Goal: Task Accomplishment & Management: Complete application form

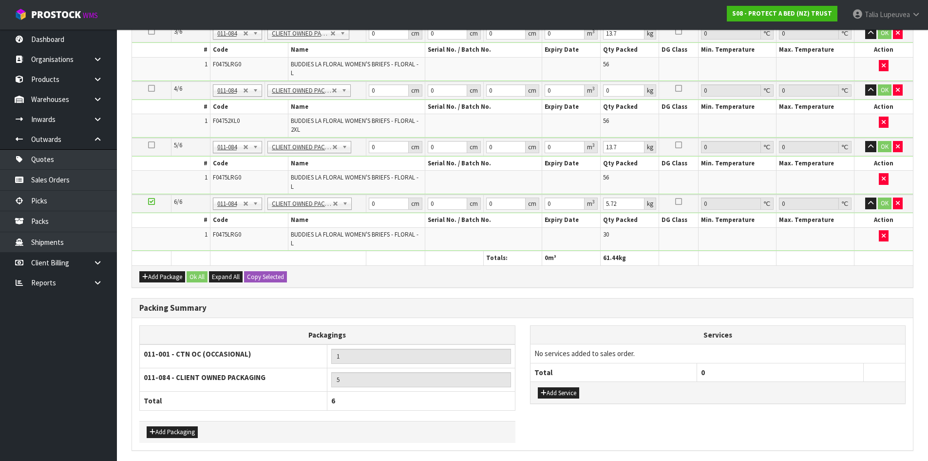
scroll to position [483, 0]
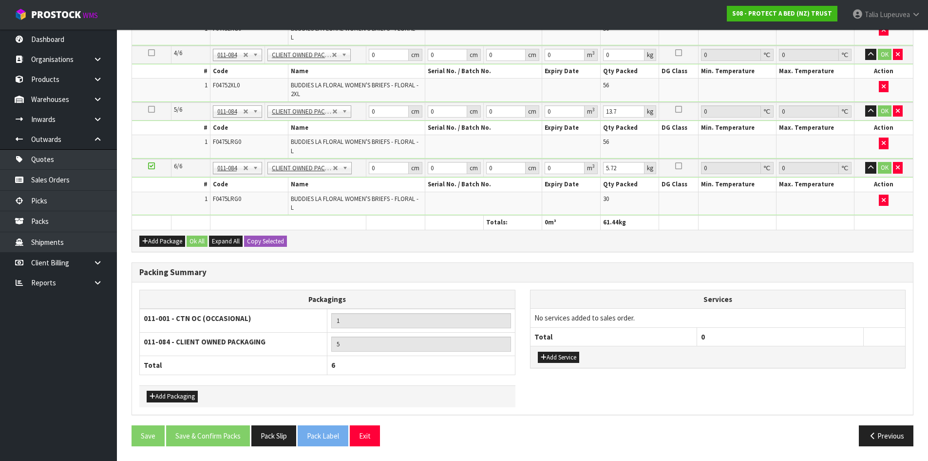
click at [361, 231] on div "Add Package Ok All Expand All Copy Selected" at bounding box center [522, 241] width 781 height 22
click at [149, 166] on icon at bounding box center [151, 166] width 7 height 0
click at [150, 166] on icon at bounding box center [151, 166] width 7 height 0
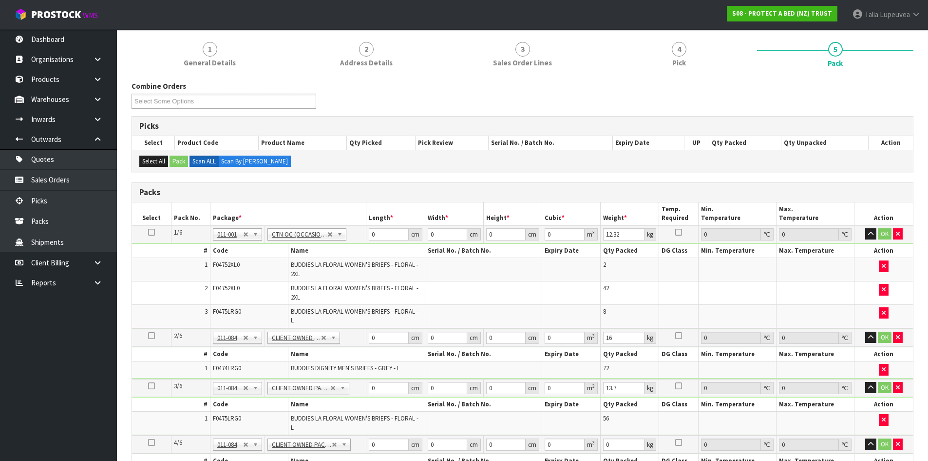
scroll to position [404, 0]
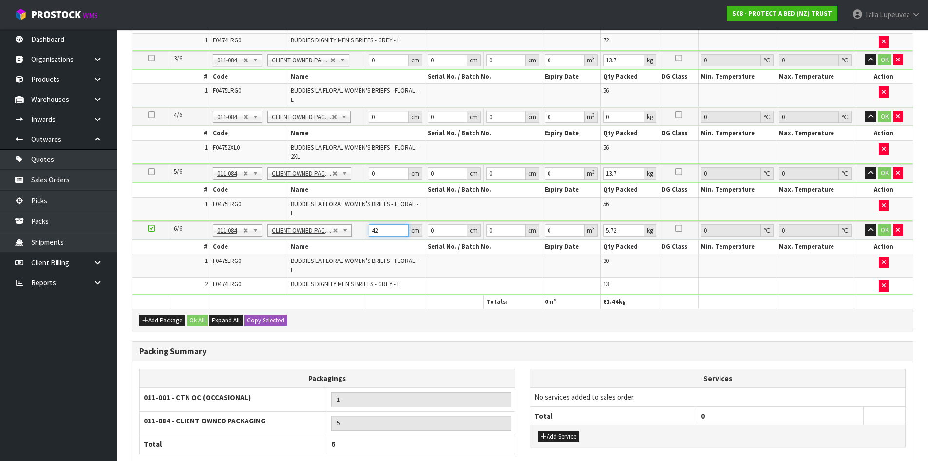
type input "42"
type input "41"
drag, startPoint x: 381, startPoint y: 230, endPoint x: 362, endPoint y: 236, distance: 20.7
click at [362, 236] on tr "6/6 NONE 007-001 007-002 007-004 007-009 007-013 007-014 007-015 007-017 007-01…" at bounding box center [522, 230] width 781 height 18
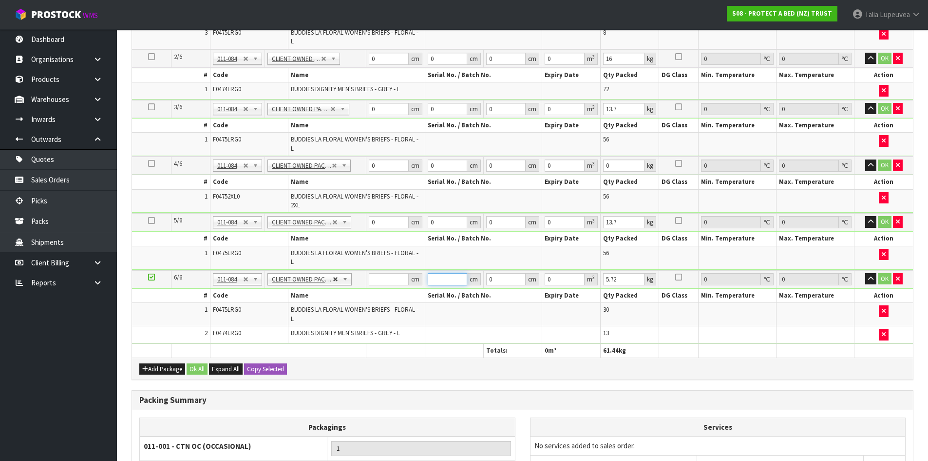
type input "4"
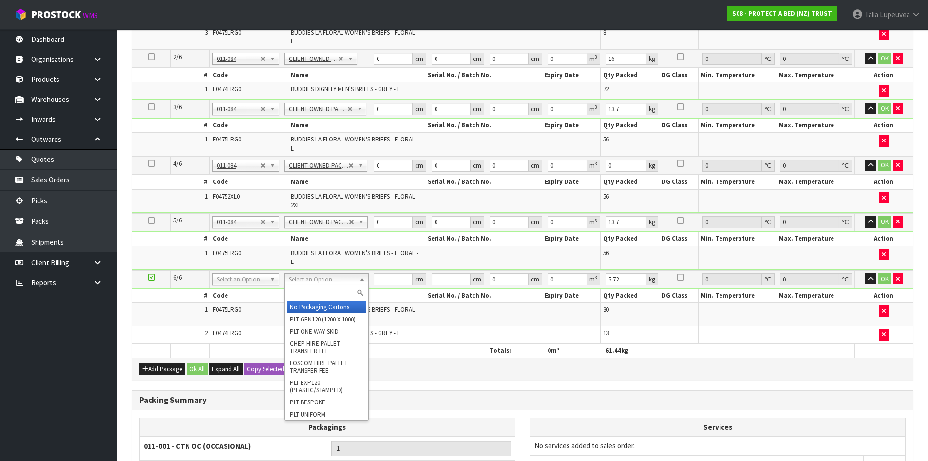
click at [320, 290] on input "text" at bounding box center [326, 293] width 79 height 12
type input "CTN7"
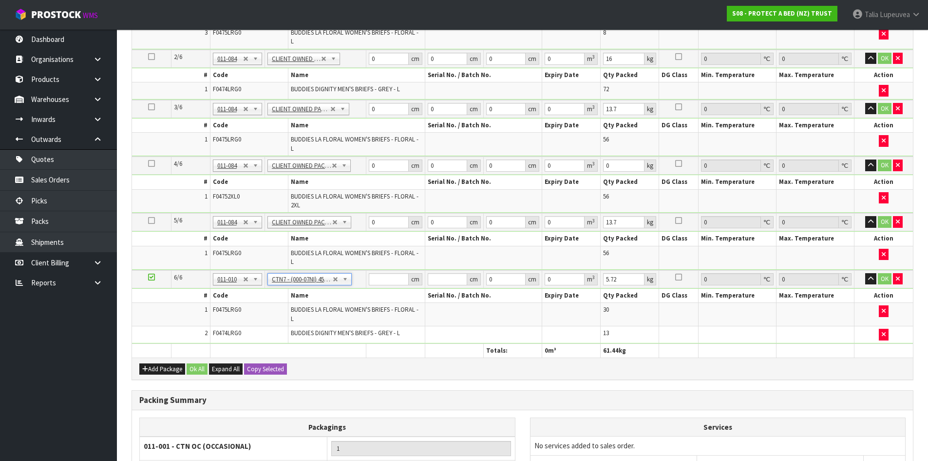
type input "45.5"
type input "35"
type input "0.072459"
type input "9.4"
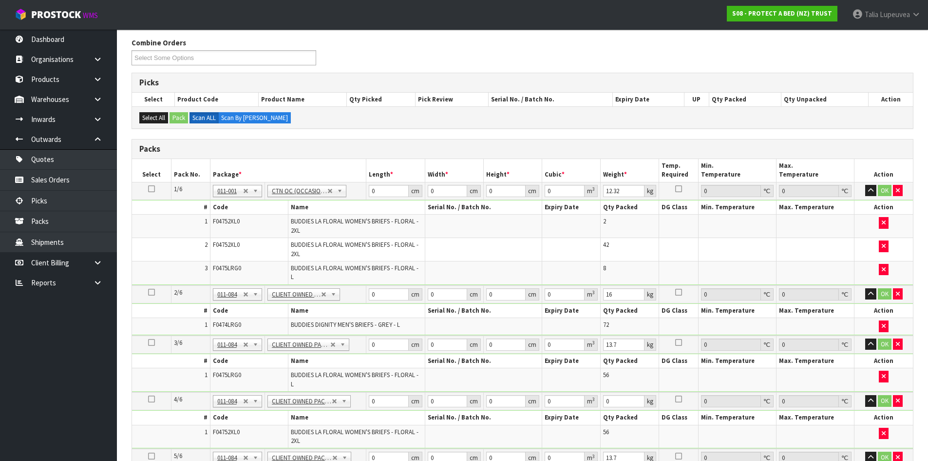
scroll to position [112, 0]
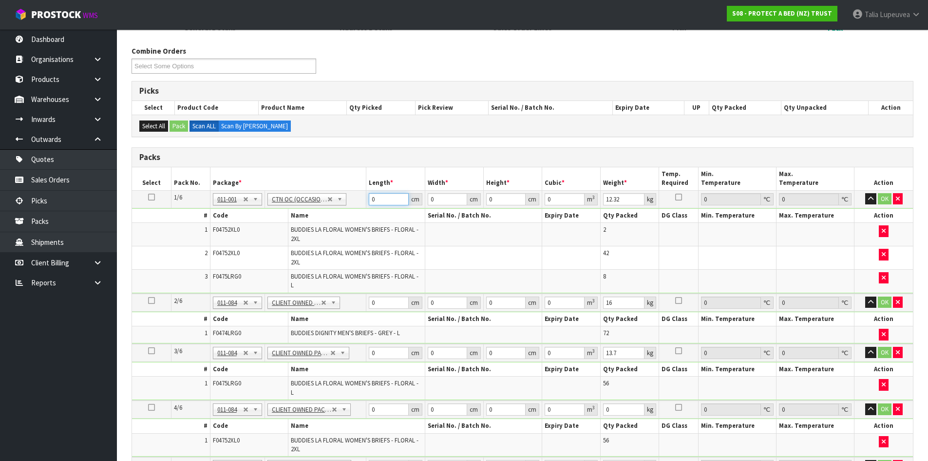
drag, startPoint x: 379, startPoint y: 199, endPoint x: 329, endPoint y: 220, distance: 54.1
click at [329, 220] on tbody "1/6 NONE 007-001 007-002 007-004 007-009 007-013 007-014 007-015 007-017 007-01…" at bounding box center [522, 241] width 781 height 103
type input "61"
type input "42"
type input "4"
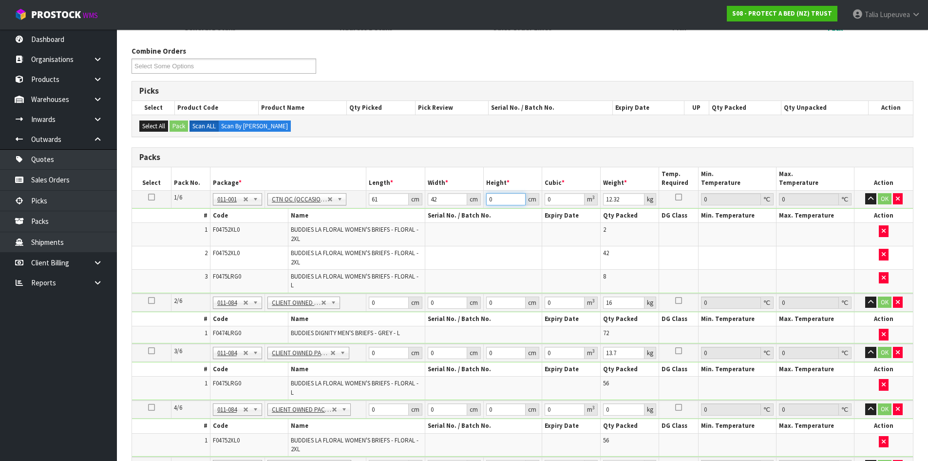
type input "0.010248"
type input "41"
type input "0.105042"
type input "41"
type input "15"
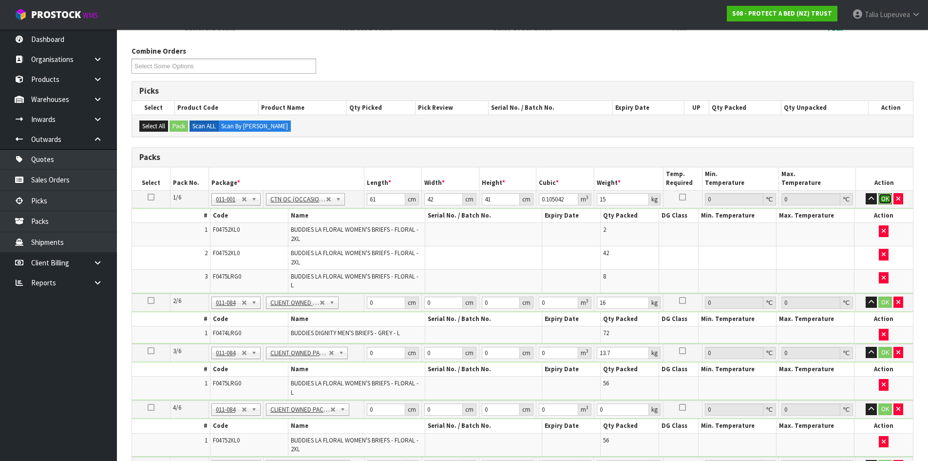
click at [887, 200] on button "OK" at bounding box center [886, 199] width 14 height 12
drag, startPoint x: 388, startPoint y: 301, endPoint x: 363, endPoint y: 306, distance: 25.4
click at [363, 306] on tr "2/6 NONE 007-001 007-002 007-004 007-009 007-013 007-014 007-015 007-017 007-01…" at bounding box center [522, 301] width 781 height 18
type input "61"
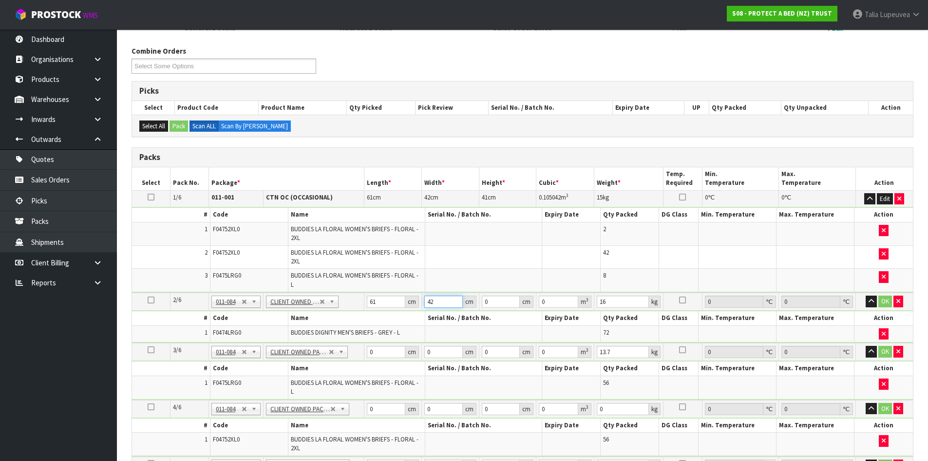
type input "42"
type input "4"
type input "0.010248"
type input "42"
type input "0.107604"
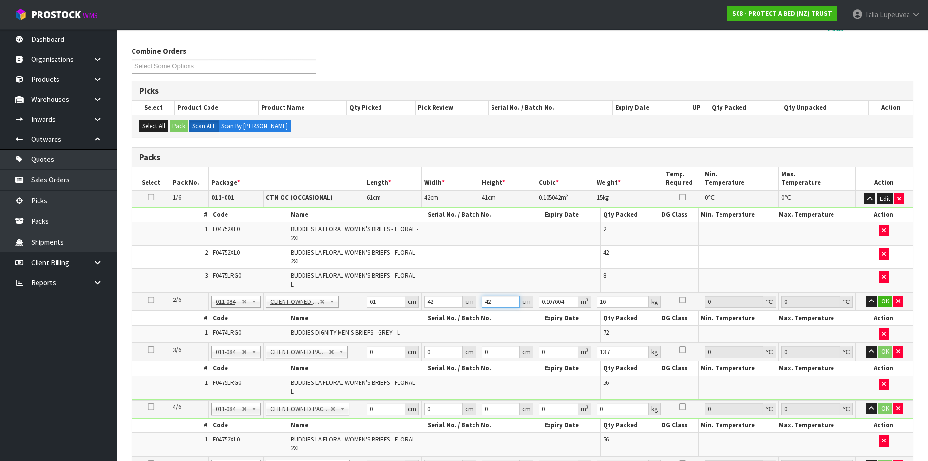
type input "42"
type input "16"
click at [886, 301] on button "OK" at bounding box center [886, 301] width 14 height 12
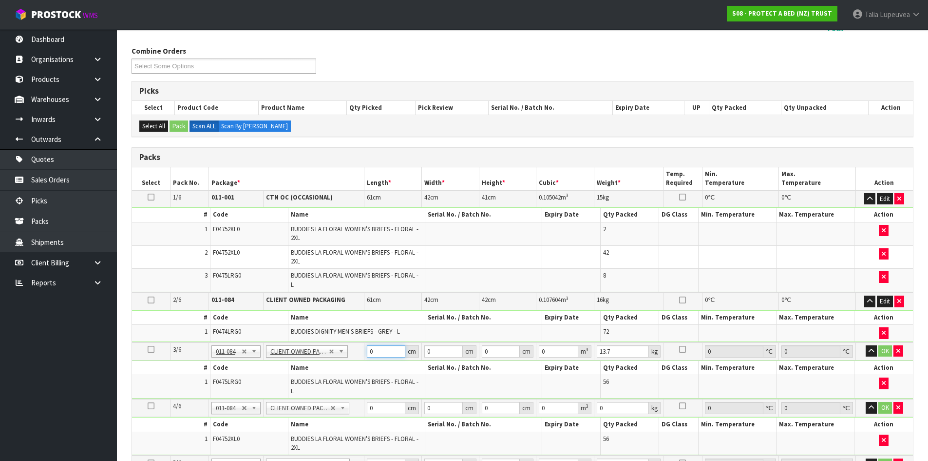
drag, startPoint x: 387, startPoint y: 353, endPoint x: 350, endPoint y: 365, distance: 38.4
click at [350, 365] on tbody "3/6 NONE 007-001 007-002 007-004 007-009 007-013 007-014 007-015 007-017 007-01…" at bounding box center [522, 370] width 781 height 57
type input "61"
type input "42"
type input "4"
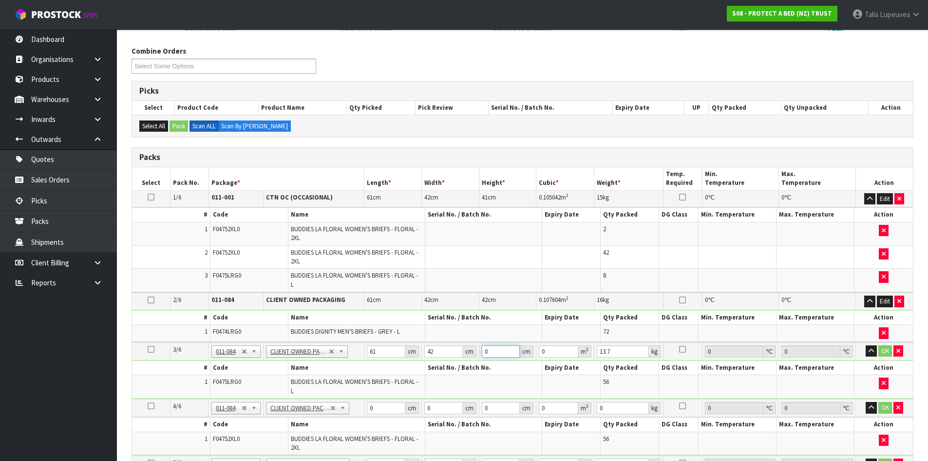
type input "0.010248"
type input "42"
type input "0.107604"
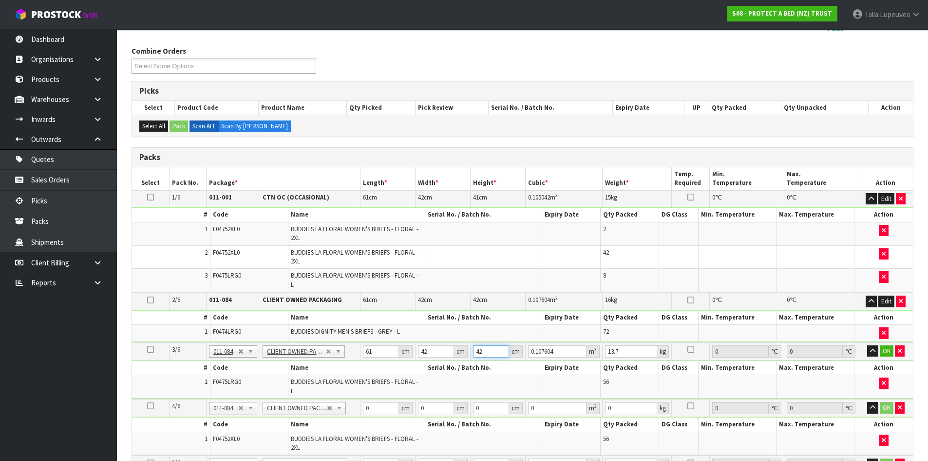
type input "42"
type input "14"
click at [882, 350] on button "OK" at bounding box center [887, 351] width 14 height 12
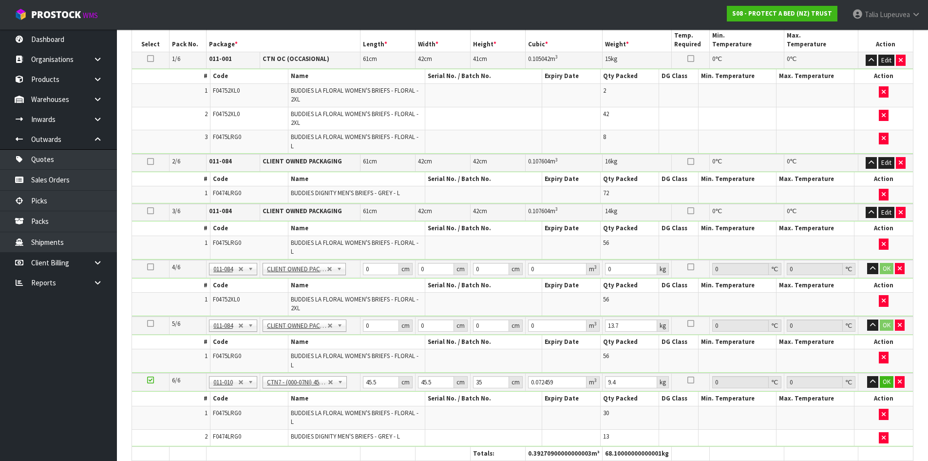
scroll to position [258, 0]
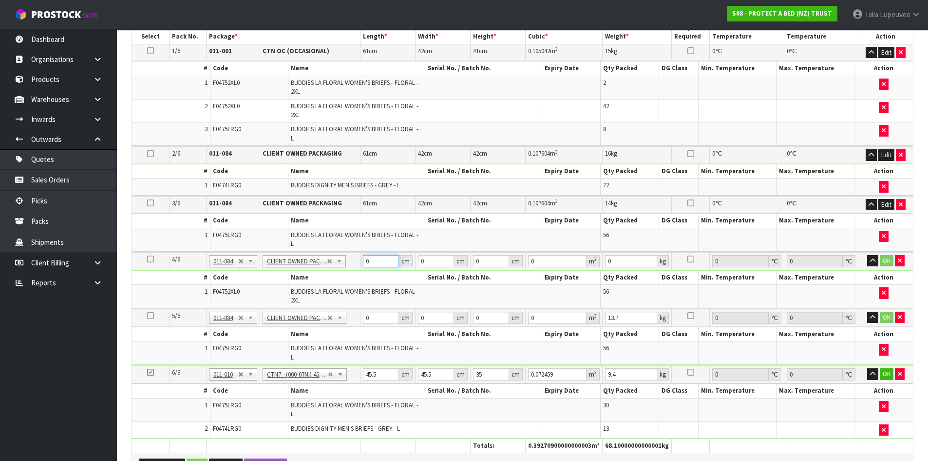
drag, startPoint x: 372, startPoint y: 265, endPoint x: 351, endPoint y: 265, distance: 20.5
click at [351, 265] on tr "4/6 NONE 007-001 007-002 007-004 007-009 007-013 007-014 007-015 007-017 007-01…" at bounding box center [522, 261] width 781 height 18
type input "61"
type input "41"
type input "4"
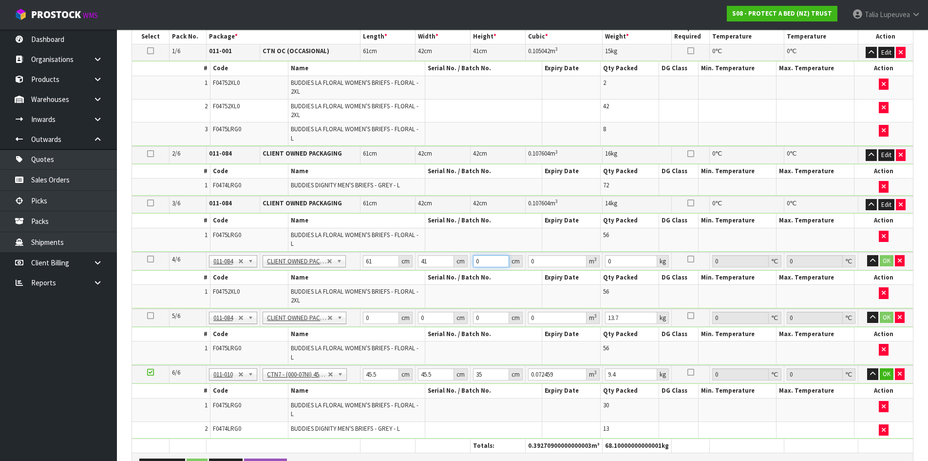
type input "0.010004"
type input "42"
type input "0.105042"
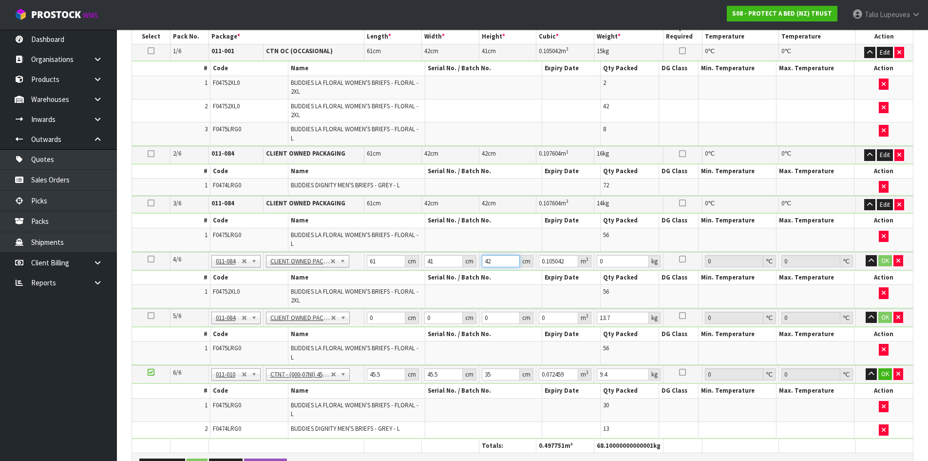
type input "42"
type input "16"
click at [886, 262] on button "OK" at bounding box center [886, 261] width 14 height 12
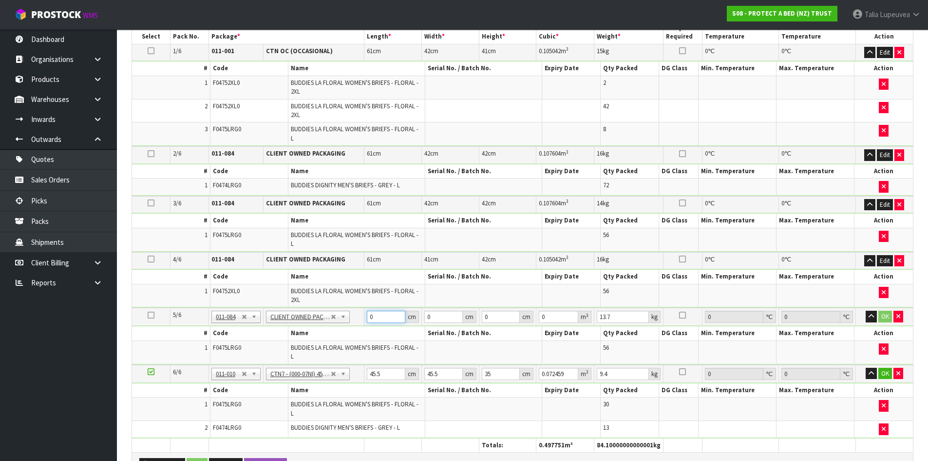
drag, startPoint x: 379, startPoint y: 317, endPoint x: 353, endPoint y: 318, distance: 25.9
click at [353, 318] on tr "5/6 NONE 007-001 007-002 007-004 007-009 007-013 007-014 007-015 007-017 007-01…" at bounding box center [522, 317] width 781 height 18
type input "61"
type input "42"
type input "4"
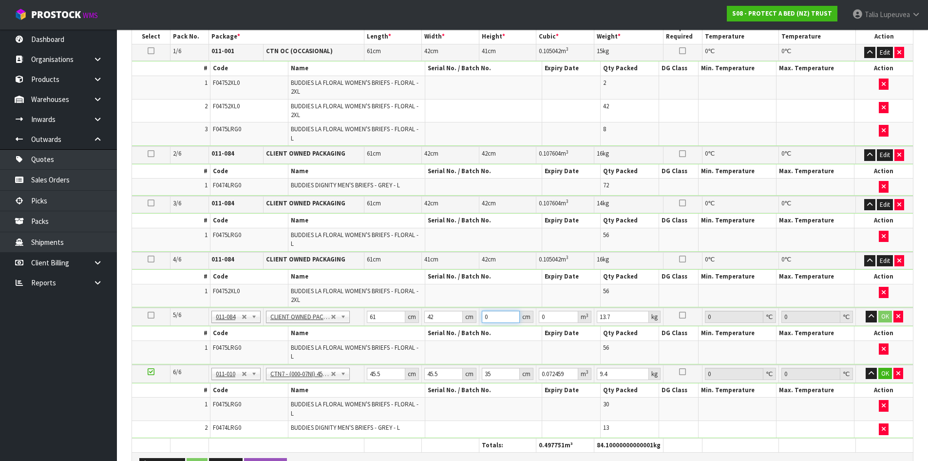
type input "0.010248"
type input "41"
type input "0.105042"
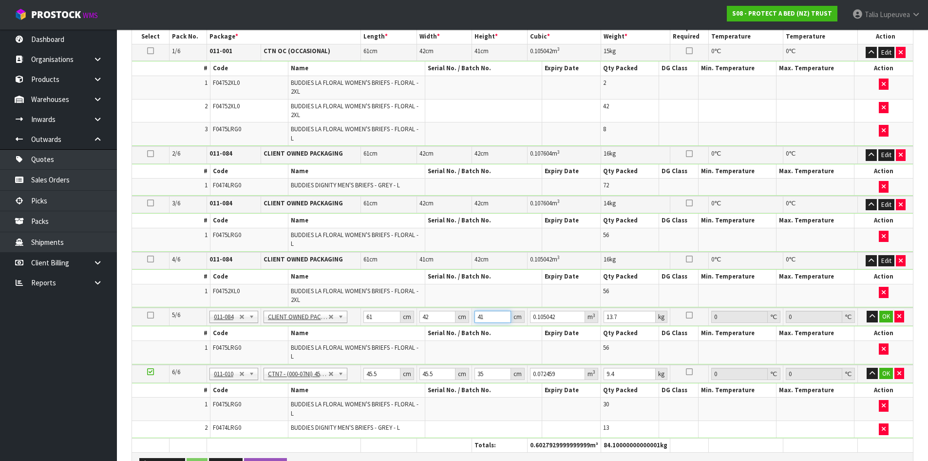
type input "41"
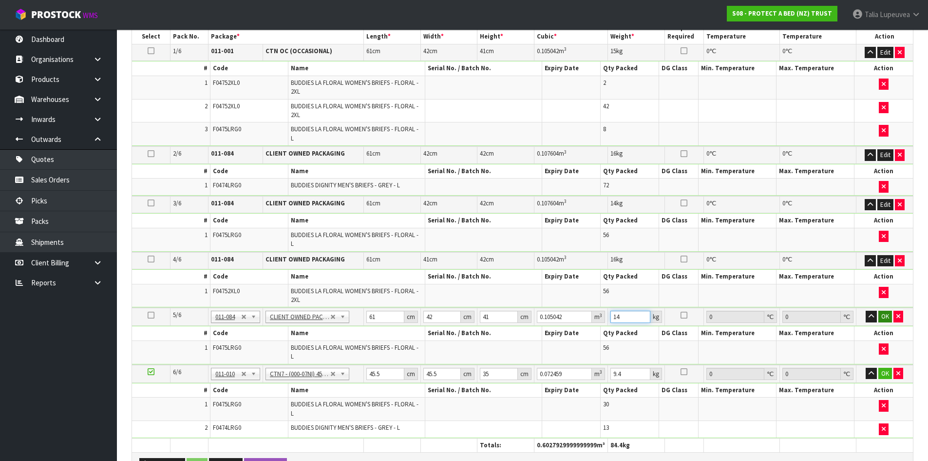
type input "14"
click at [890, 318] on button "OK" at bounding box center [886, 316] width 14 height 12
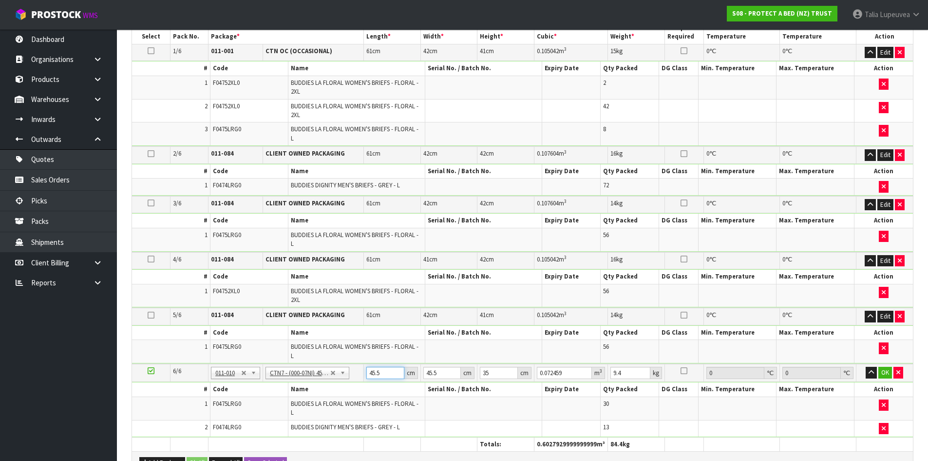
drag, startPoint x: 368, startPoint y: 376, endPoint x: 319, endPoint y: 392, distance: 51.8
click at [320, 389] on tbody "6/6 NONE 007-001 007-002 007-004 007-009 007-013 007-014 007-015 007-017 007-01…" at bounding box center [522, 400] width 781 height 73
type input "4"
type input "0.00637"
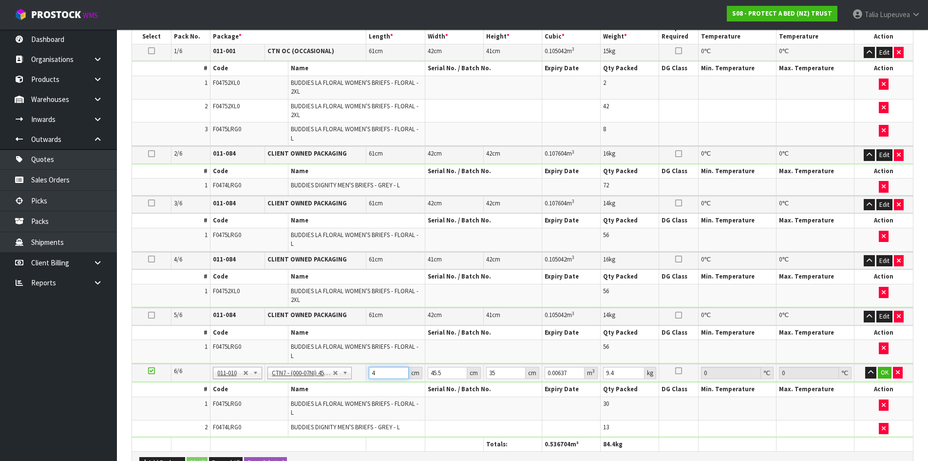
type input "47"
type input "0.074847"
type input "47"
type input "4"
type input "0.00658"
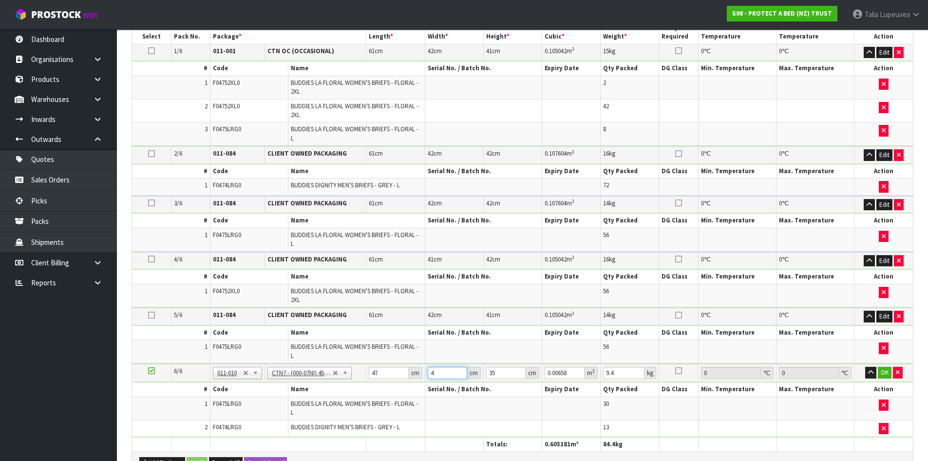
type input "47"
type input "0.077315"
type input "47"
type input "3"
type input "0.006627"
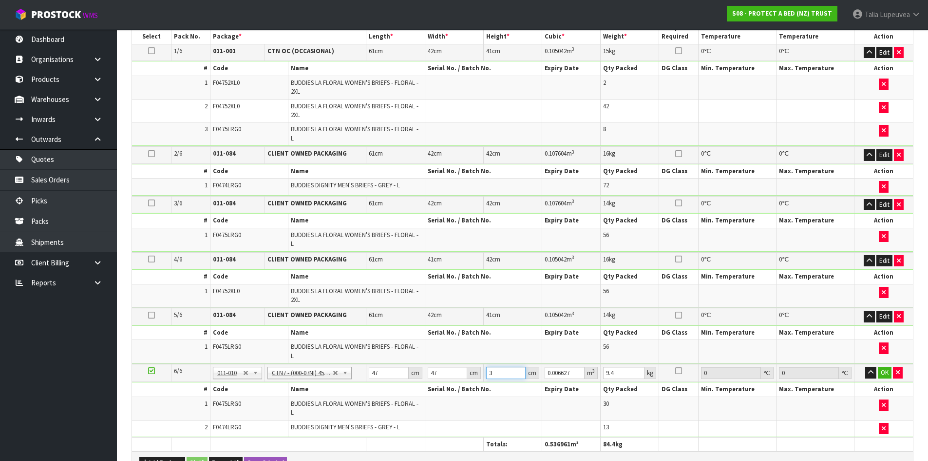
type input "34"
type input "0.075106"
type input "34"
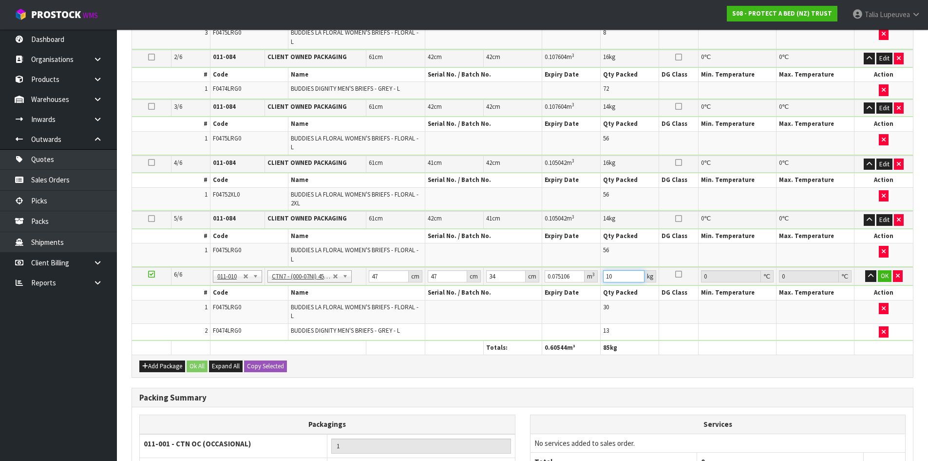
scroll to position [355, 0]
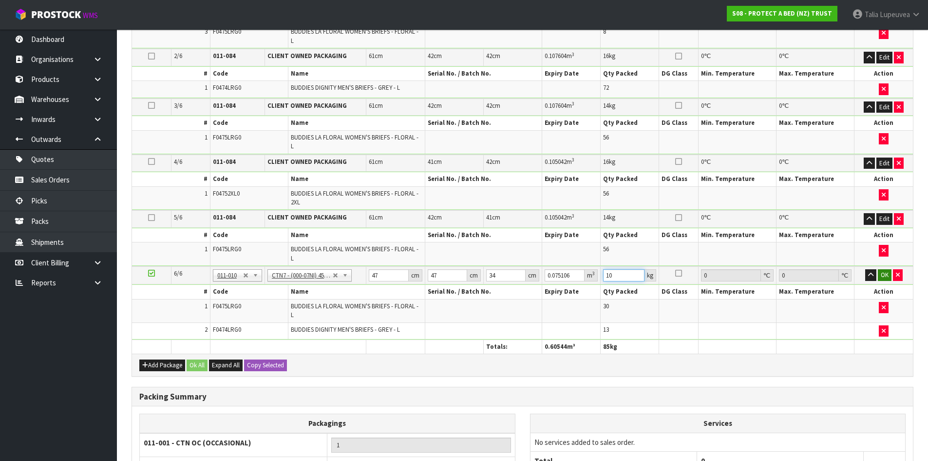
type input "10"
click at [885, 280] on button "OK" at bounding box center [885, 275] width 14 height 12
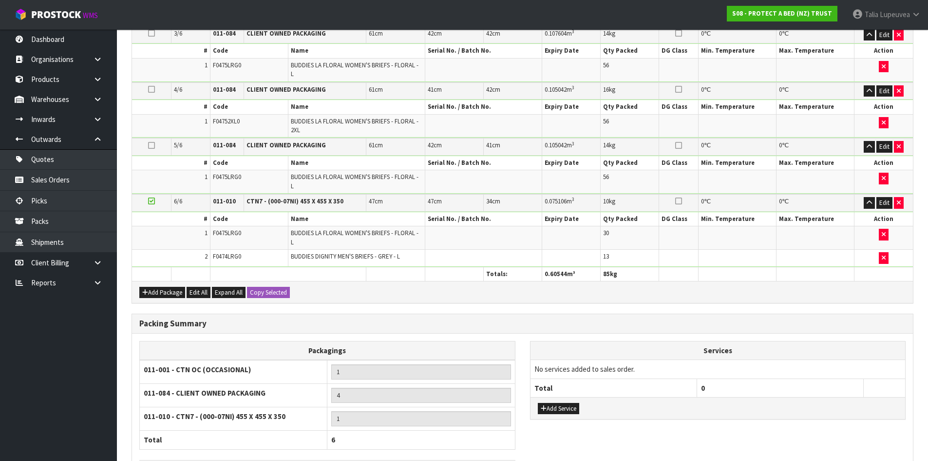
scroll to position [502, 0]
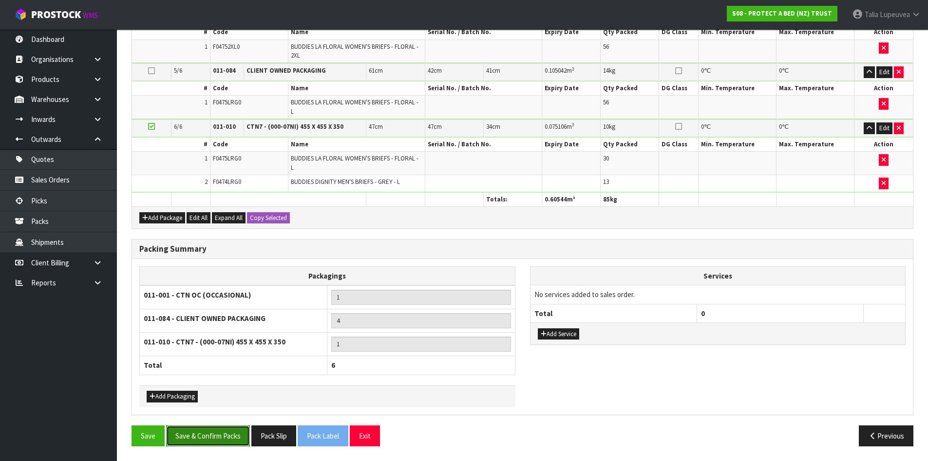
click at [203, 431] on button "Save & Confirm Packs" at bounding box center [208, 435] width 84 height 21
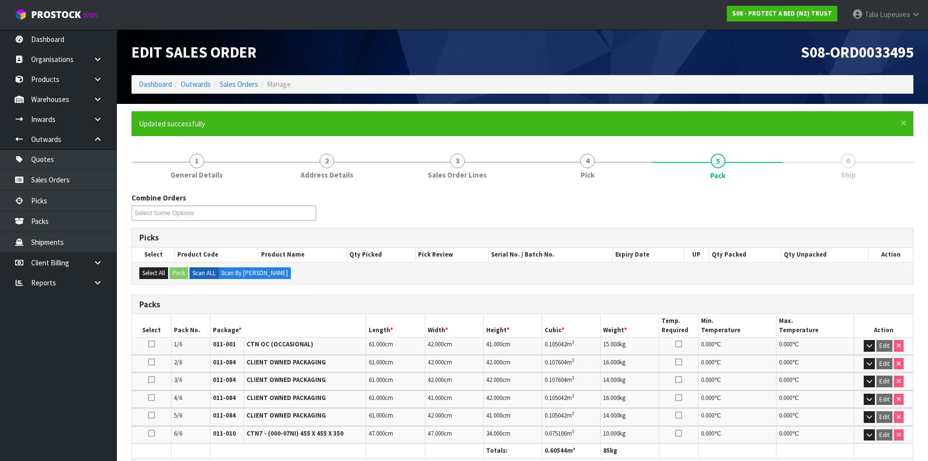
scroll to position [230, 0]
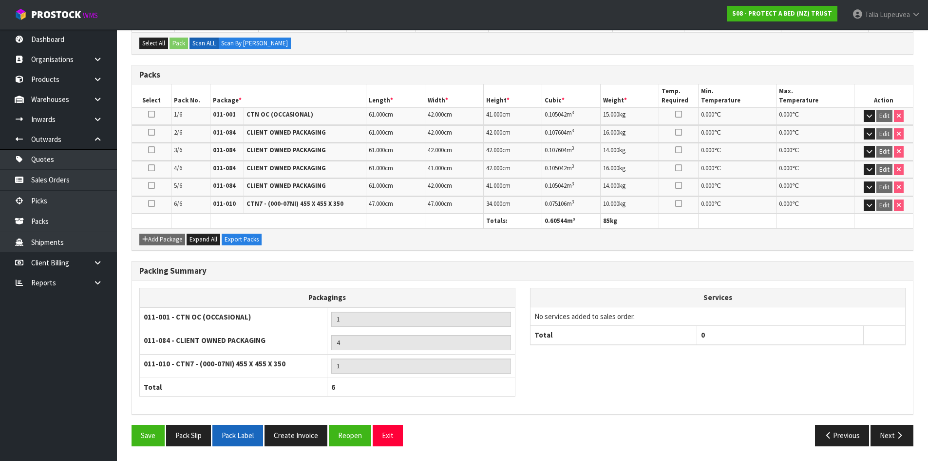
drag, startPoint x: 251, startPoint y: 436, endPoint x: 248, endPoint y: 445, distance: 9.6
click at [251, 436] on button "Pack Label" at bounding box center [238, 435] width 51 height 21
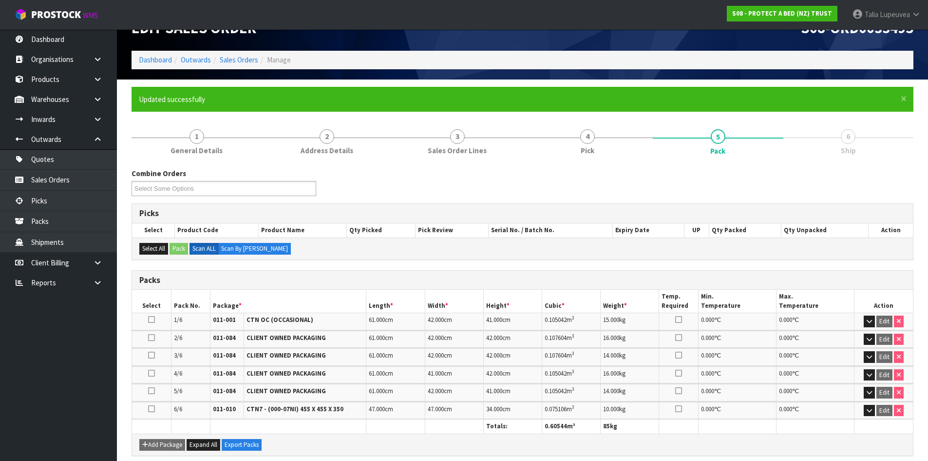
scroll to position [0, 0]
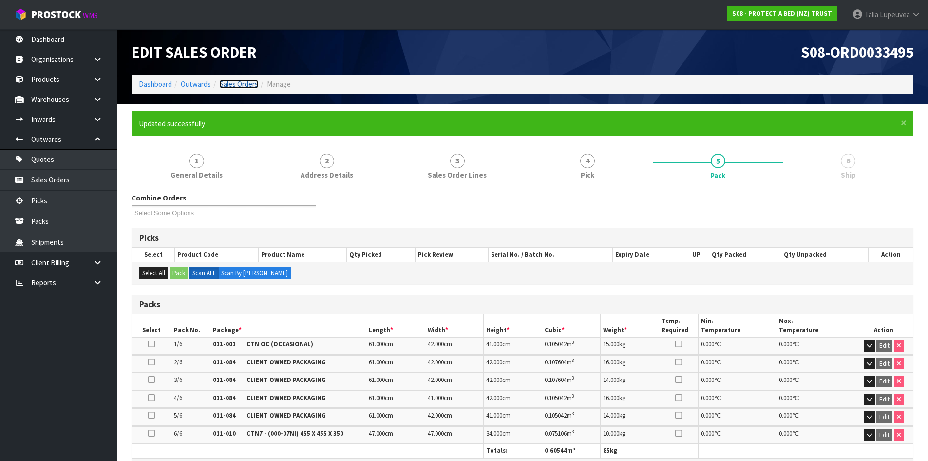
click at [226, 83] on link "Sales Orders" at bounding box center [239, 83] width 39 height 9
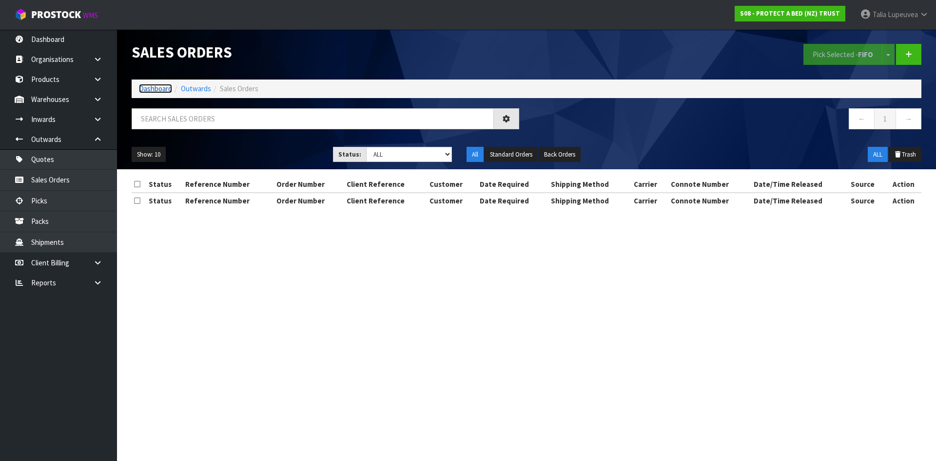
click at [163, 91] on link "Dashboard" at bounding box center [155, 88] width 33 height 9
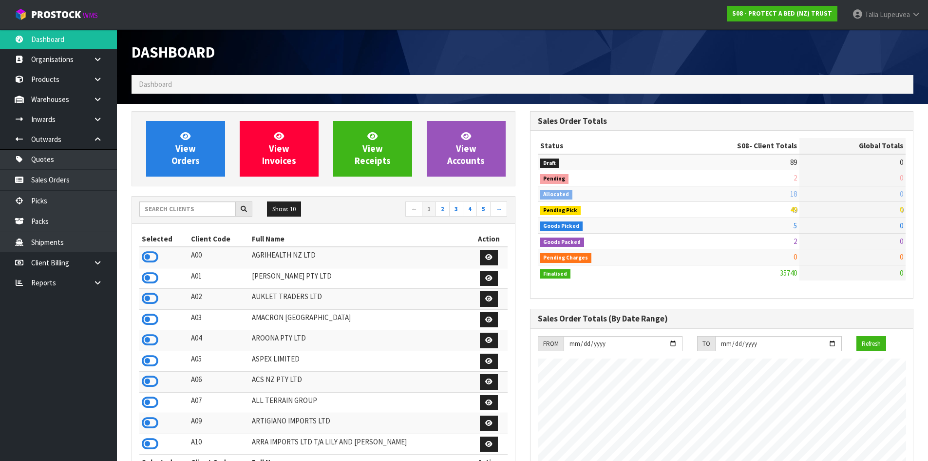
scroll to position [738, 398]
click at [214, 209] on input "text" at bounding box center [187, 208] width 97 height 15
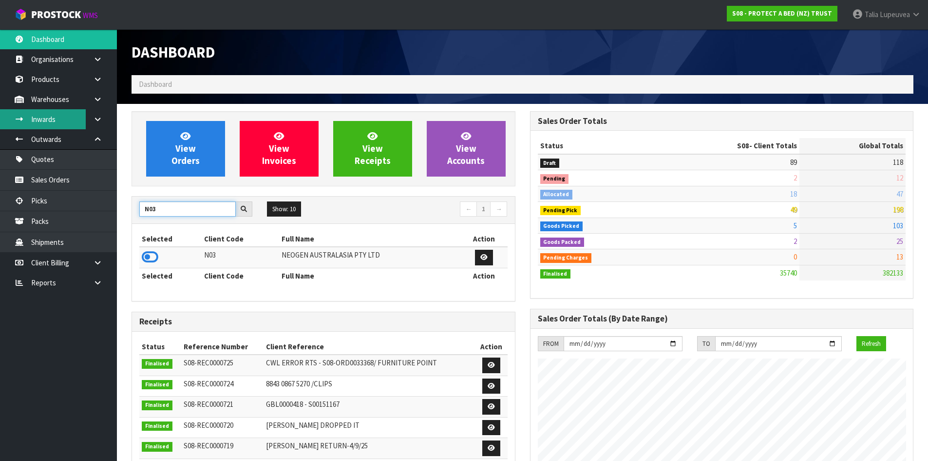
type input "N03"
click at [148, 257] on icon at bounding box center [150, 257] width 17 height 15
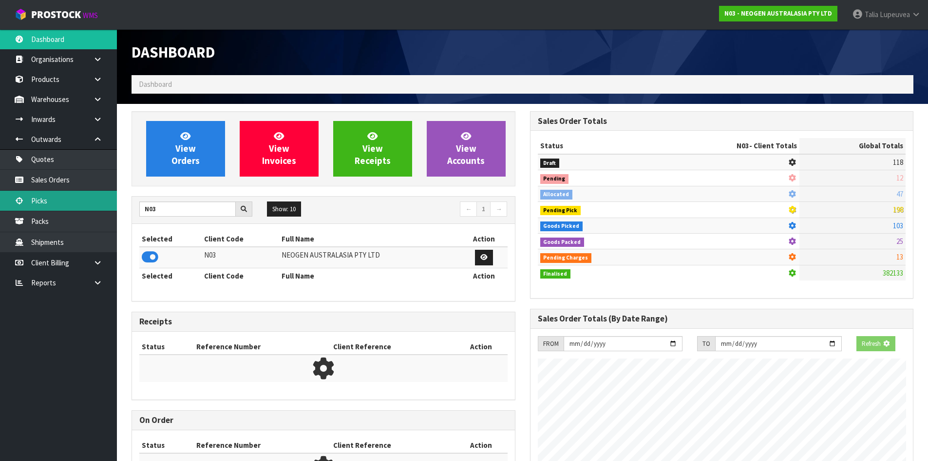
scroll to position [608, 398]
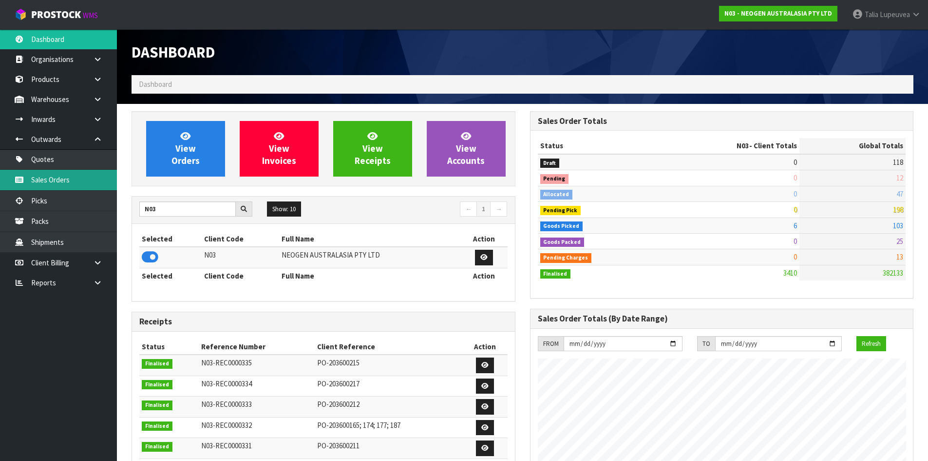
click at [90, 183] on link "Sales Orders" at bounding box center [58, 180] width 117 height 20
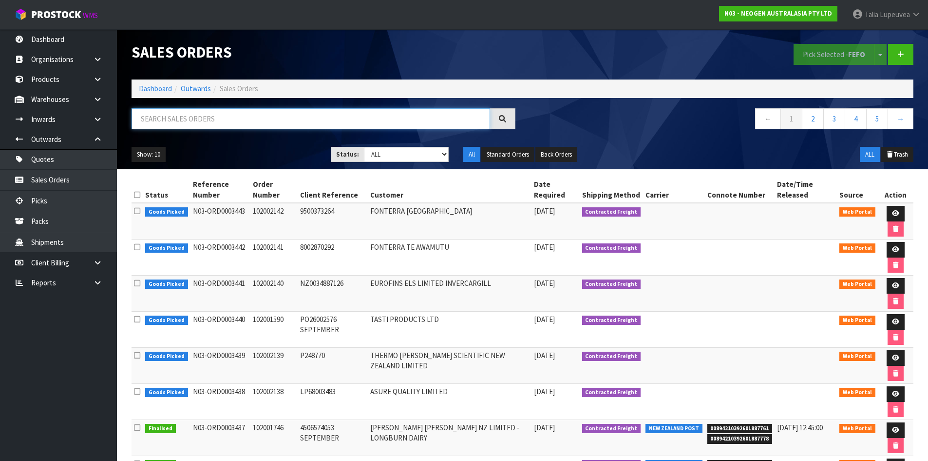
click at [212, 121] on input "text" at bounding box center [311, 118] width 359 height 21
type input "JOB-0413652"
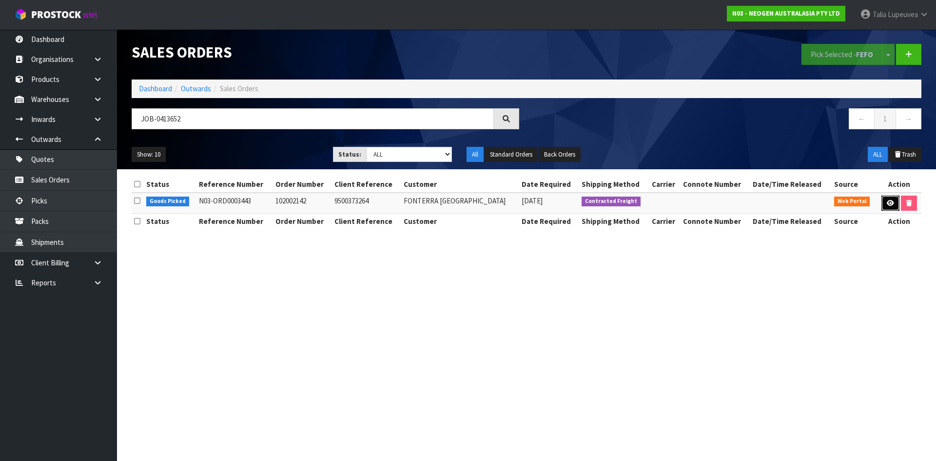
click at [883, 205] on link at bounding box center [890, 203] width 18 height 16
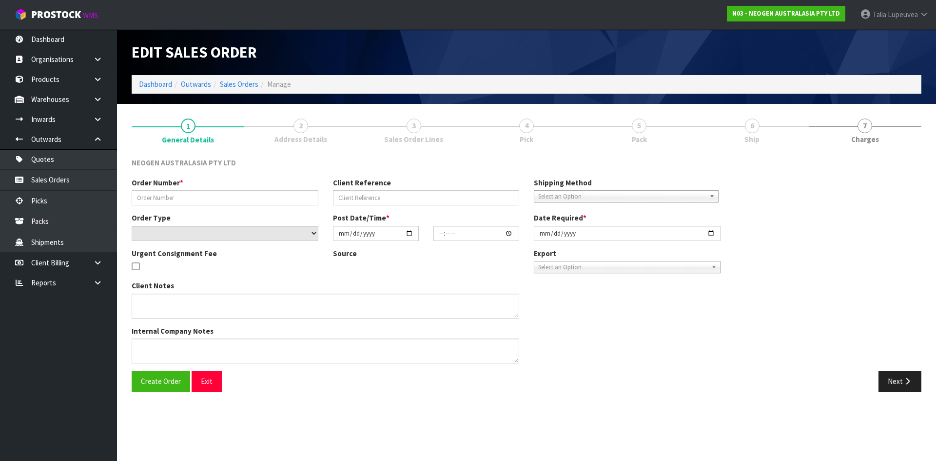
type input "102002142"
type input "9500373264"
select select "number:0"
type input "[DATE]"
type input "09:45:00.000"
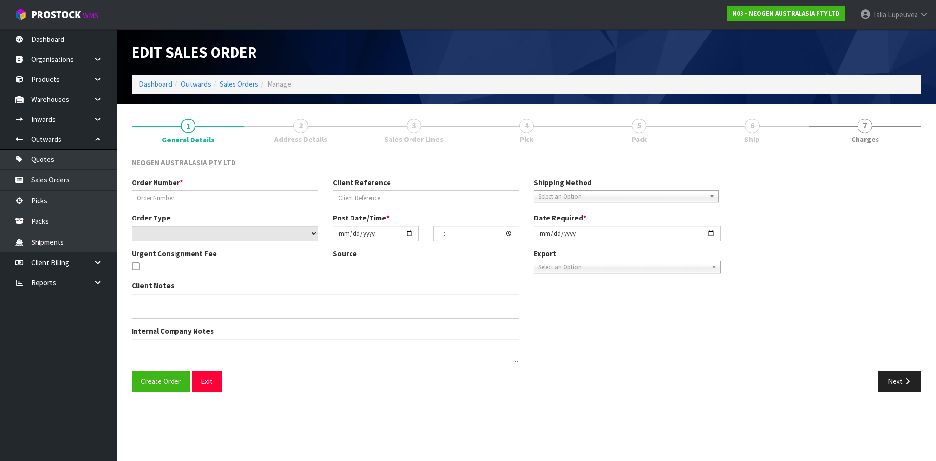
type input "[DATE]"
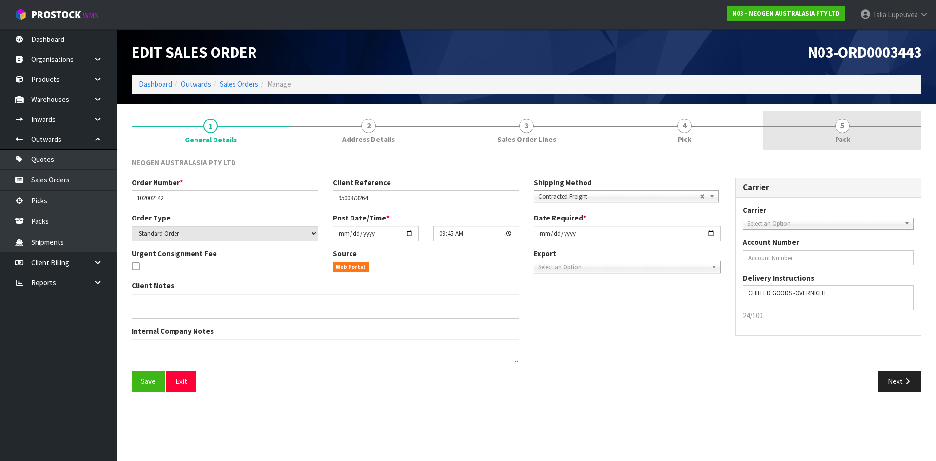
click at [859, 124] on link "5 Pack" at bounding box center [842, 130] width 158 height 39
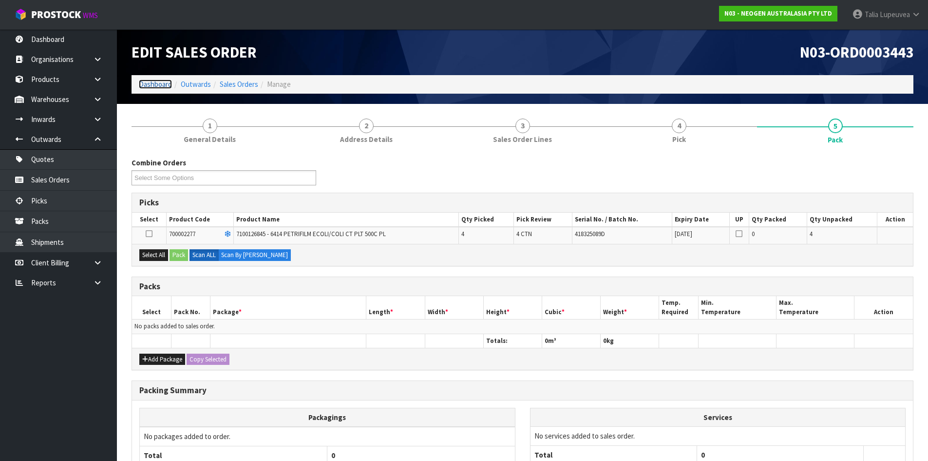
click at [156, 82] on link "Dashboard" at bounding box center [155, 83] width 33 height 9
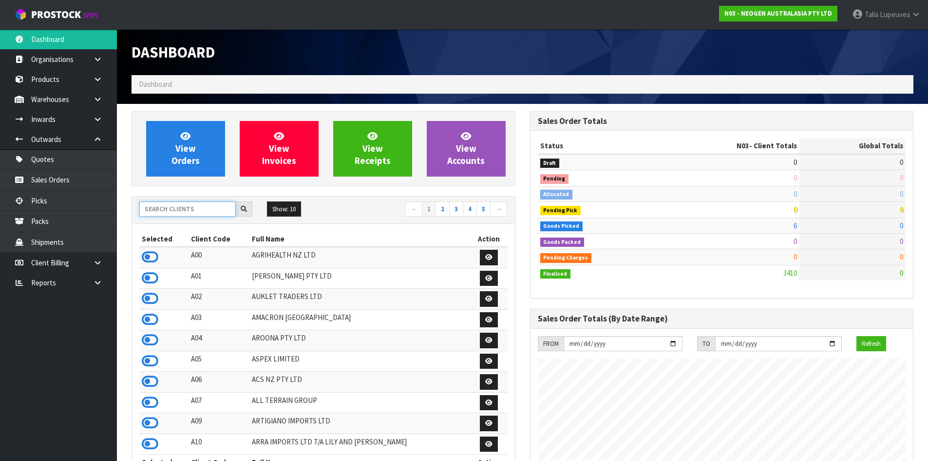
scroll to position [738, 398]
click at [203, 206] on input "text" at bounding box center [187, 208] width 97 height 15
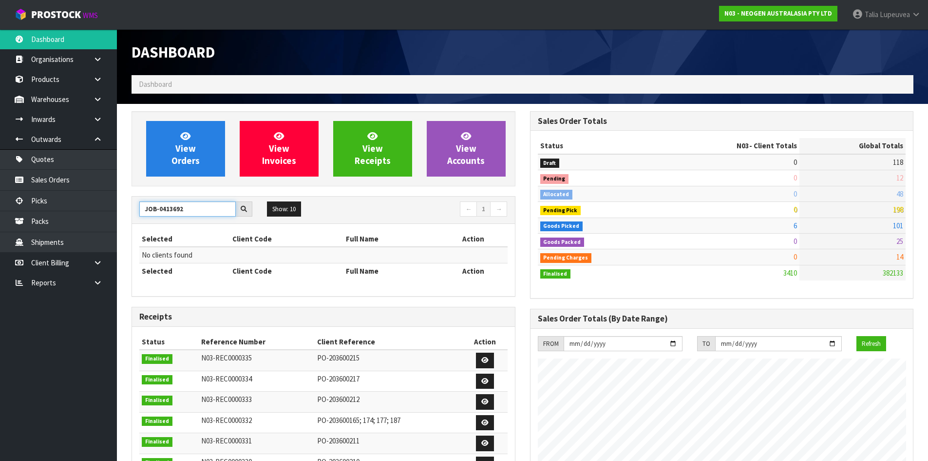
drag, startPoint x: 176, startPoint y: 221, endPoint x: 125, endPoint y: 234, distance: 52.4
click at [127, 232] on div "View Orders View Invoices View Receipts View Accounts JOB-0413692 Show: 10 5 10…" at bounding box center [323, 391] width 399 height 561
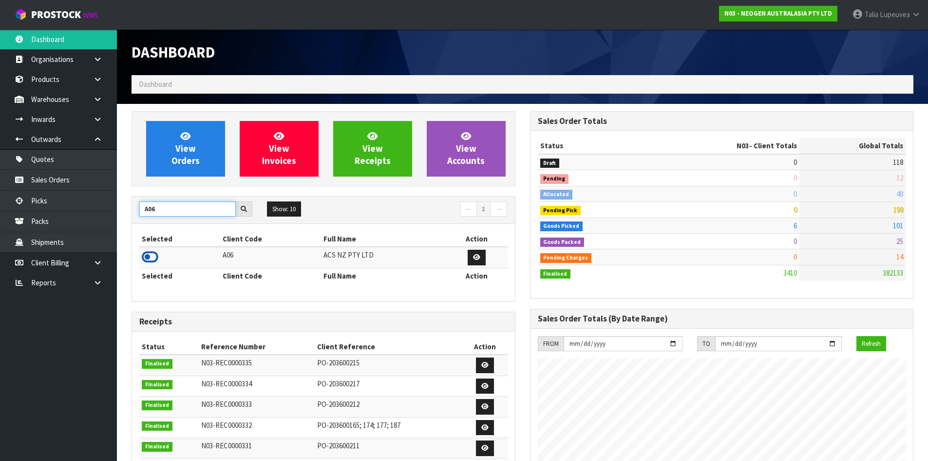
type input "A06"
click at [152, 255] on icon at bounding box center [150, 257] width 17 height 15
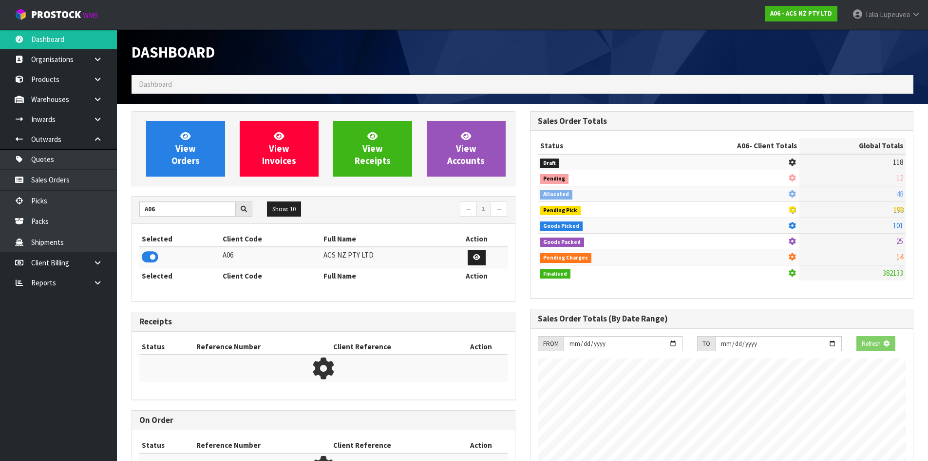
scroll to position [608, 398]
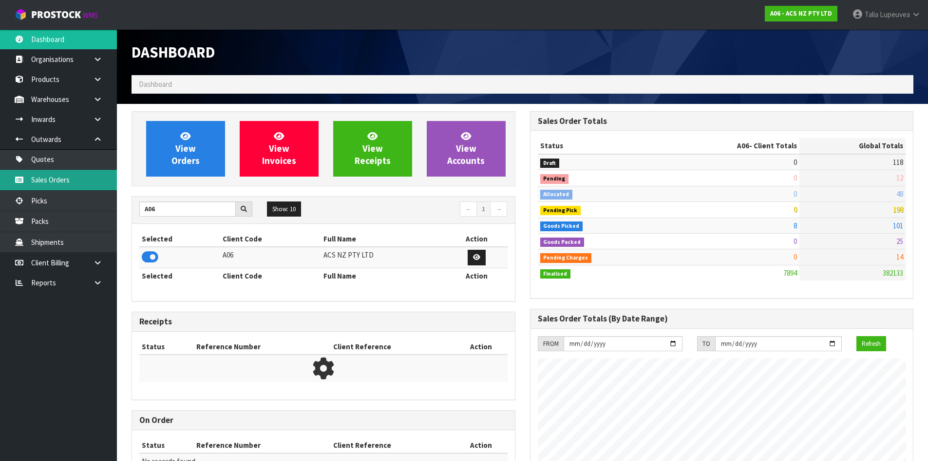
click at [98, 179] on link "Sales Orders" at bounding box center [58, 180] width 117 height 20
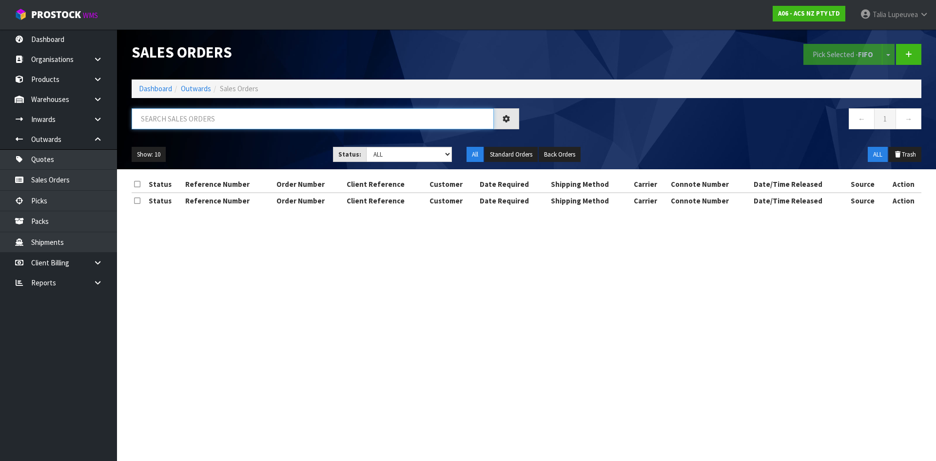
click at [193, 124] on input "text" at bounding box center [313, 118] width 362 height 21
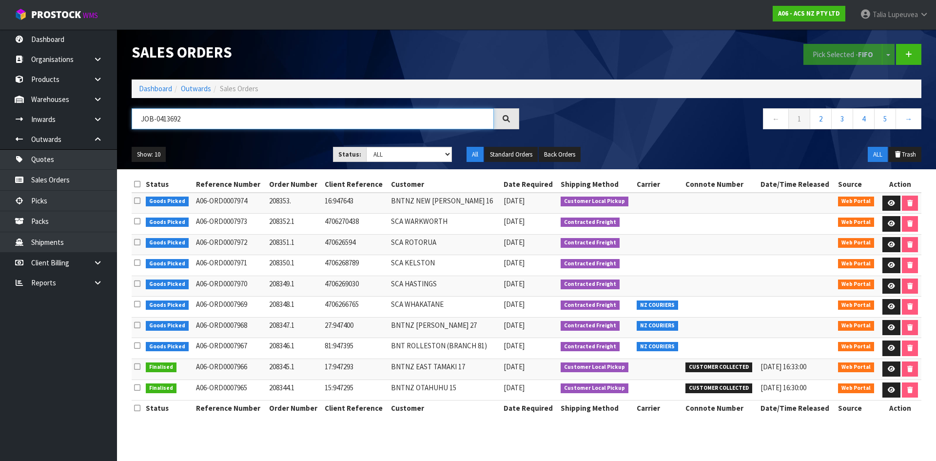
type input "JOB-0413692"
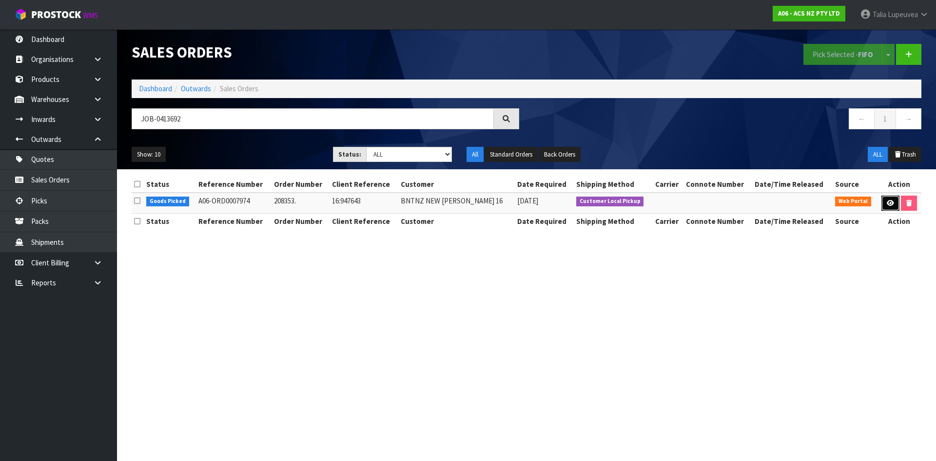
click at [883, 203] on link at bounding box center [890, 203] width 18 height 16
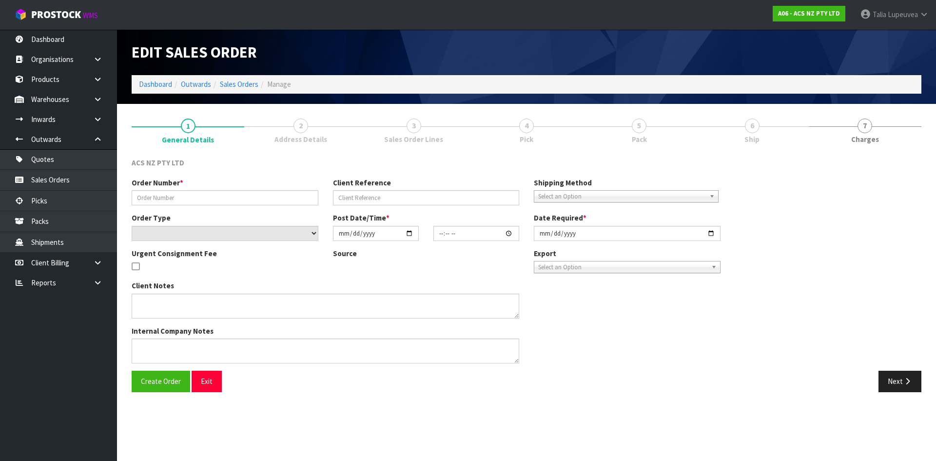
type input "208353."
type input "16:947643"
select select "number:0"
type input "[DATE]"
type input "11:34:00.000"
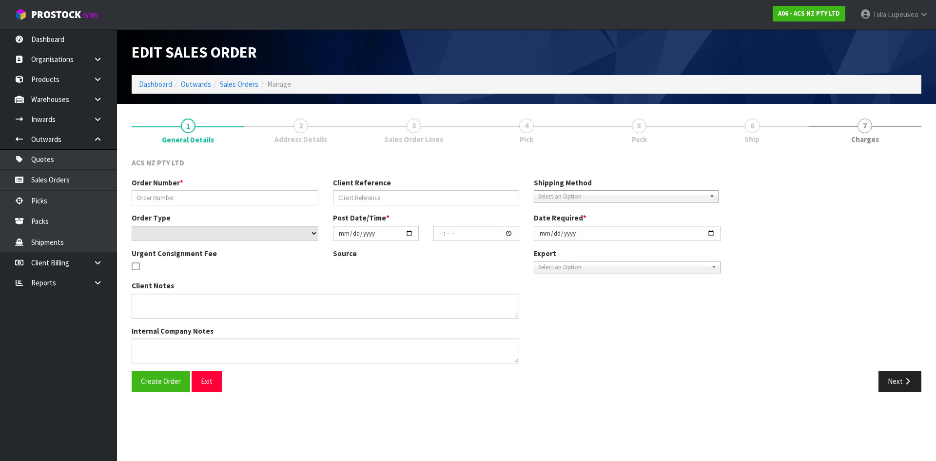
type input "[DATE]"
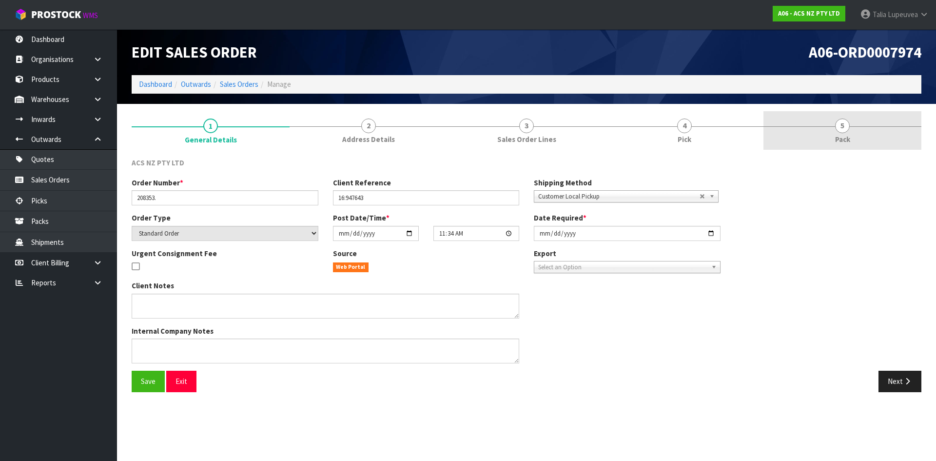
click at [852, 124] on link "5 Pack" at bounding box center [842, 130] width 158 height 39
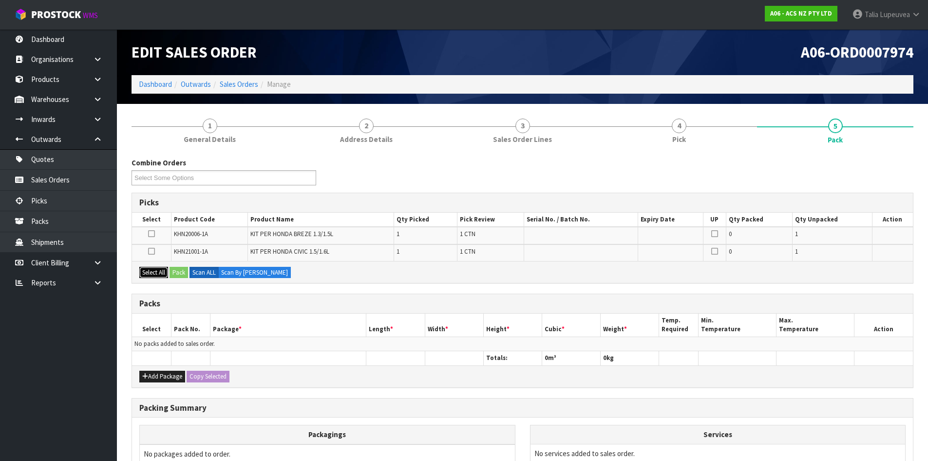
click at [166, 274] on button "Select All" at bounding box center [153, 273] width 29 height 12
click at [178, 270] on button "Pack" at bounding box center [179, 273] width 19 height 12
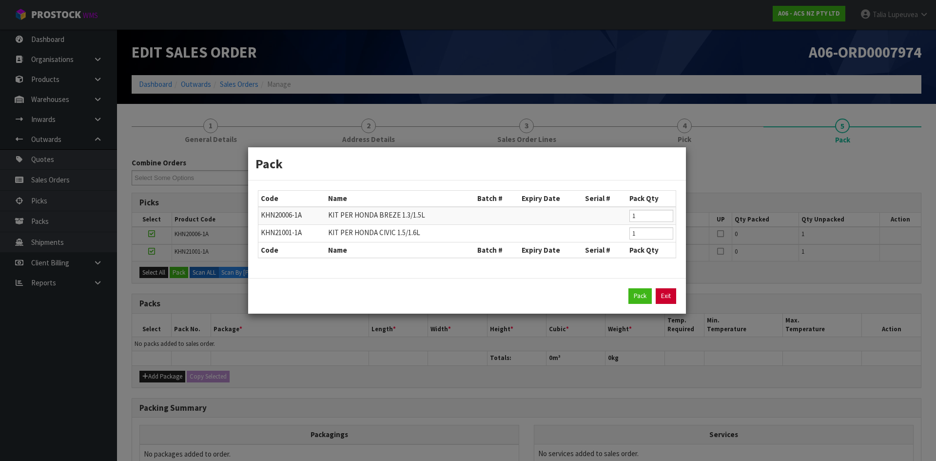
click at [664, 300] on link "Exit" at bounding box center [666, 296] width 20 height 16
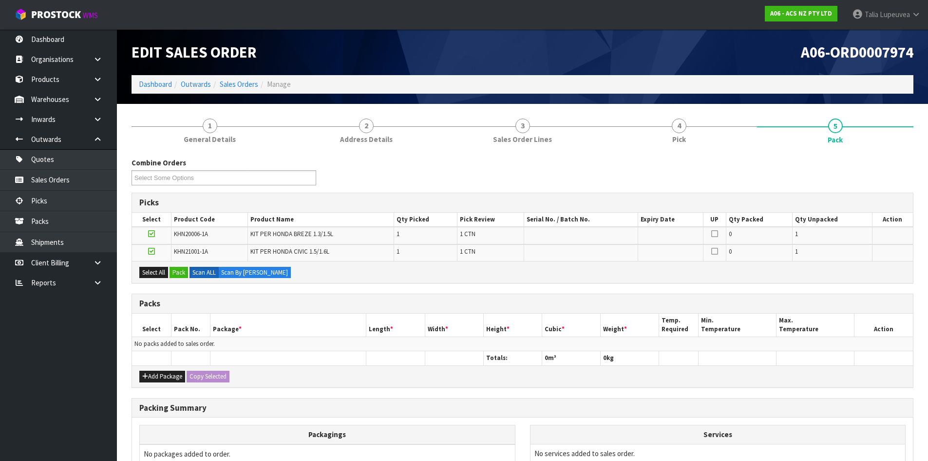
click at [153, 251] on icon at bounding box center [151, 251] width 7 height 0
click at [0, 0] on input "checkbox" at bounding box center [0, 0] width 0 height 0
click at [154, 237] on label at bounding box center [151, 234] width 7 height 9
click at [0, 0] on input "checkbox" at bounding box center [0, 0] width 0 height 0
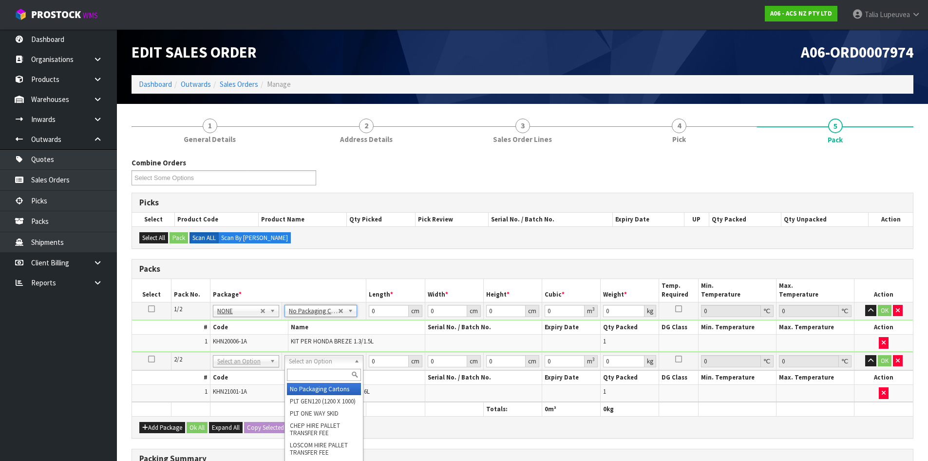
type input "2"
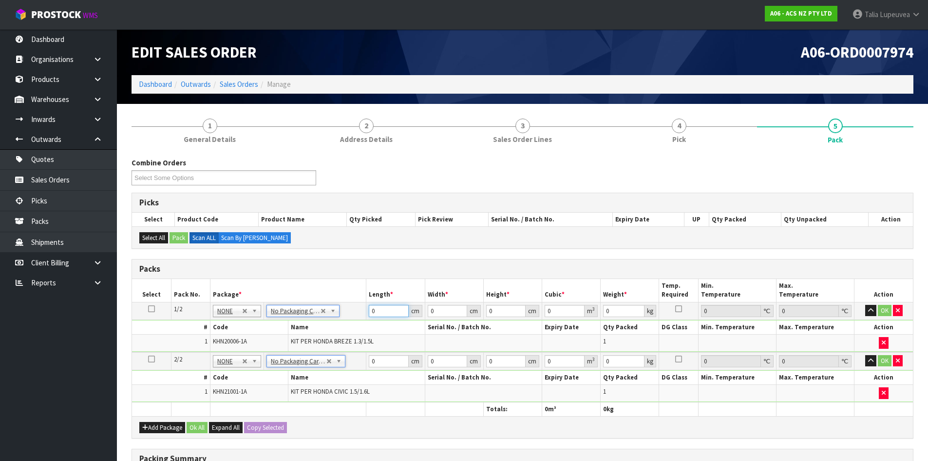
drag, startPoint x: 387, startPoint y: 310, endPoint x: 363, endPoint y: 314, distance: 24.3
click at [363, 314] on tr "1/2 NONE 007-001 007-002 007-004 007-009 007-013 007-014 007-015 007-017 007-01…" at bounding box center [522, 311] width 781 height 18
type input "35"
type input "31"
type input "1"
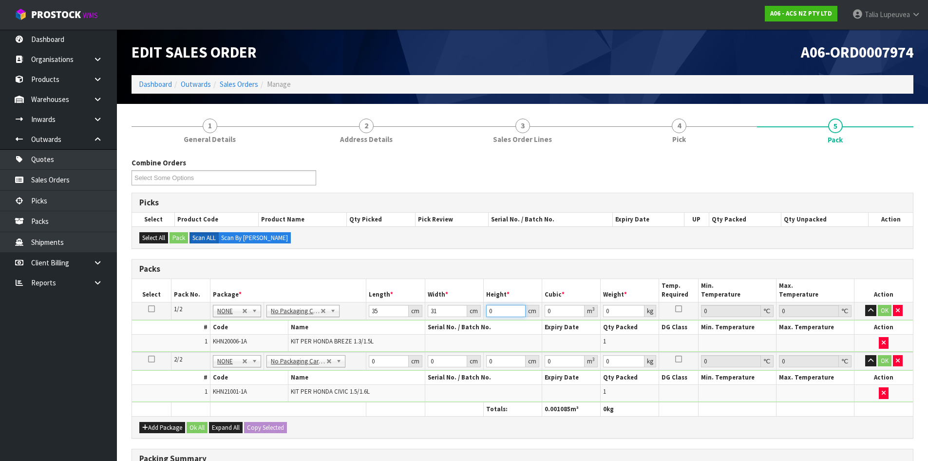
type input "0.001085"
type input "11"
type input "0.011935"
type input "11"
type input "5"
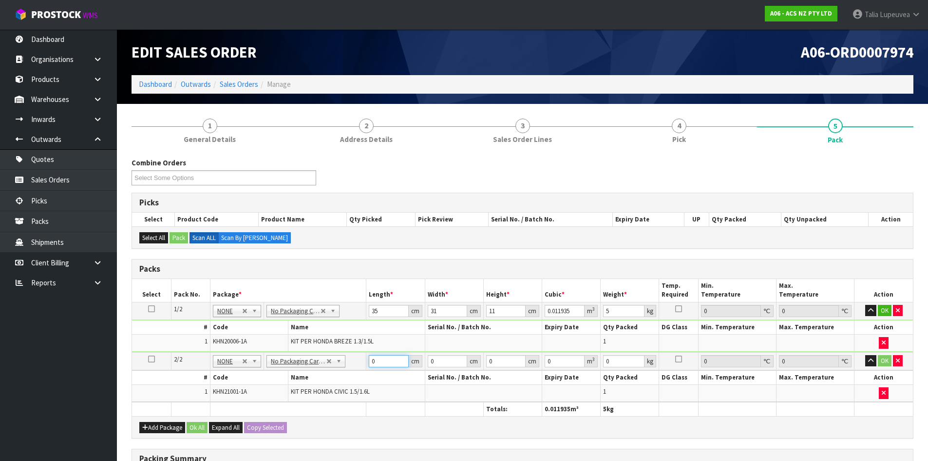
drag, startPoint x: 386, startPoint y: 356, endPoint x: 361, endPoint y: 361, distance: 24.8
click at [361, 360] on tr "2/2 NONE 007-001 007-002 007-004 007-009 007-013 007-014 007-015 007-017 007-01…" at bounding box center [522, 361] width 781 height 18
type input "34"
type input "31"
type input "1"
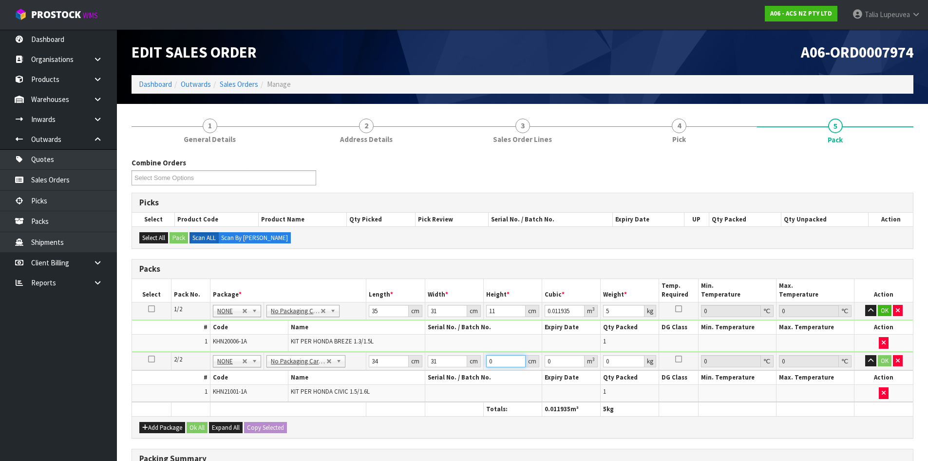
type input "0.001054"
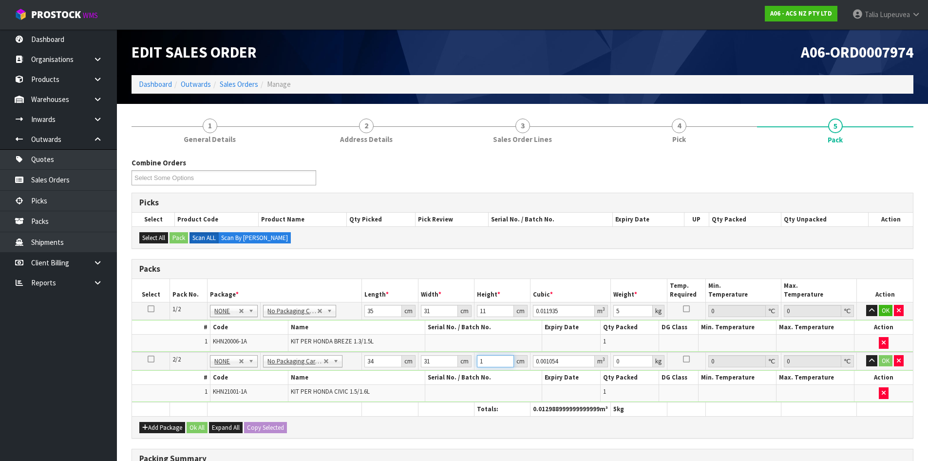
type input "12"
type input "0.012648"
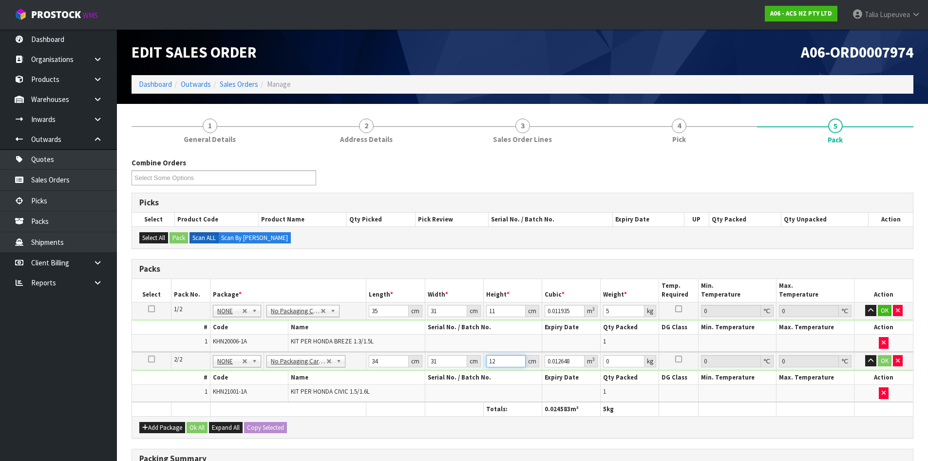
type input "12"
type input "6"
click at [882, 312] on button "OK" at bounding box center [885, 311] width 14 height 12
click at [886, 365] on button "OK" at bounding box center [885, 360] width 14 height 12
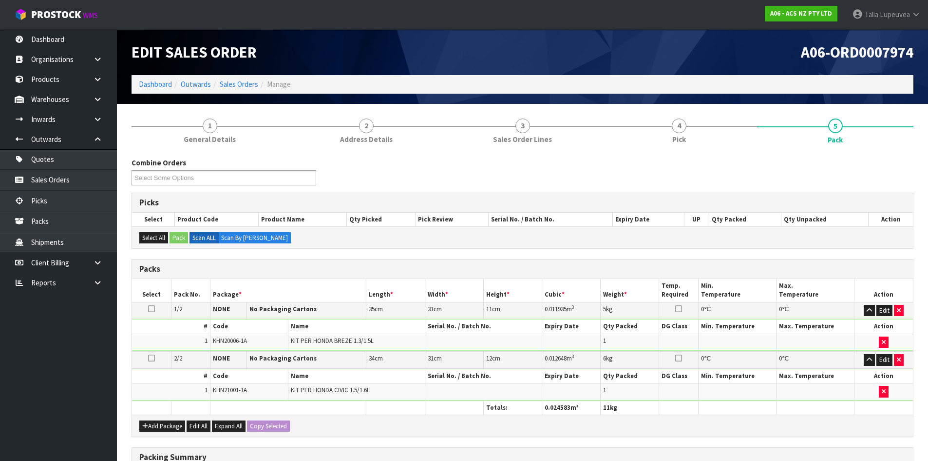
scroll to position [161, 0]
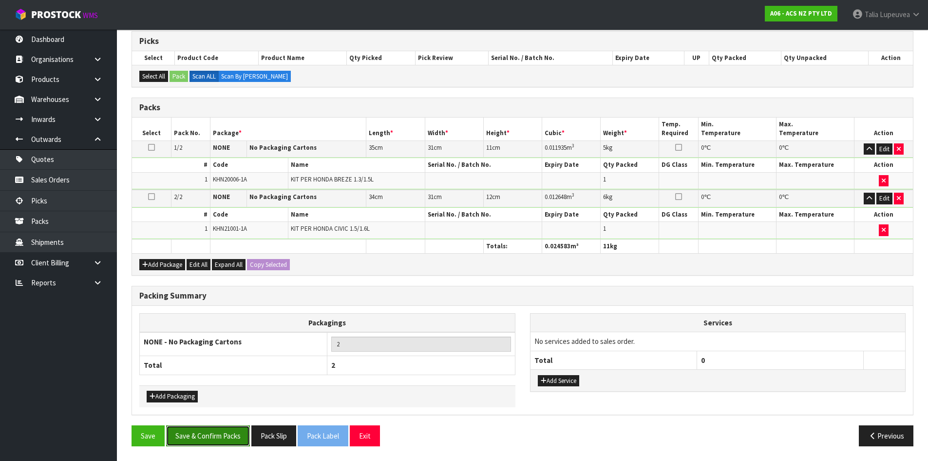
click at [232, 433] on button "Save & Confirm Packs" at bounding box center [208, 435] width 84 height 21
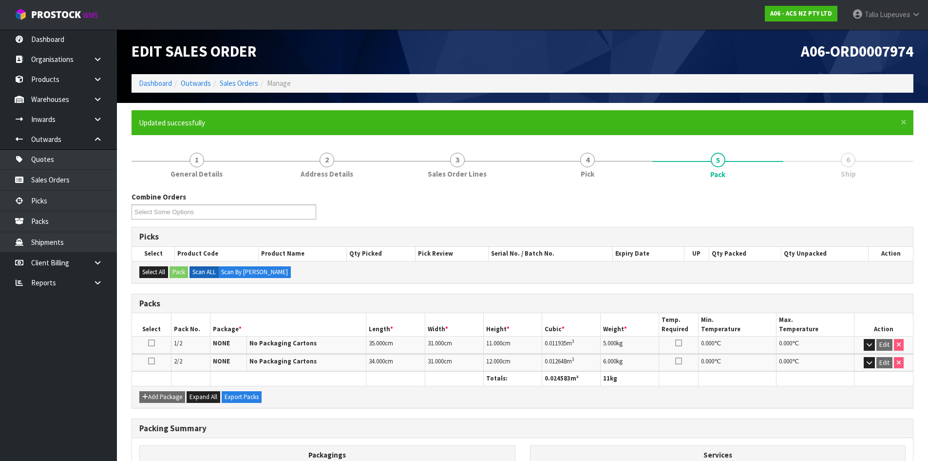
scroll to position [112, 0]
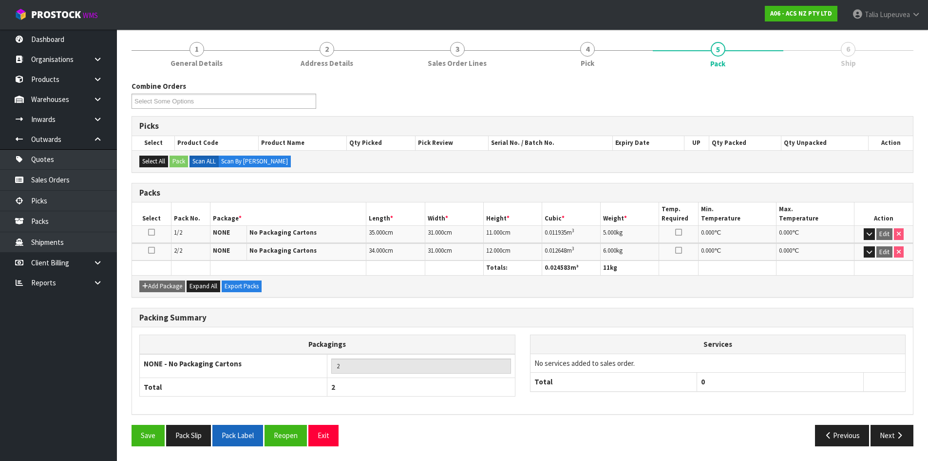
click at [237, 437] on button "Pack Label" at bounding box center [238, 435] width 51 height 21
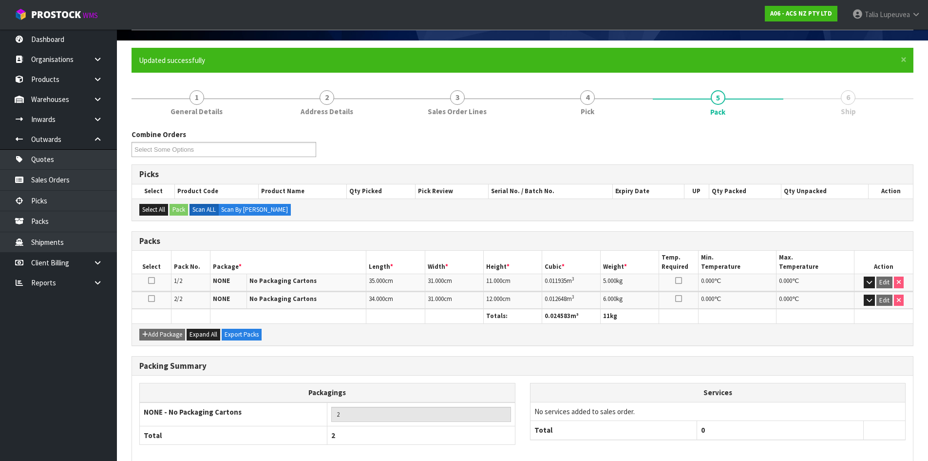
scroll to position [0, 0]
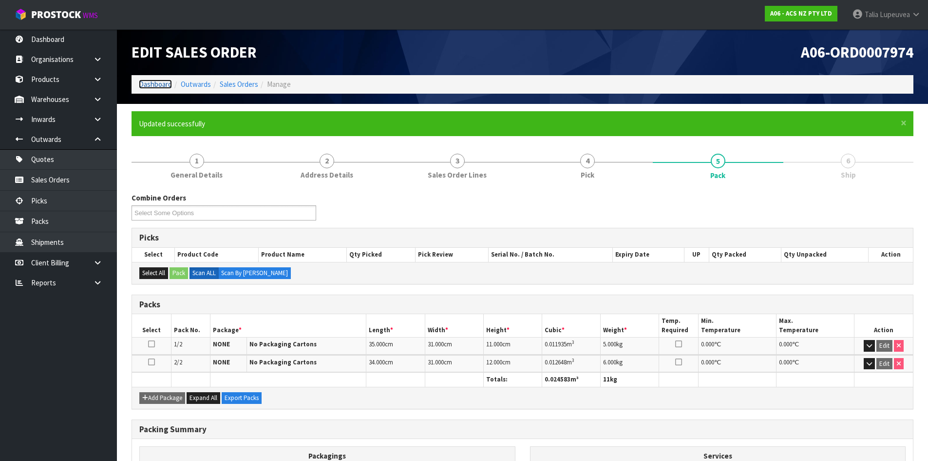
click at [164, 86] on link "Dashboard" at bounding box center [155, 83] width 33 height 9
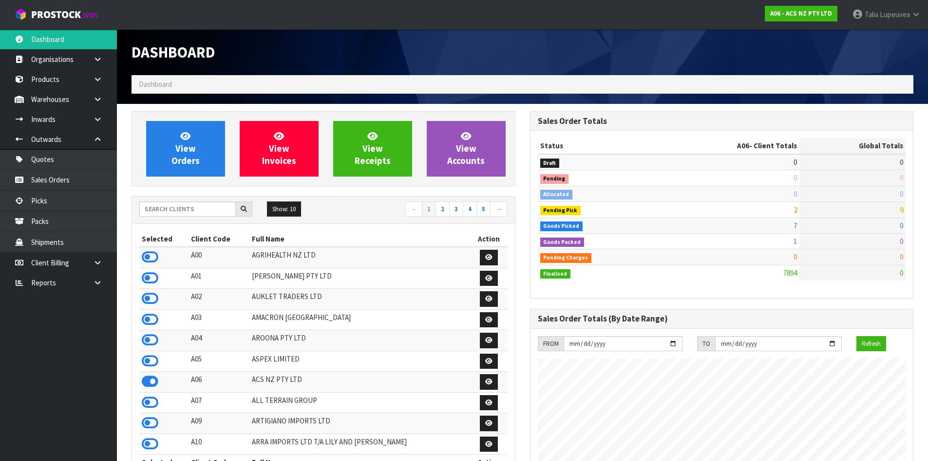
scroll to position [738, 398]
click at [202, 213] on input "text" at bounding box center [187, 208] width 97 height 15
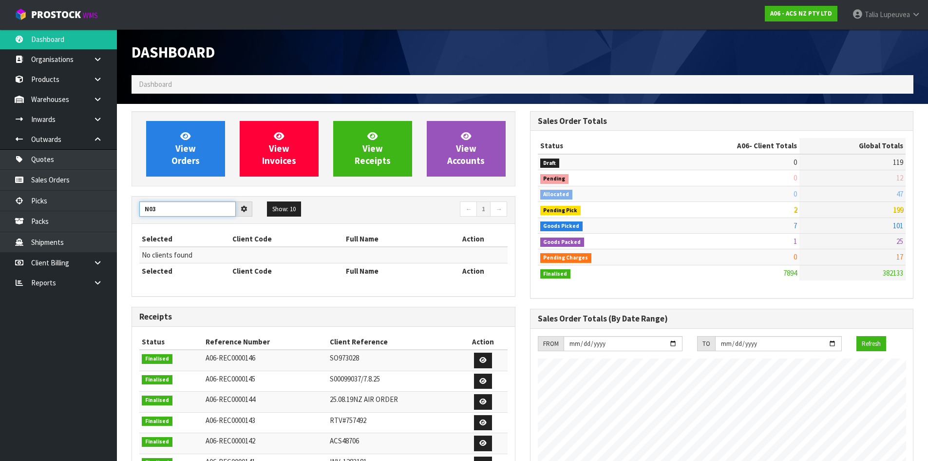
type input "N03"
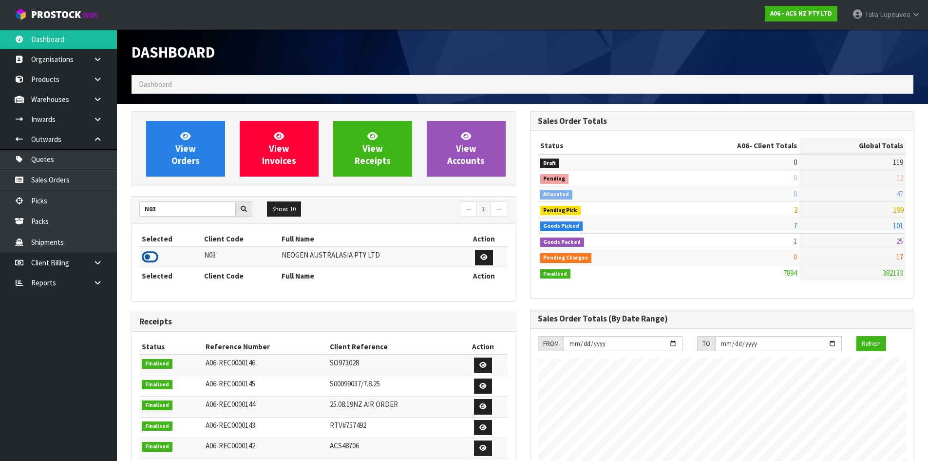
click at [156, 262] on icon at bounding box center [150, 257] width 17 height 15
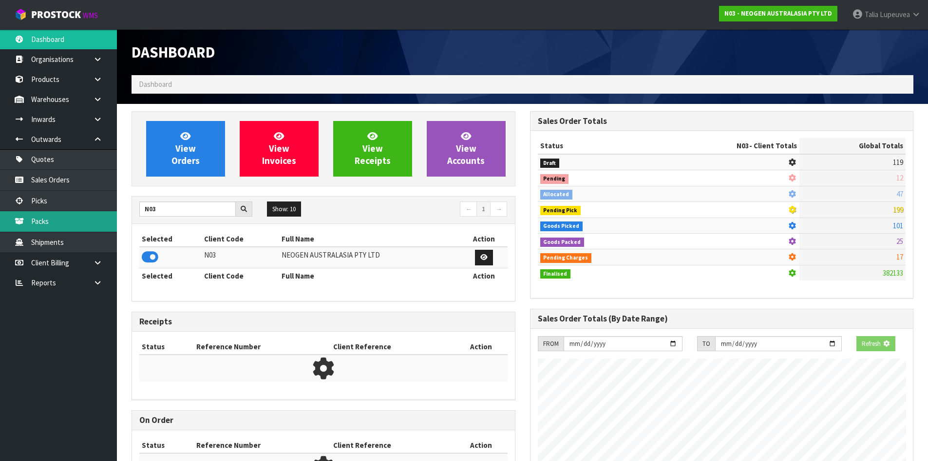
scroll to position [608, 398]
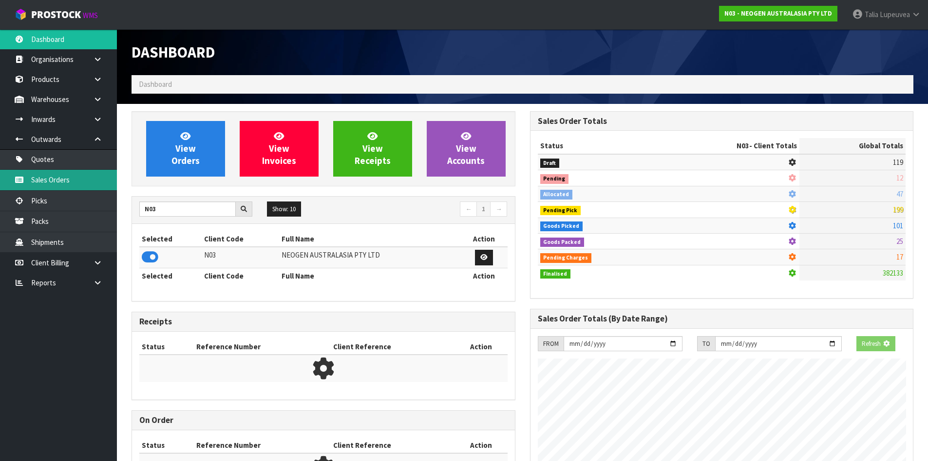
click at [106, 185] on link "Sales Orders" at bounding box center [58, 180] width 117 height 20
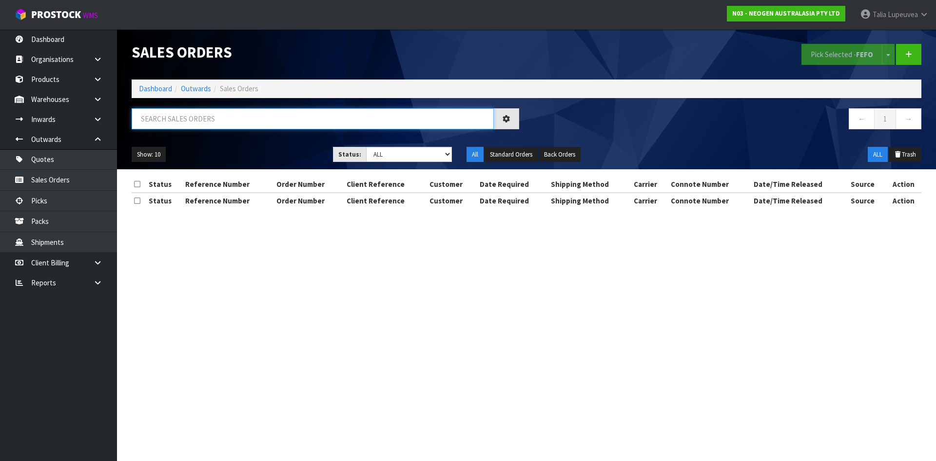
click at [198, 127] on input "text" at bounding box center [313, 118] width 362 height 21
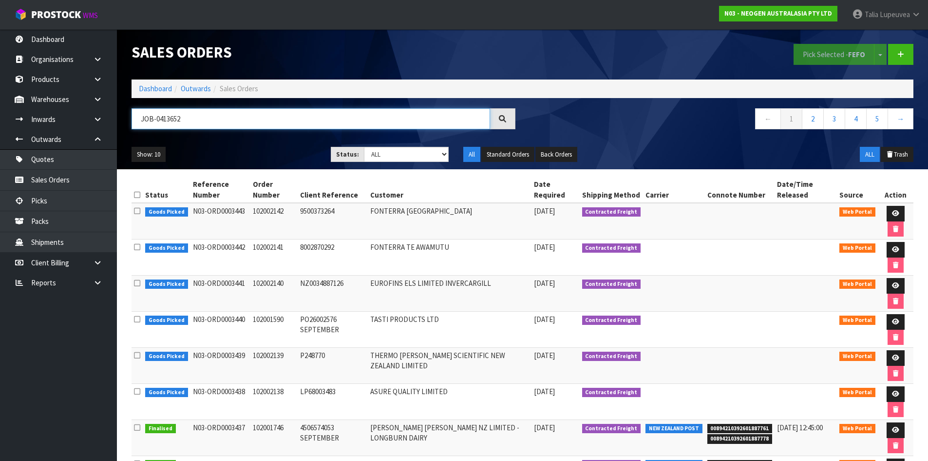
type input "JOB-0413652"
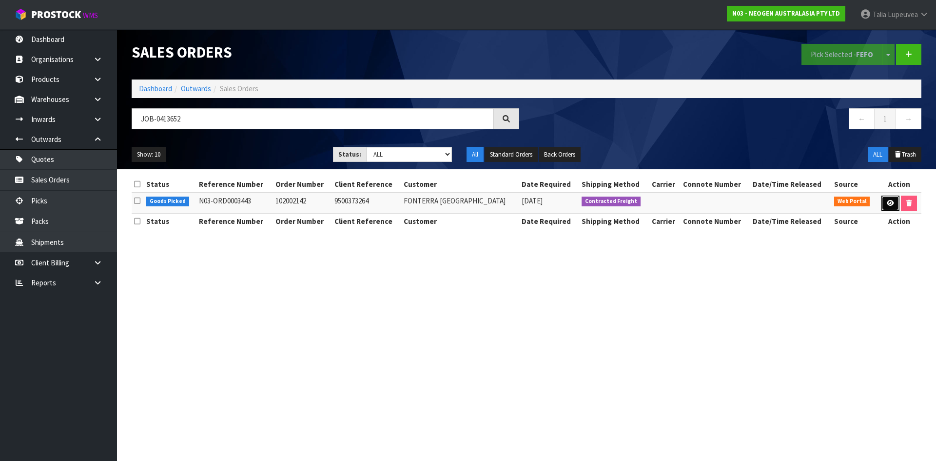
click at [891, 201] on icon at bounding box center [890, 203] width 7 height 6
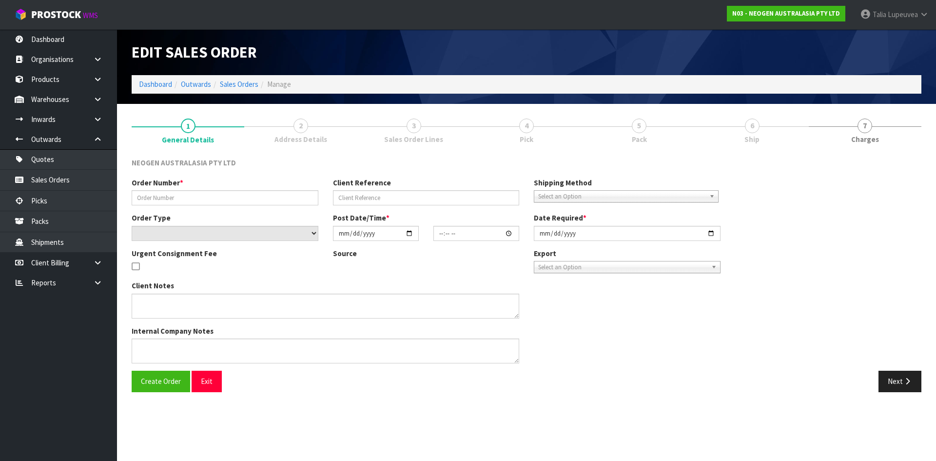
type input "102002142"
type input "9500373264"
select select "number:0"
type input "[DATE]"
type input "09:45:00.000"
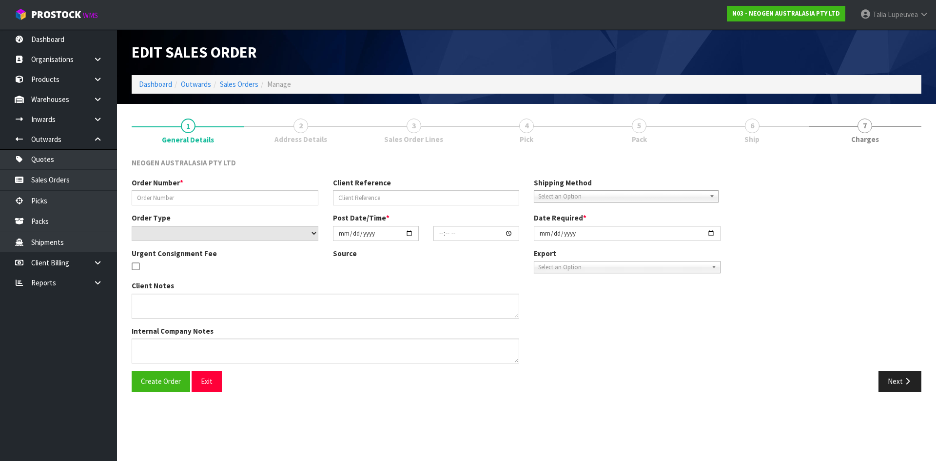
type input "[DATE]"
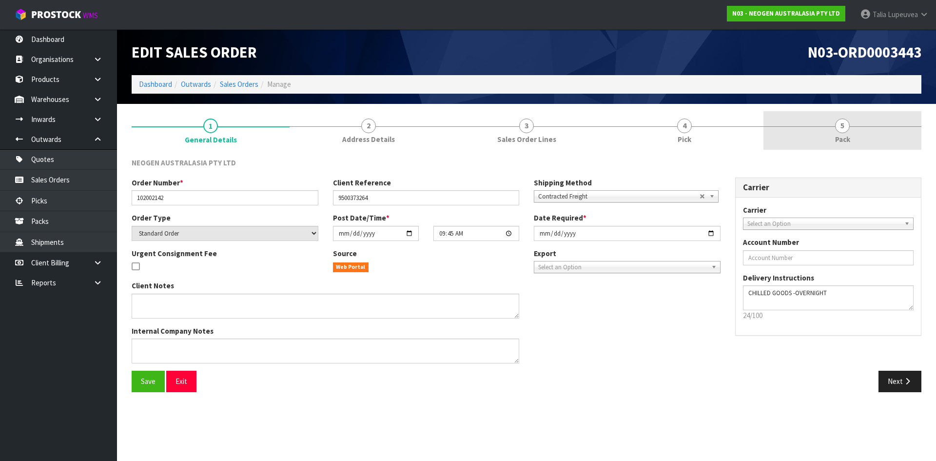
click at [864, 131] on link "5 Pack" at bounding box center [842, 130] width 158 height 39
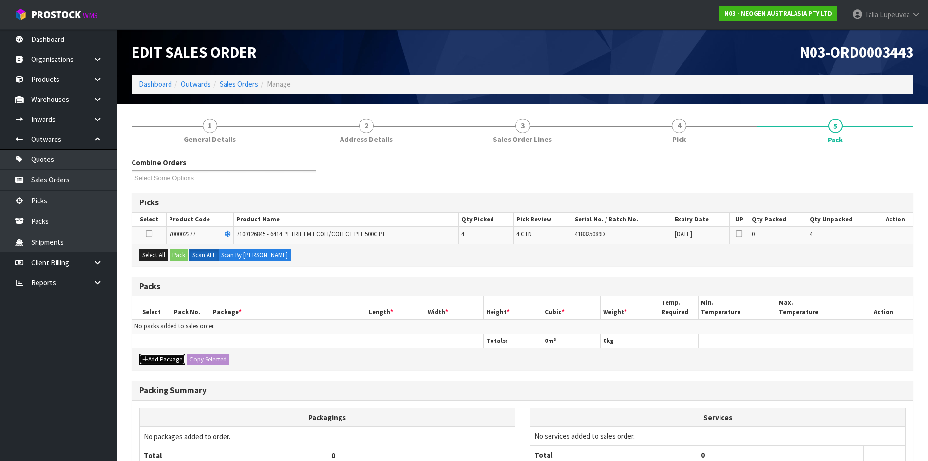
click at [158, 353] on button "Add Package" at bounding box center [162, 359] width 46 height 12
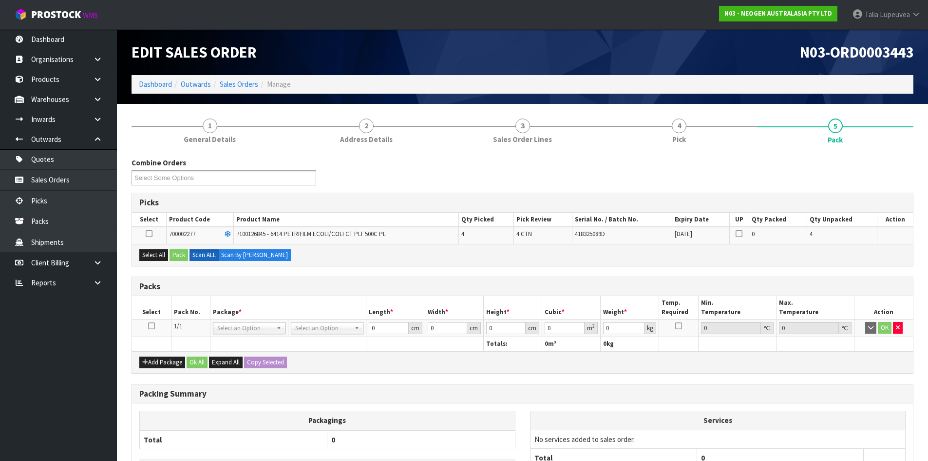
click at [150, 326] on icon at bounding box center [151, 326] width 7 height 0
click at [155, 253] on button "Select All" at bounding box center [153, 255] width 29 height 12
click at [175, 251] on button "Pack" at bounding box center [179, 255] width 19 height 12
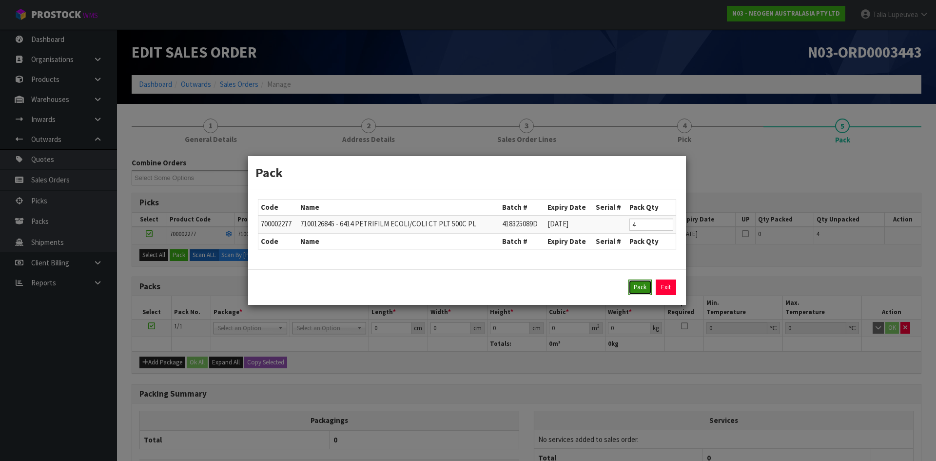
click at [640, 289] on button "Pack" at bounding box center [639, 287] width 23 height 16
type input "0.000"
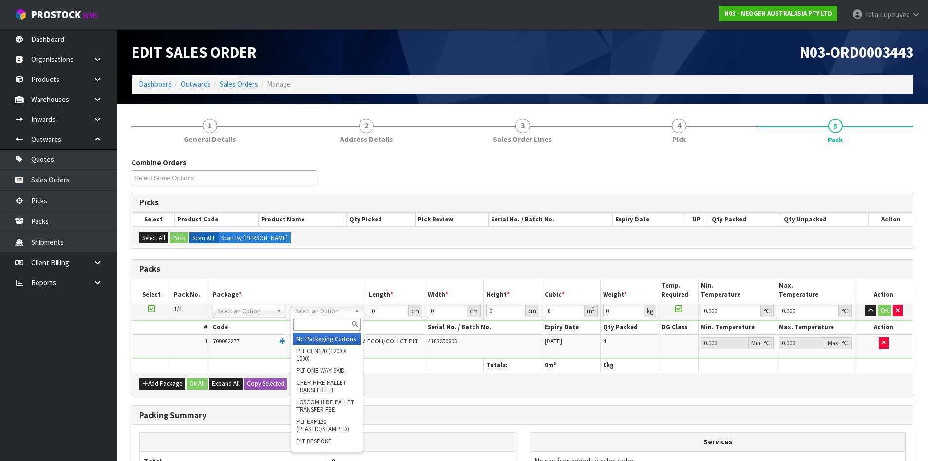
click at [308, 325] on input "text" at bounding box center [327, 324] width 68 height 12
type input "CTN7"
drag, startPoint x: 329, startPoint y: 339, endPoint x: 390, endPoint y: 306, distance: 69.4
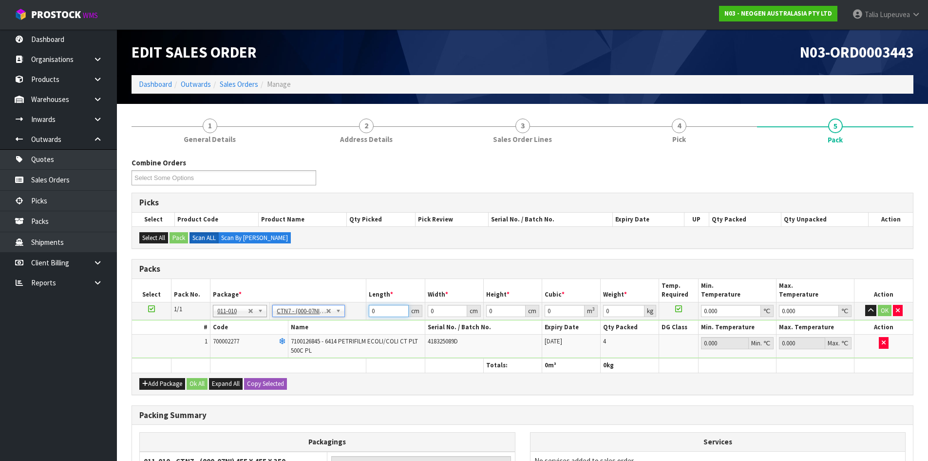
type input "45.5"
type input "35"
type input "0.072459"
type input "7"
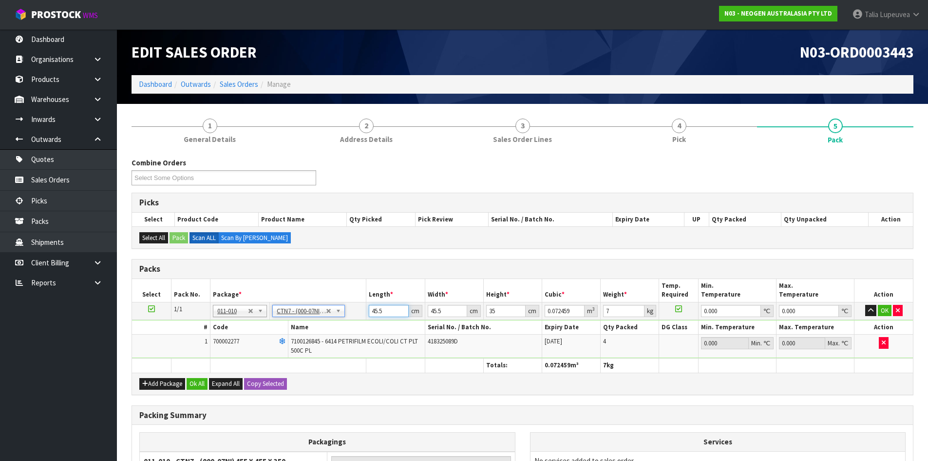
drag, startPoint x: 388, startPoint y: 307, endPoint x: 360, endPoint y: 308, distance: 27.8
click at [360, 306] on tr "1/1 NONE 007-001 007-002 007-004 007-009 007-013 007-014 007-015 007-017 007-01…" at bounding box center [522, 311] width 781 height 18
type input "4"
type input "0.00637"
type input "47"
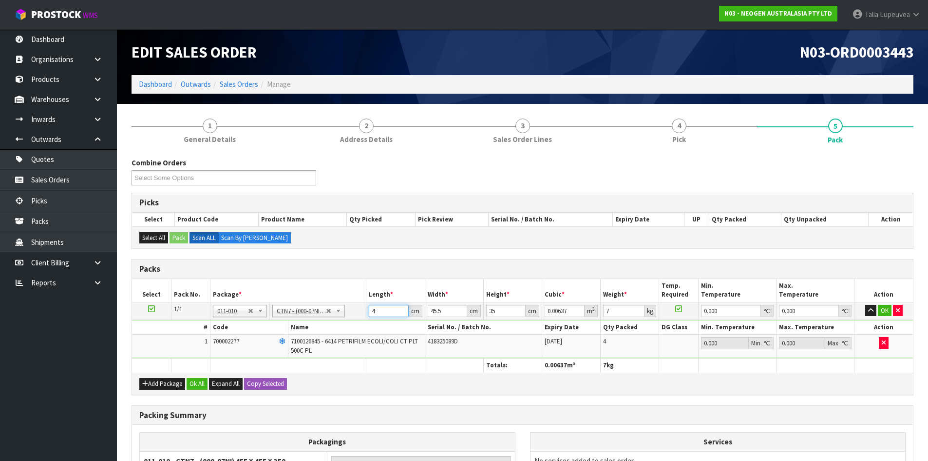
type input "0.074847"
type input "47"
type input "4"
type input "0.00658"
type input "46"
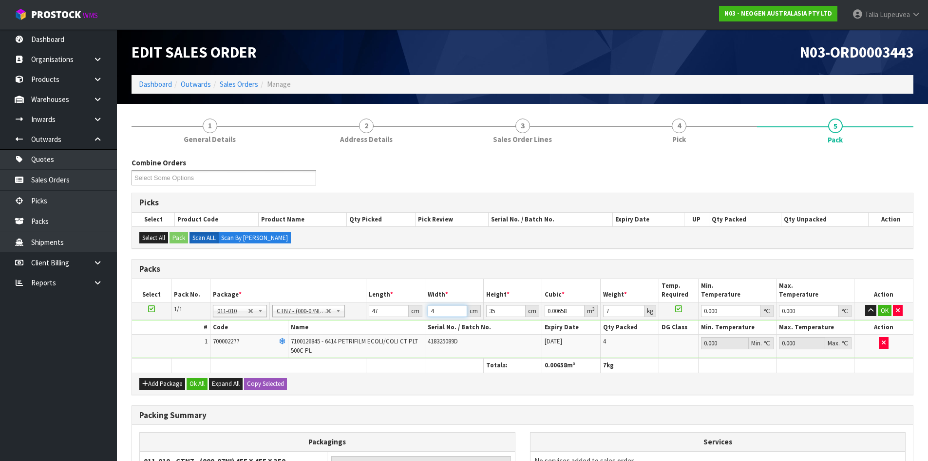
type input "0.07567"
type input "46"
type input "3"
type input "0.006486"
type input "31"
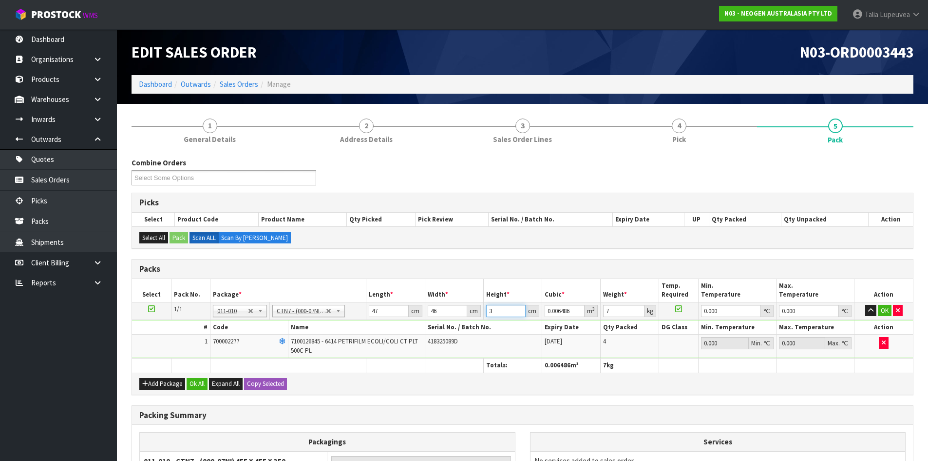
type input "0.067022"
type input "31"
type input "8"
click at [882, 312] on button "OK" at bounding box center [885, 311] width 14 height 12
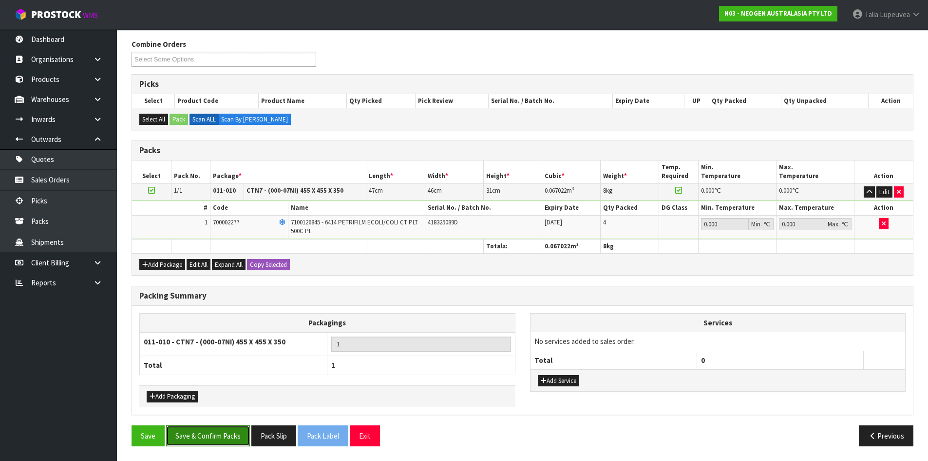
click at [194, 442] on button "Save & Confirm Packs" at bounding box center [208, 435] width 84 height 21
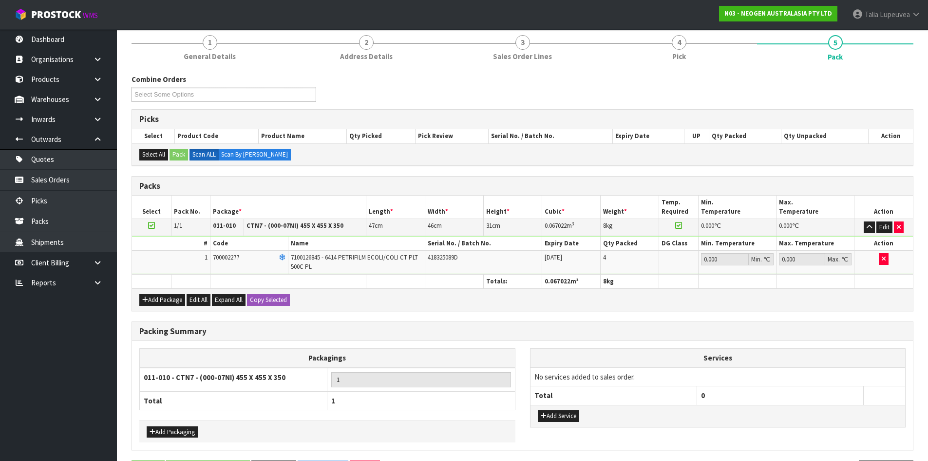
scroll to position [0, 0]
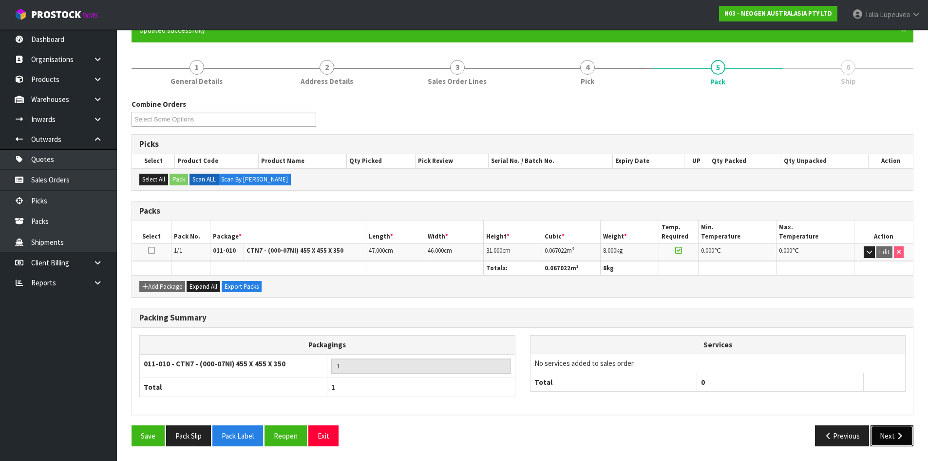
click at [889, 435] on button "Next" at bounding box center [892, 435] width 43 height 21
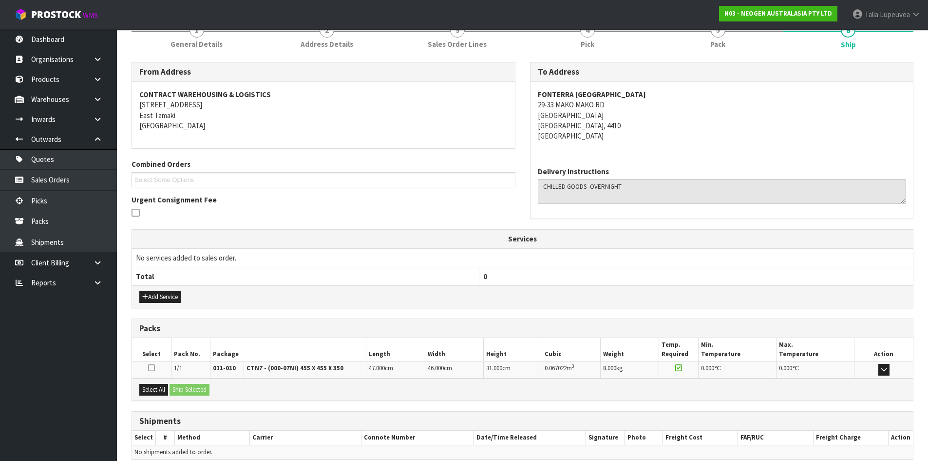
scroll to position [175, 0]
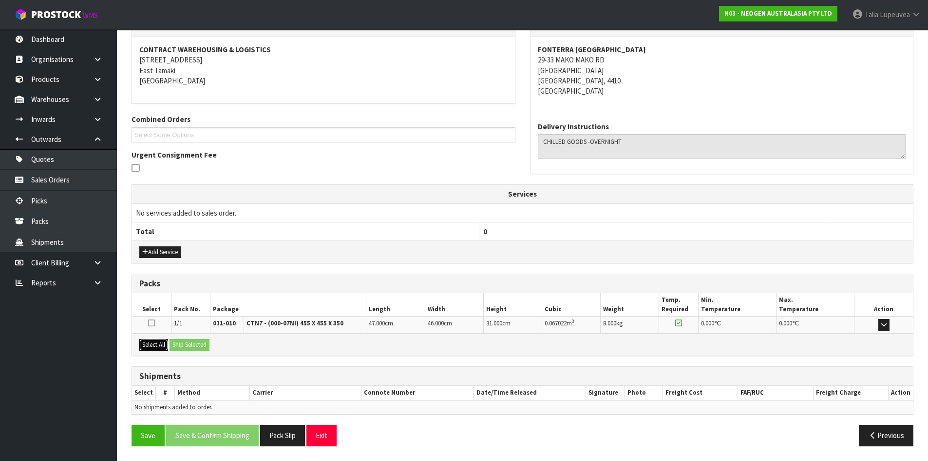
drag, startPoint x: 156, startPoint y: 344, endPoint x: 166, endPoint y: 343, distance: 9.8
click at [162, 343] on button "Select All" at bounding box center [153, 345] width 29 height 12
click at [180, 343] on button "Ship Selected" at bounding box center [190, 345] width 40 height 12
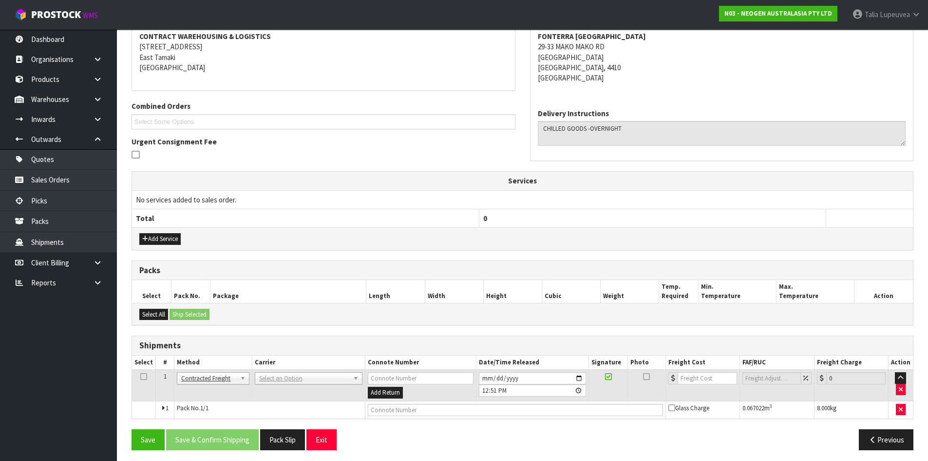
scroll to position [193, 0]
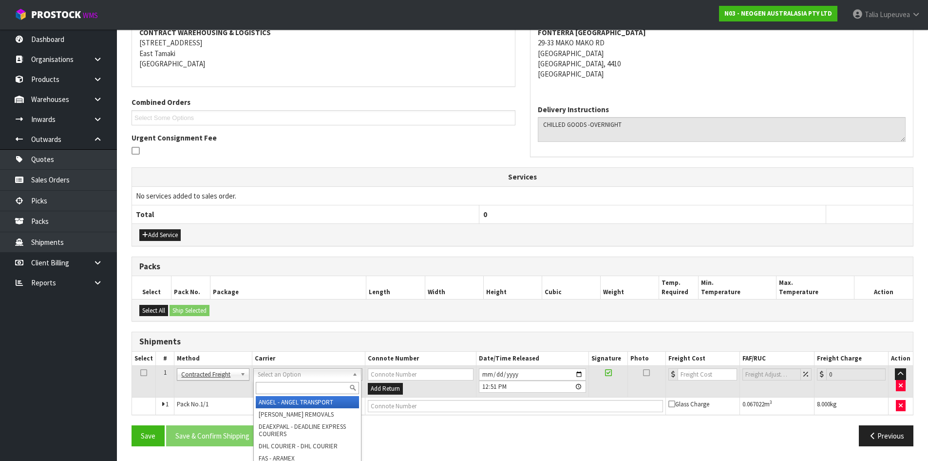
click at [276, 382] on input "text" at bounding box center [307, 388] width 103 height 12
type input "NZP"
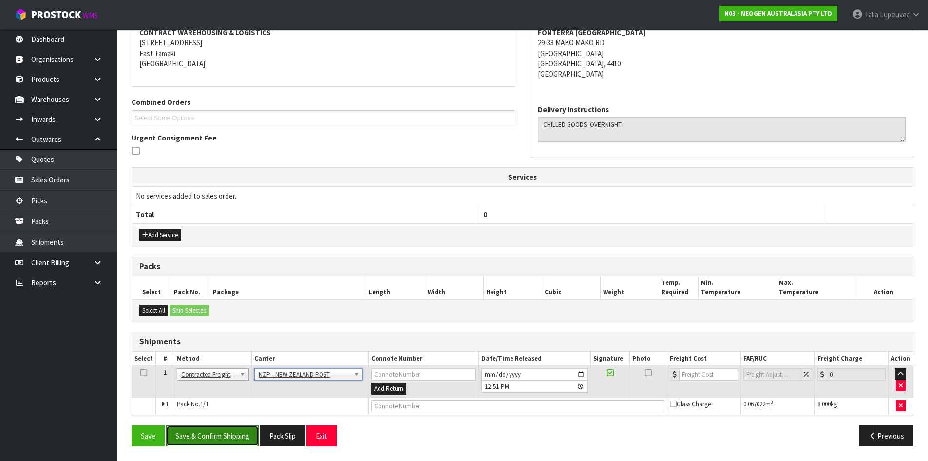
click at [225, 437] on button "Save & Confirm Shipping" at bounding box center [212, 435] width 93 height 21
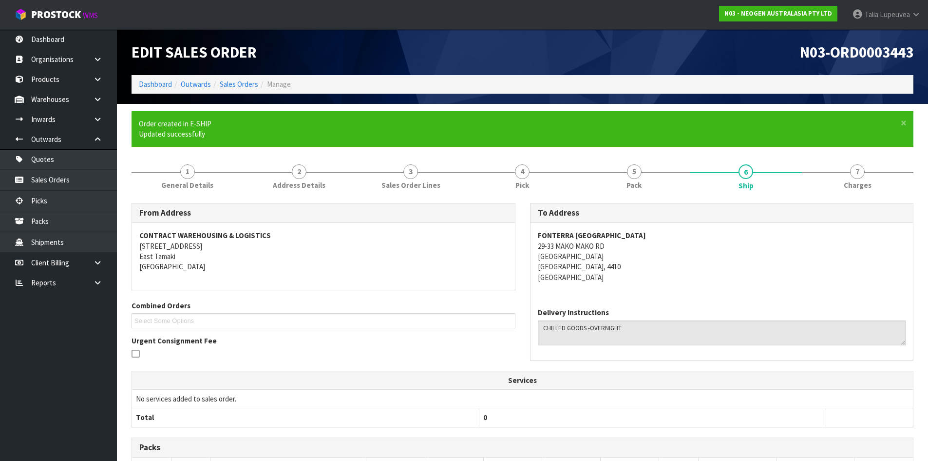
scroll to position [179, 0]
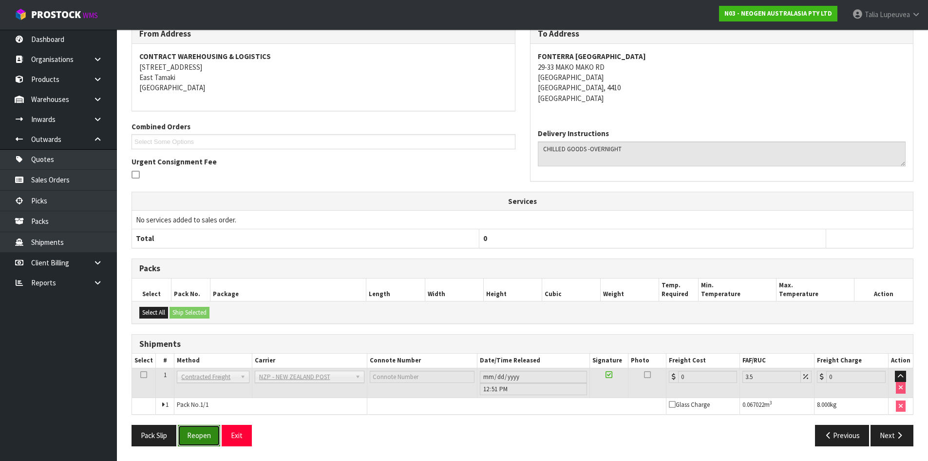
click at [203, 437] on button "Reopen" at bounding box center [199, 435] width 42 height 21
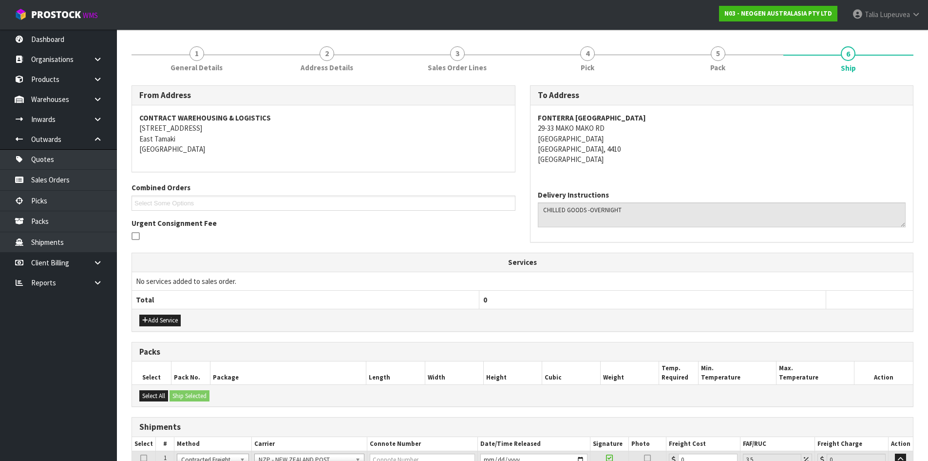
scroll to position [202, 0]
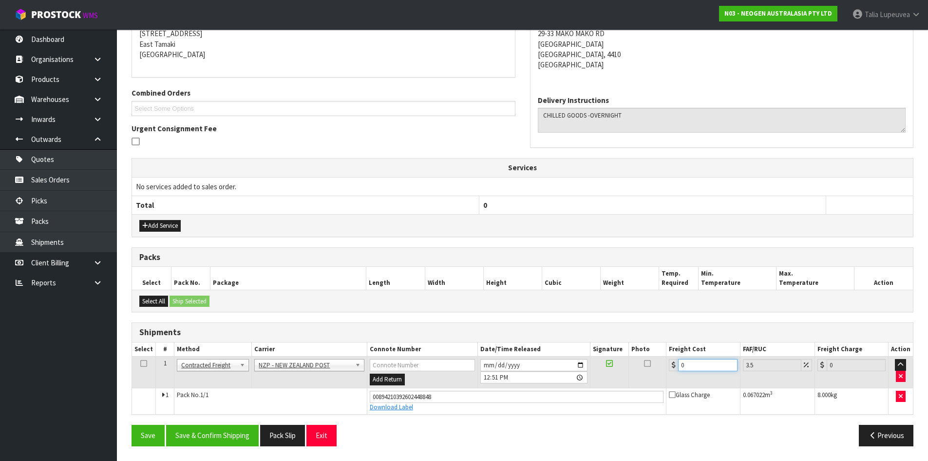
drag, startPoint x: 697, startPoint y: 362, endPoint x: 591, endPoint y: 368, distance: 106.9
click at [638, 381] on tr "1 Client Local Pickup Customer Local Pickup Company Freight Contracted Freight …" at bounding box center [522, 372] width 781 height 32
type input "1"
type input "1.03"
type input "11"
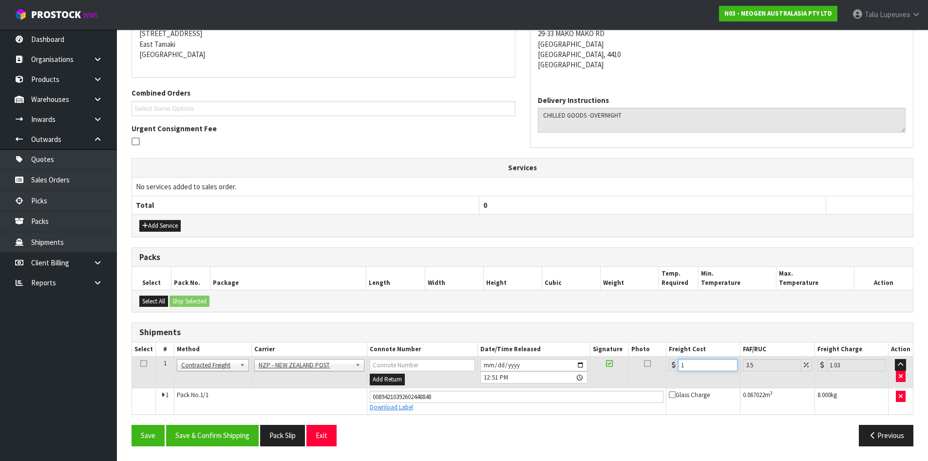
type input "11.38"
type input "11.7"
type input "12.11"
type input "11.70"
click at [243, 434] on button "Save & Confirm Shipping" at bounding box center [212, 435] width 93 height 21
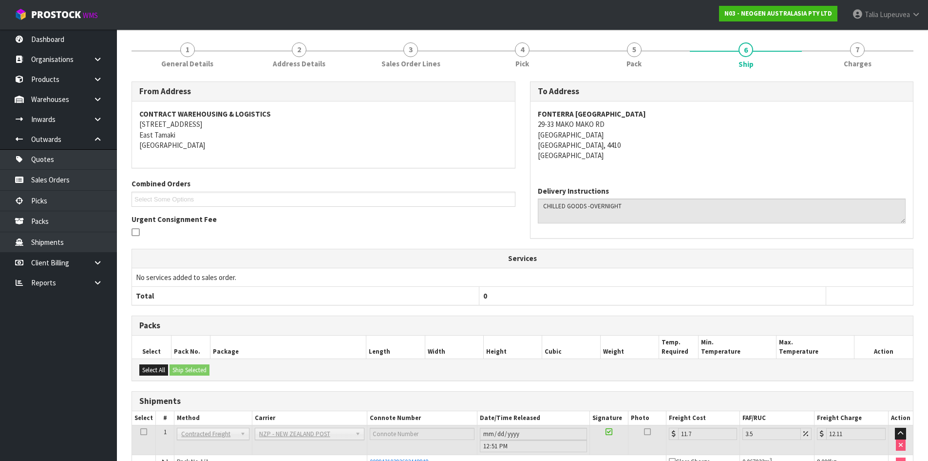
scroll to position [0, 0]
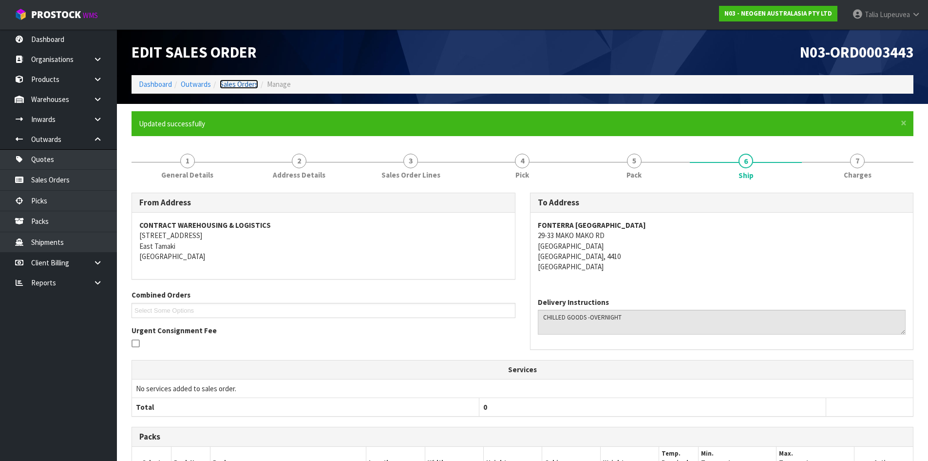
click at [248, 84] on link "Sales Orders" at bounding box center [239, 83] width 39 height 9
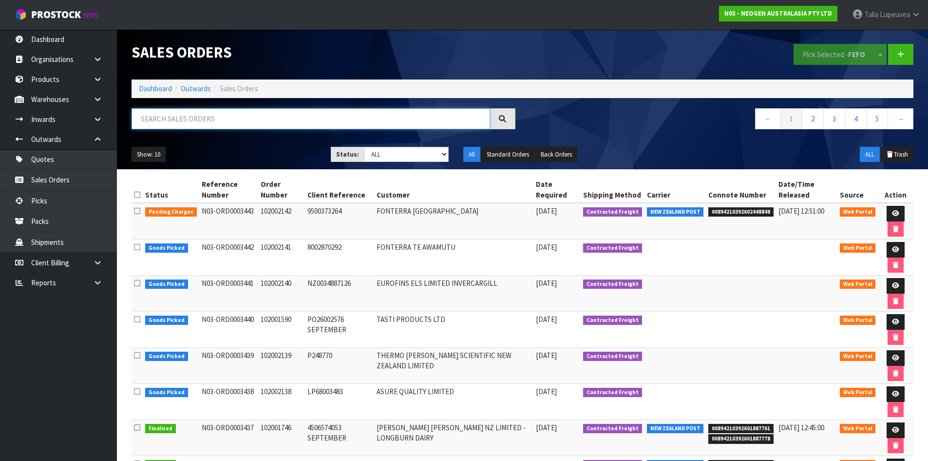
click at [212, 127] on input "text" at bounding box center [311, 118] width 359 height 21
type input "JOB-0413639"
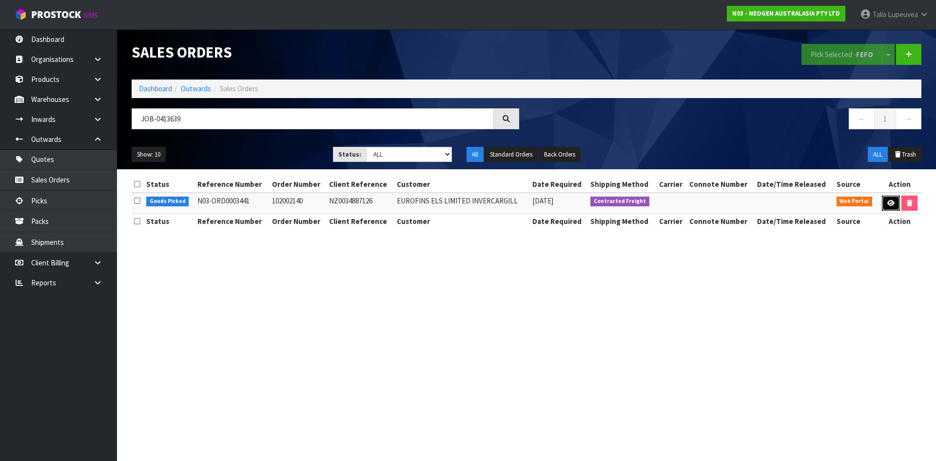
click at [888, 207] on link at bounding box center [891, 203] width 18 height 16
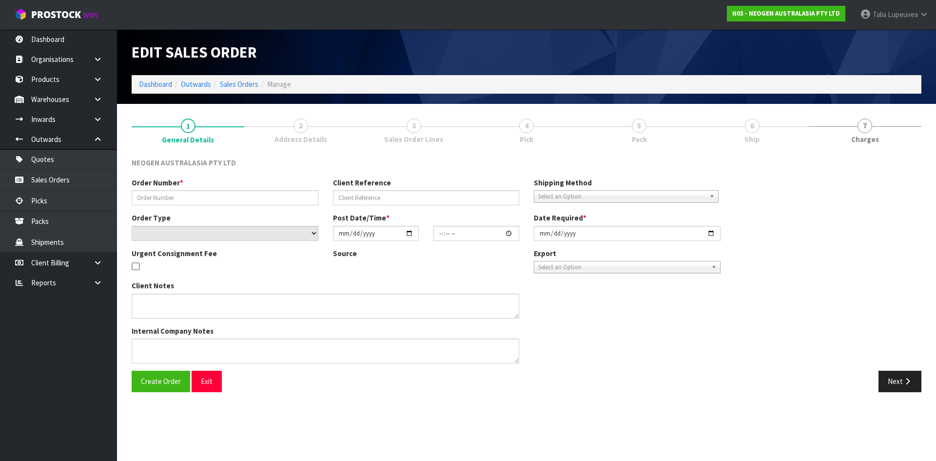
type input "102002140"
type input "NZ0034887126"
select select "number:0"
type input "[DATE]"
type input "09:39:00.000"
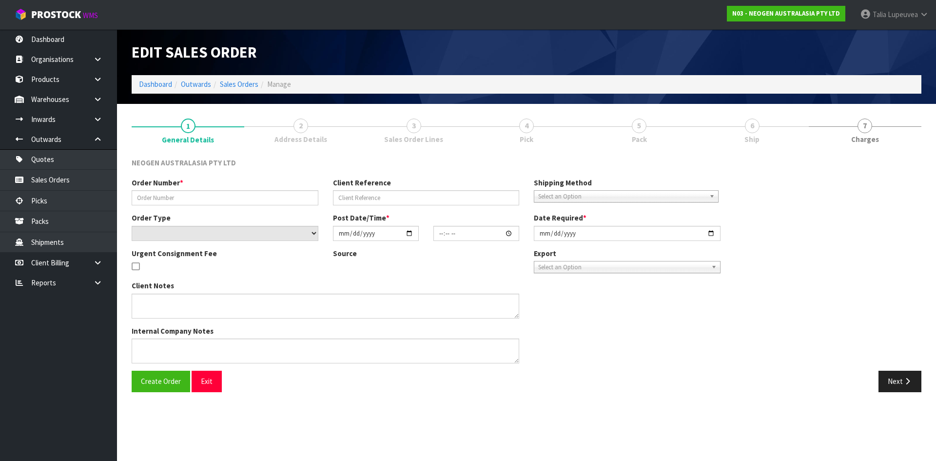
type input "[DATE]"
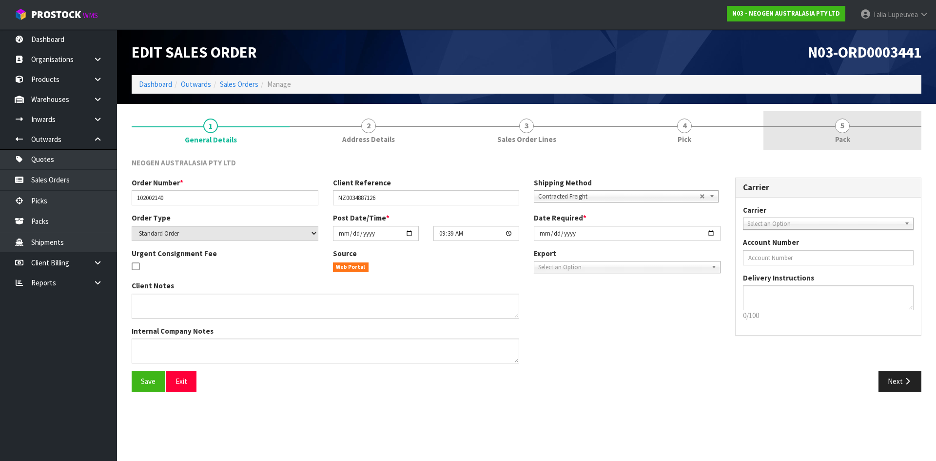
click at [854, 148] on link "5 Pack" at bounding box center [842, 130] width 158 height 39
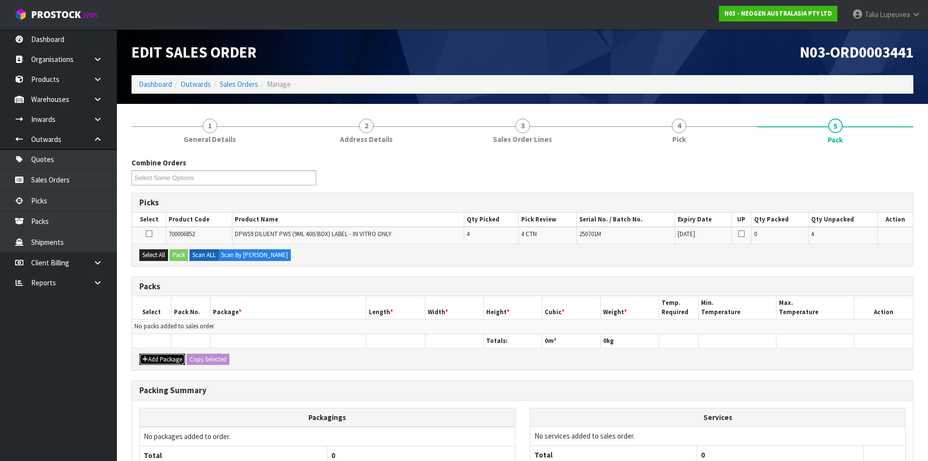
click at [181, 361] on button "Add Package" at bounding box center [162, 359] width 46 height 12
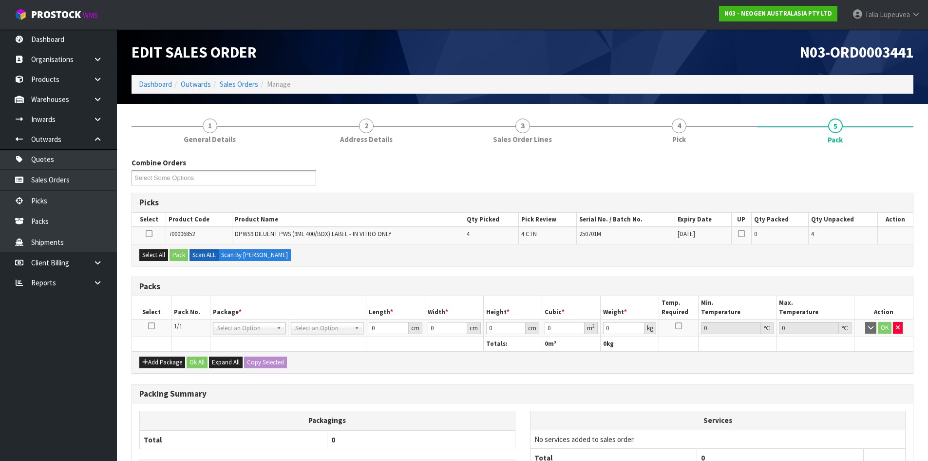
click at [152, 326] on icon at bounding box center [151, 326] width 7 height 0
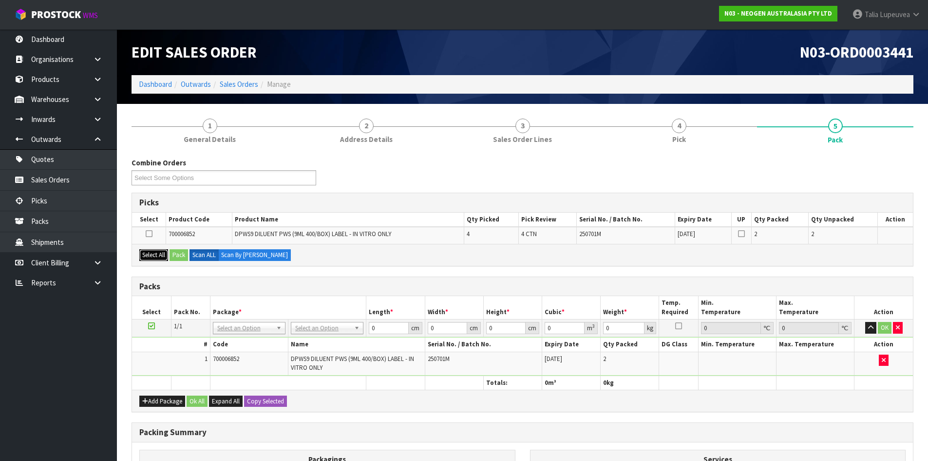
click at [158, 259] on button "Select All" at bounding box center [153, 255] width 29 height 12
click at [139, 249] on button "Select All" at bounding box center [153, 255] width 29 height 12
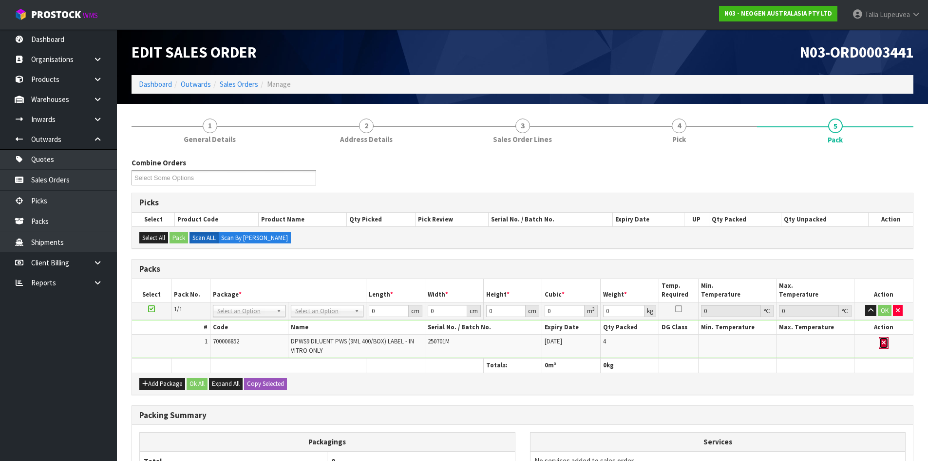
click at [889, 346] on button "button" at bounding box center [884, 343] width 10 height 12
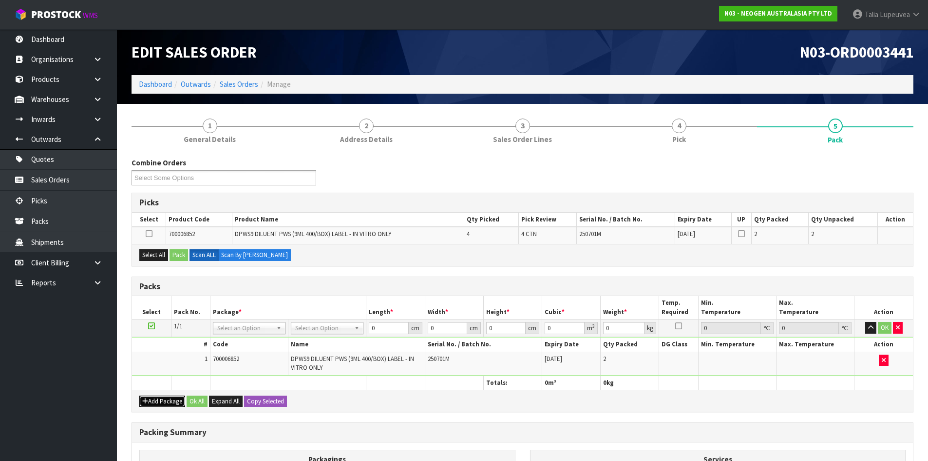
click at [154, 402] on button "Add Package" at bounding box center [162, 401] width 46 height 12
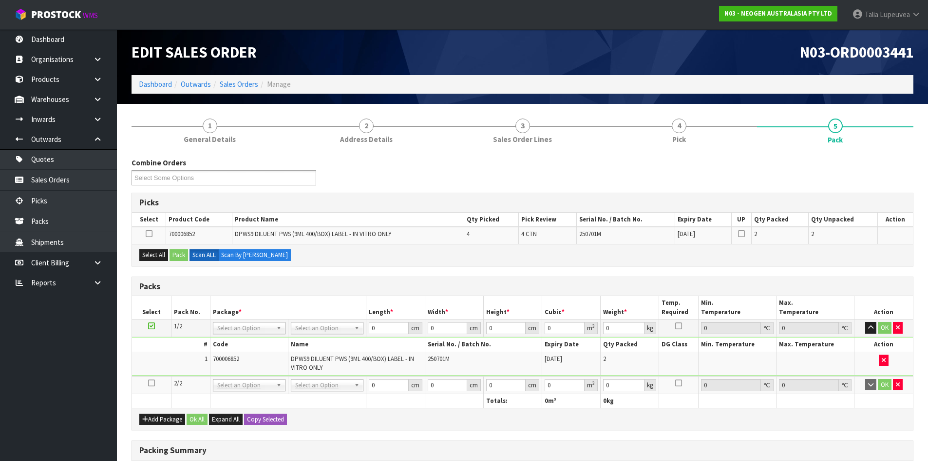
click at [152, 383] on icon at bounding box center [151, 383] width 7 height 0
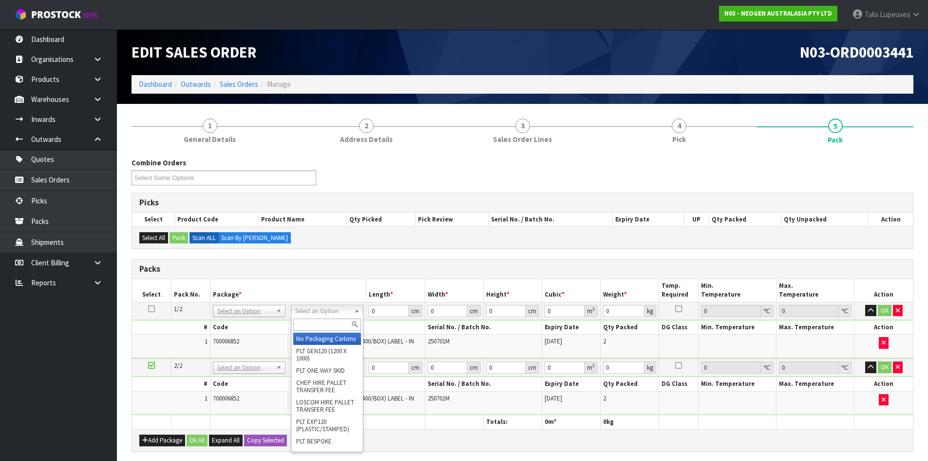
click at [331, 325] on input "text" at bounding box center [327, 324] width 68 height 12
type input "OWN"
type input "18.88"
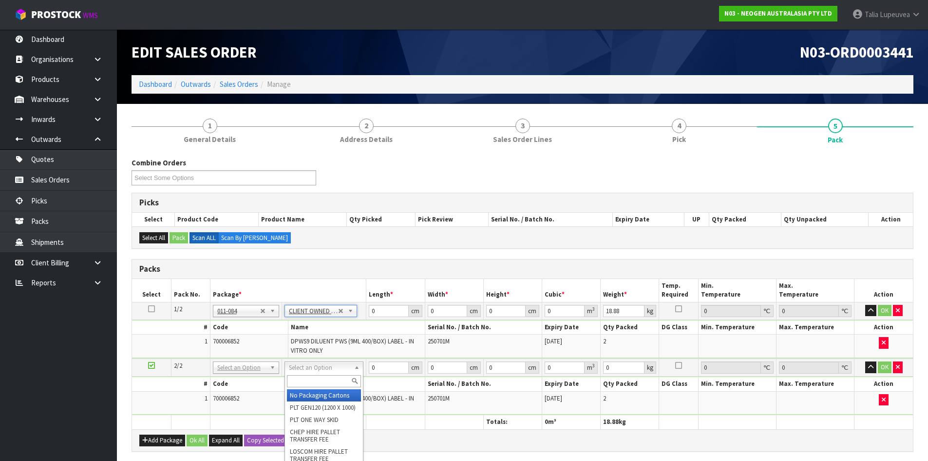
click at [329, 385] on input "text" at bounding box center [324, 381] width 74 height 12
type input "OWN"
type input "2"
type input "18.88"
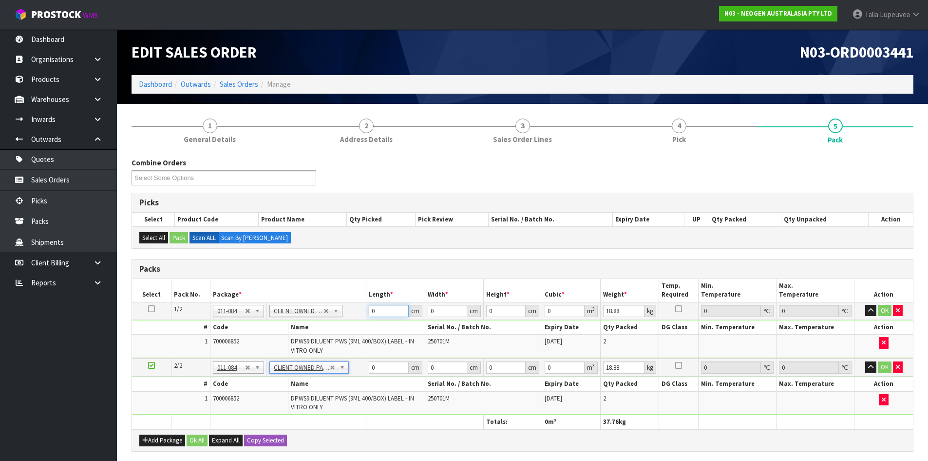
drag, startPoint x: 388, startPoint y: 310, endPoint x: 353, endPoint y: 317, distance: 36.2
click at [353, 317] on tr "1/2 NONE 007-001 007-002 007-004 007-009 007-013 007-014 007-015 007-017 007-01…" at bounding box center [522, 311] width 781 height 18
type input "60"
type input "37"
type input "3"
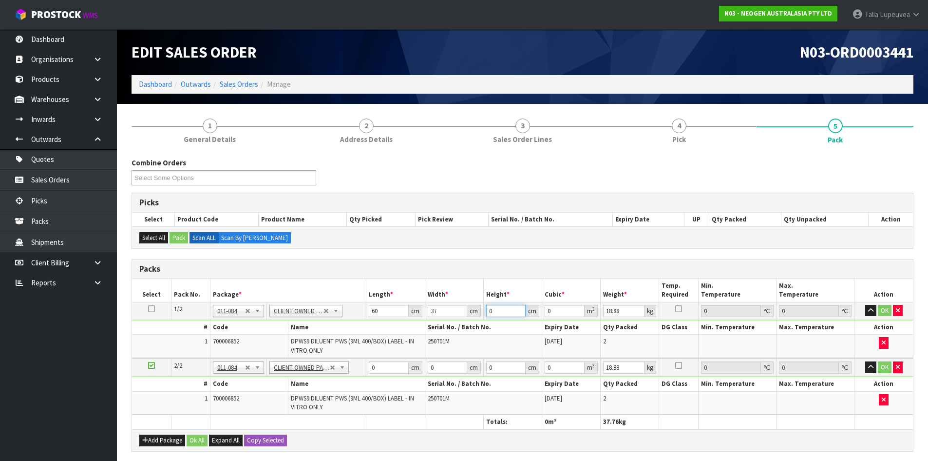
type input "0.00666"
type input "36"
type input "0.07992"
type input "36"
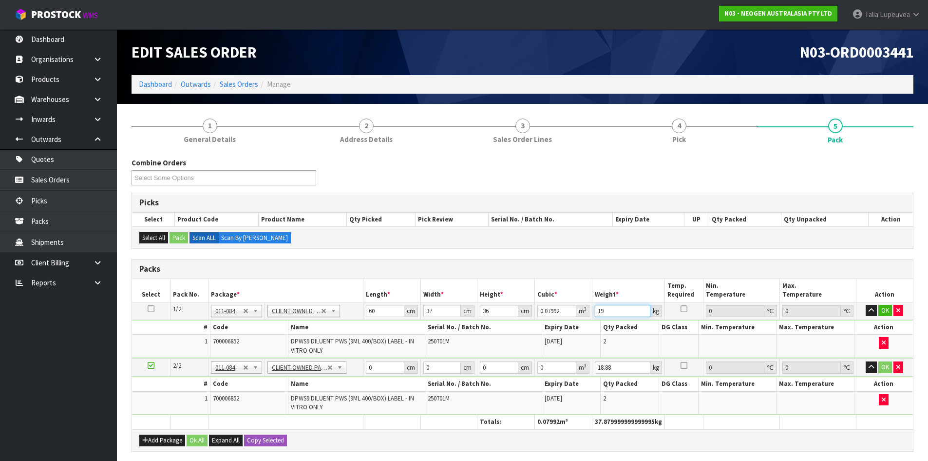
type input "19"
click at [151, 309] on icon at bounding box center [151, 309] width 7 height 0
click at [270, 440] on button "Copy Selected" at bounding box center [265, 440] width 43 height 12
click at [270, 440] on button "Confirm Copy Selected" at bounding box center [276, 440] width 64 height 12
type input "60"
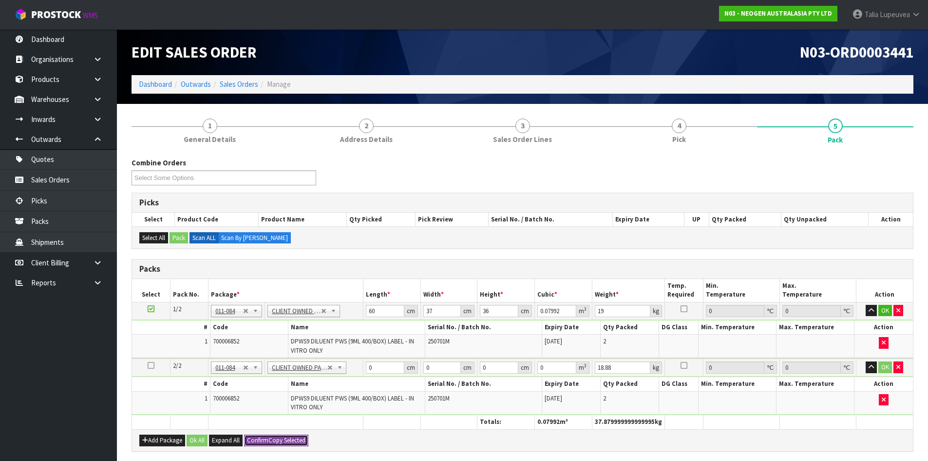
type input "37"
type input "36"
type input "0.07992"
type input "19"
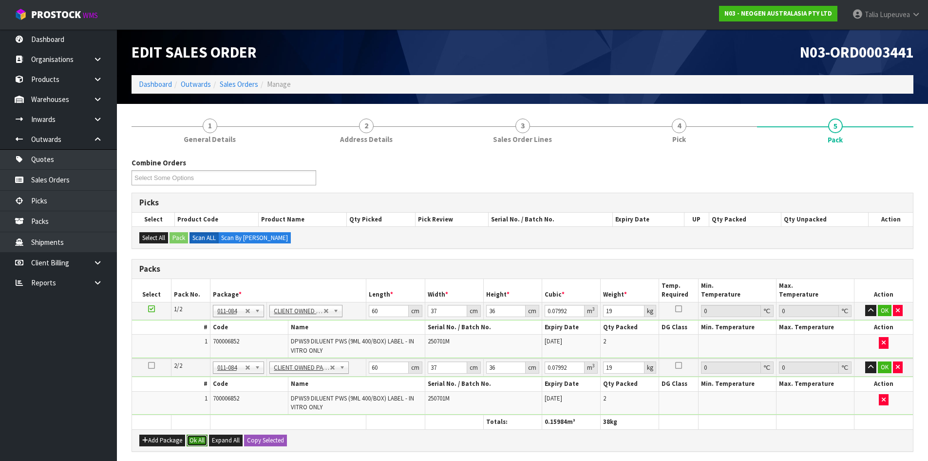
click at [197, 444] on button "Ok All" at bounding box center [197, 440] width 21 height 12
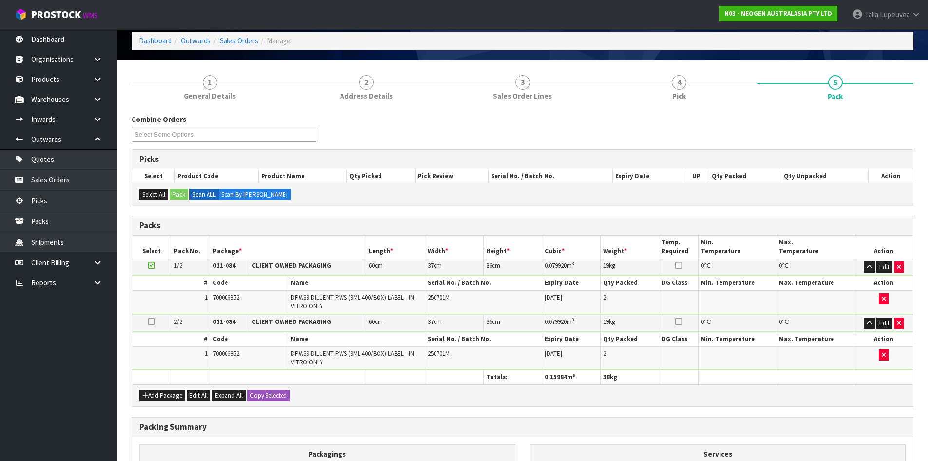
scroll to position [174, 0]
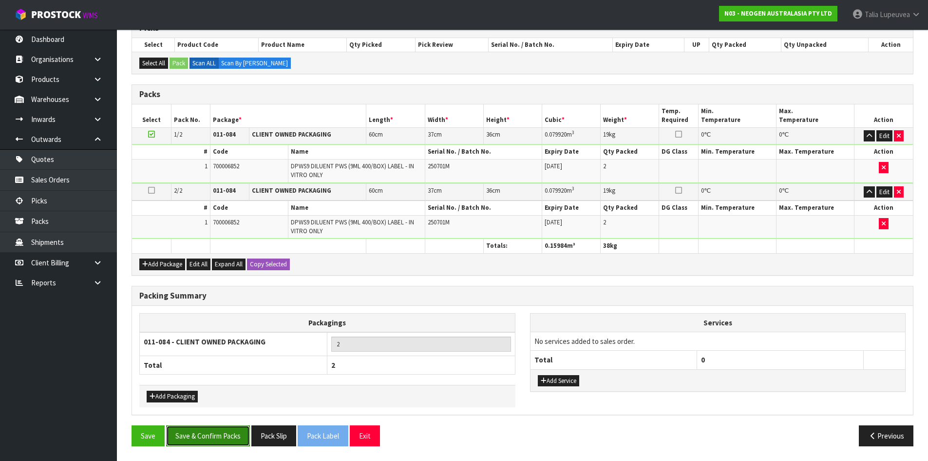
click at [234, 442] on button "Save & Confirm Packs" at bounding box center [208, 435] width 84 height 21
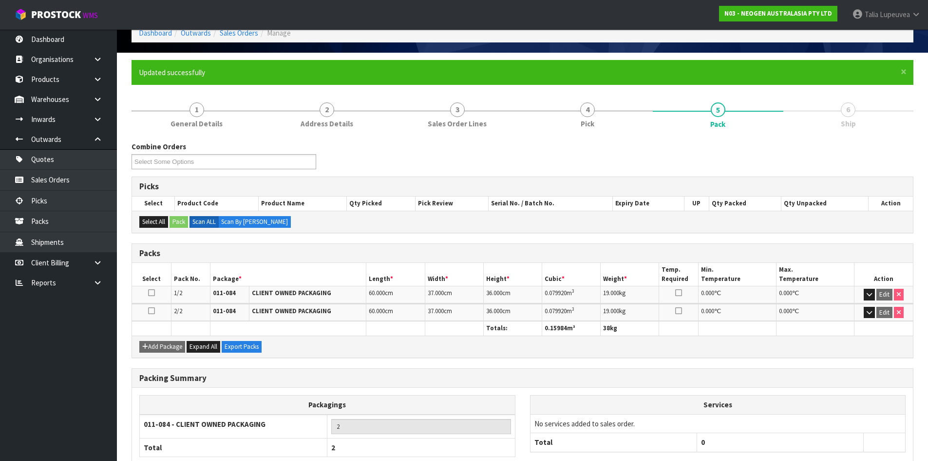
scroll to position [112, 0]
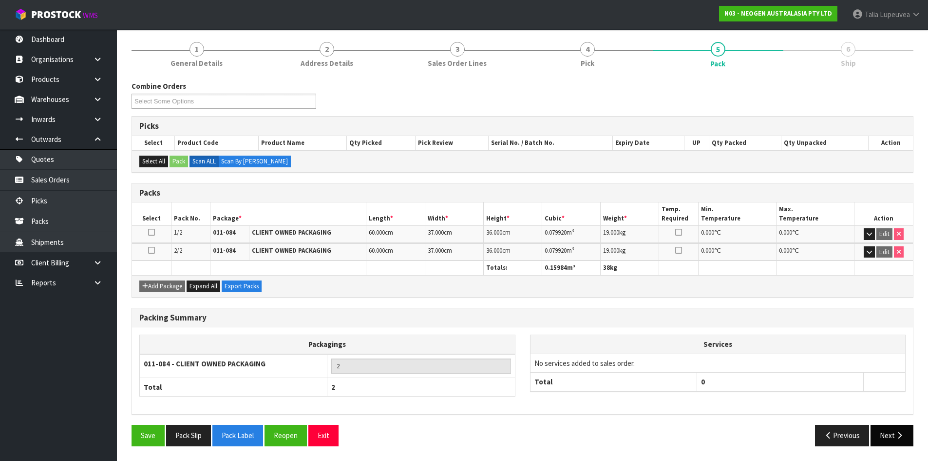
click at [893, 428] on button "Next" at bounding box center [892, 435] width 43 height 21
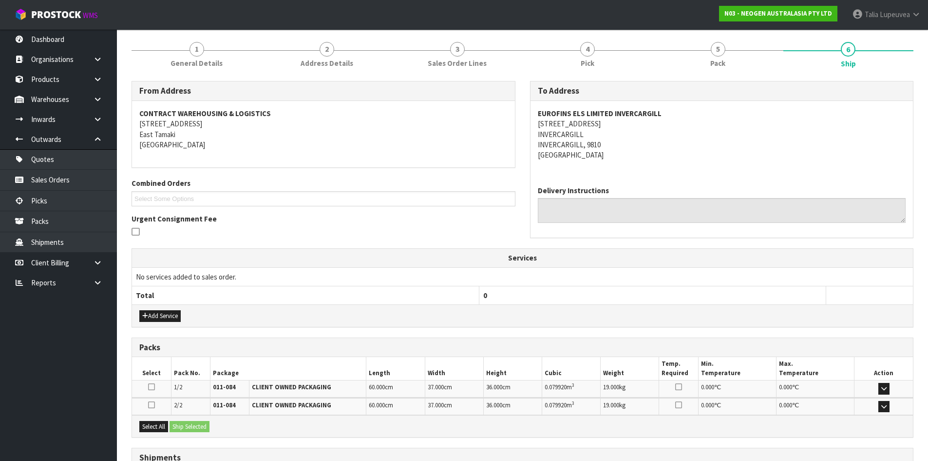
scroll to position [193, 0]
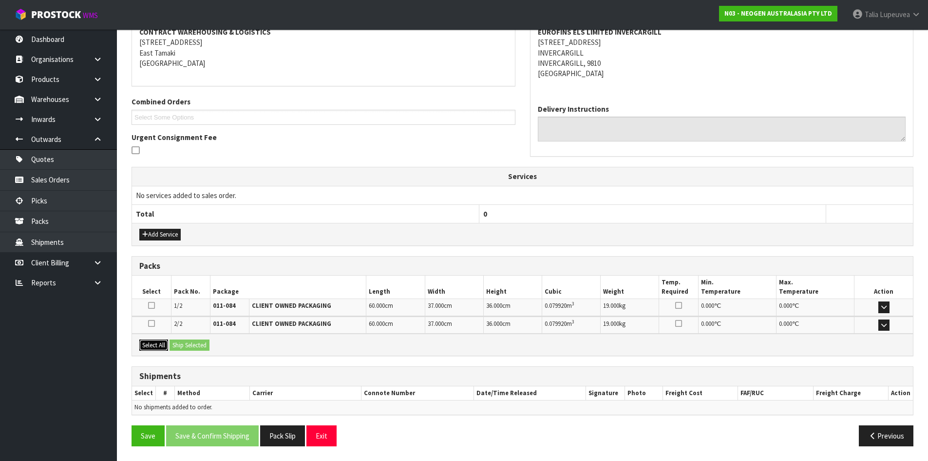
click at [161, 344] on button "Select All" at bounding box center [153, 345] width 29 height 12
click at [192, 344] on button "Ship Selected" at bounding box center [190, 345] width 40 height 12
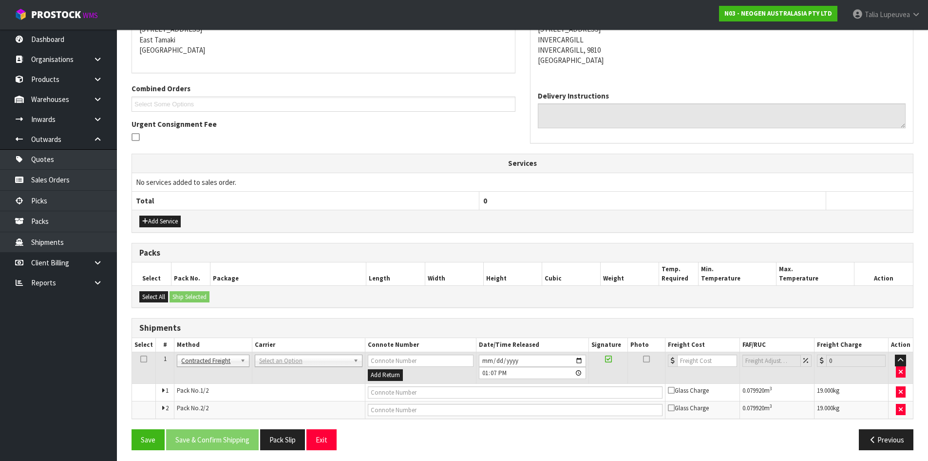
scroll to position [210, 0]
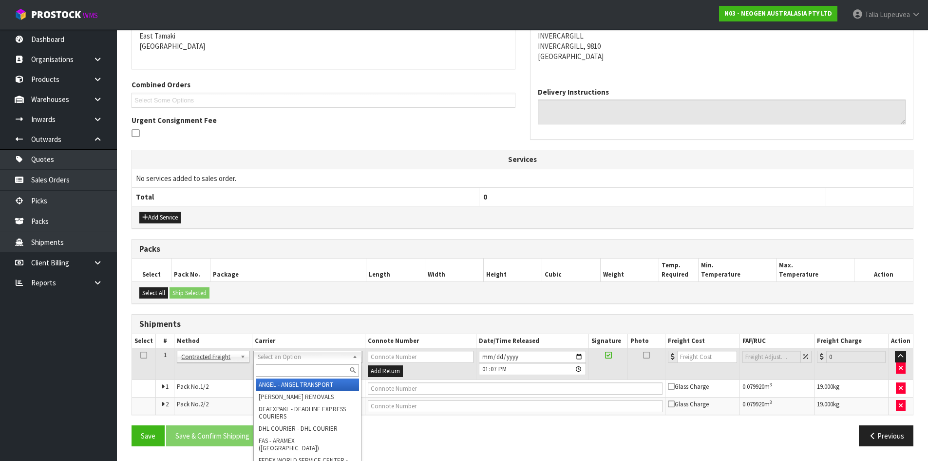
click at [278, 371] on input "text" at bounding box center [307, 370] width 103 height 12
type input "NZP"
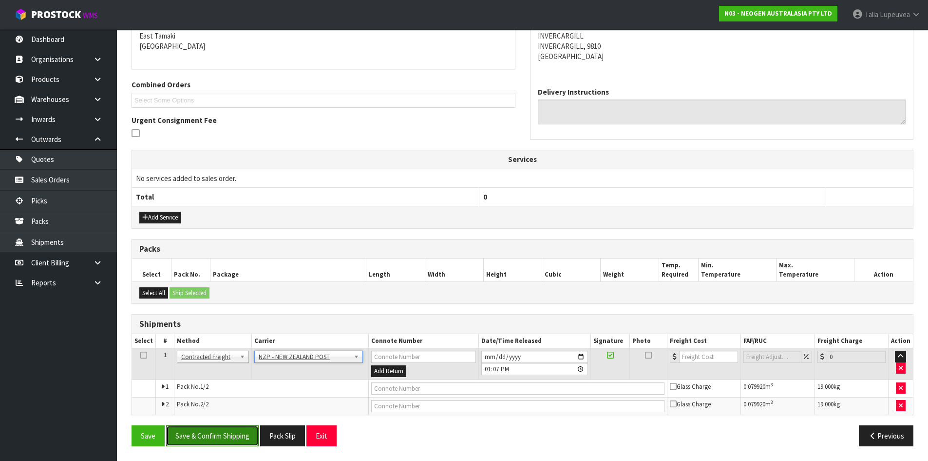
click at [231, 433] on button "Save & Confirm Shipping" at bounding box center [212, 435] width 93 height 21
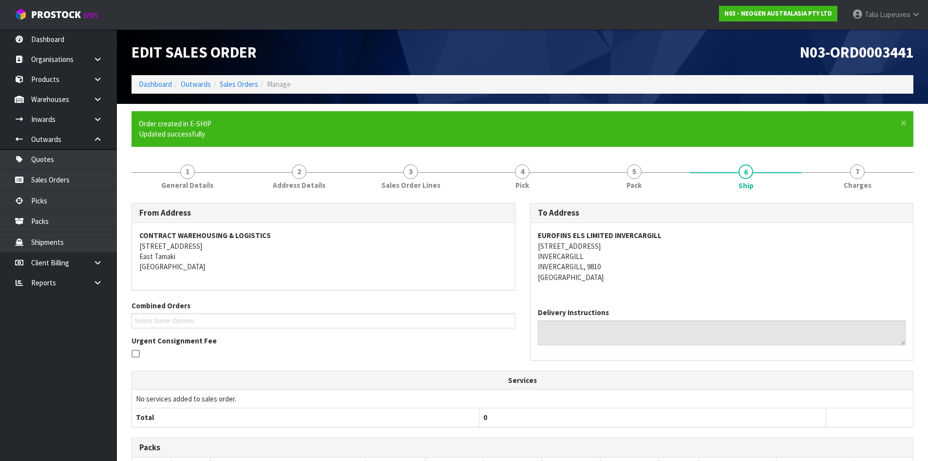
scroll to position [195, 0]
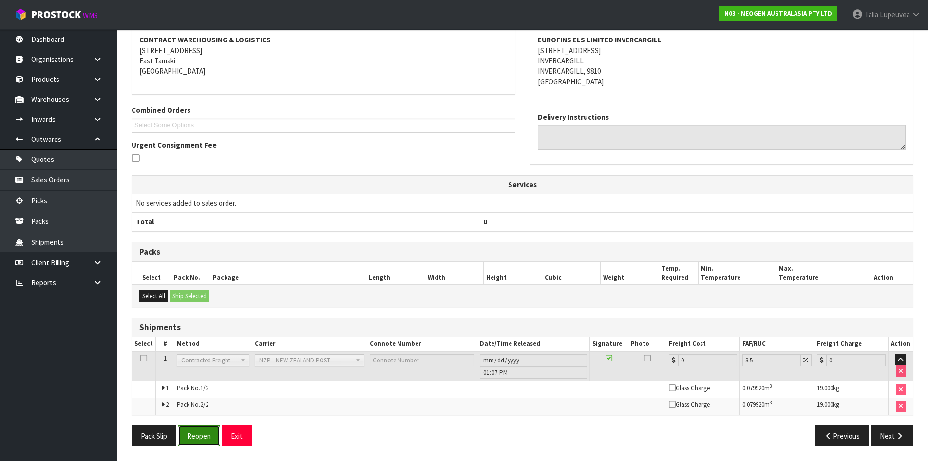
click at [197, 442] on button "Reopen" at bounding box center [199, 435] width 42 height 21
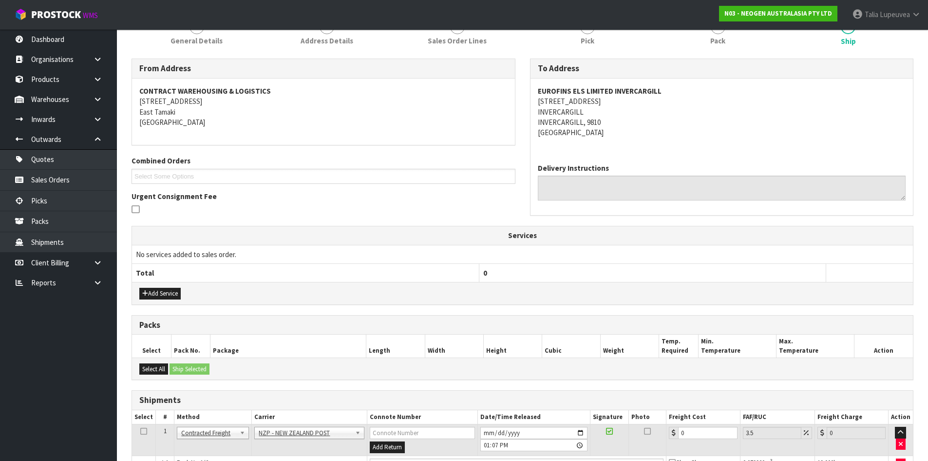
scroll to position [219, 0]
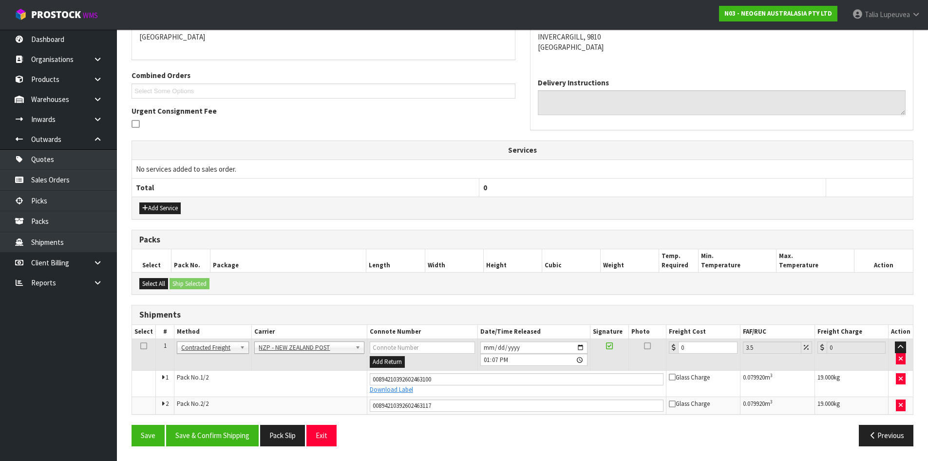
drag, startPoint x: 705, startPoint y: 354, endPoint x: 674, endPoint y: 357, distance: 30.8
click at [674, 357] on td "0" at bounding box center [704, 355] width 74 height 32
click at [698, 349] on input "0" at bounding box center [707, 347] width 59 height 12
type input "5"
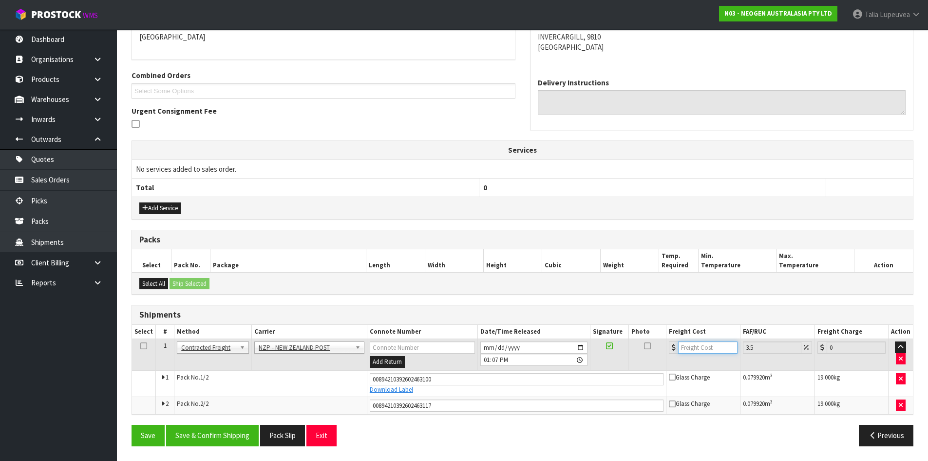
type input "5.17"
type input "53"
type input "54.85"
type input "53.2"
type input "55.06"
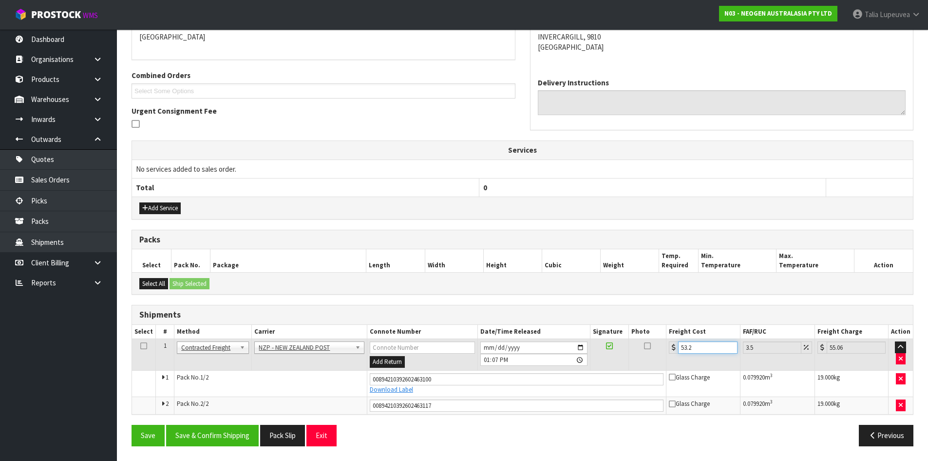
type input "53.22"
type input "55.08"
type input "53.22"
click at [223, 434] on button "Save & Confirm Shipping" at bounding box center [212, 435] width 93 height 21
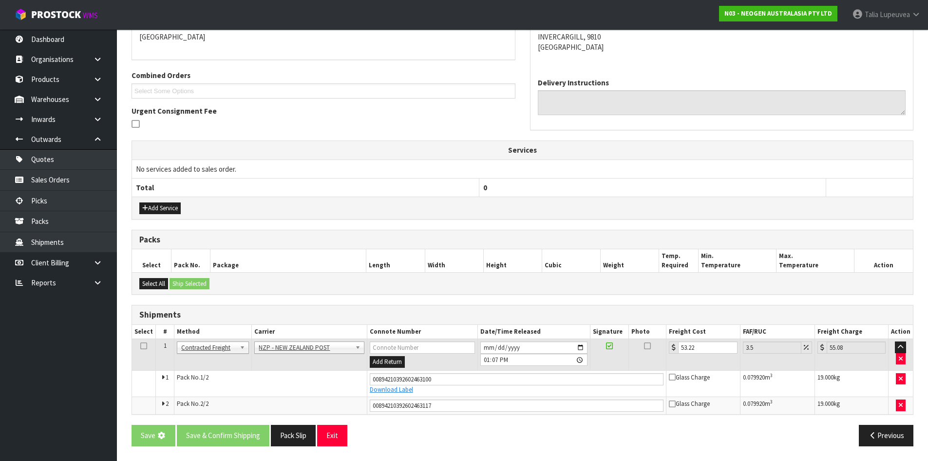
scroll to position [0, 0]
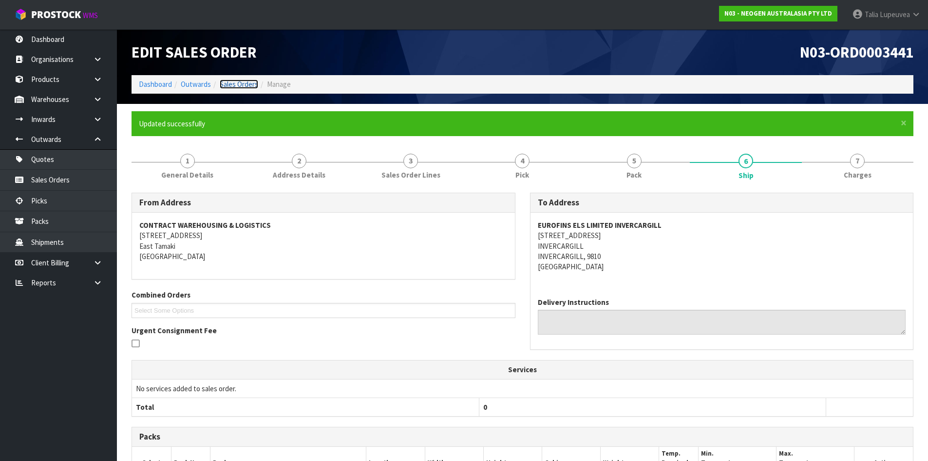
click at [229, 82] on link "Sales Orders" at bounding box center [239, 83] width 39 height 9
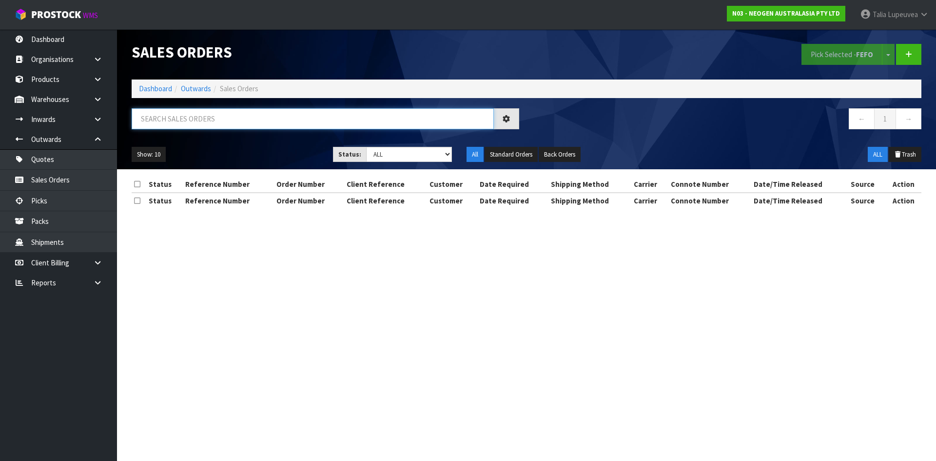
click at [207, 125] on input "text" at bounding box center [313, 118] width 362 height 21
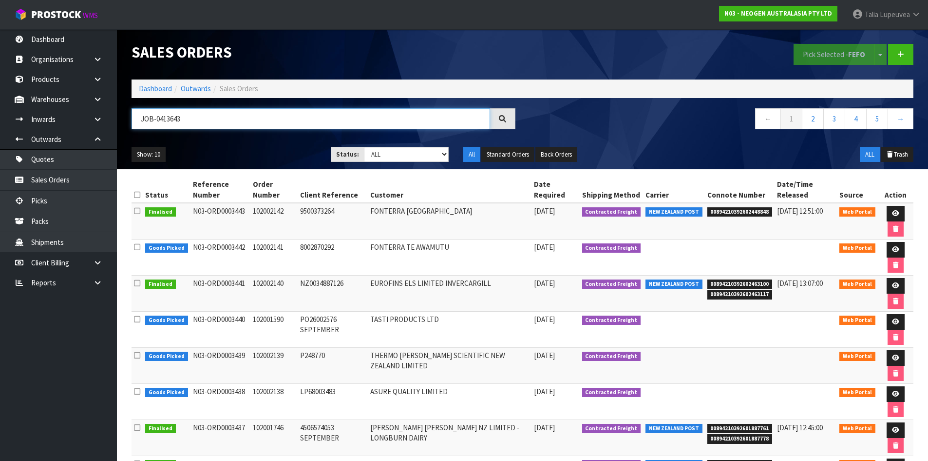
type input "JOB-0413643"
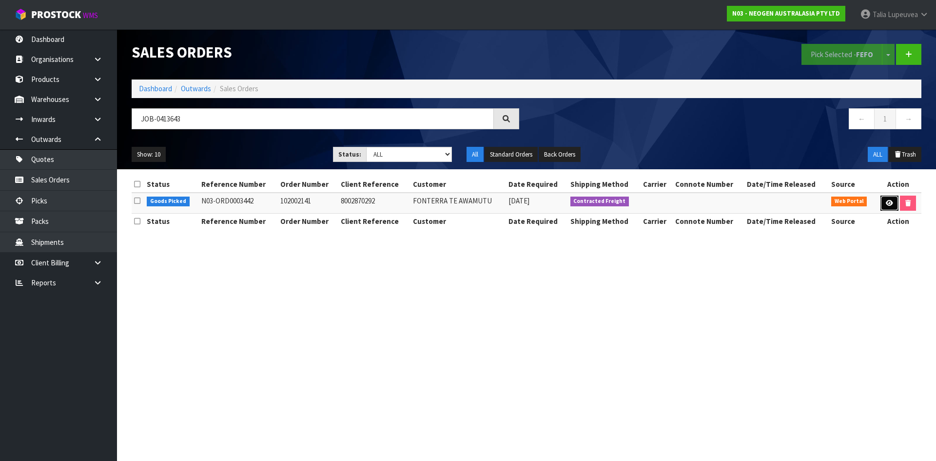
click at [893, 206] on link at bounding box center [889, 203] width 18 height 16
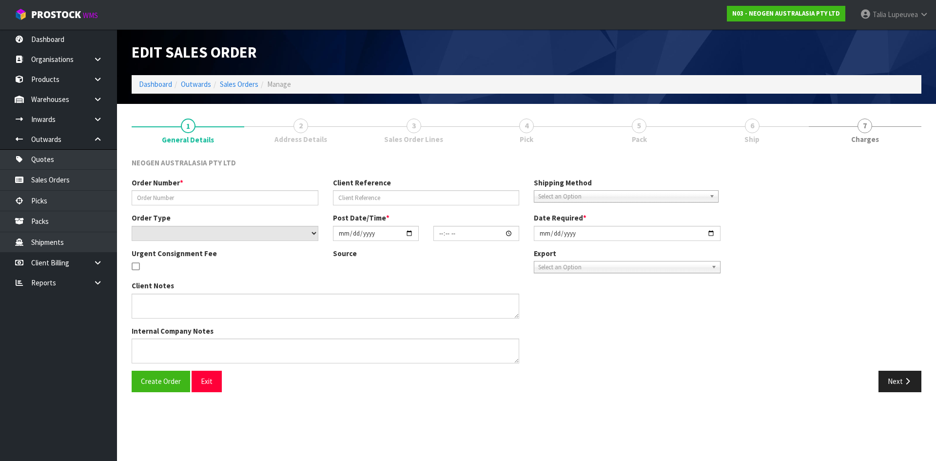
type input "102002141"
type input "8002870292"
select select "number:0"
type input "[DATE]"
type input "09:42:00.000"
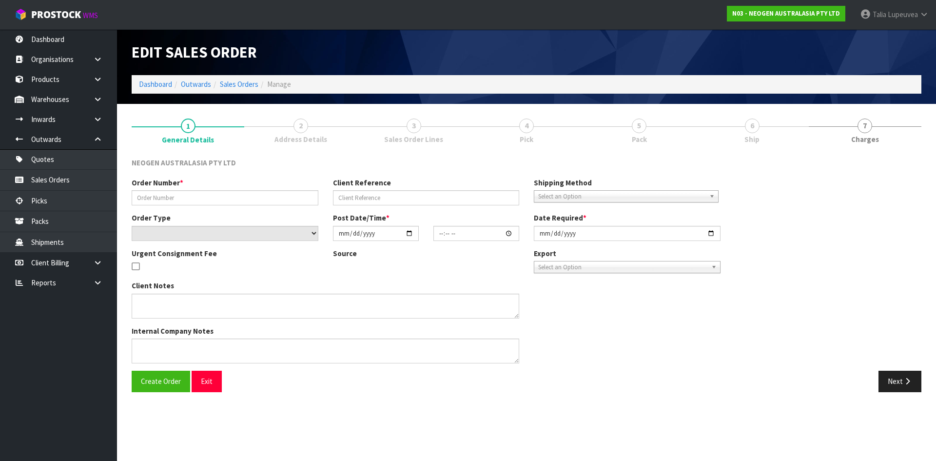
type input "[DATE]"
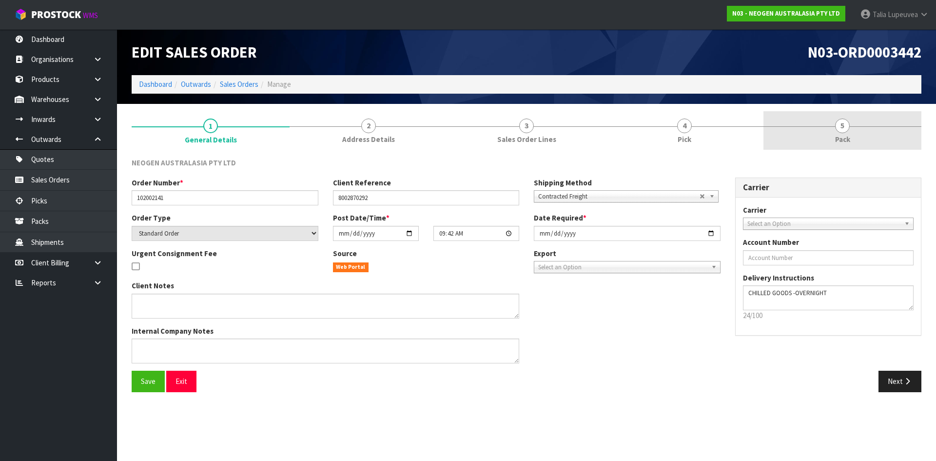
click at [841, 137] on span "Pack" at bounding box center [842, 139] width 15 height 10
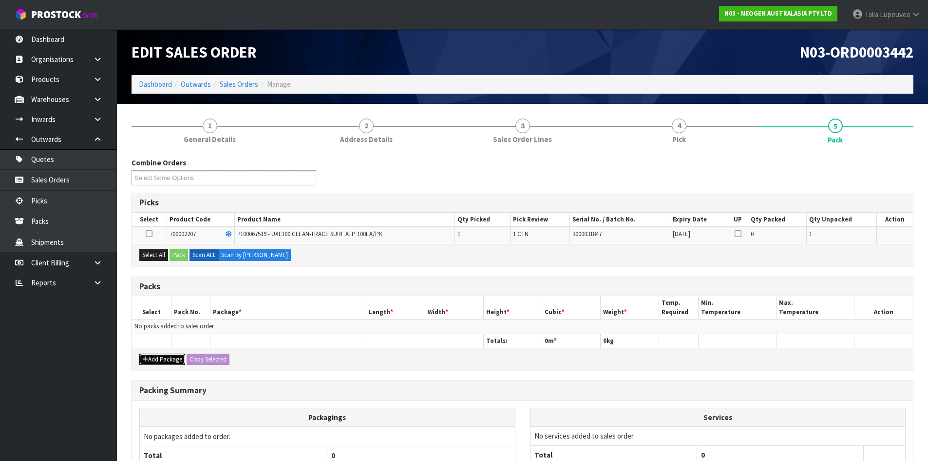
click at [159, 360] on button "Add Package" at bounding box center [162, 359] width 46 height 12
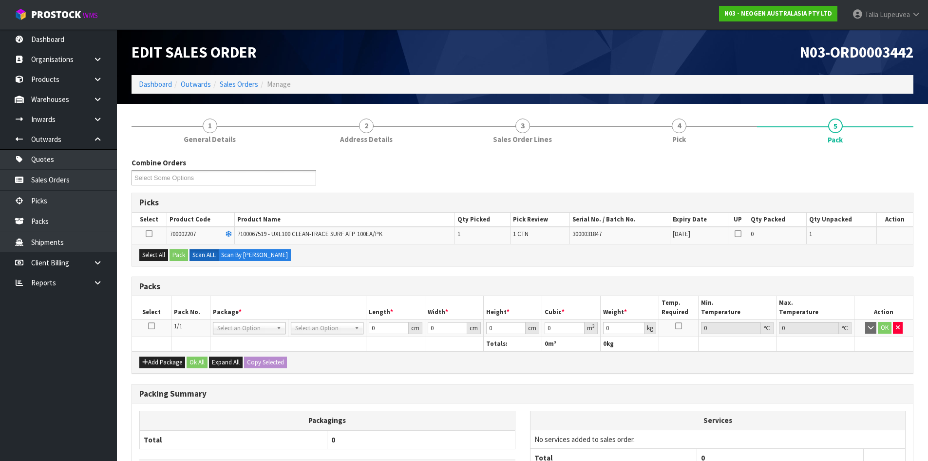
click at [148, 326] on icon at bounding box center [151, 326] width 7 height 0
click at [164, 256] on button "Select All" at bounding box center [153, 255] width 29 height 12
click at [183, 256] on button "Pack" at bounding box center [179, 255] width 19 height 12
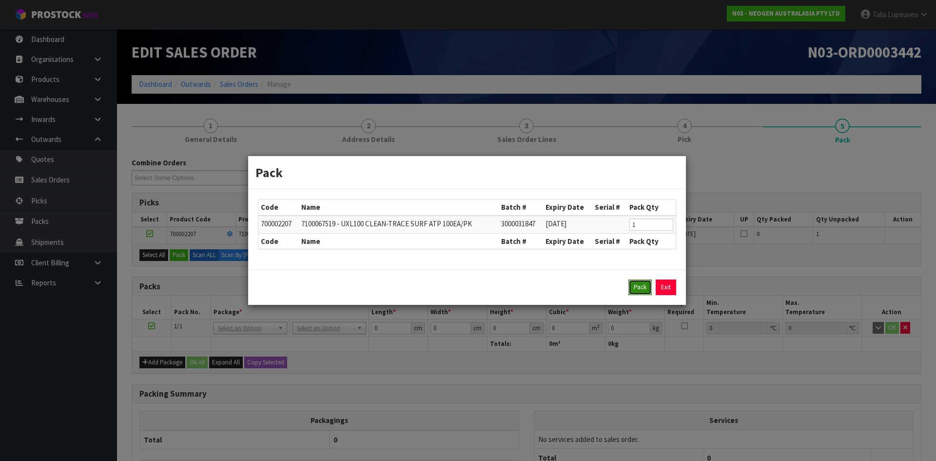
click at [641, 286] on button "Pack" at bounding box center [639, 287] width 23 height 16
type input "0.000"
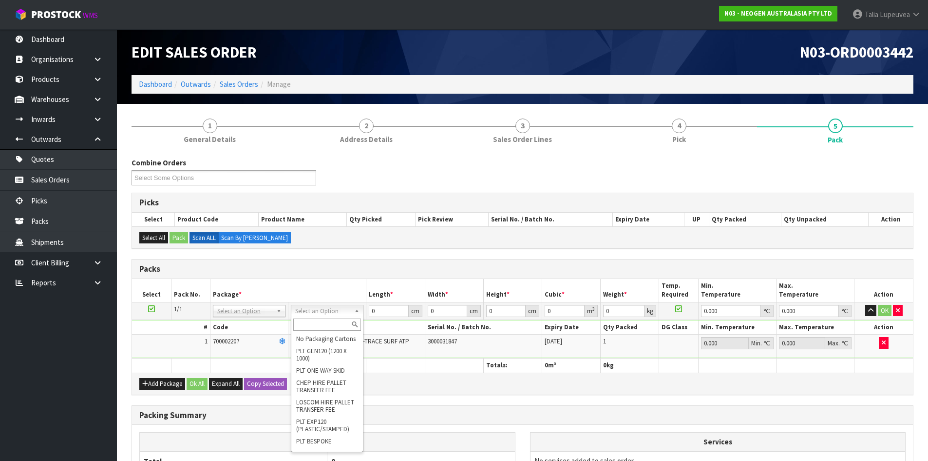
click at [312, 324] on input "text" at bounding box center [327, 324] width 68 height 12
type input "CTNA4"
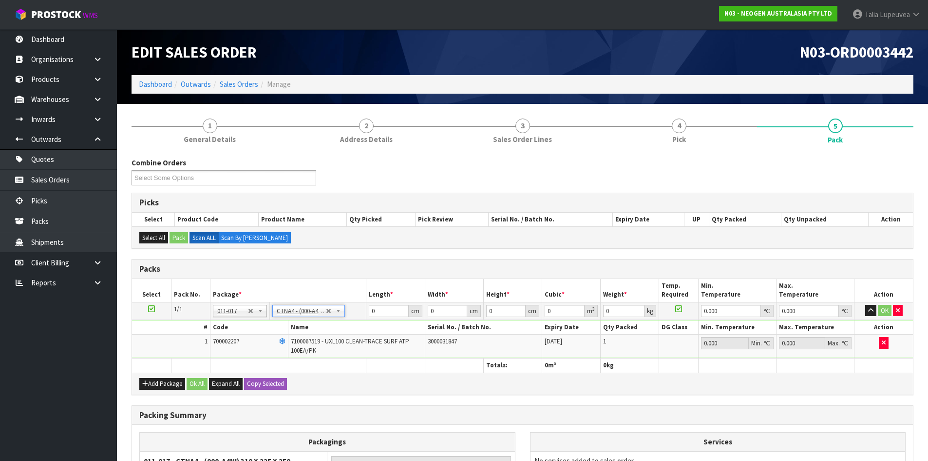
type input "31"
type input "22.5"
type input "25"
type input "0.017438"
type input "1.16"
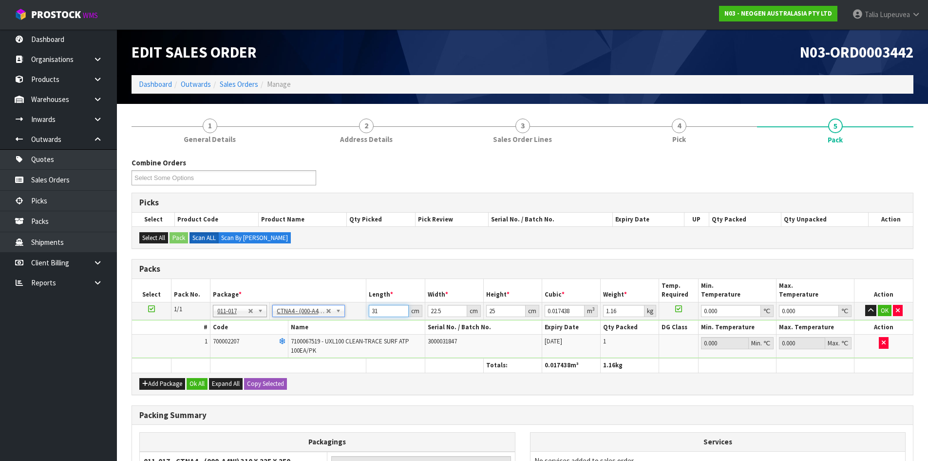
drag, startPoint x: 387, startPoint y: 313, endPoint x: 348, endPoint y: 317, distance: 38.7
click at [348, 317] on tr "1/1 NONE 007-001 007-002 007-004 007-009 007-013 007-014 007-015 007-017 007-01…" at bounding box center [522, 311] width 781 height 18
type input "3"
type input "0.001687"
type input "32"
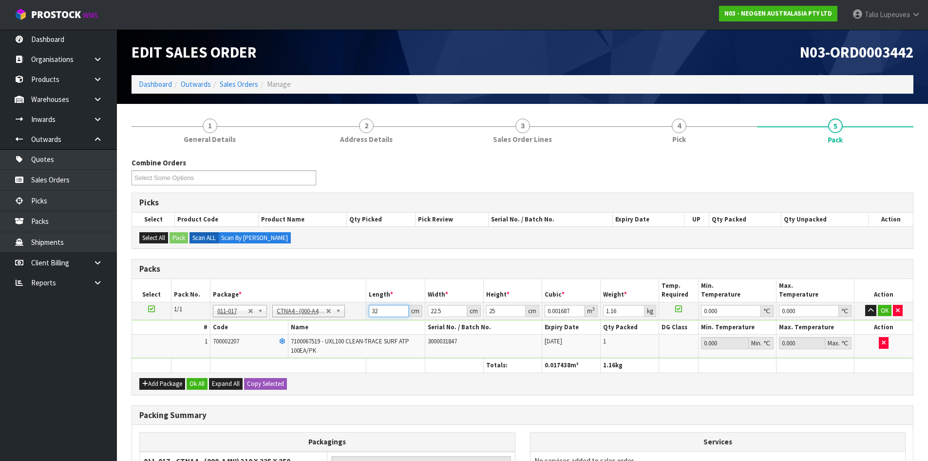
type input "0.018"
type input "32"
type input "2"
type input "0.0016"
type input "24"
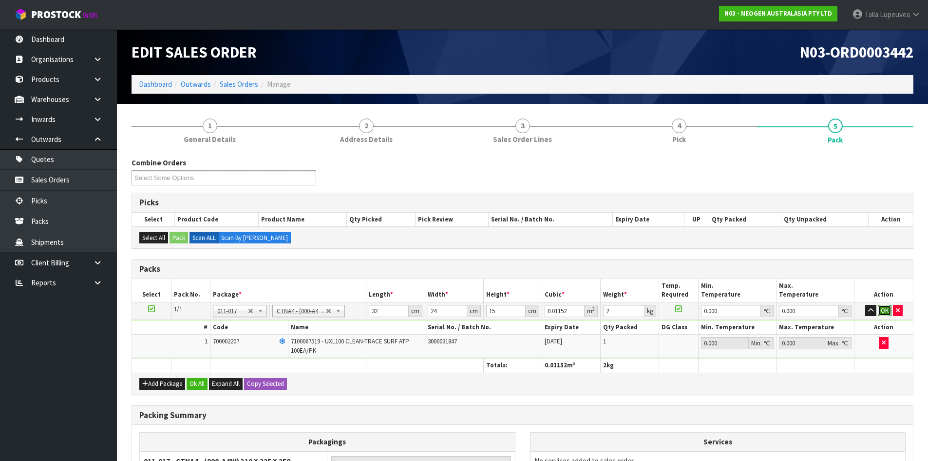
click at [884, 307] on button "OK" at bounding box center [885, 311] width 14 height 12
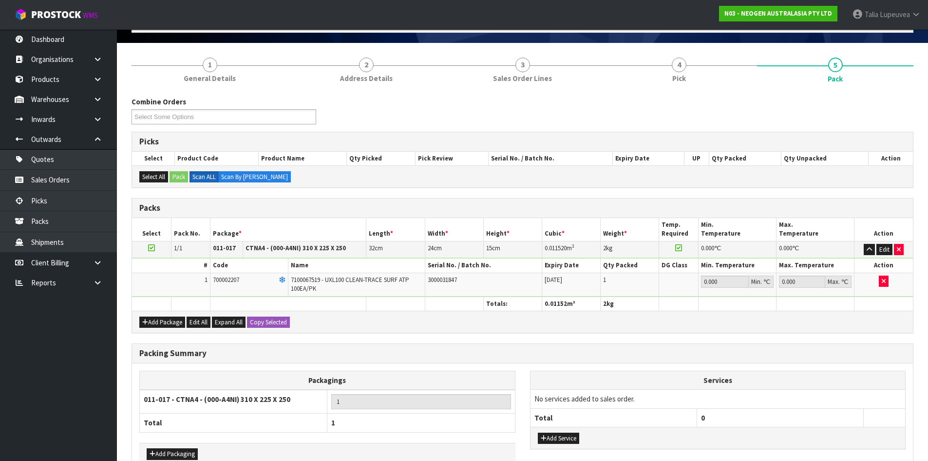
scroll to position [118, 0]
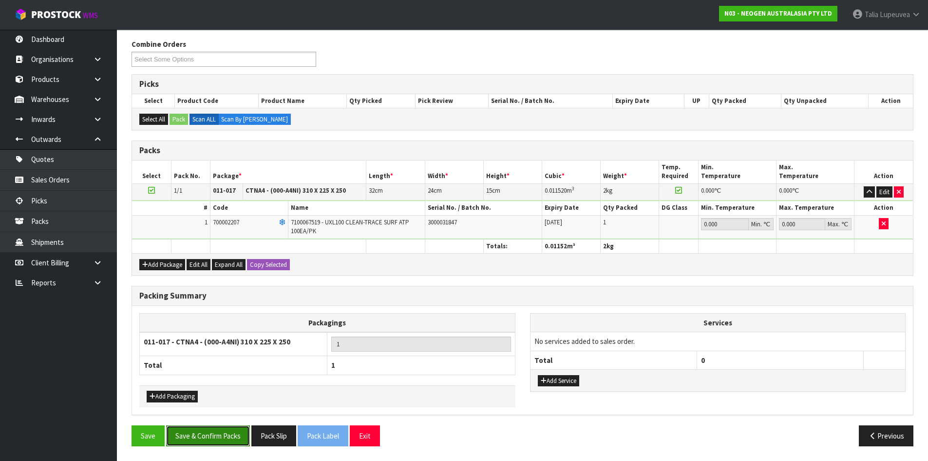
click at [229, 430] on button "Save & Confirm Packs" at bounding box center [208, 435] width 84 height 21
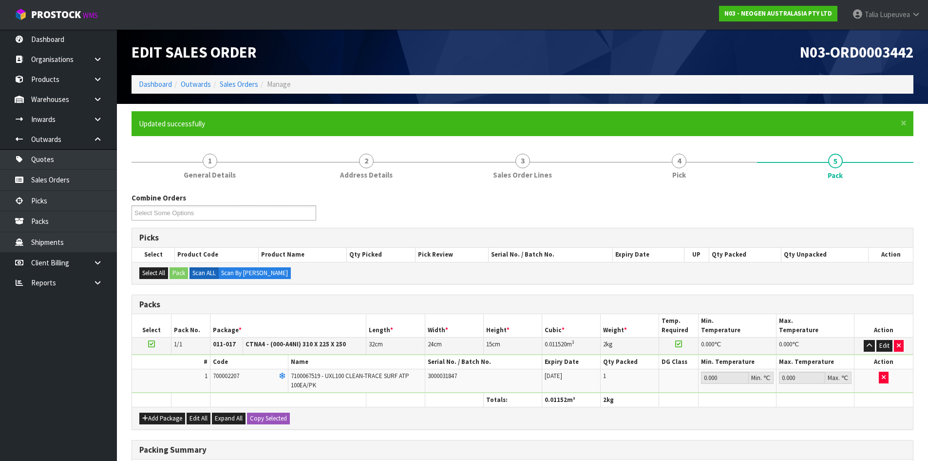
scroll to position [94, 0]
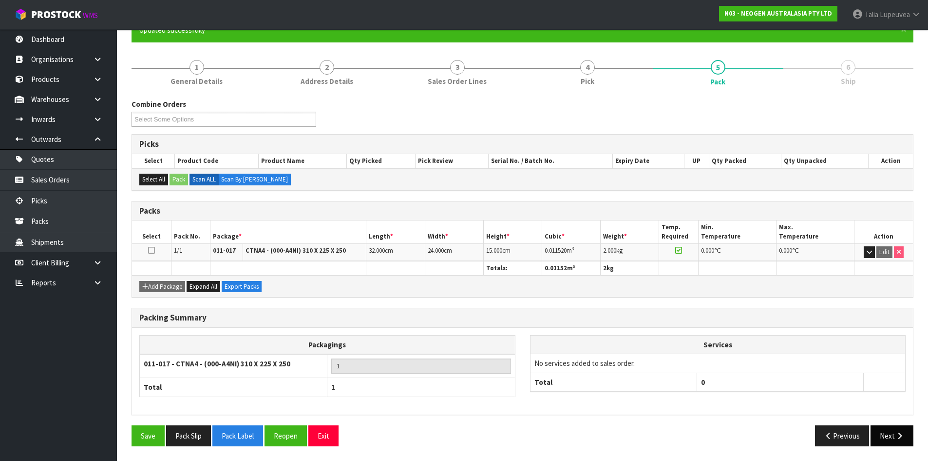
click at [894, 431] on button "Next" at bounding box center [892, 435] width 43 height 21
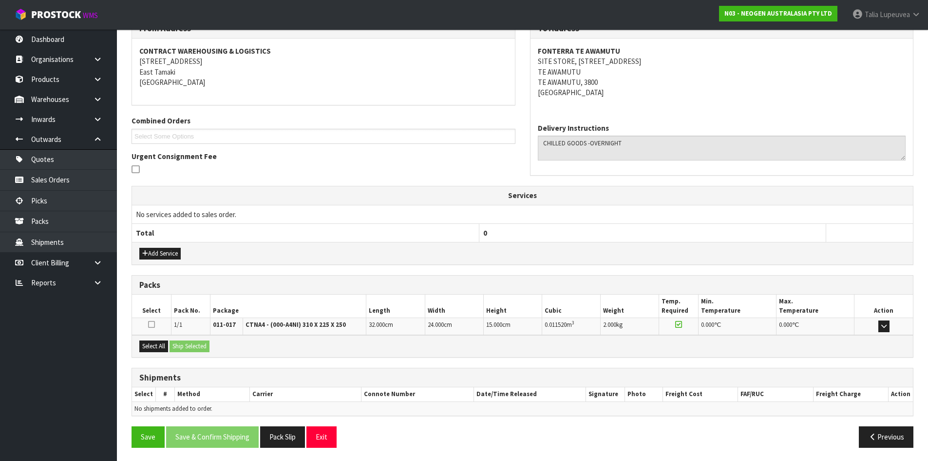
scroll to position [175, 0]
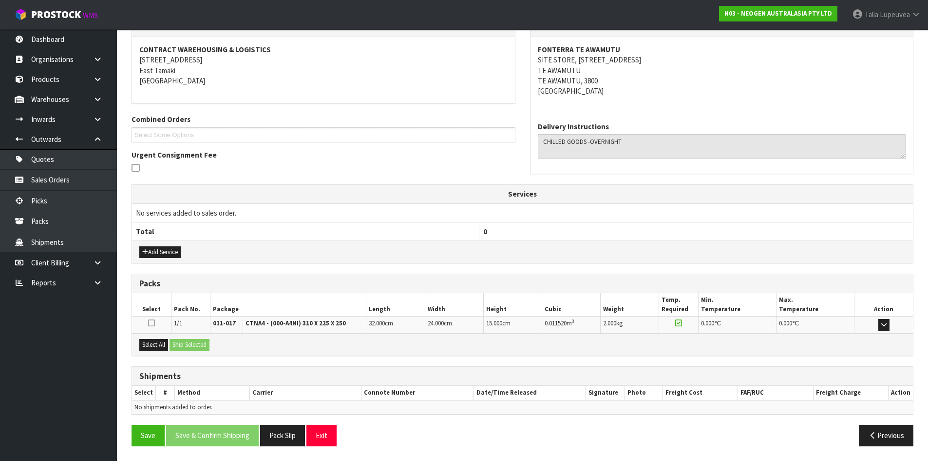
click at [137, 345] on div "Select All Ship Selected" at bounding box center [522, 344] width 781 height 22
click at [167, 348] on button "Select All" at bounding box center [153, 345] width 29 height 12
click at [179, 345] on button "Ship Selected" at bounding box center [190, 345] width 40 height 12
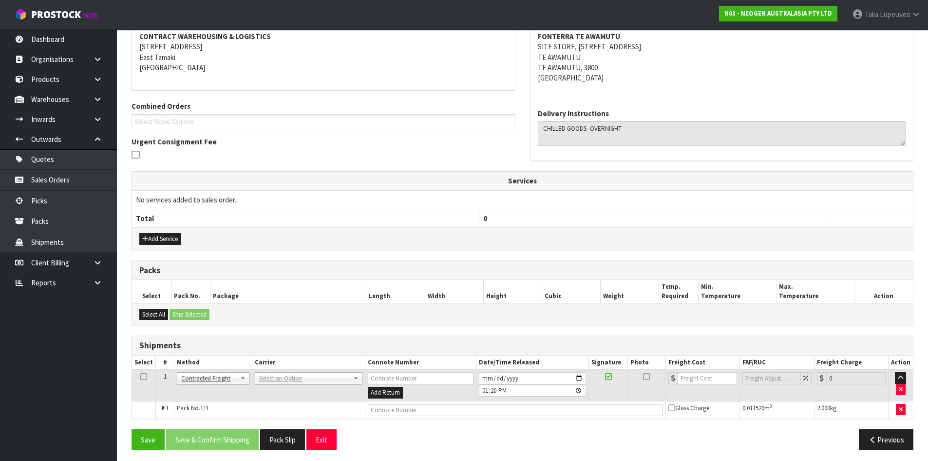
scroll to position [193, 0]
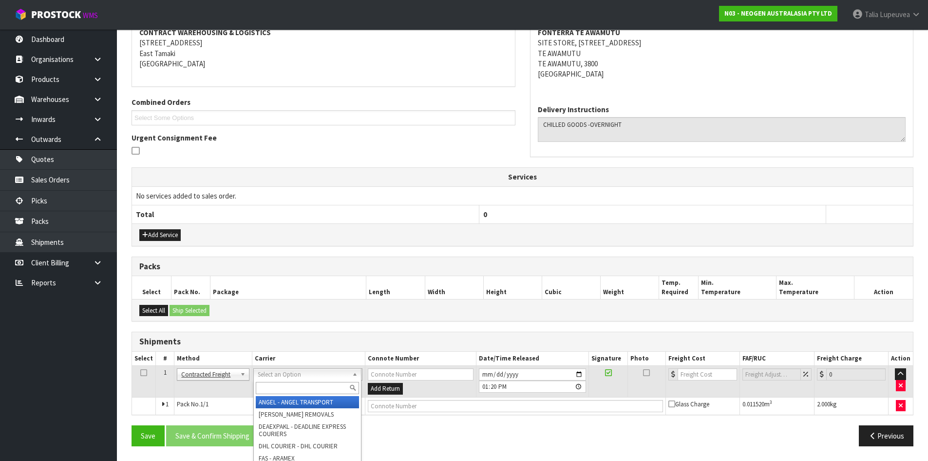
click at [286, 386] on input "text" at bounding box center [307, 388] width 103 height 12
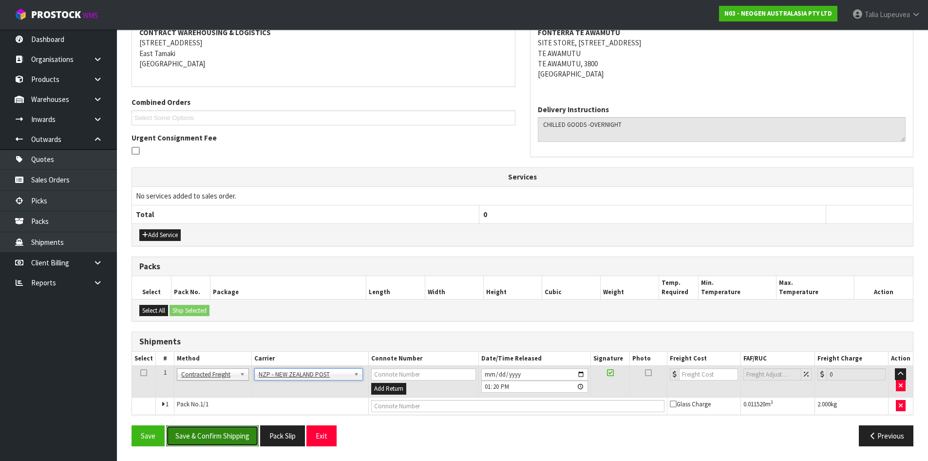
click at [228, 433] on button "Save & Confirm Shipping" at bounding box center [212, 435] width 93 height 21
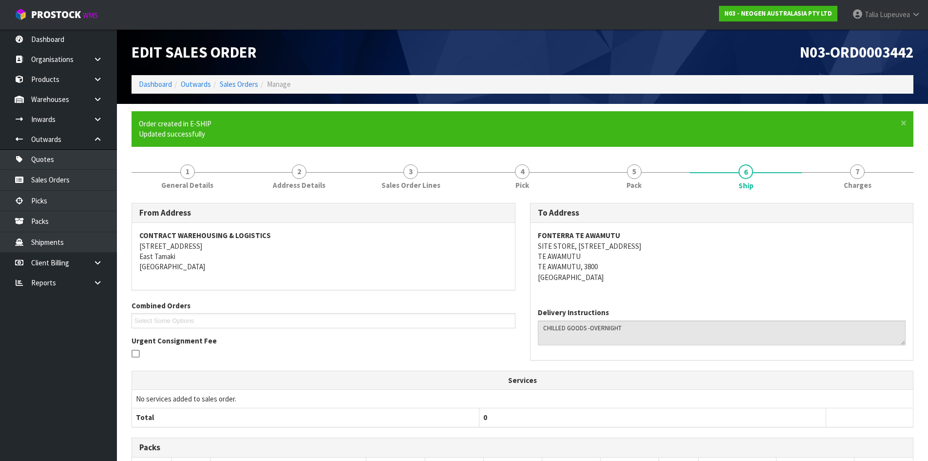
scroll to position [179, 0]
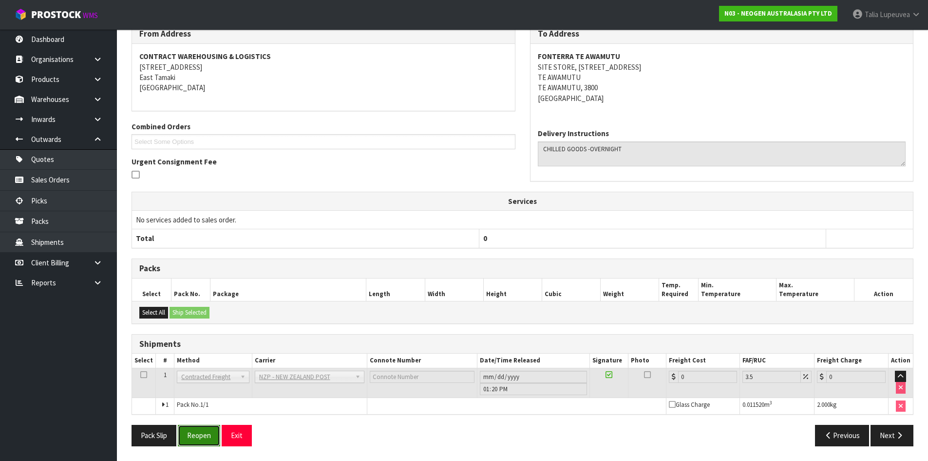
click at [212, 432] on button "Reopen" at bounding box center [199, 435] width 42 height 21
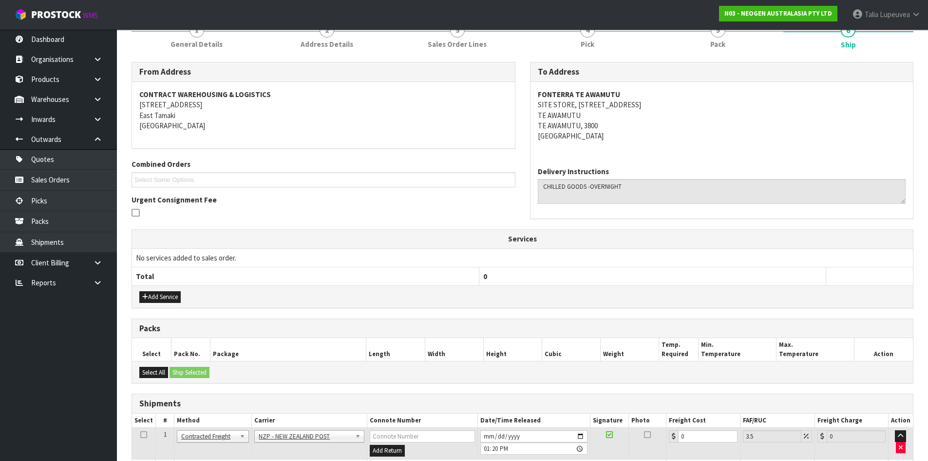
scroll to position [202, 0]
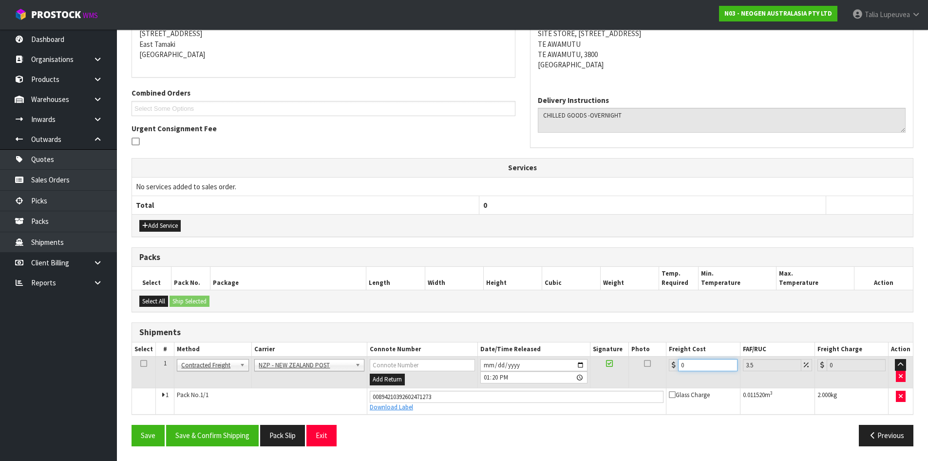
drag, startPoint x: 689, startPoint y: 362, endPoint x: 663, endPoint y: 374, distance: 29.0
click at [663, 374] on tr "1 Client Local Pickup Customer Local Pickup Company Freight Contracted Freight …" at bounding box center [522, 372] width 781 height 32
click at [205, 440] on button "Save & Confirm Shipping" at bounding box center [212, 435] width 93 height 21
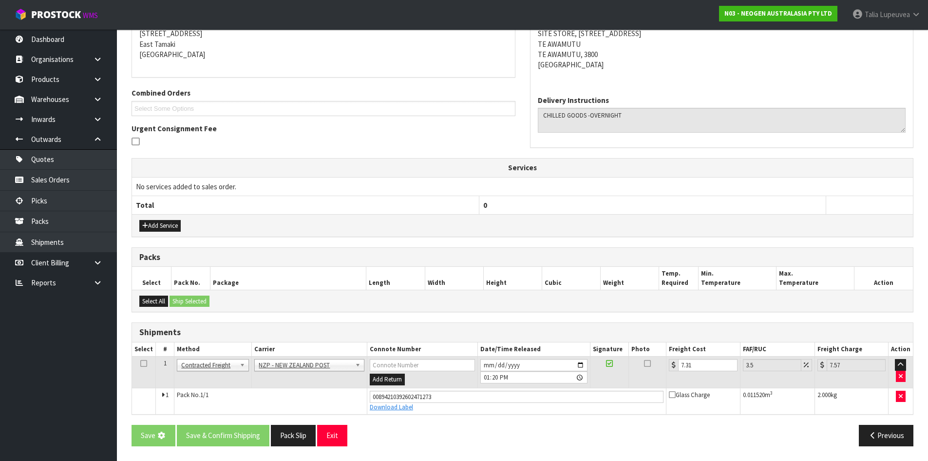
scroll to position [0, 0]
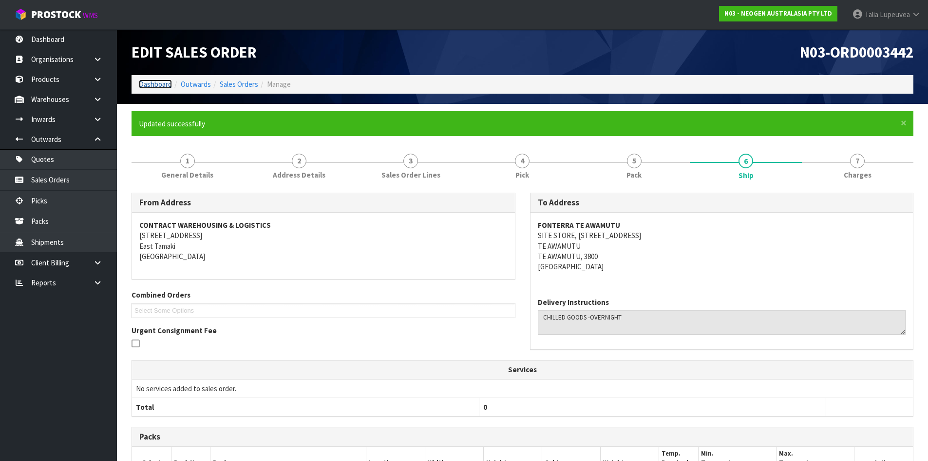
click at [163, 88] on link "Dashboard" at bounding box center [155, 83] width 33 height 9
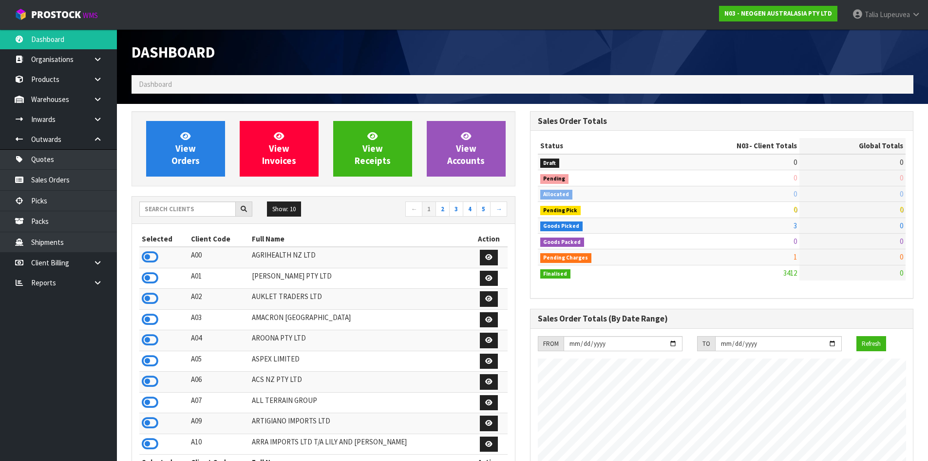
scroll to position [738, 398]
click at [202, 216] on div at bounding box center [195, 209] width 113 height 16
click at [190, 206] on input "text" at bounding box center [187, 208] width 97 height 15
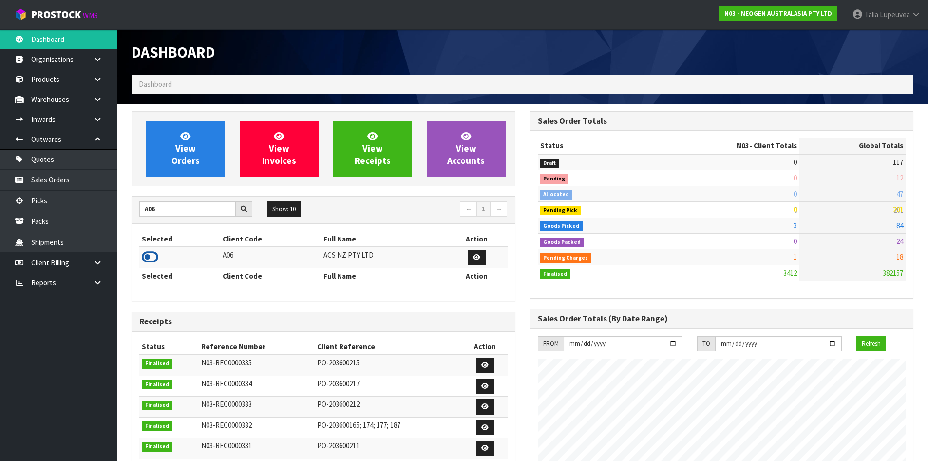
click at [148, 252] on icon at bounding box center [150, 257] width 17 height 15
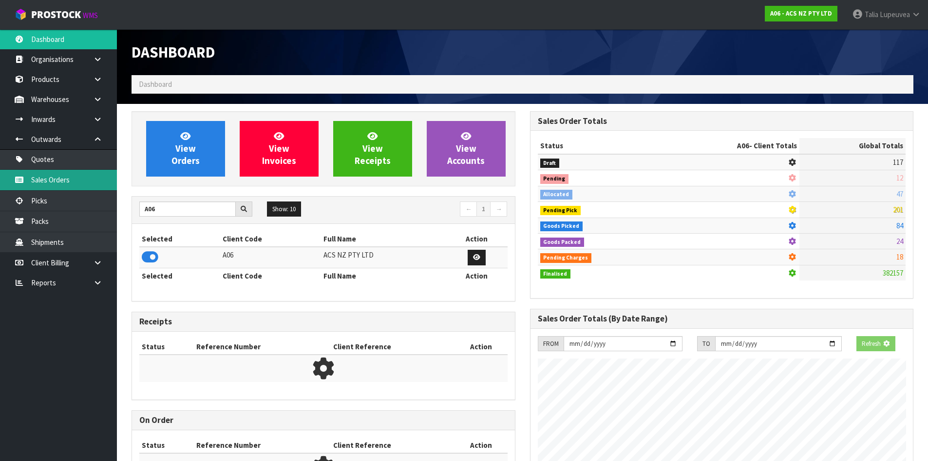
scroll to position [608, 398]
click at [75, 182] on link "Sales Orders" at bounding box center [58, 180] width 117 height 20
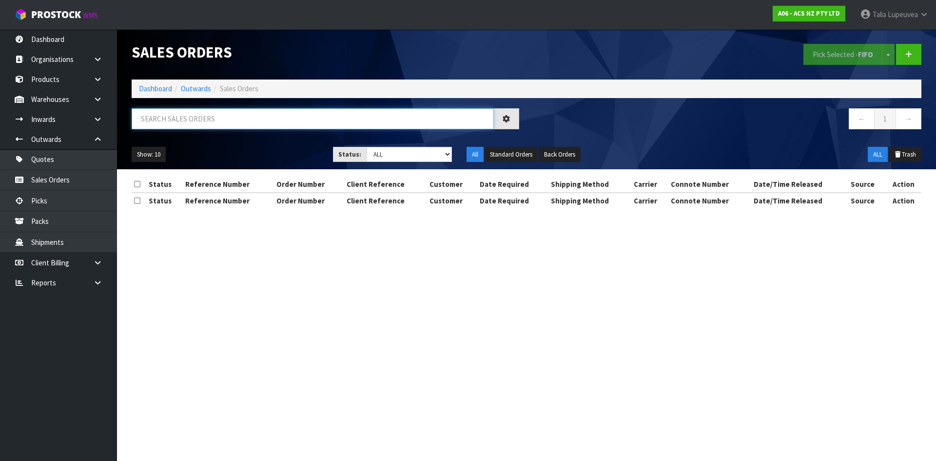
click at [169, 121] on input "text" at bounding box center [313, 118] width 362 height 21
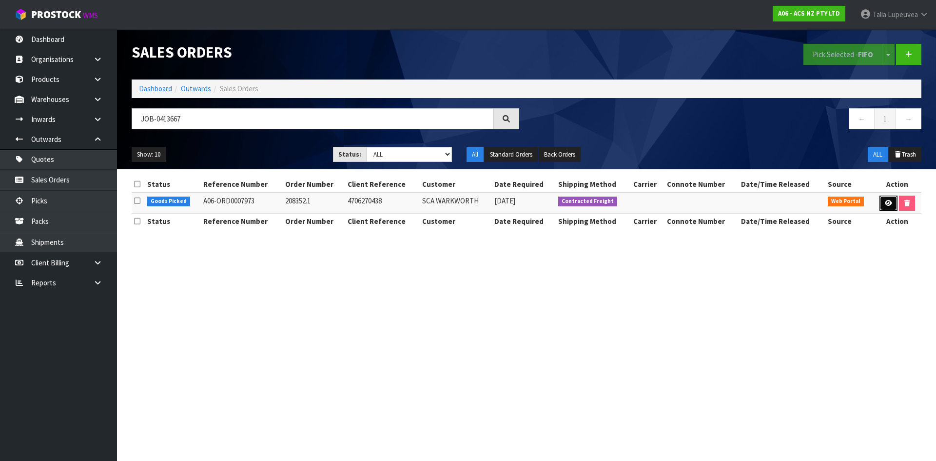
click at [893, 203] on link at bounding box center [888, 203] width 18 height 16
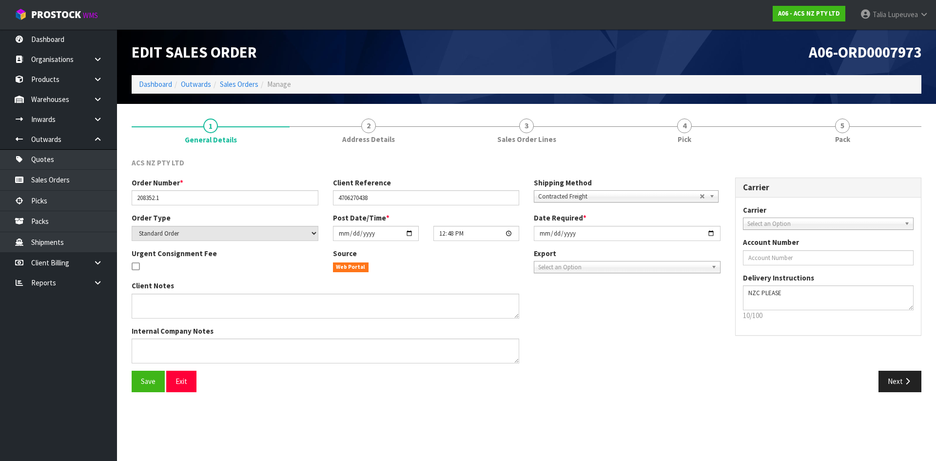
click at [860, 152] on div "ACS NZ PTY LTD Order Number * 208352.1 Client Reference 4706270438 Shipping Met…" at bounding box center [527, 274] width 790 height 249
click at [850, 142] on link "5 Pack" at bounding box center [842, 130] width 158 height 39
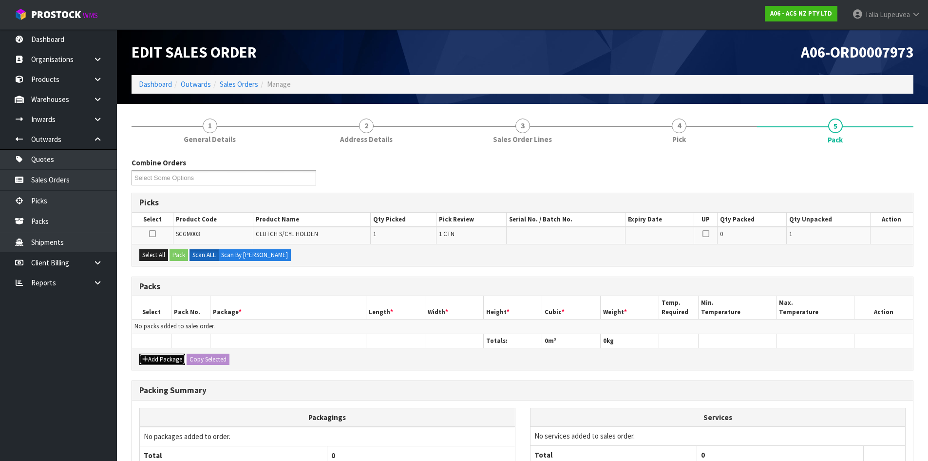
click at [161, 357] on button "Add Package" at bounding box center [162, 359] width 46 height 12
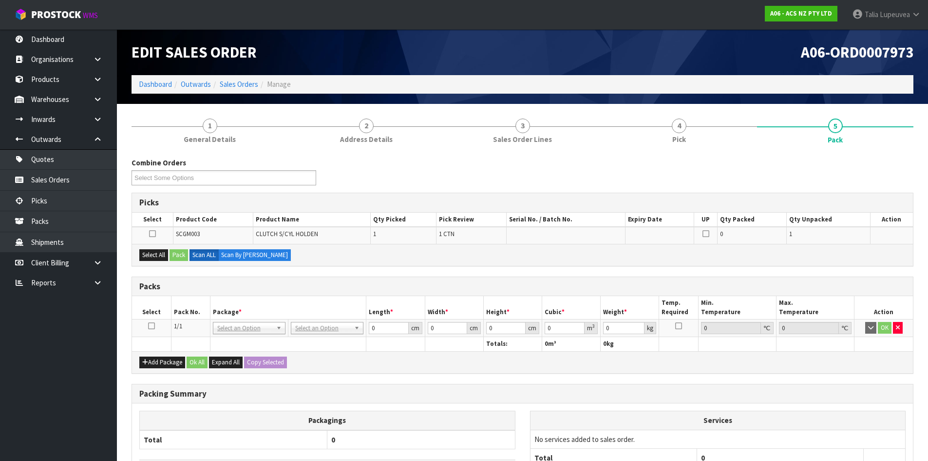
drag, startPoint x: 149, startPoint y: 328, endPoint x: 151, endPoint y: 317, distance: 10.9
click at [149, 326] on icon at bounding box center [151, 326] width 7 height 0
click at [151, 254] on button "Select All" at bounding box center [153, 255] width 29 height 12
click at [179, 252] on button "Pack" at bounding box center [179, 255] width 19 height 12
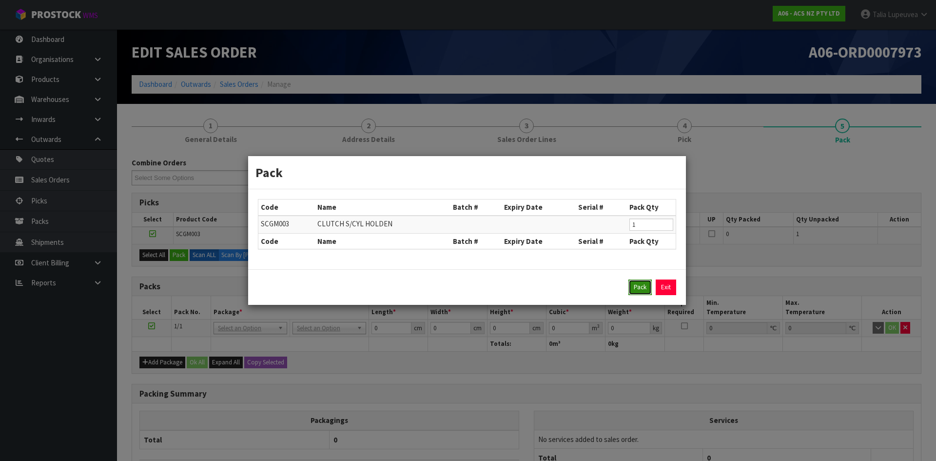
click at [638, 289] on button "Pack" at bounding box center [639, 287] width 23 height 16
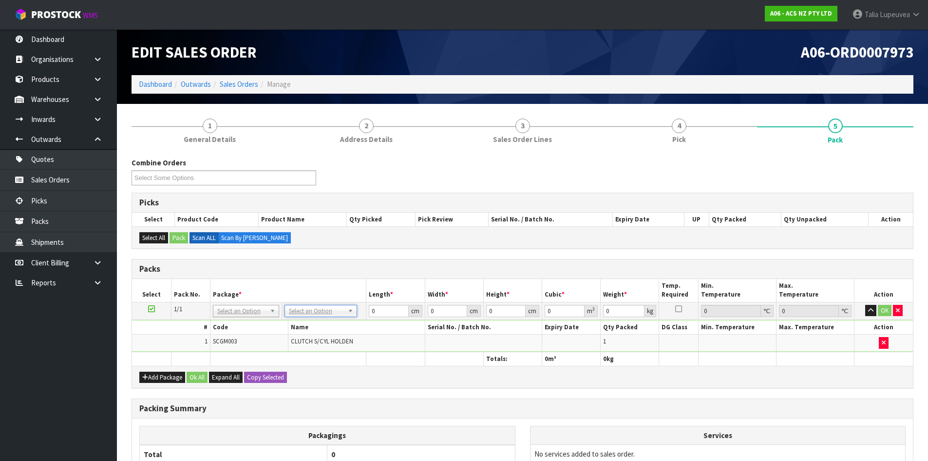
click at [329, 318] on td "No Packaging Cartons PLT GEN120 (1200 X 1000) PLT ONE WAY SKID CHEP HIRE PALLET…" at bounding box center [324, 311] width 84 height 18
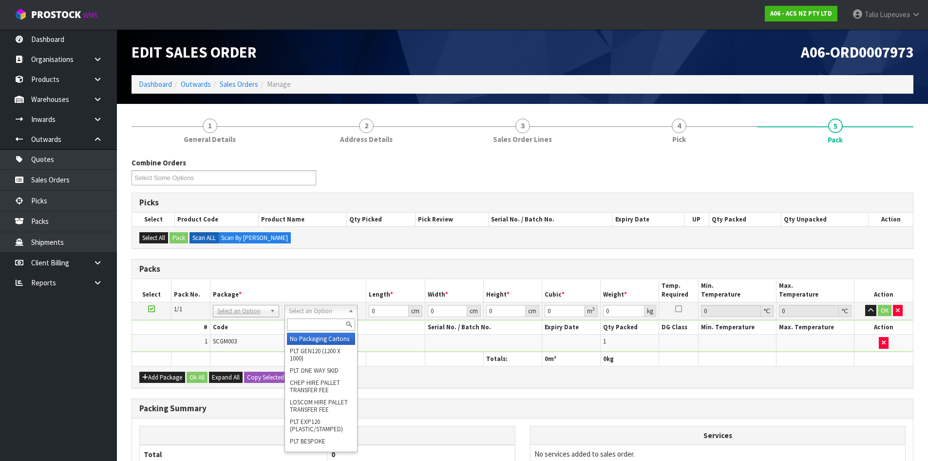
click at [315, 321] on input "text" at bounding box center [321, 324] width 68 height 12
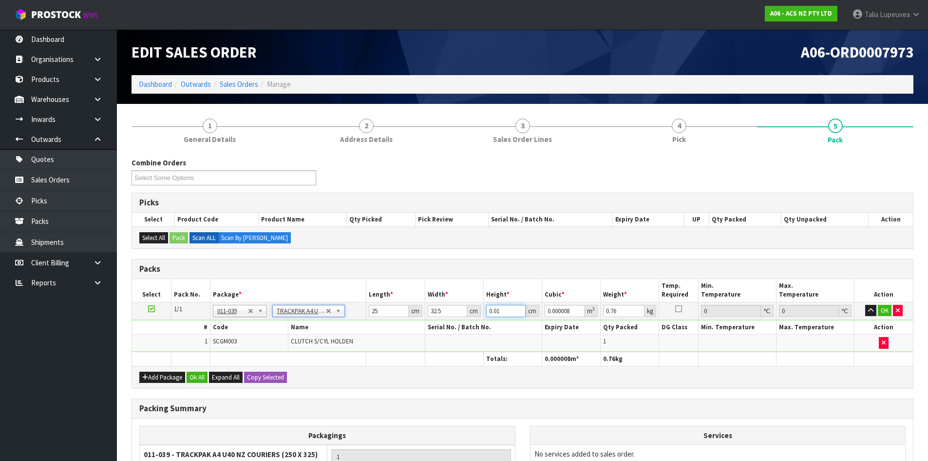
drag, startPoint x: 506, startPoint y: 312, endPoint x: 471, endPoint y: 319, distance: 35.3
click at [471, 319] on tbody "1/1 NONE 007-001 007-002 007-004 007-009 007-013 007-014 007-015 007-017 007-01…" at bounding box center [522, 327] width 781 height 50
click at [885, 308] on button "OK" at bounding box center [885, 311] width 14 height 12
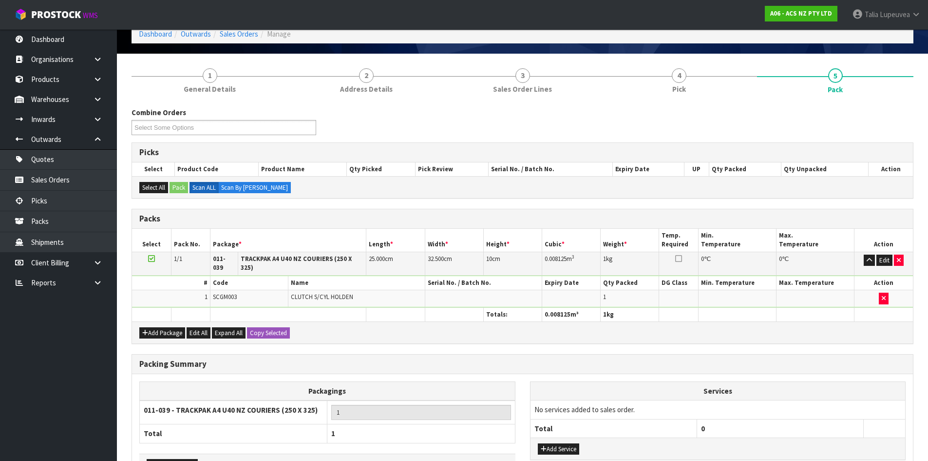
scroll to position [112, 0]
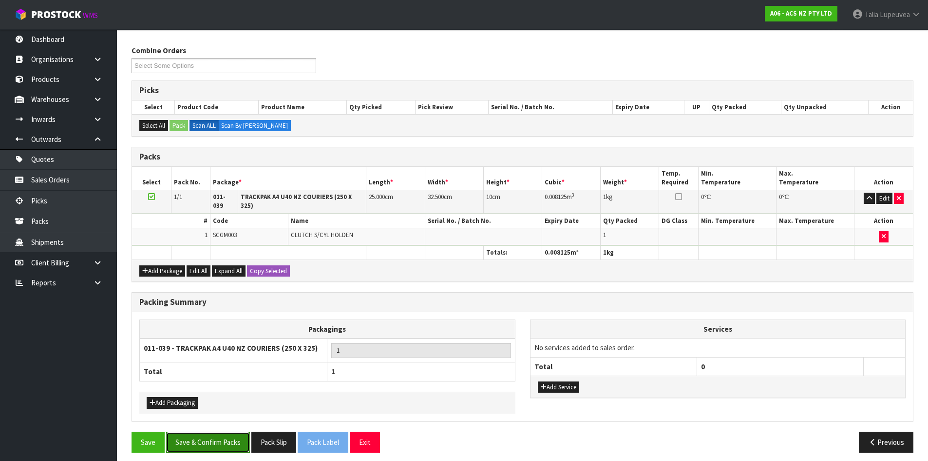
click at [232, 436] on button "Save & Confirm Packs" at bounding box center [208, 441] width 84 height 21
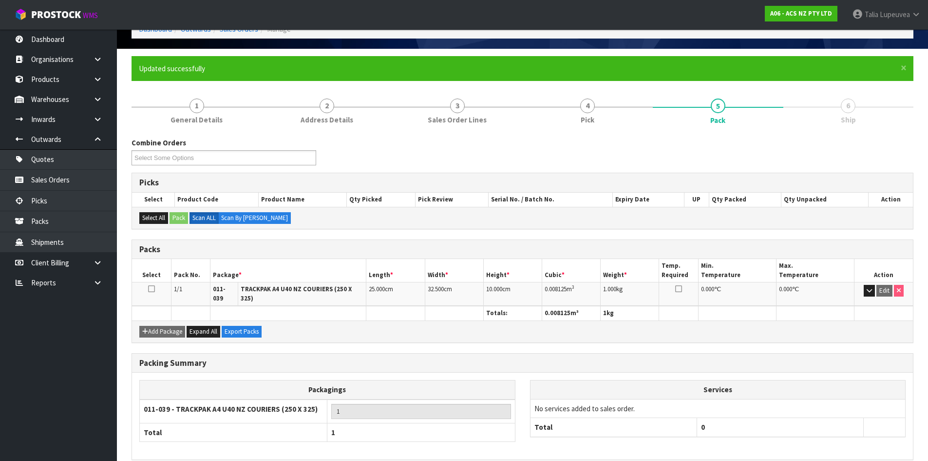
scroll to position [94, 0]
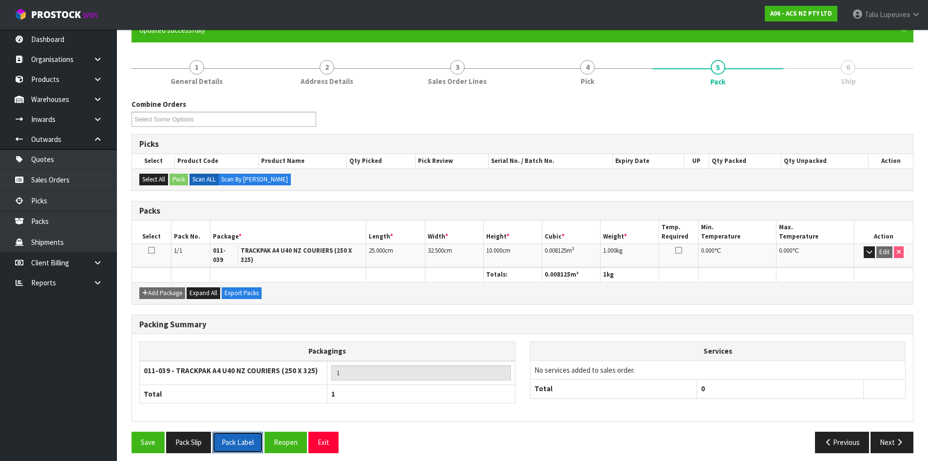
click at [239, 437] on button "Pack Label" at bounding box center [238, 441] width 51 height 21
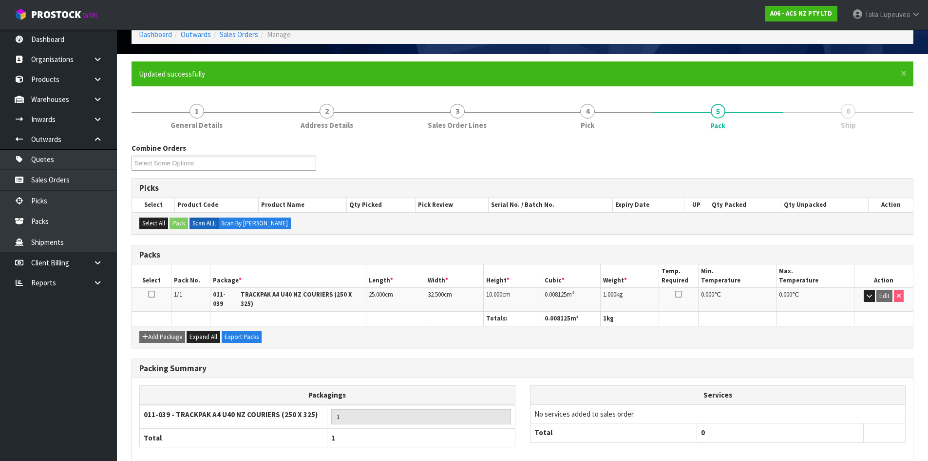
scroll to position [0, 0]
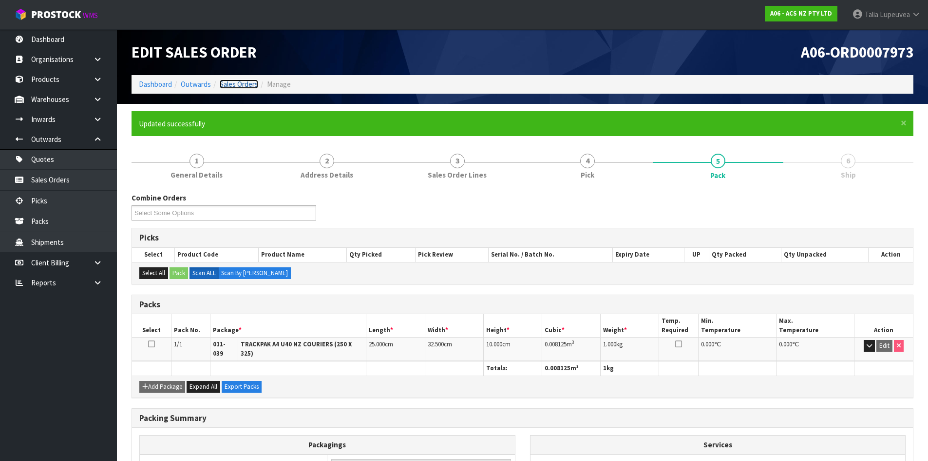
click at [243, 81] on link "Sales Orders" at bounding box center [239, 83] width 39 height 9
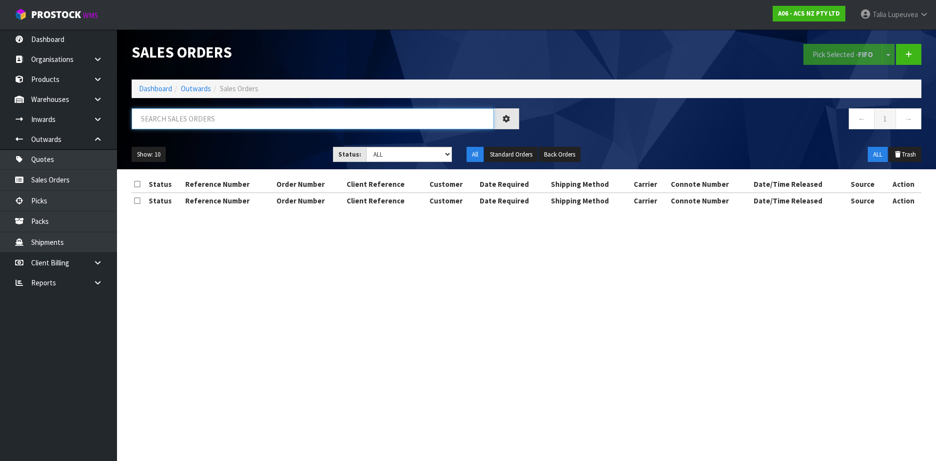
click at [250, 120] on input "text" at bounding box center [313, 118] width 362 height 21
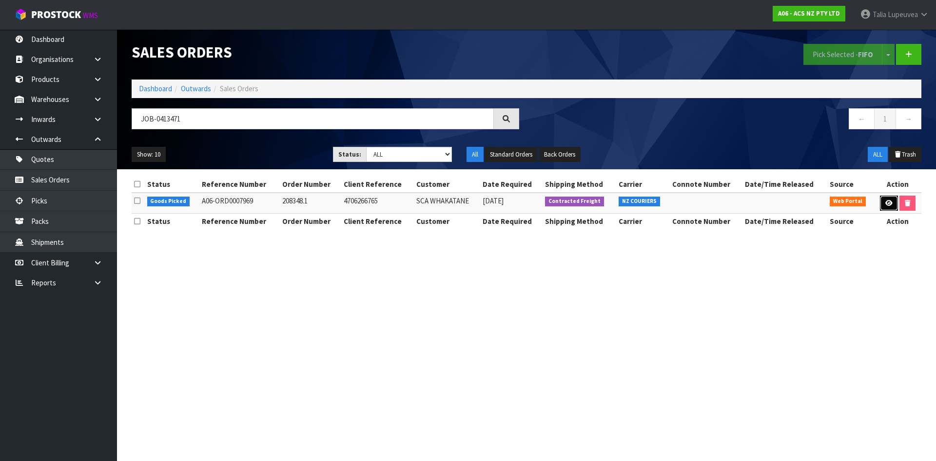
click at [889, 201] on icon at bounding box center [888, 203] width 7 height 6
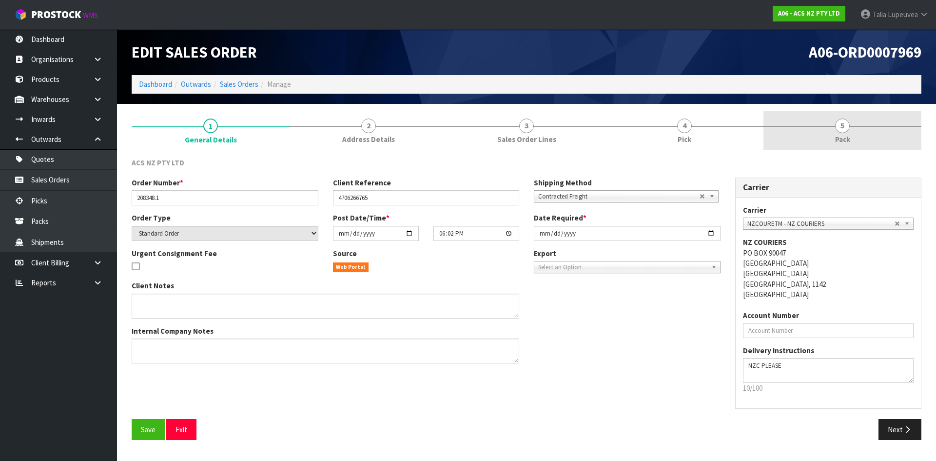
click at [844, 142] on span "Pack" at bounding box center [842, 139] width 15 height 10
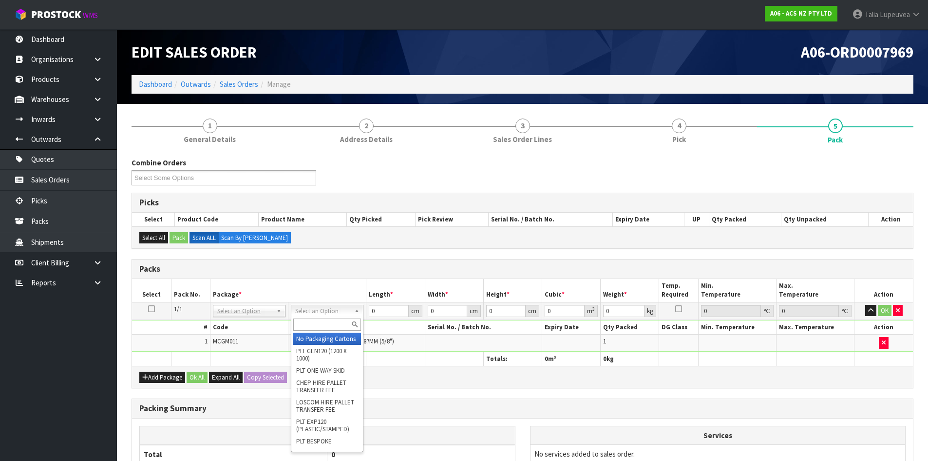
click at [322, 330] on input "text" at bounding box center [327, 324] width 68 height 12
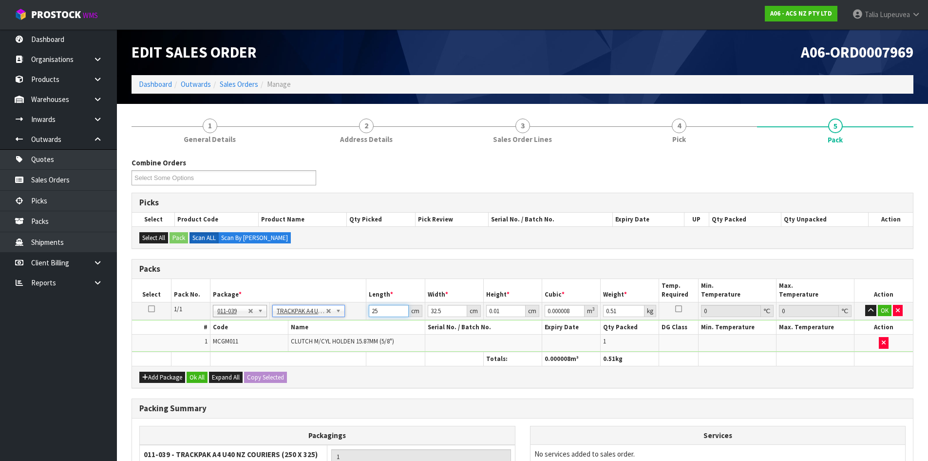
drag, startPoint x: 394, startPoint y: 307, endPoint x: 345, endPoint y: 320, distance: 51.6
click at [345, 320] on tbody "1/1 NONE 007-001 007-002 007-004 007-009 007-013 007-014 007-015 007-017 007-01…" at bounding box center [522, 327] width 781 height 50
drag, startPoint x: 511, startPoint y: 315, endPoint x: 457, endPoint y: 320, distance: 53.8
click at [459, 320] on tbody "1/1 NONE 007-001 007-002 007-004 007-009 007-013 007-014 007-015 007-017 007-01…" at bounding box center [522, 327] width 781 height 50
click at [887, 307] on button "OK" at bounding box center [885, 311] width 14 height 12
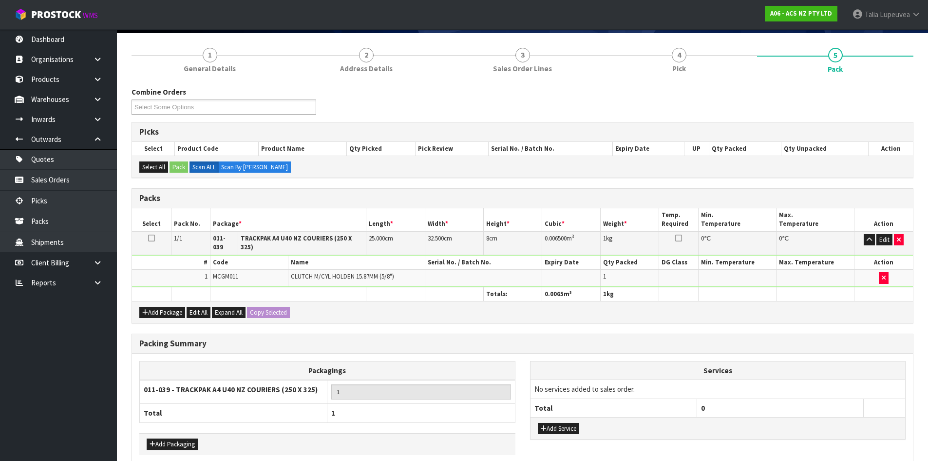
scroll to position [112, 0]
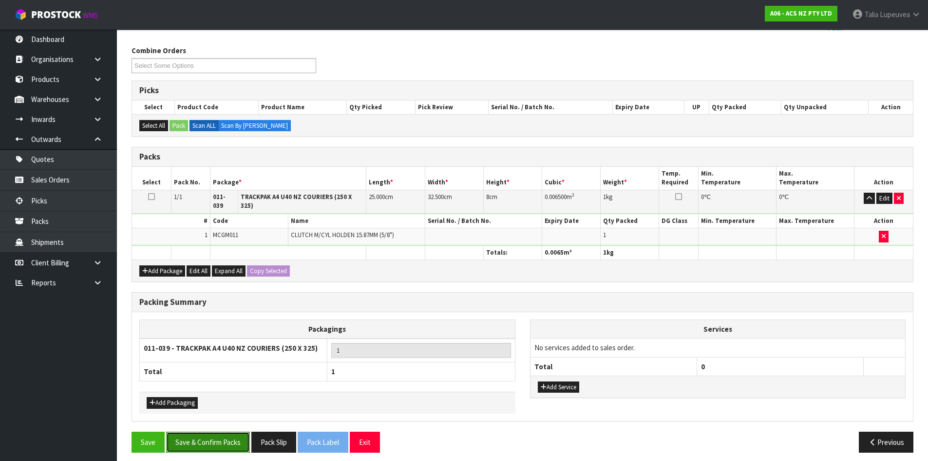
click at [215, 438] on button "Save & Confirm Packs" at bounding box center [208, 441] width 84 height 21
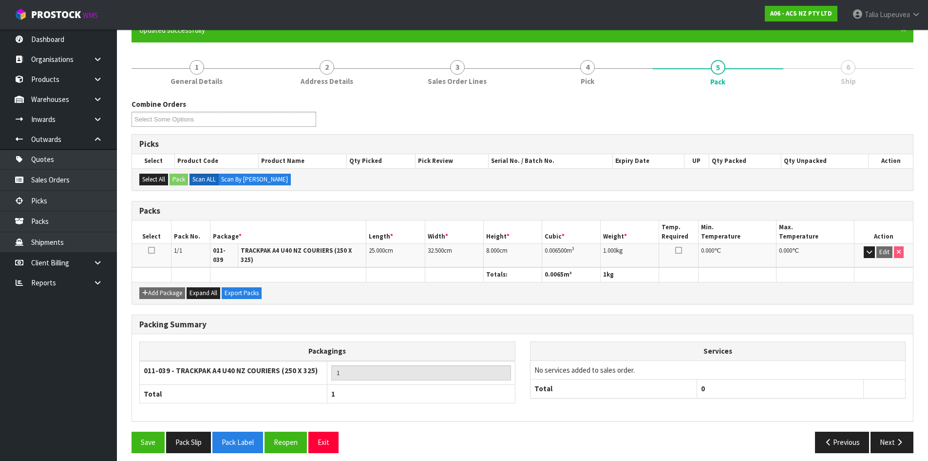
scroll to position [0, 0]
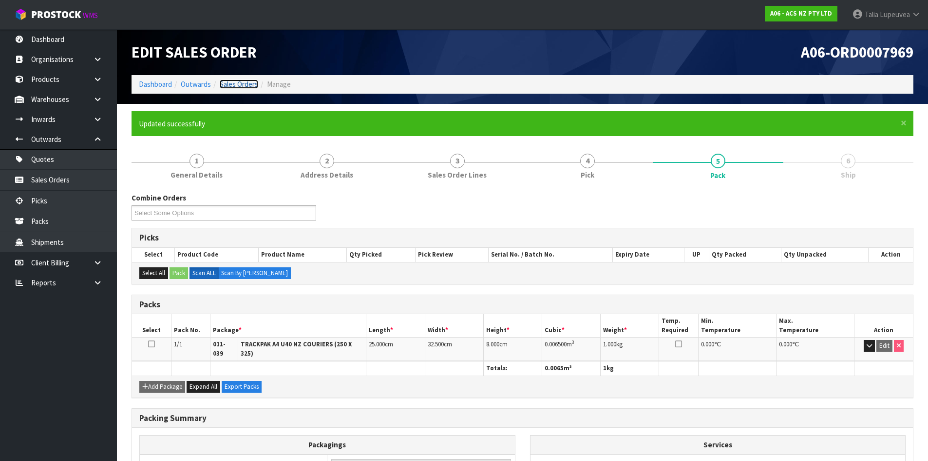
click at [240, 83] on link "Sales Orders" at bounding box center [239, 83] width 39 height 9
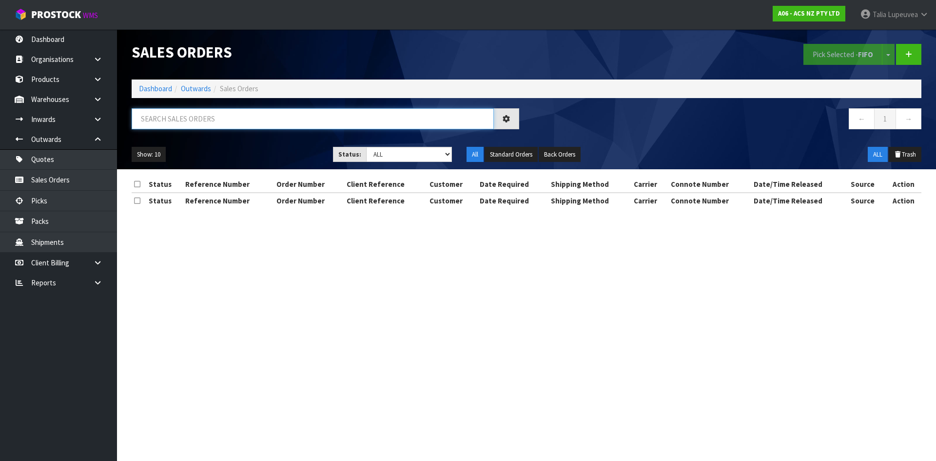
click at [252, 122] on input "text" at bounding box center [313, 118] width 362 height 21
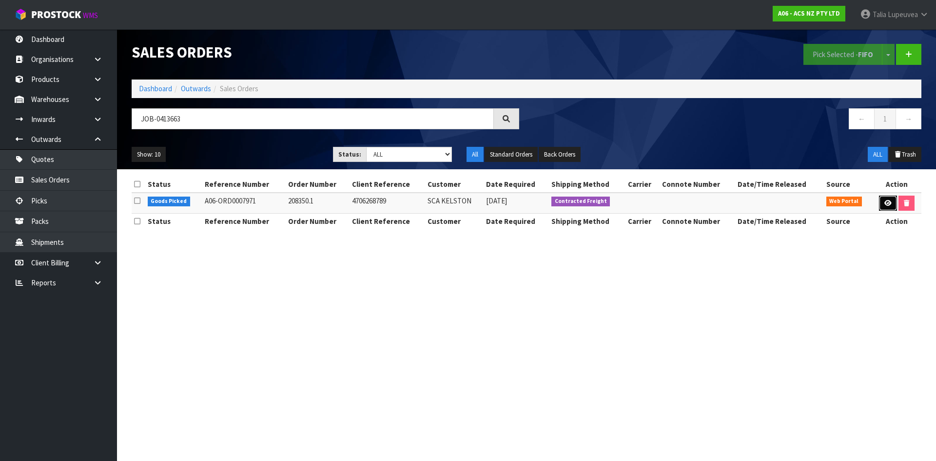
click at [880, 203] on link at bounding box center [888, 203] width 18 height 16
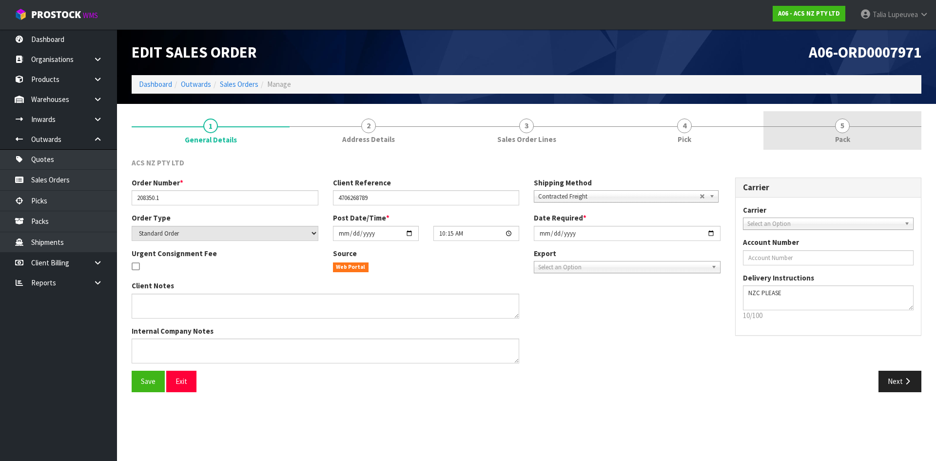
click at [822, 132] on link "5 Pack" at bounding box center [842, 130] width 158 height 39
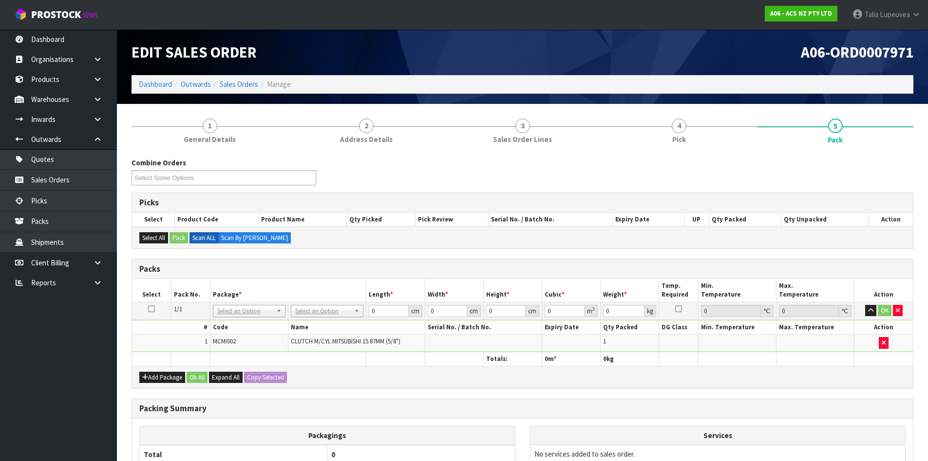
click at [348, 317] on td "No Packaging Cartons PLT GEN120 (1200 X 1000) PLT ONE WAY SKID CHEP HIRE PALLET…" at bounding box center [328, 311] width 78 height 18
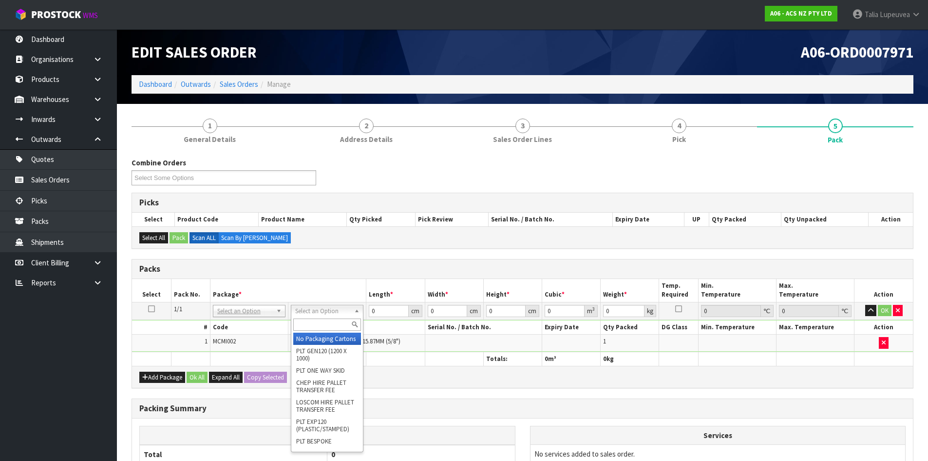
click at [340, 327] on input "text" at bounding box center [327, 324] width 68 height 12
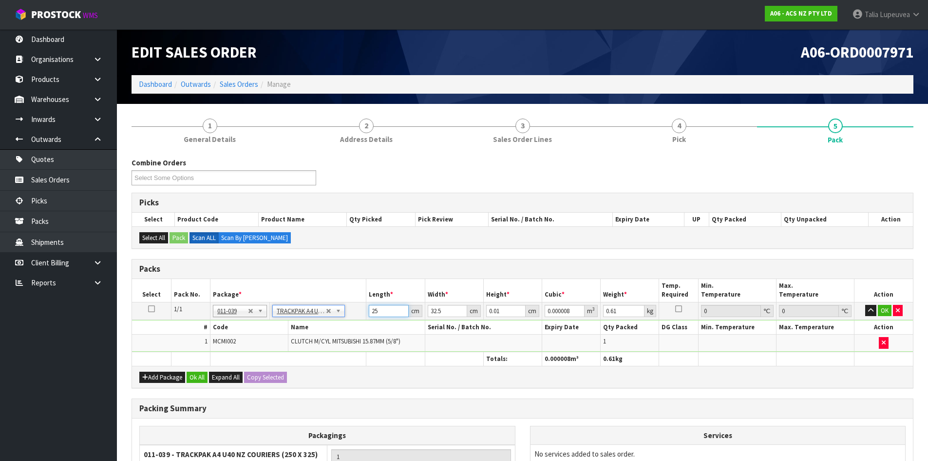
drag, startPoint x: 383, startPoint y: 308, endPoint x: 360, endPoint y: 319, distance: 25.3
click at [358, 317] on tr "1/1 NONE 007-001 007-002 007-004 007-009 007-013 007-014 007-015 007-017 007-01…" at bounding box center [522, 311] width 781 height 18
drag, startPoint x: 502, startPoint y: 308, endPoint x: 452, endPoint y: 310, distance: 50.3
click at [452, 310] on tr "1/1 NONE 007-001 007-002 007-004 007-009 007-013 007-014 007-015 007-017 007-01…" at bounding box center [522, 311] width 781 height 18
click at [888, 315] on button "OK" at bounding box center [885, 311] width 14 height 12
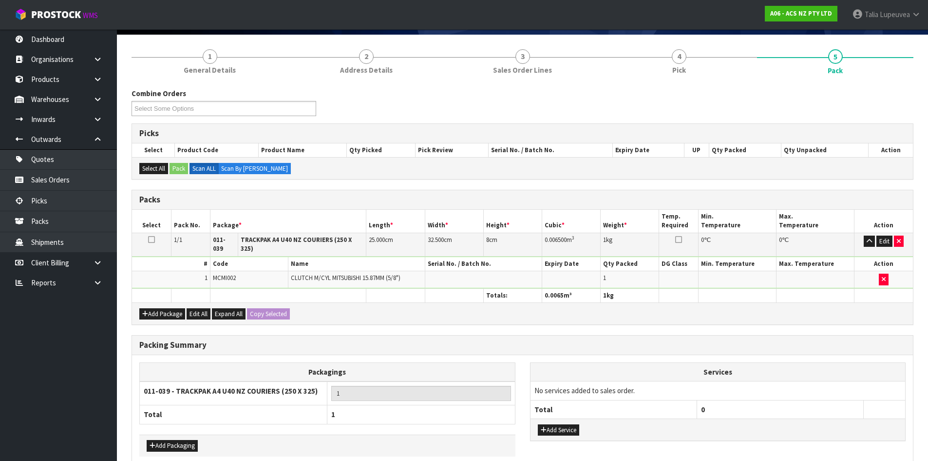
scroll to position [112, 0]
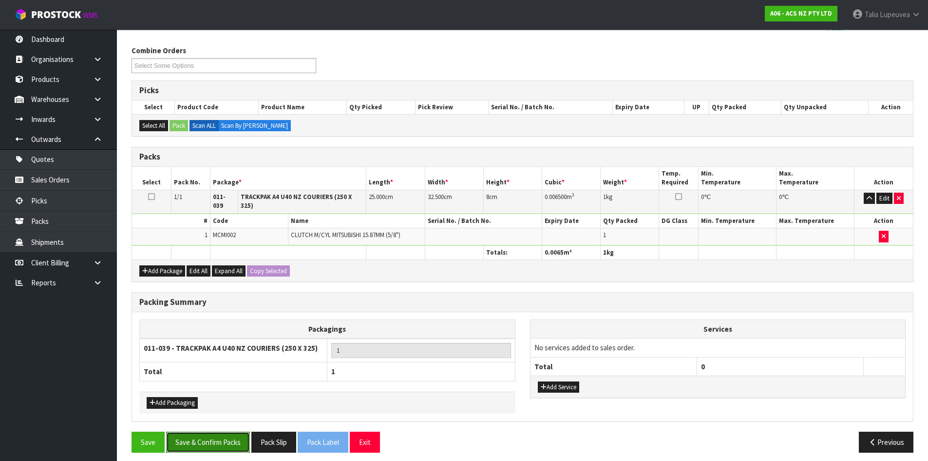
click at [230, 434] on button "Save & Confirm Packs" at bounding box center [208, 441] width 84 height 21
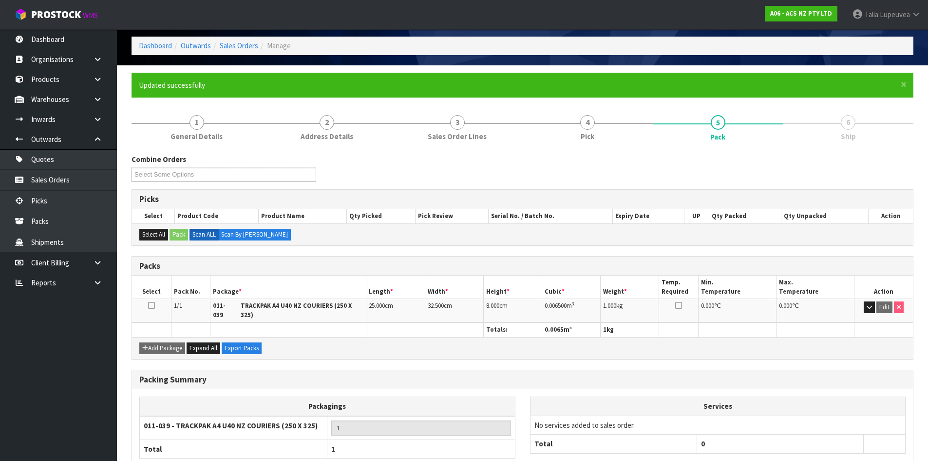
scroll to position [0, 0]
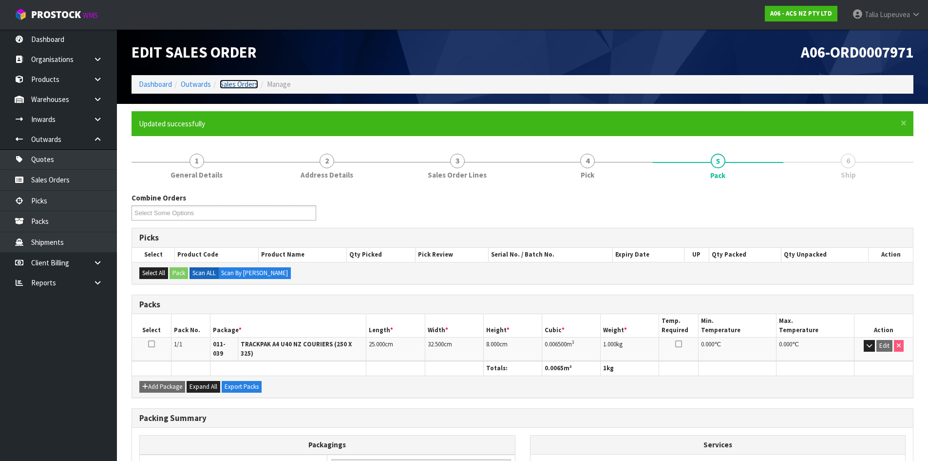
click at [229, 84] on link "Sales Orders" at bounding box center [239, 83] width 39 height 9
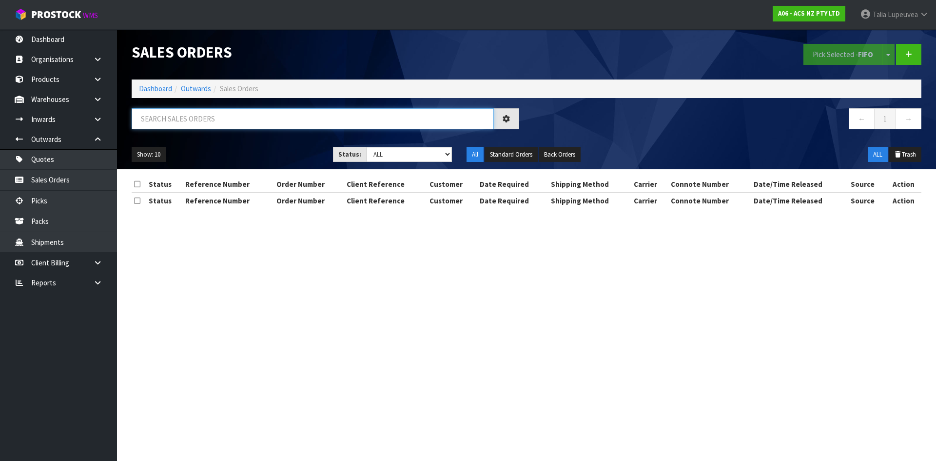
click at [249, 121] on input "text" at bounding box center [313, 118] width 362 height 21
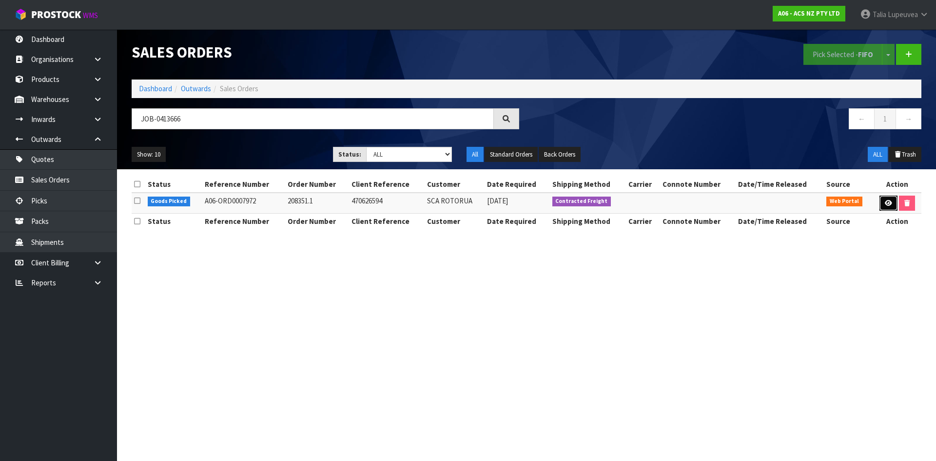
click at [888, 206] on link at bounding box center [888, 203] width 18 height 16
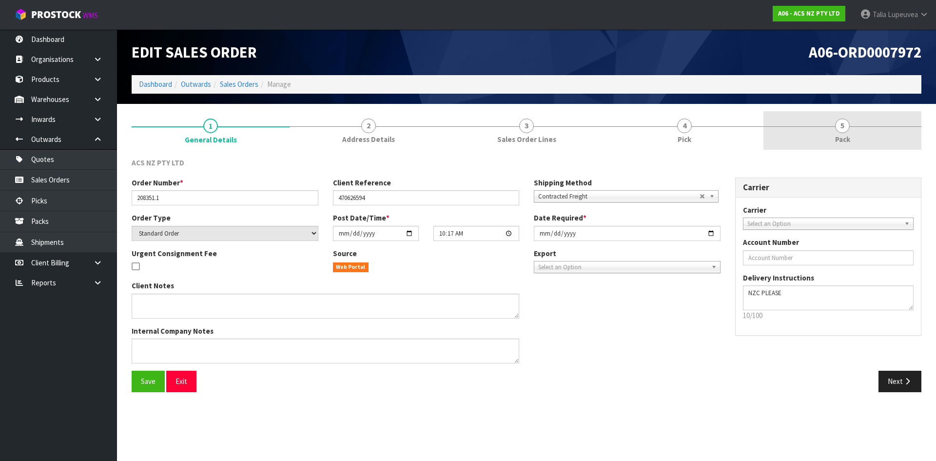
click at [850, 137] on span "Pack" at bounding box center [842, 139] width 15 height 10
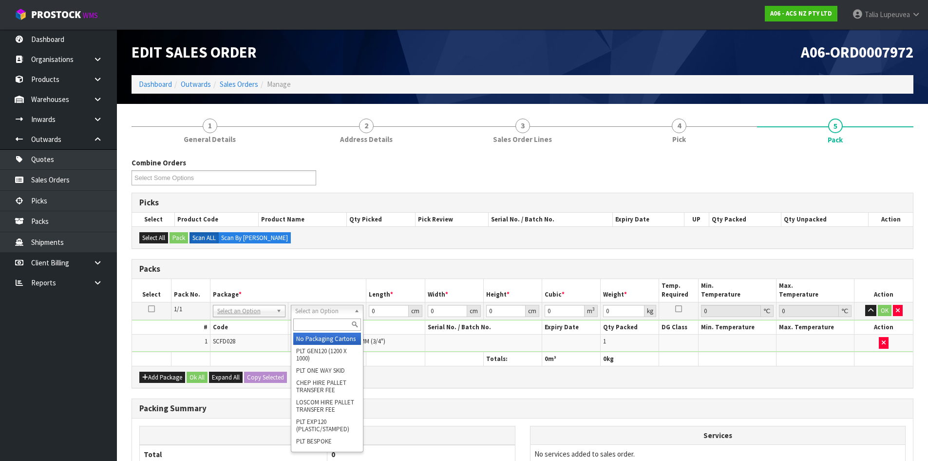
click at [320, 328] on input "text" at bounding box center [327, 324] width 68 height 12
drag, startPoint x: 322, startPoint y: 339, endPoint x: 283, endPoint y: 336, distance: 38.6
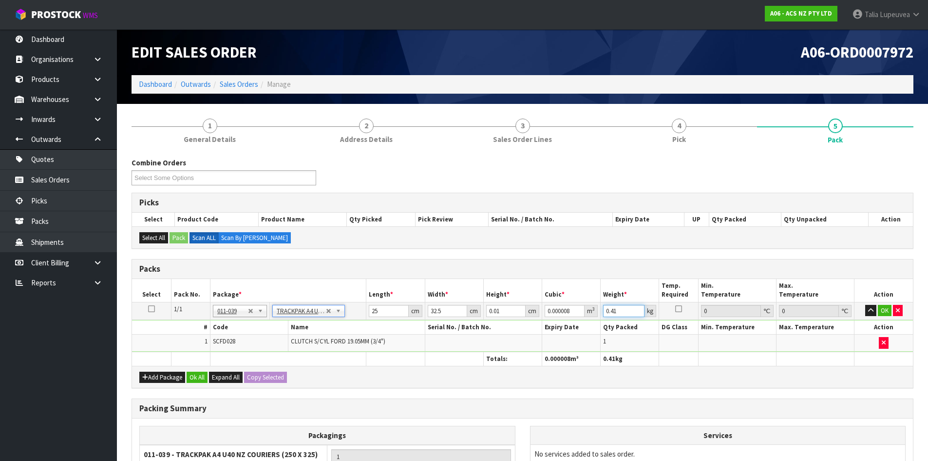
drag, startPoint x: 620, startPoint y: 310, endPoint x: 577, endPoint y: 311, distance: 43.4
click at [577, 311] on tr "1/1 NONE 007-001 007-002 007-004 007-009 007-013 007-014 007-015 007-017 007-01…" at bounding box center [522, 311] width 781 height 18
drag, startPoint x: 508, startPoint y: 311, endPoint x: 475, endPoint y: 309, distance: 33.3
click at [475, 309] on tr "1/1 NONE 007-001 007-002 007-004 007-009 007-013 007-014 007-015 007-017 007-01…" at bounding box center [522, 311] width 781 height 18
click at [888, 307] on button "OK" at bounding box center [885, 311] width 14 height 12
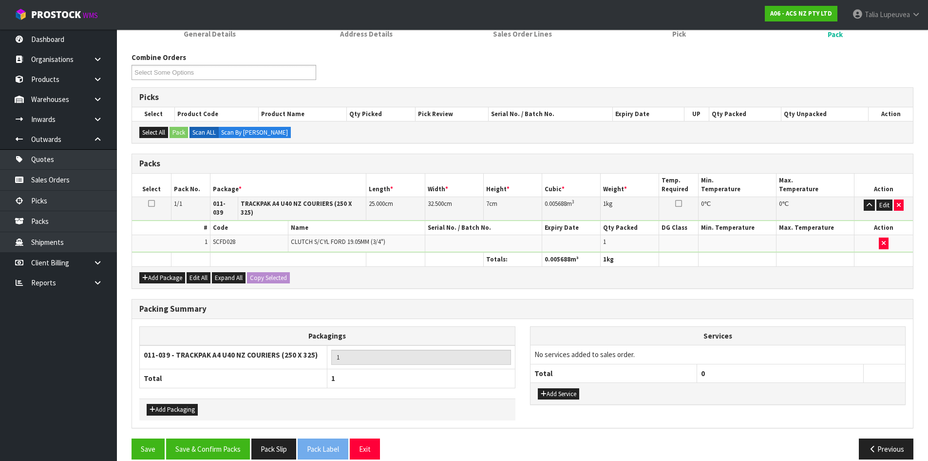
scroll to position [112, 0]
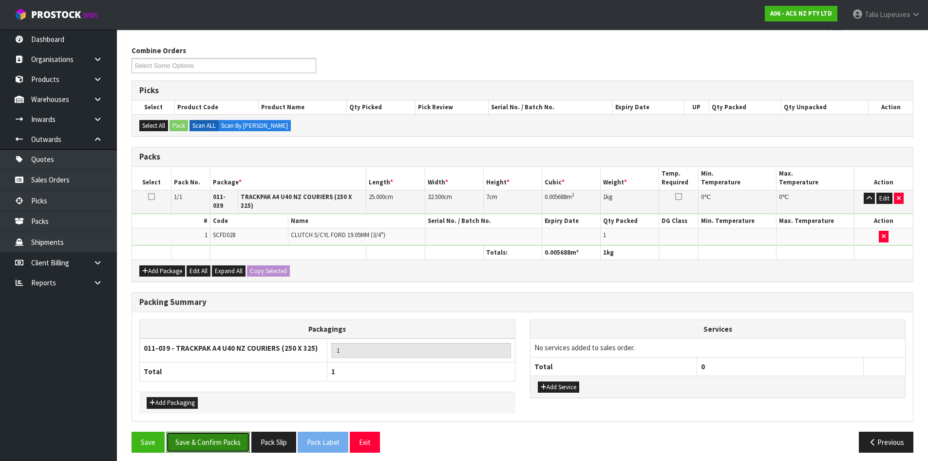
click at [193, 441] on button "Save & Confirm Packs" at bounding box center [208, 441] width 84 height 21
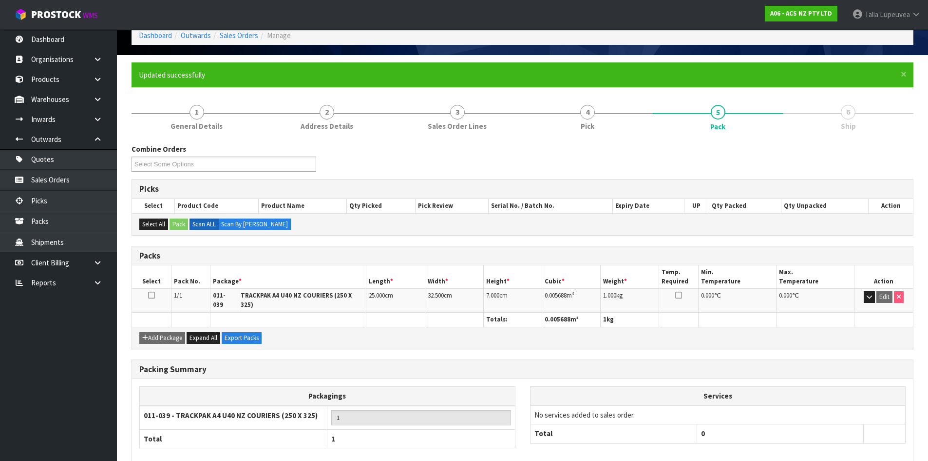
scroll to position [0, 0]
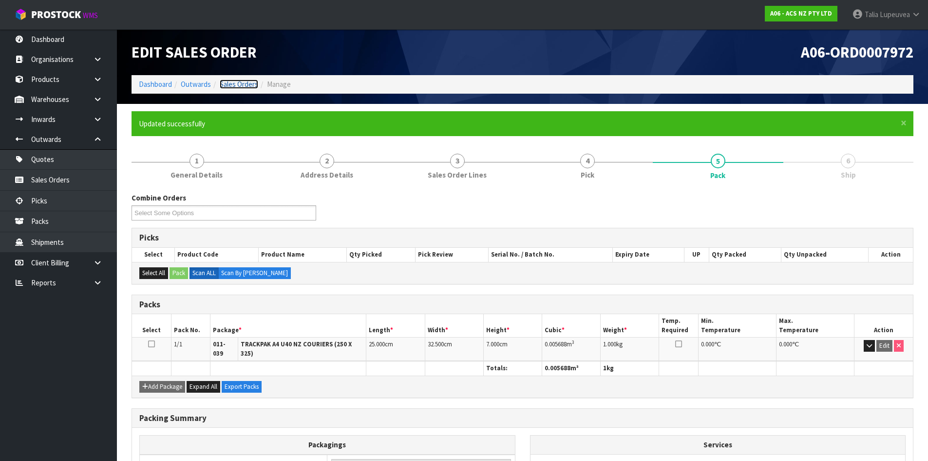
click at [232, 83] on link "Sales Orders" at bounding box center [239, 83] width 39 height 9
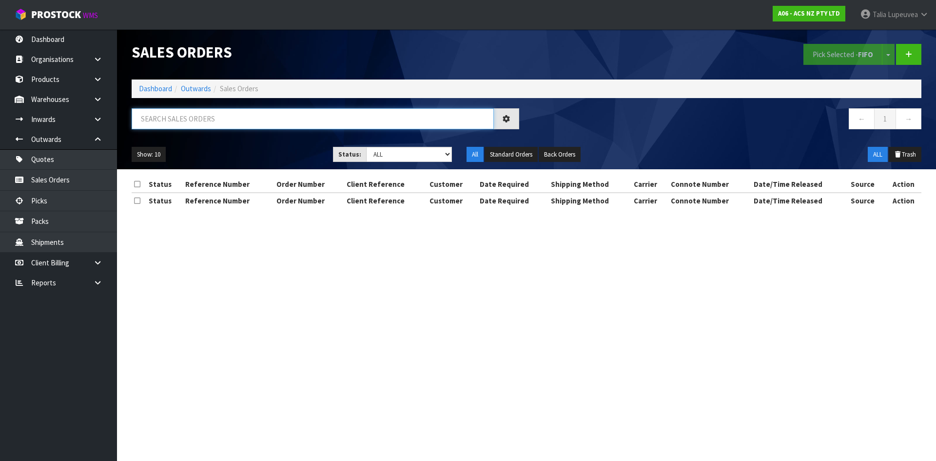
click at [320, 122] on input "text" at bounding box center [313, 118] width 362 height 21
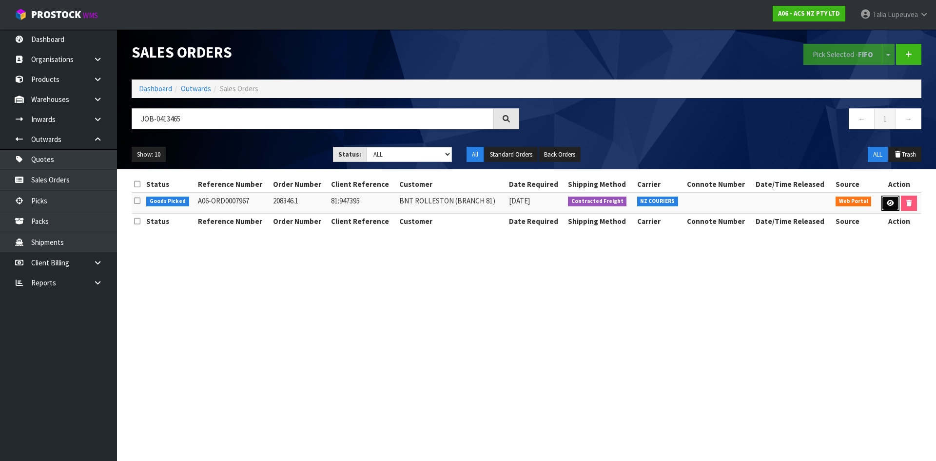
click at [892, 204] on icon at bounding box center [890, 203] width 7 height 6
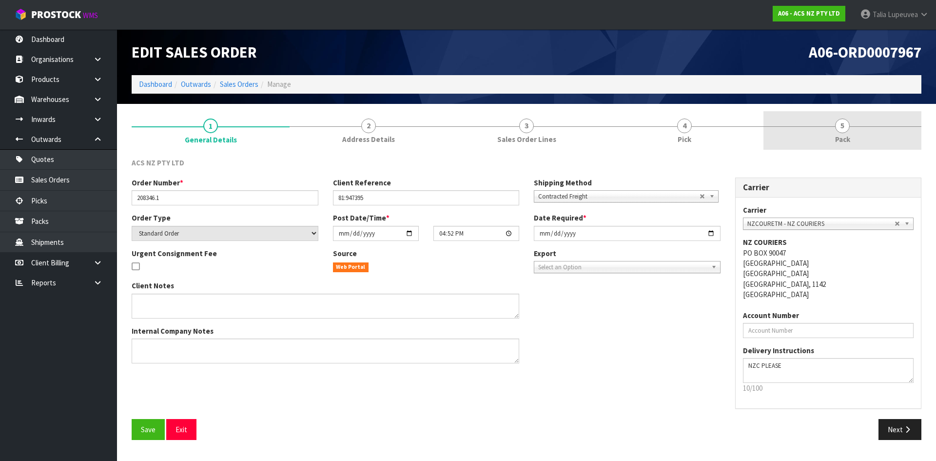
click at [820, 136] on link "5 Pack" at bounding box center [842, 130] width 158 height 39
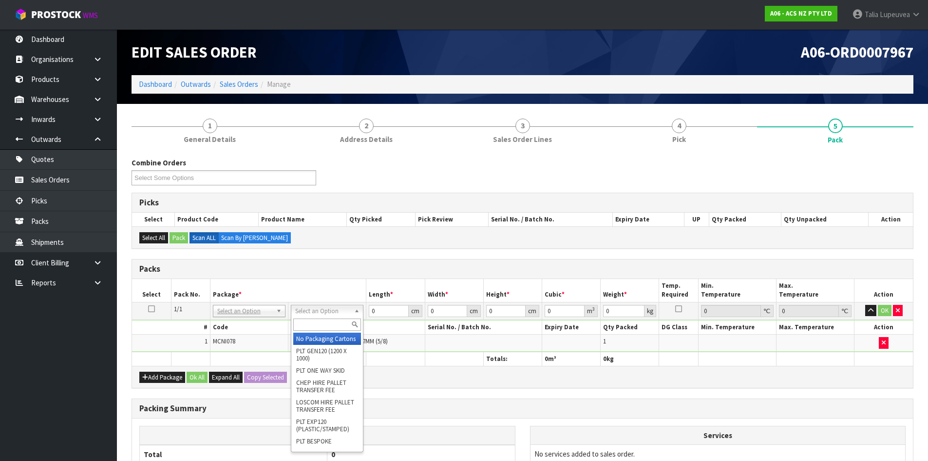
click at [336, 325] on input "text" at bounding box center [327, 324] width 68 height 12
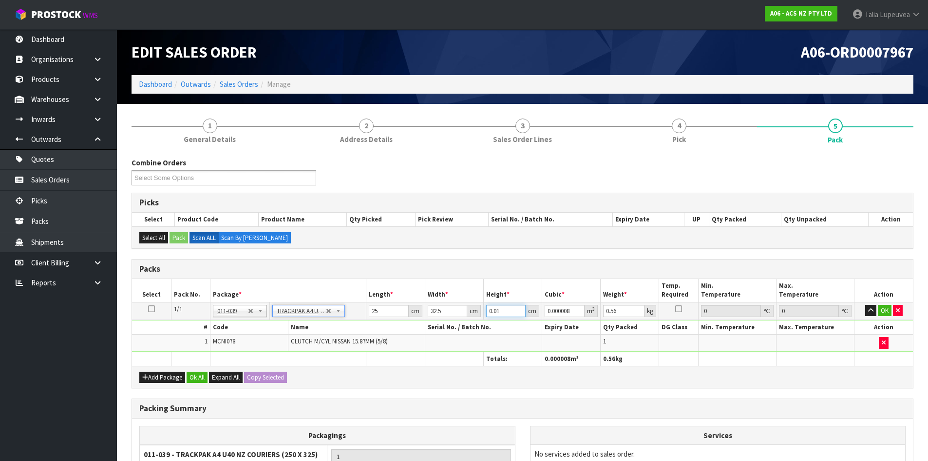
drag, startPoint x: 504, startPoint y: 311, endPoint x: 442, endPoint y: 311, distance: 62.4
click at [442, 310] on tr "1/1 NONE 007-001 007-002 007-004 007-009 007-013 007-014 007-015 007-017 007-01…" at bounding box center [522, 311] width 781 height 18
click at [880, 314] on button "OK" at bounding box center [885, 311] width 14 height 12
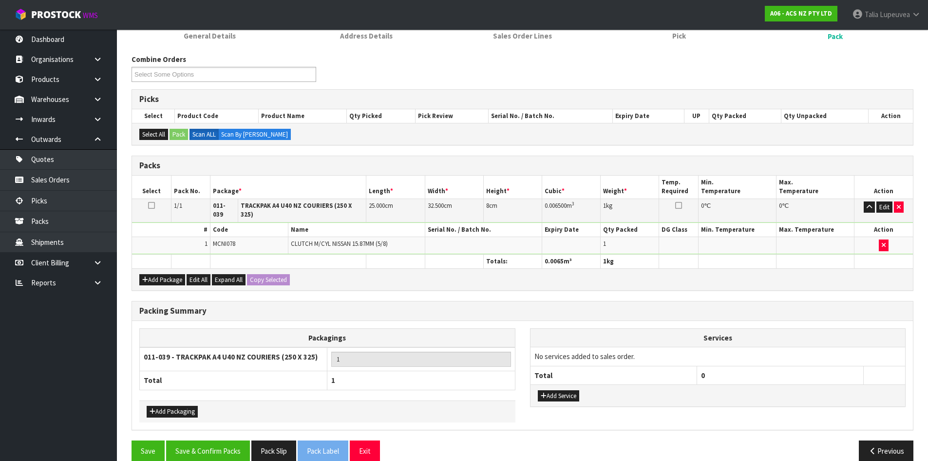
scroll to position [112, 0]
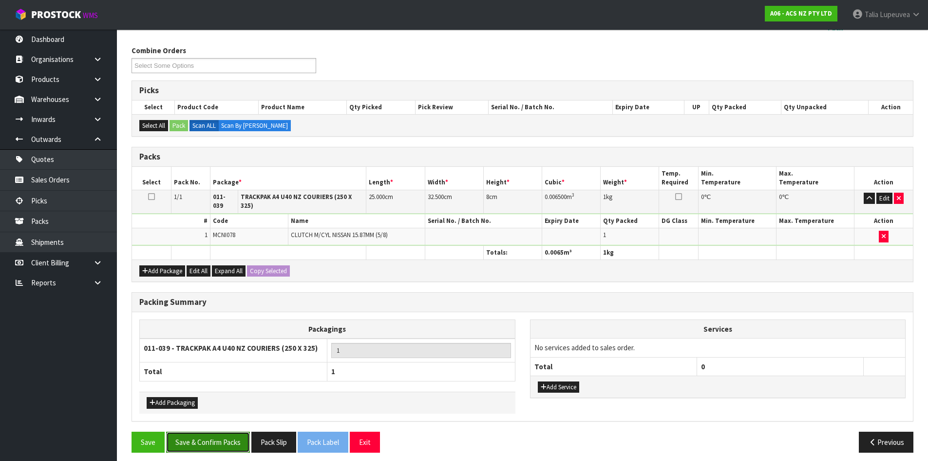
drag, startPoint x: 226, startPoint y: 441, endPoint x: 229, endPoint y: 435, distance: 6.8
click at [226, 441] on button "Save & Confirm Packs" at bounding box center [208, 441] width 84 height 21
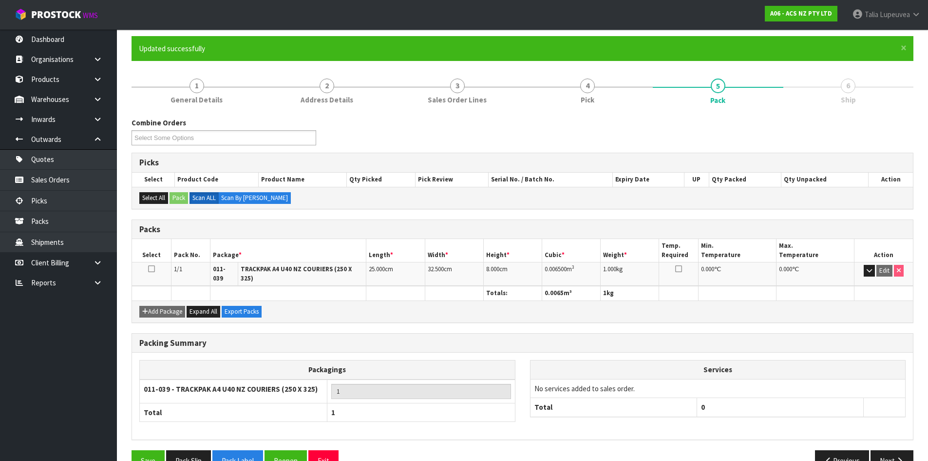
scroll to position [94, 0]
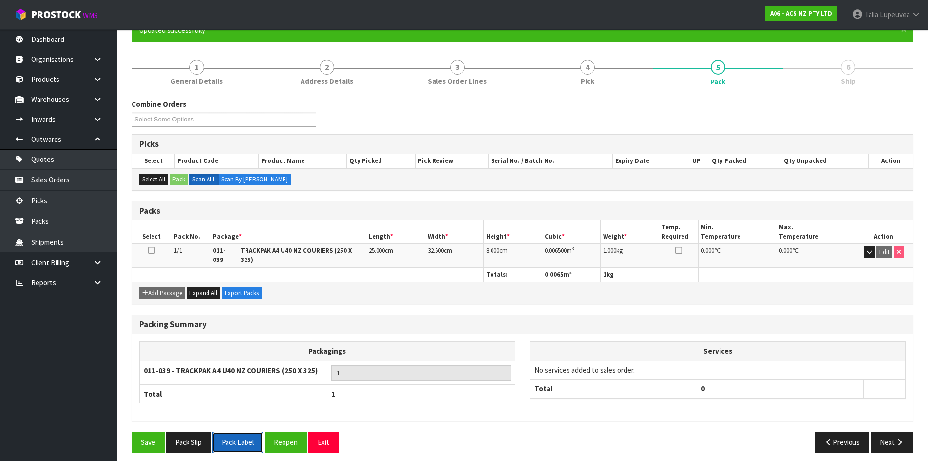
click at [254, 439] on button "Pack Label" at bounding box center [238, 441] width 51 height 21
click at [834, 34] on ul "Updated successfully" at bounding box center [518, 30] width 758 height 10
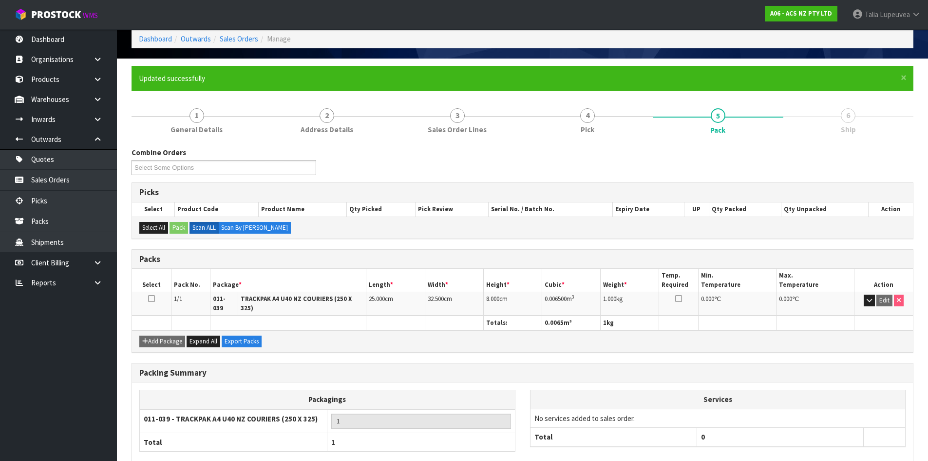
scroll to position [0, 0]
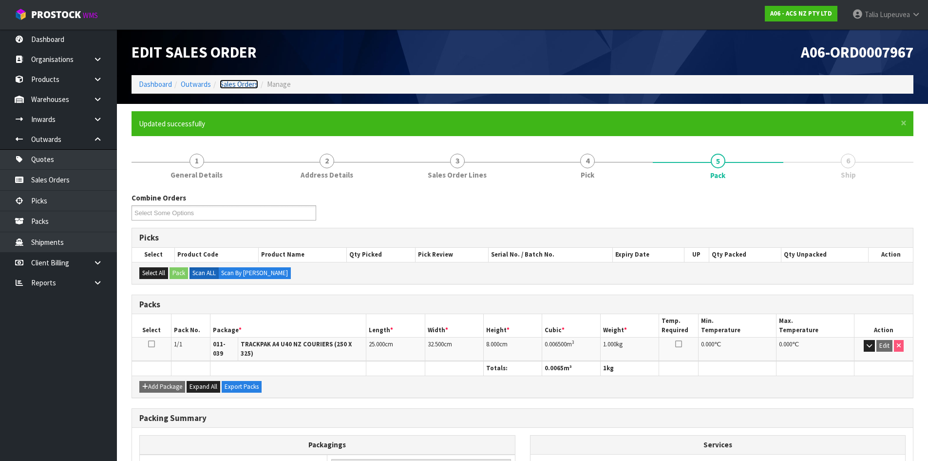
click at [236, 84] on link "Sales Orders" at bounding box center [239, 83] width 39 height 9
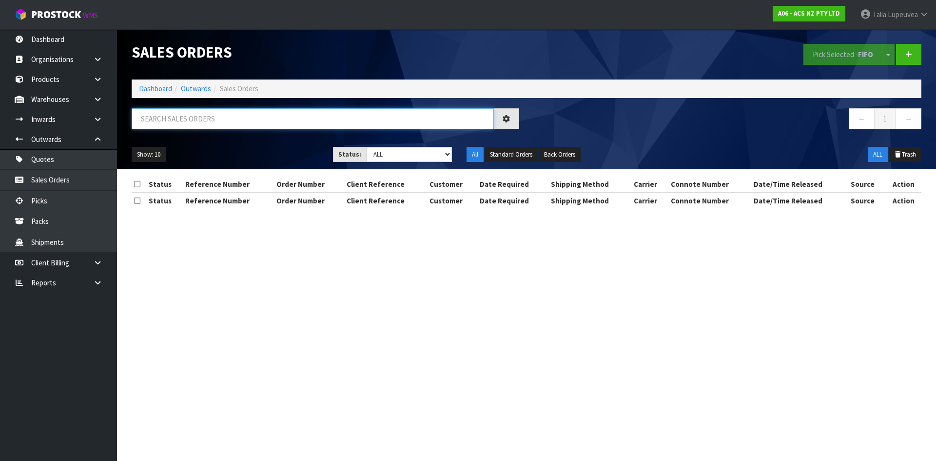
click at [240, 126] on input "text" at bounding box center [313, 118] width 362 height 21
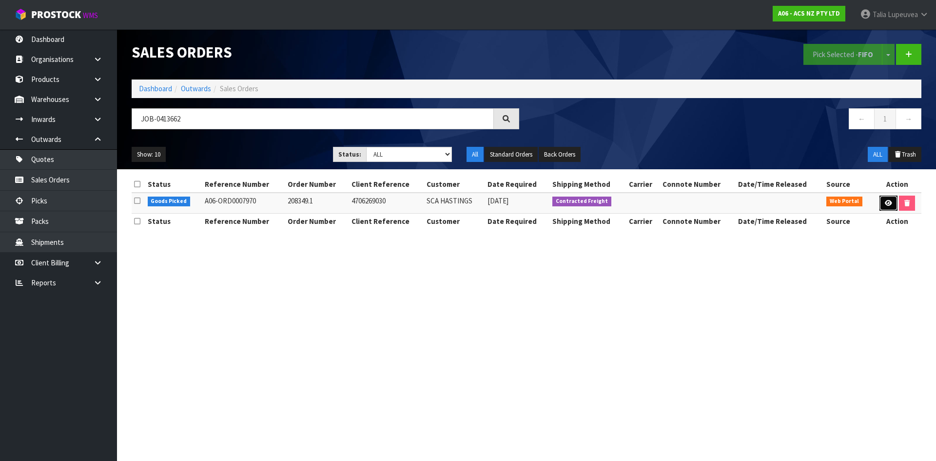
click at [890, 202] on link at bounding box center [888, 203] width 18 height 16
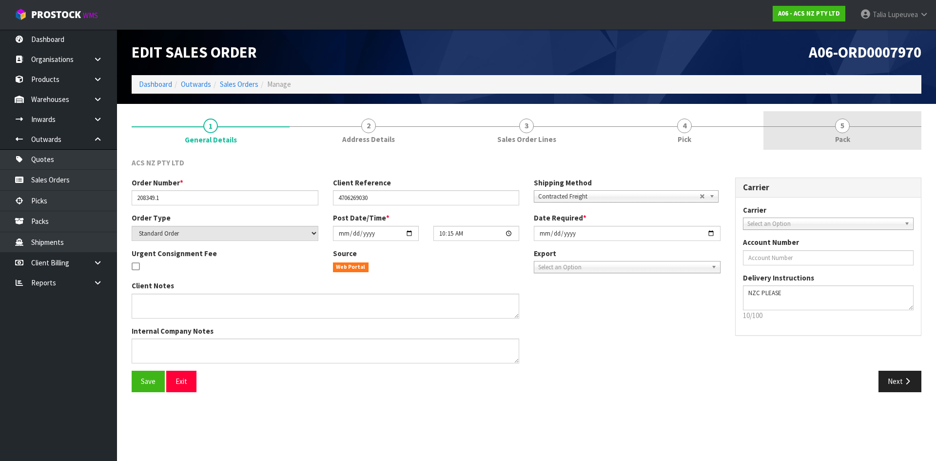
click at [848, 137] on span "Pack" at bounding box center [842, 139] width 15 height 10
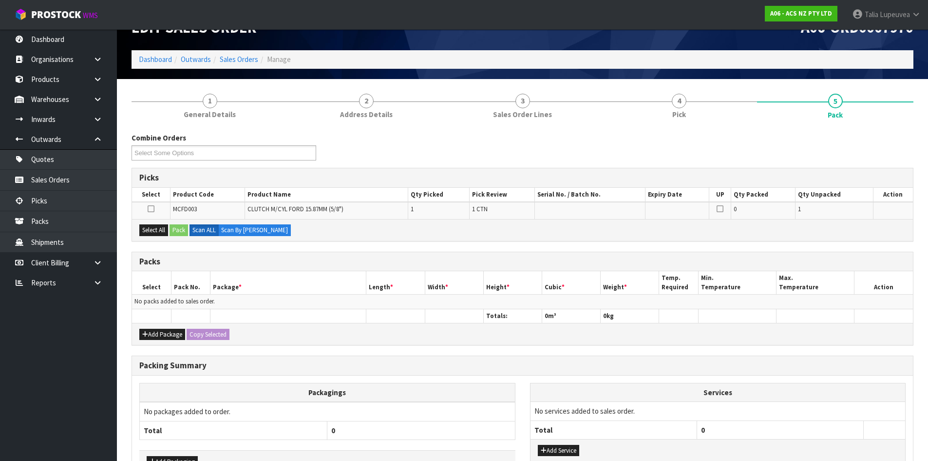
scroll to position [49, 0]
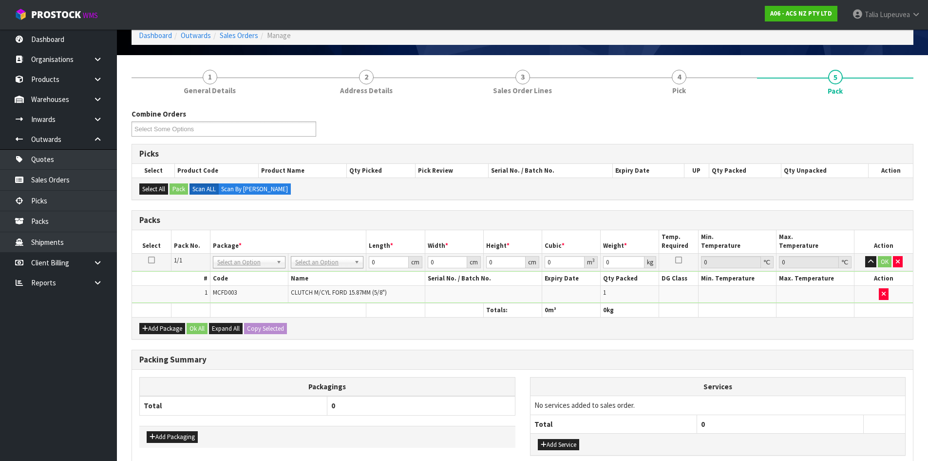
click at [332, 253] on td "No Packaging Cartons PLT GEN120 (1200 X 1000) PLT ONE WAY SKID CHEP HIRE PALLET…" at bounding box center [328, 262] width 78 height 18
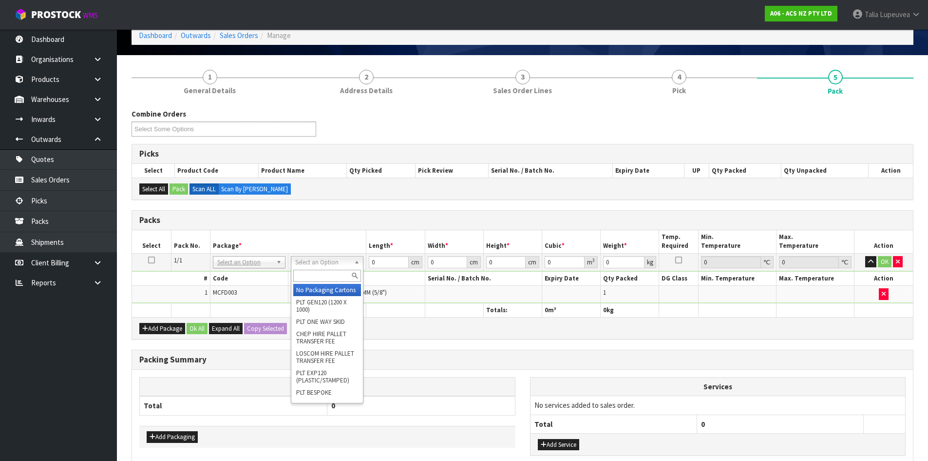
click at [334, 279] on input "text" at bounding box center [327, 276] width 68 height 12
click at [336, 275] on input "text" at bounding box center [324, 276] width 68 height 12
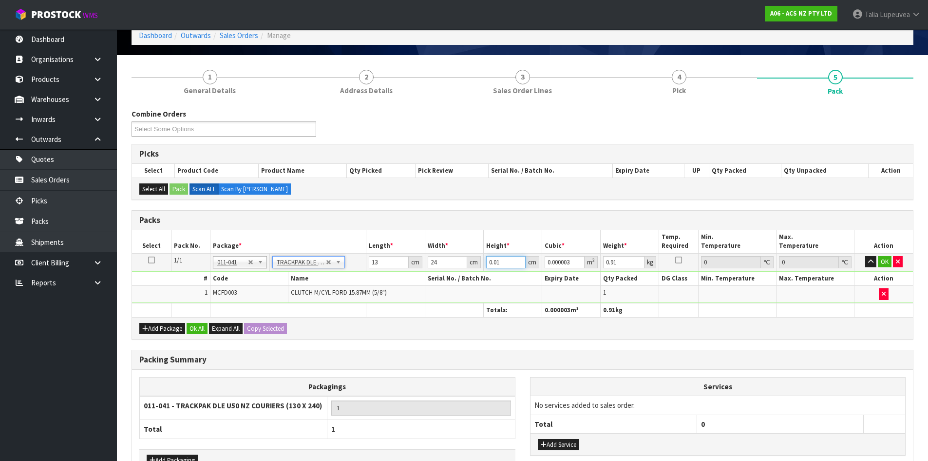
drag, startPoint x: 512, startPoint y: 264, endPoint x: 448, endPoint y: 269, distance: 64.5
click at [450, 269] on tr "1/1 NONE 007-001 007-002 007-004 007-009 007-013 007-014 007-015 007-017 007-01…" at bounding box center [522, 262] width 781 height 18
drag, startPoint x: 620, startPoint y: 265, endPoint x: 579, endPoint y: 271, distance: 41.5
click at [579, 271] on tbody "1/1 NONE 007-001 007-002 007-004 007-009 007-013 007-014 007-015 007-017 007-01…" at bounding box center [522, 278] width 781 height 50
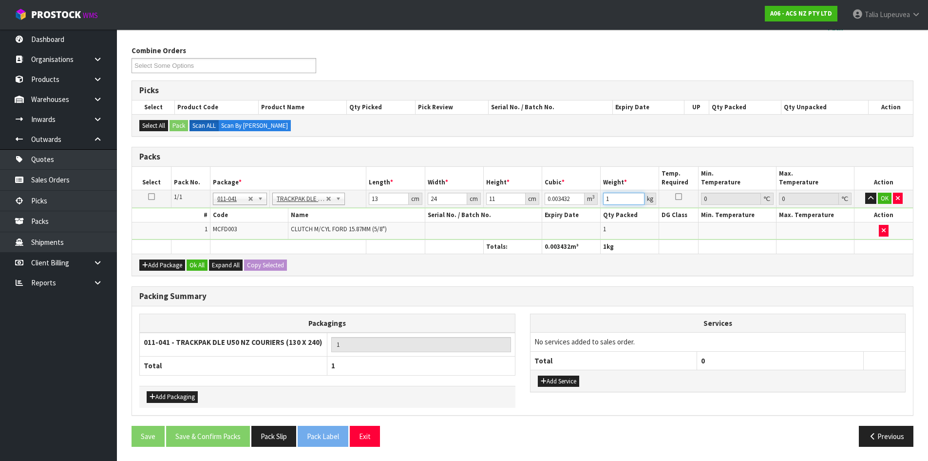
scroll to position [113, 0]
click at [890, 198] on button "OK" at bounding box center [885, 198] width 14 height 12
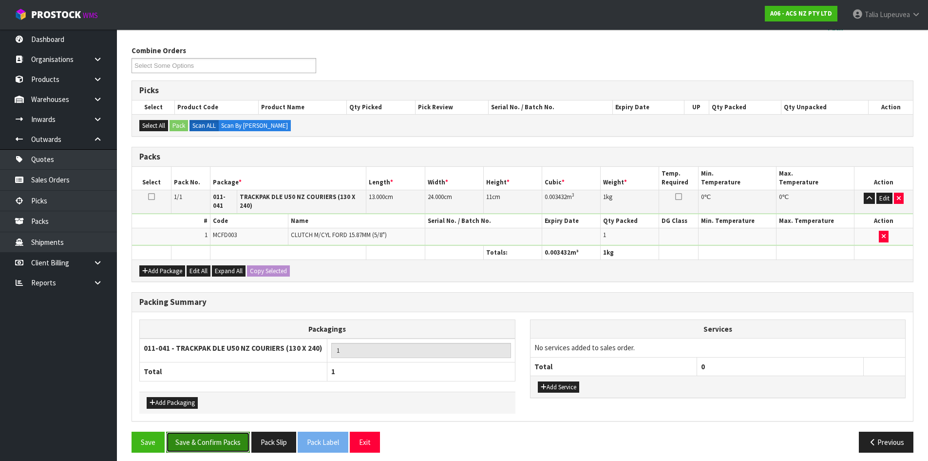
click at [228, 431] on button "Save & Confirm Packs" at bounding box center [208, 441] width 84 height 21
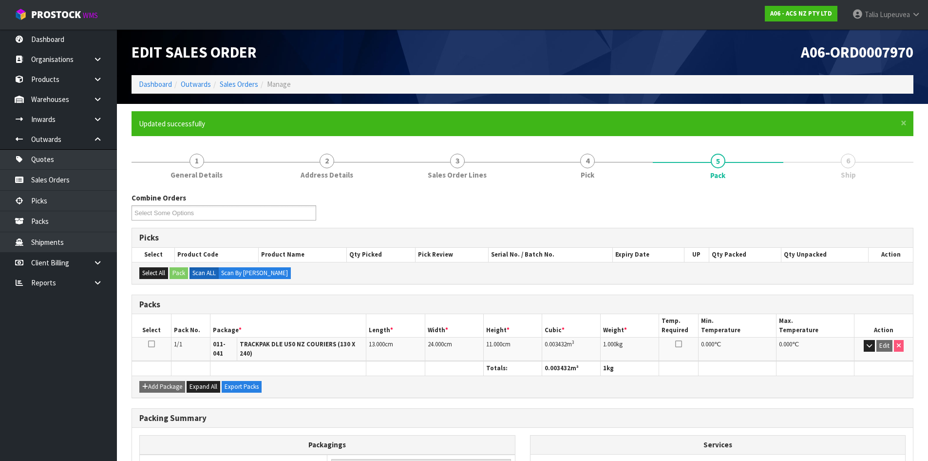
scroll to position [94, 0]
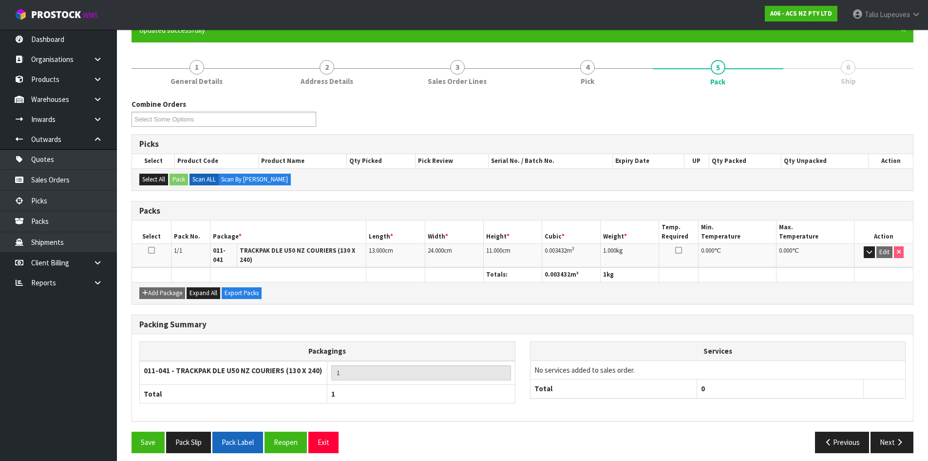
click at [239, 435] on button "Pack Label" at bounding box center [238, 441] width 51 height 21
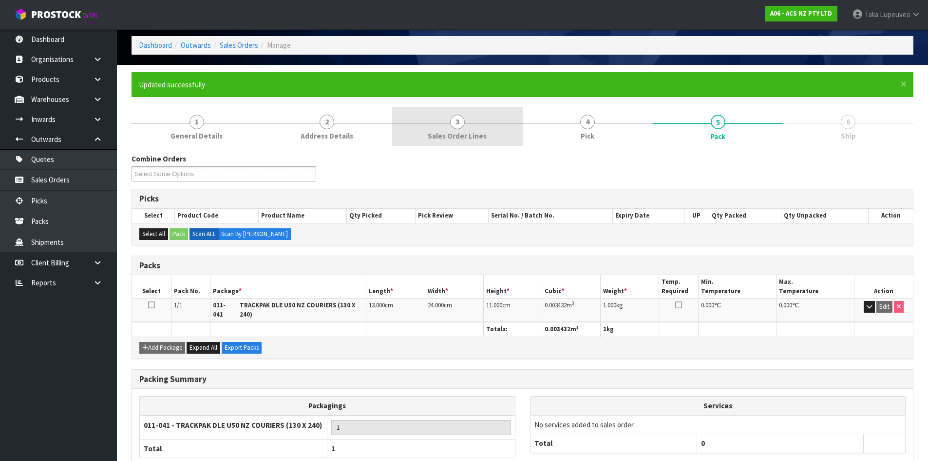
scroll to position [0, 0]
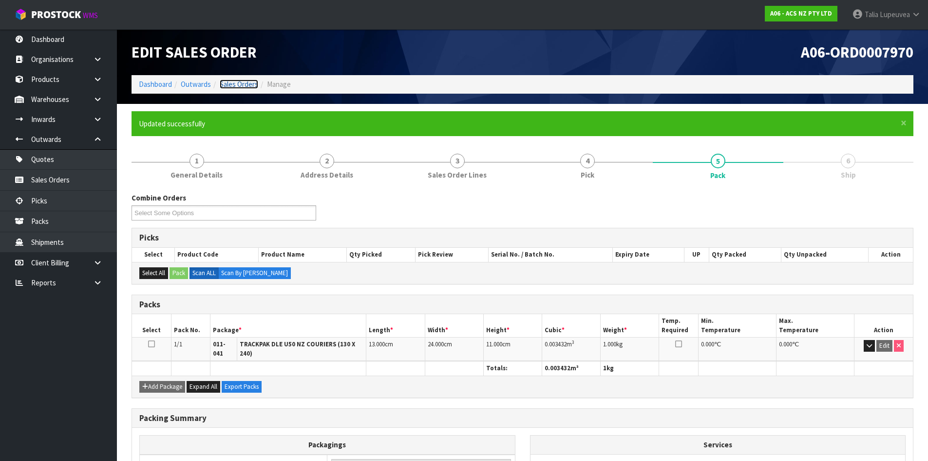
click at [244, 85] on link "Sales Orders" at bounding box center [239, 83] width 39 height 9
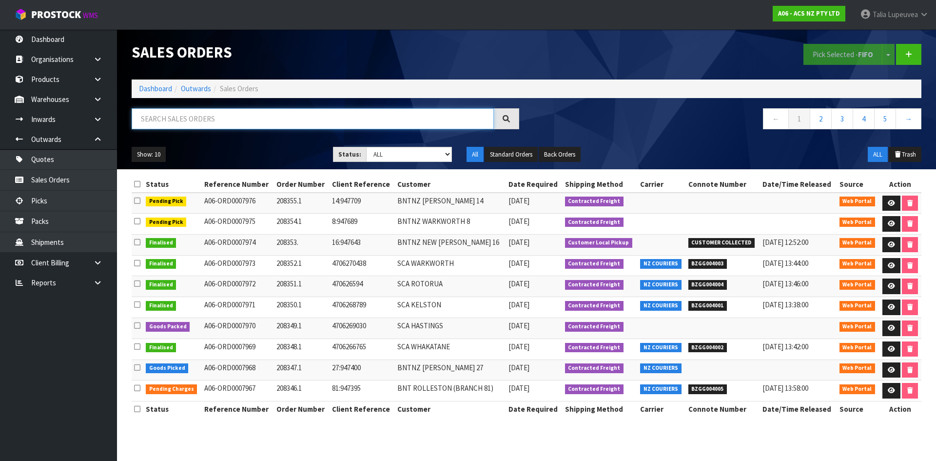
click at [227, 120] on input "text" at bounding box center [313, 118] width 362 height 21
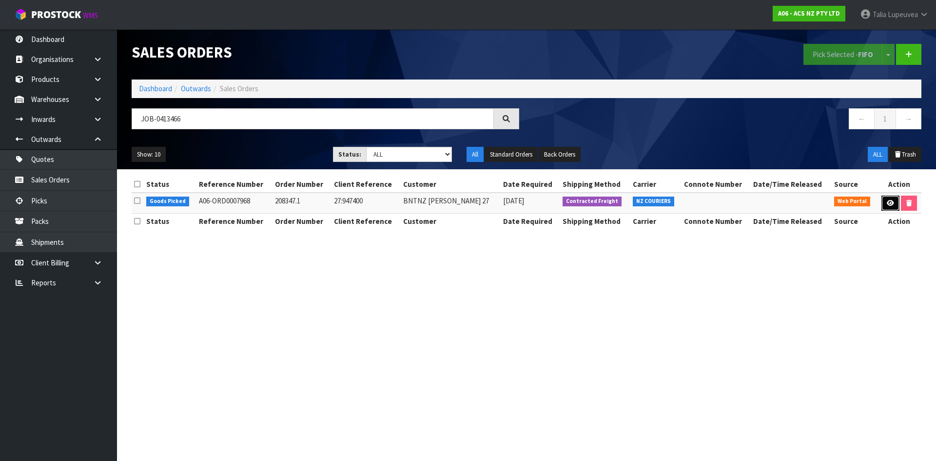
click at [887, 202] on icon at bounding box center [890, 203] width 7 height 6
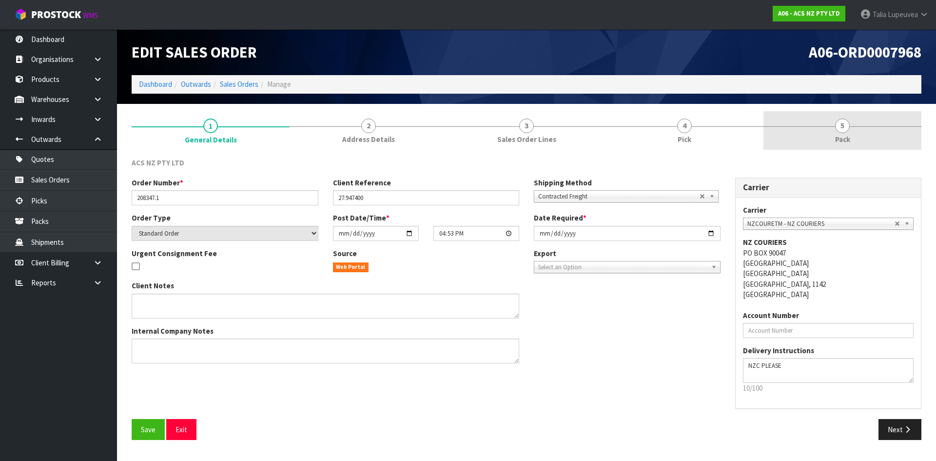
click at [829, 137] on link "5 Pack" at bounding box center [842, 130] width 158 height 39
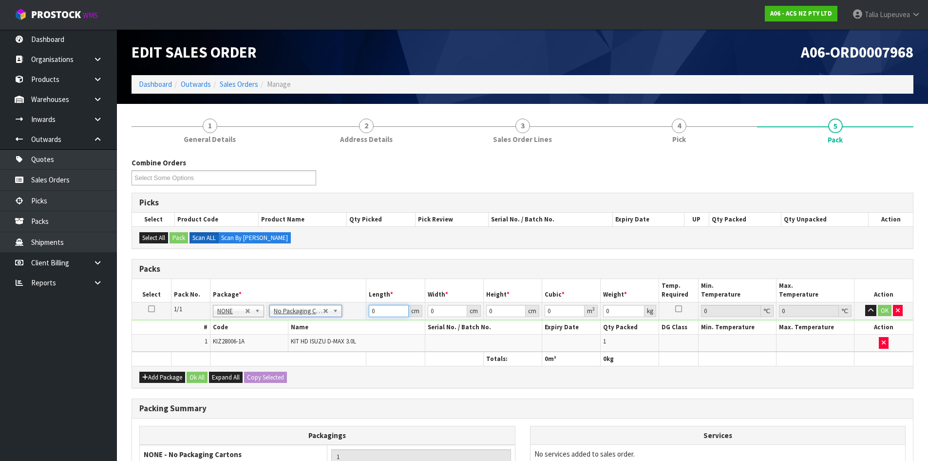
drag, startPoint x: 379, startPoint y: 313, endPoint x: 307, endPoint y: 344, distance: 78.4
click at [305, 333] on tbody "1/1 NONE 007-001 007-002 007-004 007-009 007-013 007-014 007-015 007-017 007-01…" at bounding box center [522, 327] width 781 height 50
click at [883, 308] on button "OK" at bounding box center [885, 311] width 14 height 12
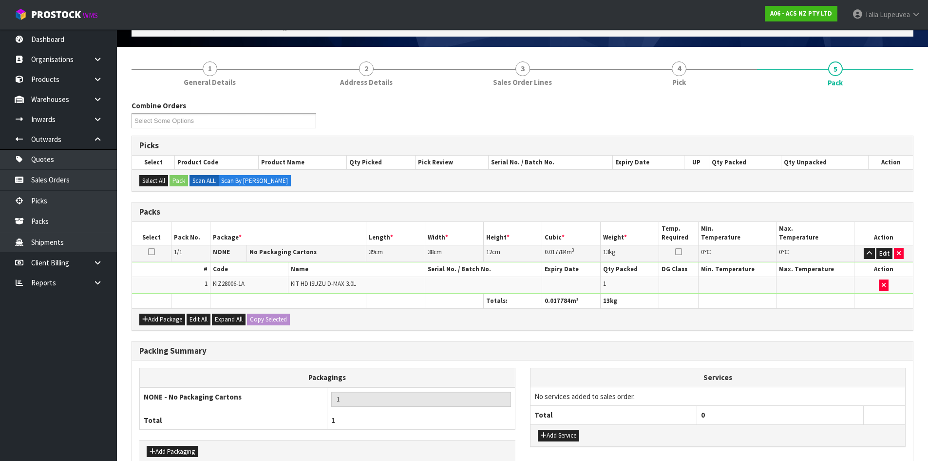
scroll to position [112, 0]
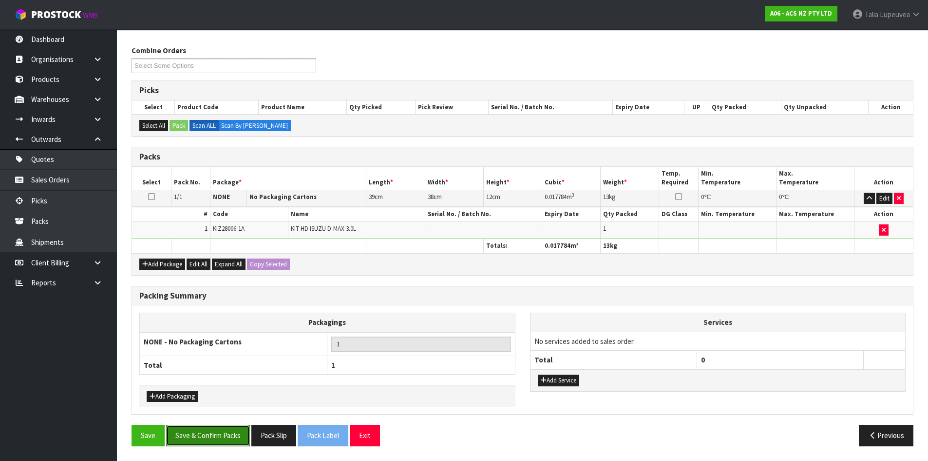
click at [216, 431] on button "Save & Confirm Packs" at bounding box center [208, 435] width 84 height 21
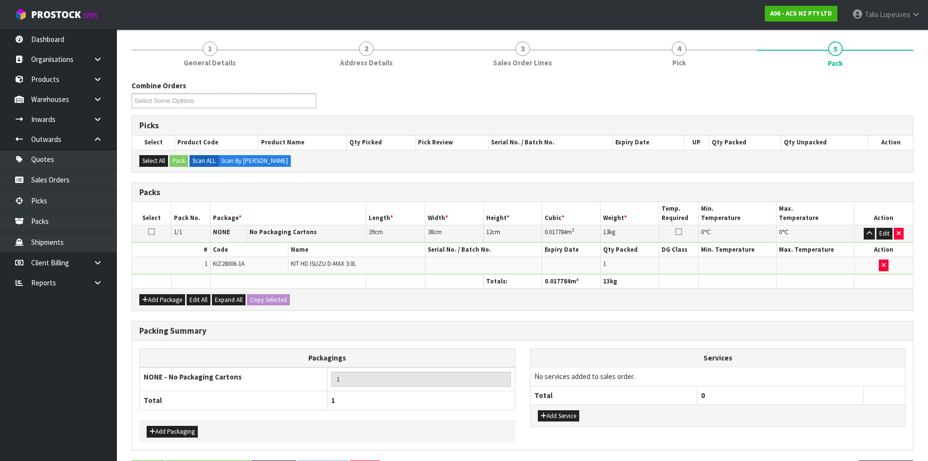
scroll to position [0, 0]
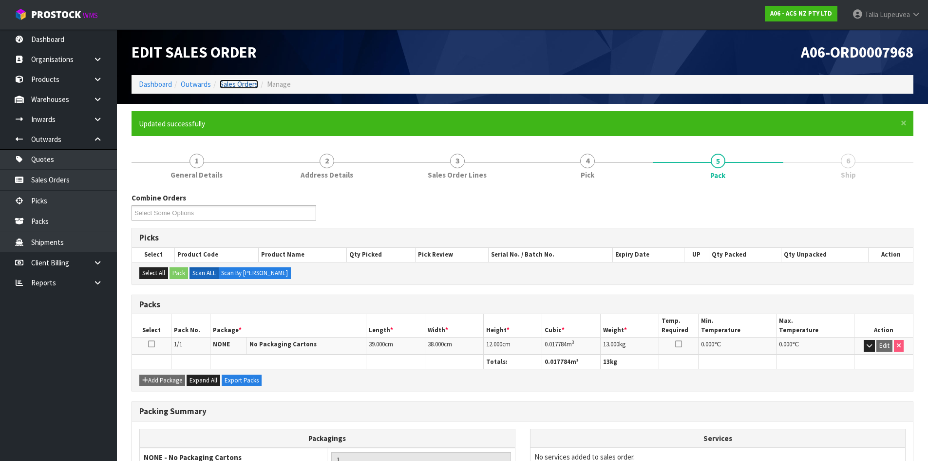
click at [238, 85] on link "Sales Orders" at bounding box center [239, 83] width 39 height 9
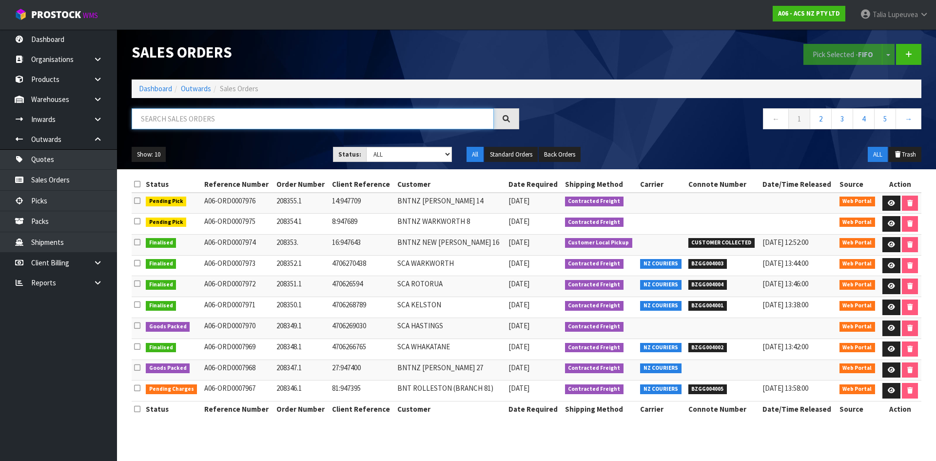
click at [242, 114] on input "text" at bounding box center [313, 118] width 362 height 21
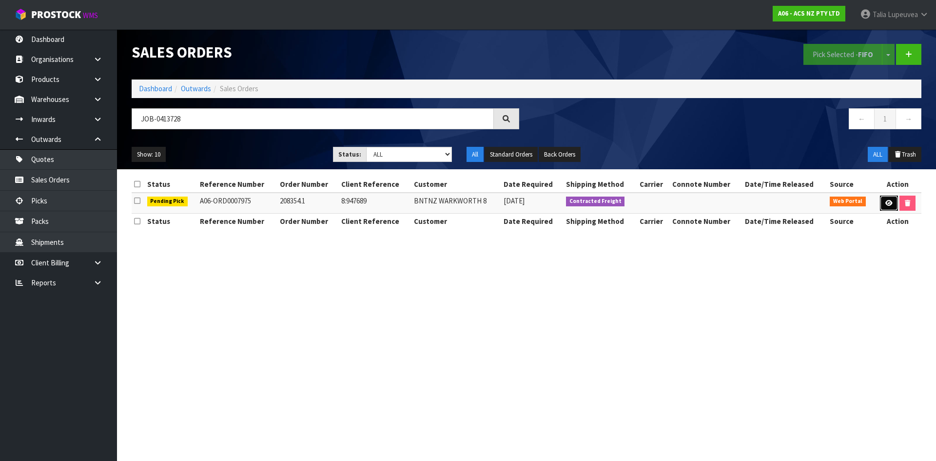
click at [883, 198] on link at bounding box center [889, 203] width 18 height 16
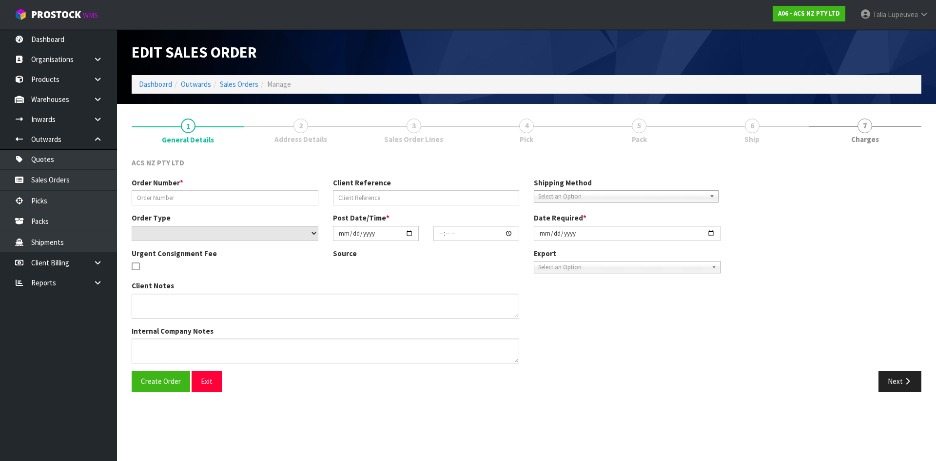
click at [748, 135] on span "Ship" at bounding box center [751, 139] width 15 height 10
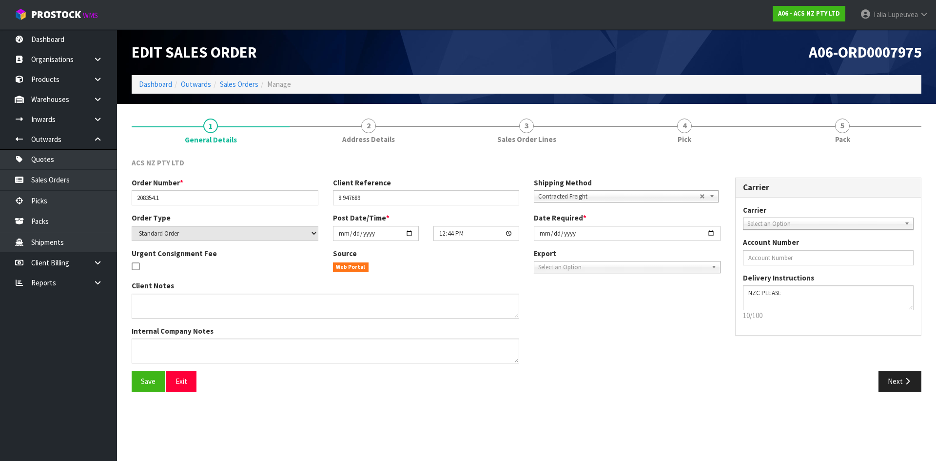
click at [748, 135] on link "4 Pick" at bounding box center [684, 130] width 158 height 39
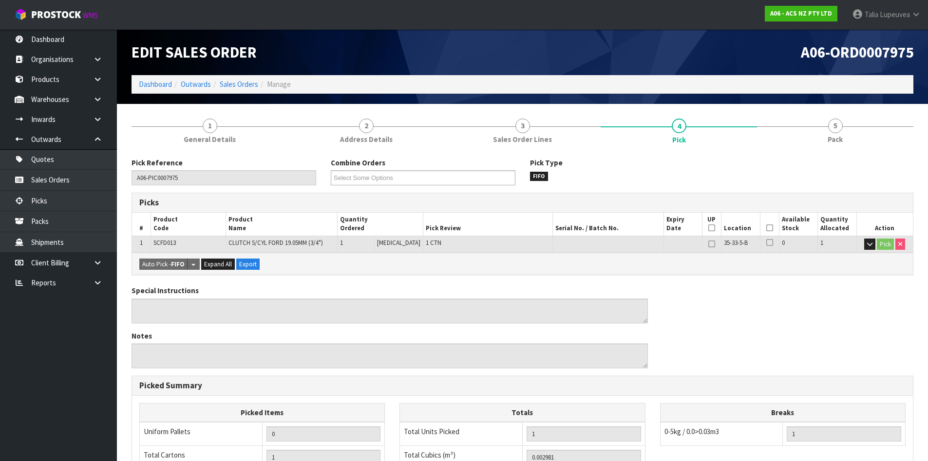
click at [767, 228] on icon at bounding box center [770, 228] width 7 height 0
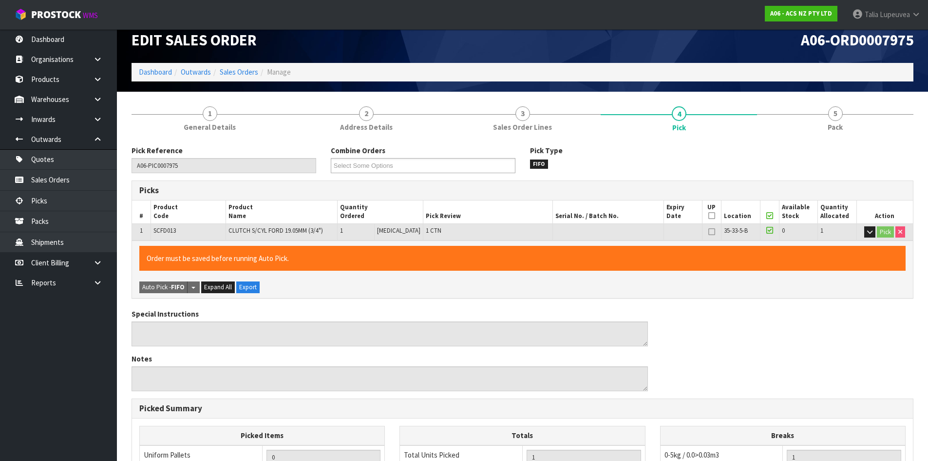
scroll to position [219, 0]
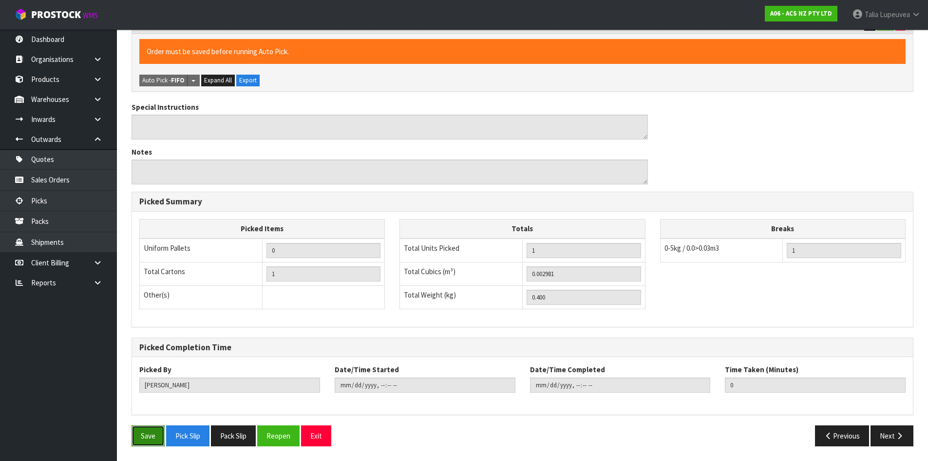
click at [160, 439] on button "Save" at bounding box center [148, 435] width 33 height 21
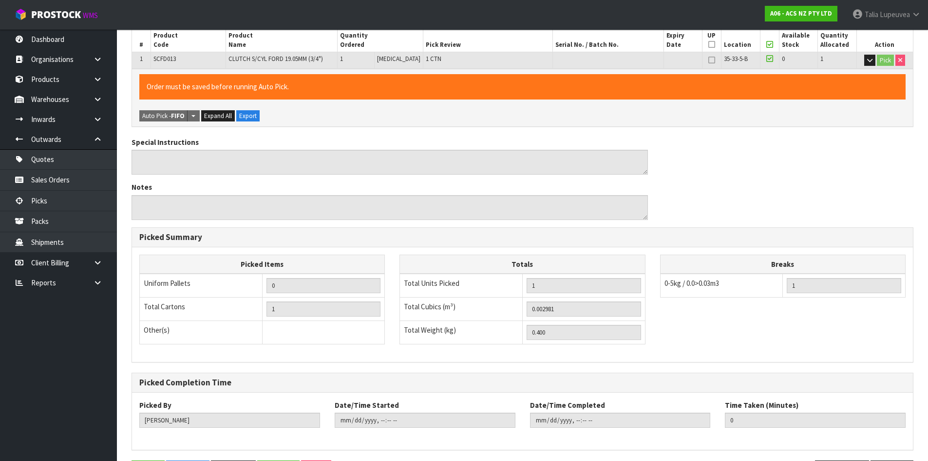
scroll to position [0, 0]
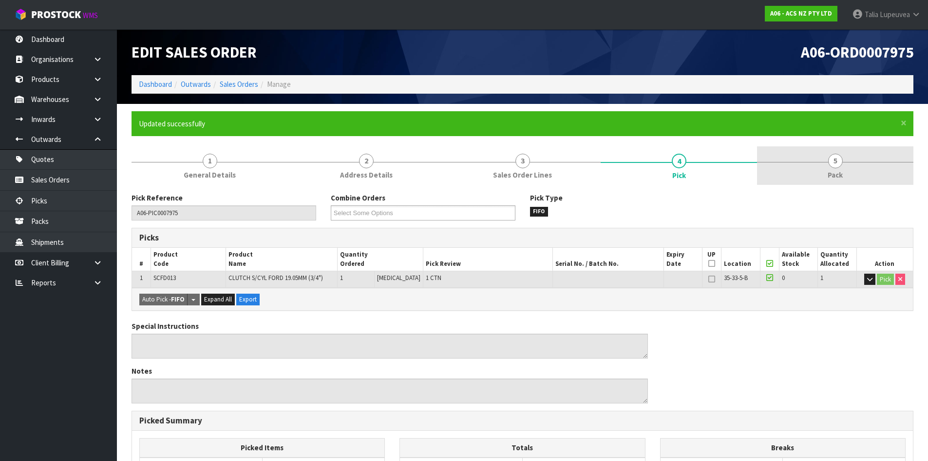
click at [850, 161] on link "5 Pack" at bounding box center [835, 165] width 156 height 39
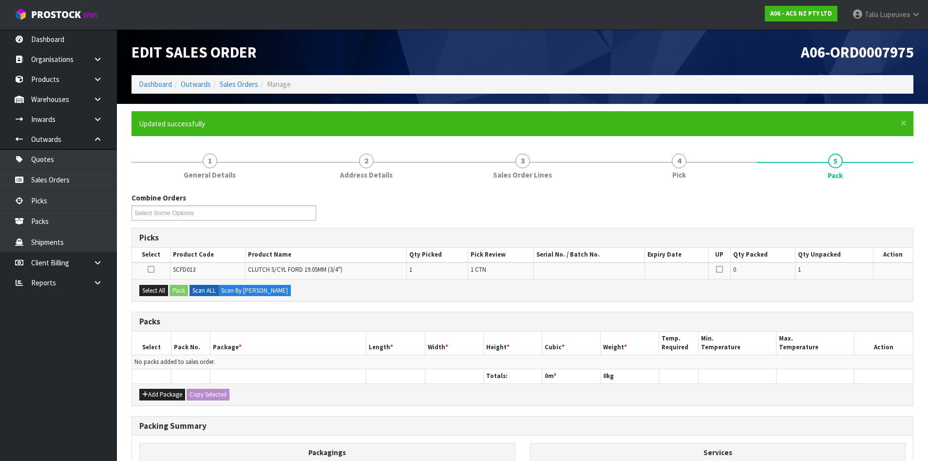
scroll to position [49, 0]
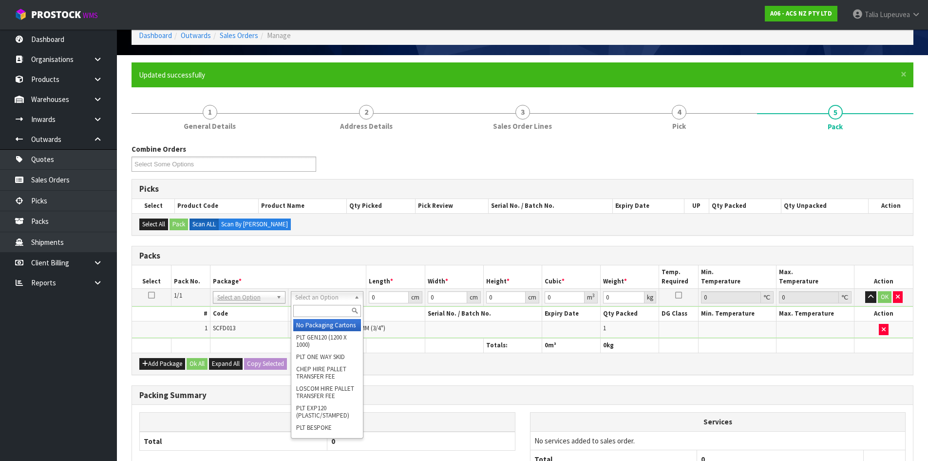
click at [311, 311] on input "text" at bounding box center [327, 311] width 68 height 12
drag, startPoint x: 324, startPoint y: 331, endPoint x: 336, endPoint y: 315, distance: 19.8
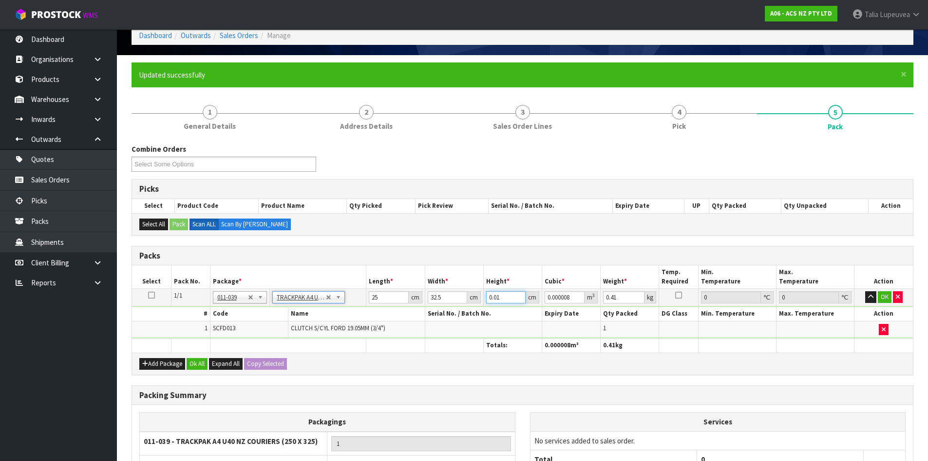
drag, startPoint x: 510, startPoint y: 298, endPoint x: 432, endPoint y: 315, distance: 80.4
click at [432, 315] on tbody "1/1 NONE 007-001 007-002 007-004 007-009 007-013 007-014 007-015 007-017 007-01…" at bounding box center [522, 314] width 781 height 50
drag, startPoint x: 629, startPoint y: 295, endPoint x: 562, endPoint y: 306, distance: 67.6
click at [562, 306] on tbody "1/1 NONE 007-001 007-002 007-004 007-009 007-013 007-014 007-015 007-017 007-01…" at bounding box center [522, 314] width 781 height 50
click at [887, 300] on button "OK" at bounding box center [885, 297] width 14 height 12
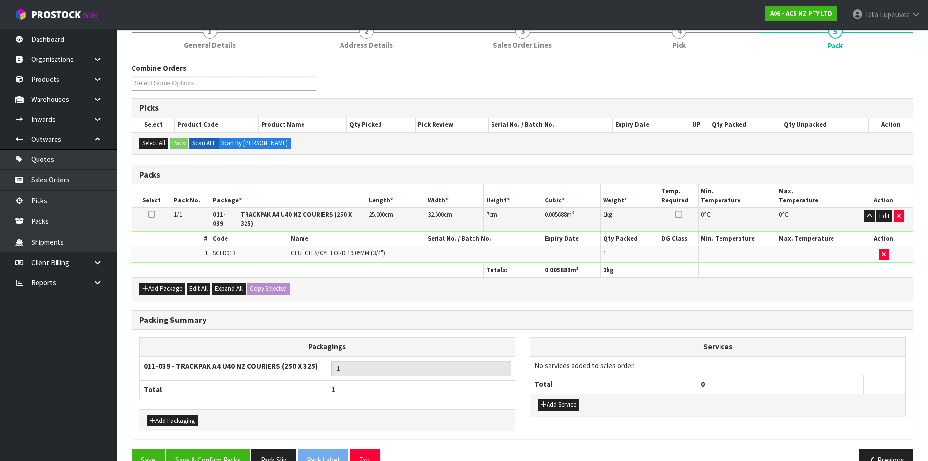
scroll to position [147, 0]
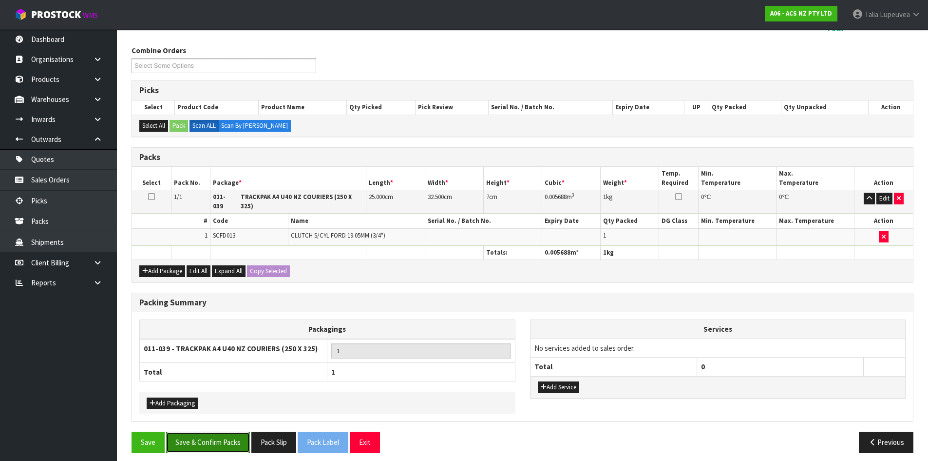
click at [223, 440] on button "Save & Confirm Packs" at bounding box center [208, 441] width 84 height 21
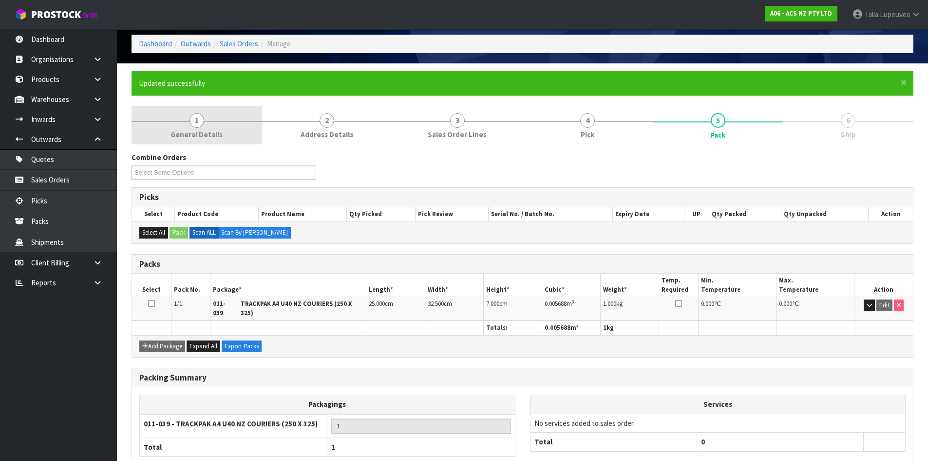
scroll to position [0, 0]
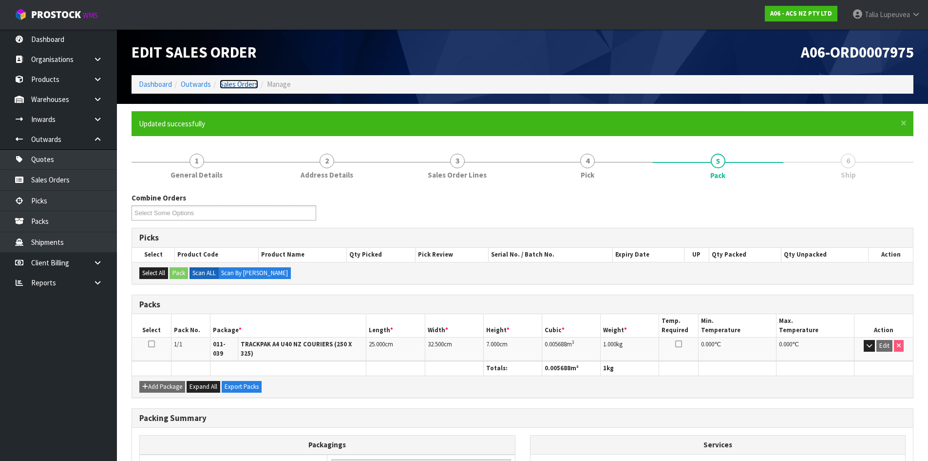
click at [244, 85] on link "Sales Orders" at bounding box center [239, 83] width 39 height 9
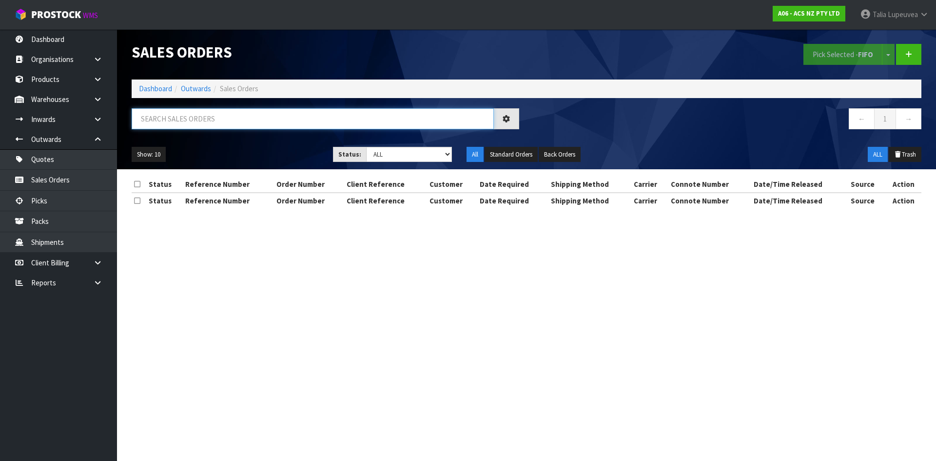
click at [250, 118] on input "text" at bounding box center [313, 118] width 362 height 21
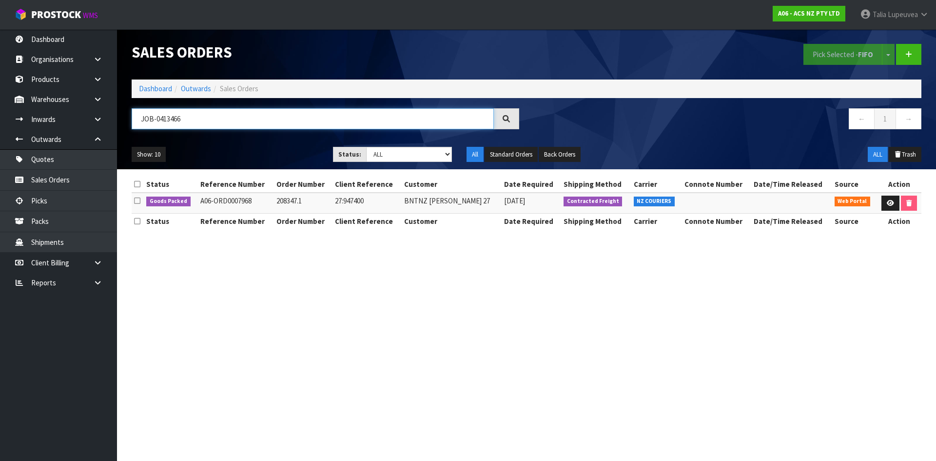
drag, startPoint x: 248, startPoint y: 119, endPoint x: 241, endPoint y: 120, distance: 6.9
click at [241, 120] on input "JOB-0413466" at bounding box center [313, 118] width 362 height 21
click at [893, 205] on link at bounding box center [890, 203] width 18 height 16
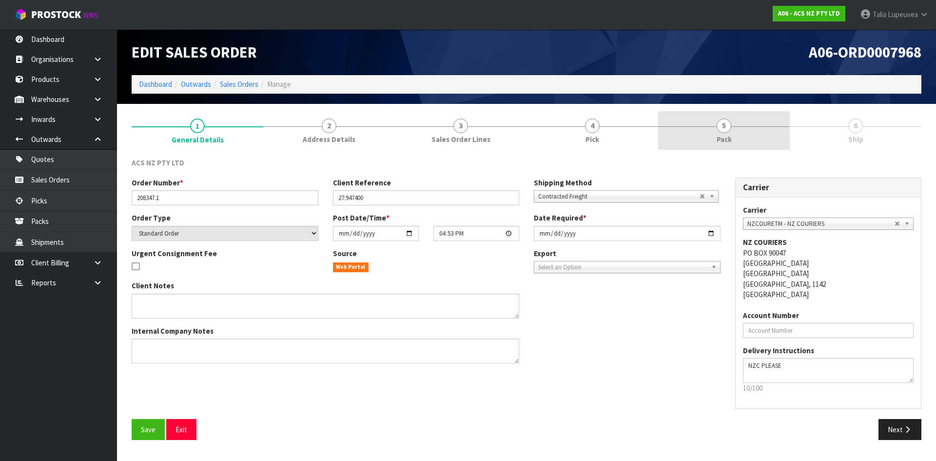
click at [784, 131] on link "5 Pack" at bounding box center [724, 130] width 132 height 39
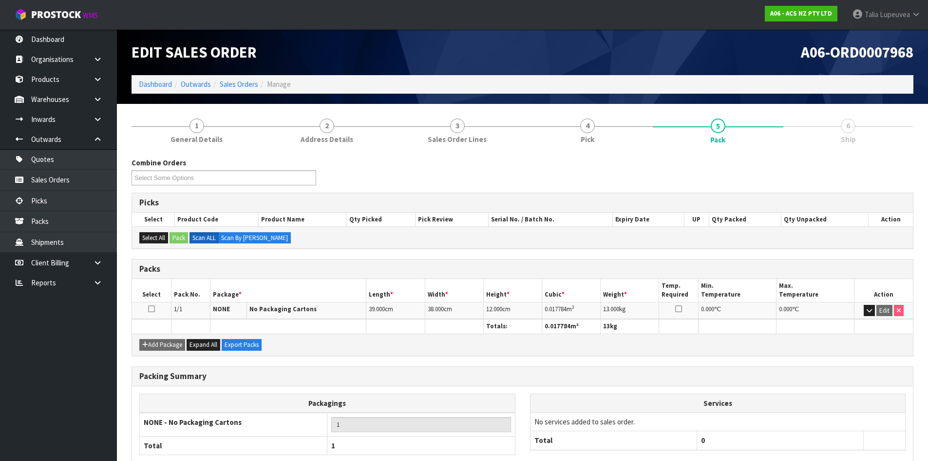
scroll to position [58, 0]
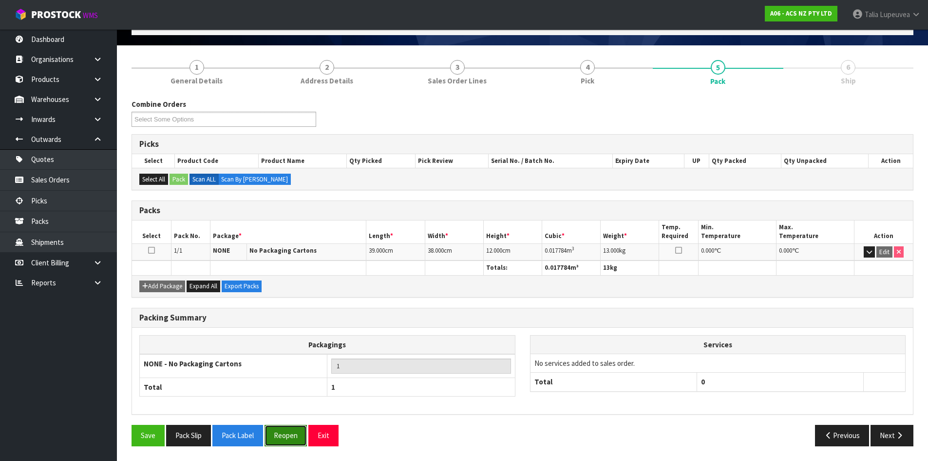
click at [284, 436] on button "Reopen" at bounding box center [286, 435] width 42 height 21
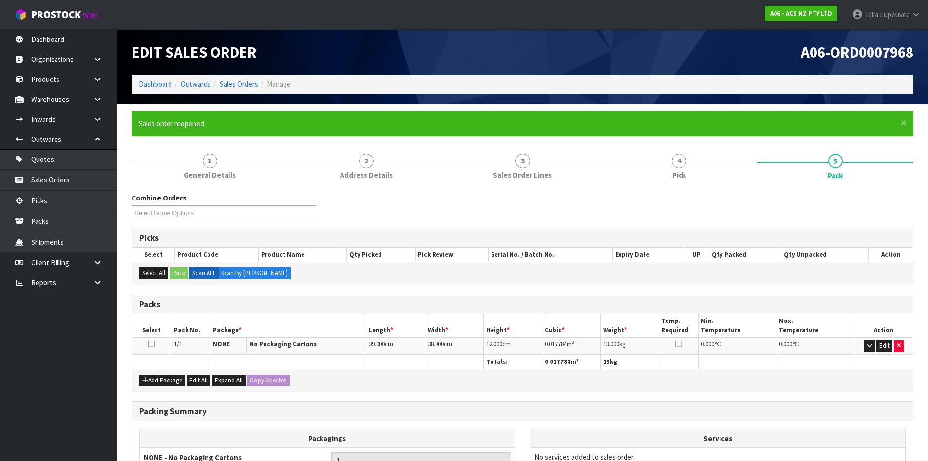
scroll to position [116, 0]
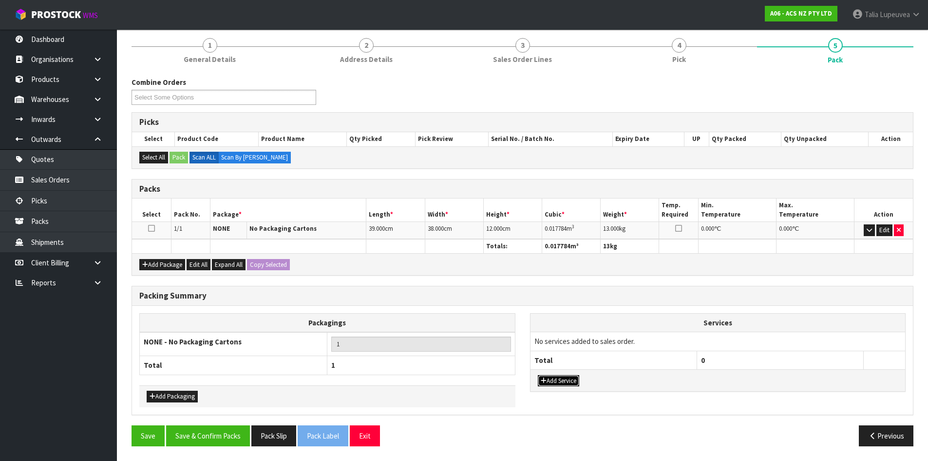
click at [560, 381] on button "Add Service" at bounding box center [558, 381] width 41 height 12
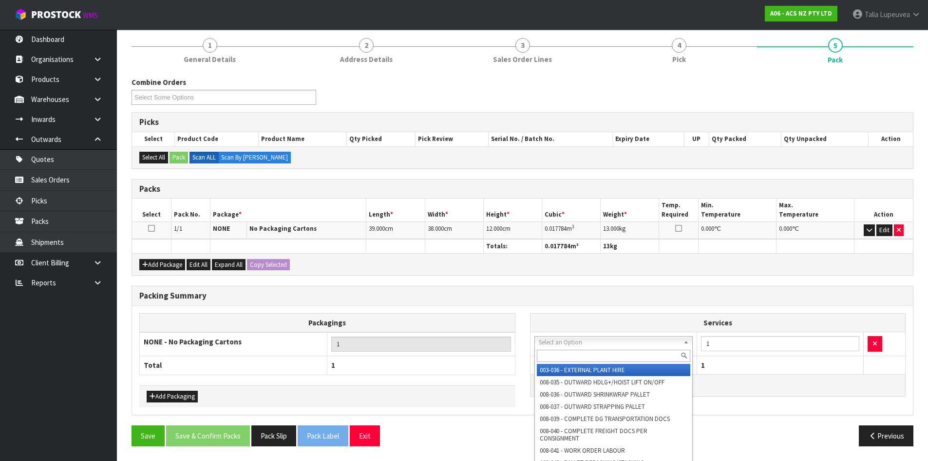
drag, startPoint x: 620, startPoint y: 337, endPoint x: 625, endPoint y: 344, distance: 8.8
click at [625, 348] on div at bounding box center [614, 356] width 158 height 16
click at [624, 355] on input "text" at bounding box center [614, 355] width 154 height 12
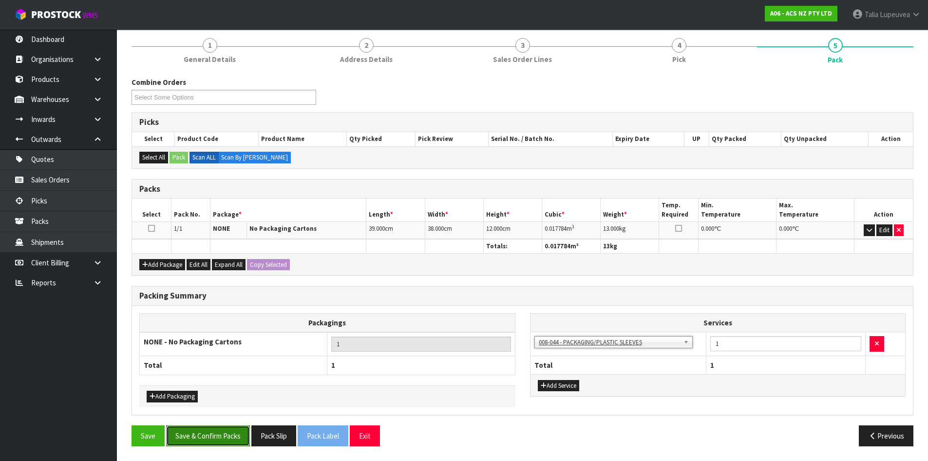
click at [222, 438] on button "Save & Confirm Packs" at bounding box center [208, 435] width 84 height 21
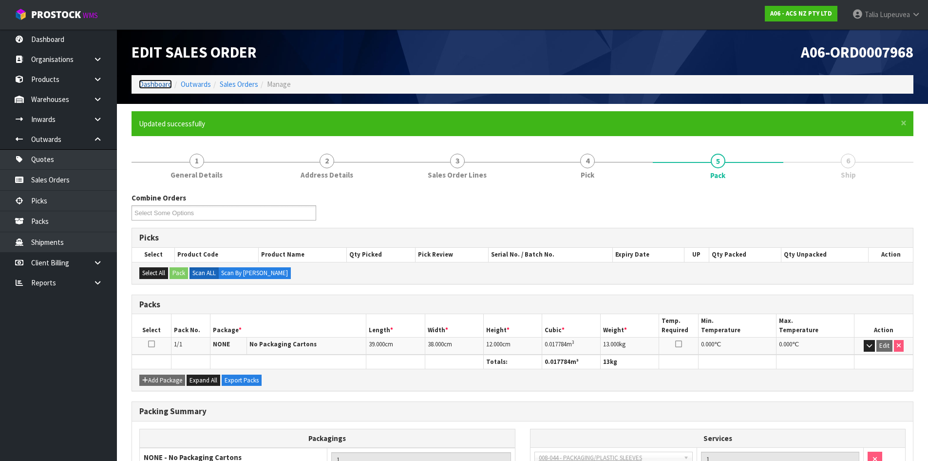
click at [160, 83] on link "Dashboard" at bounding box center [155, 83] width 33 height 9
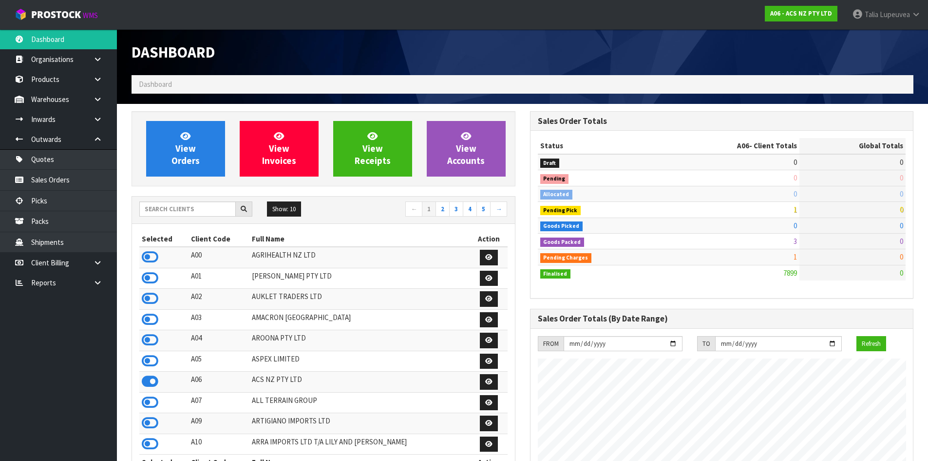
scroll to position [738, 398]
click at [177, 214] on input "text" at bounding box center [187, 208] width 97 height 15
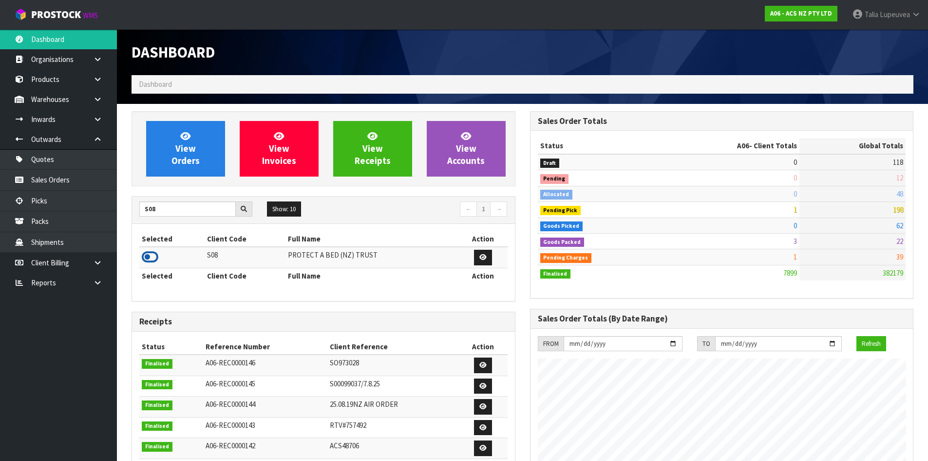
click at [147, 253] on icon at bounding box center [150, 257] width 17 height 15
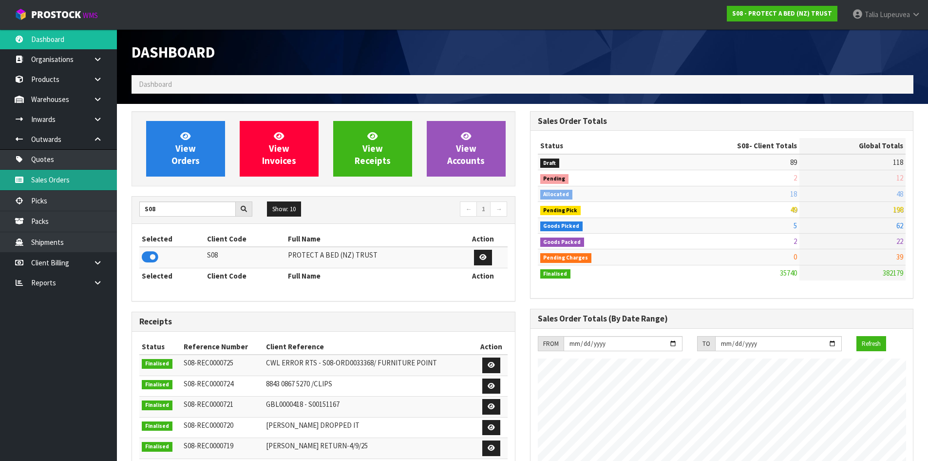
click at [69, 180] on link "Sales Orders" at bounding box center [58, 180] width 117 height 20
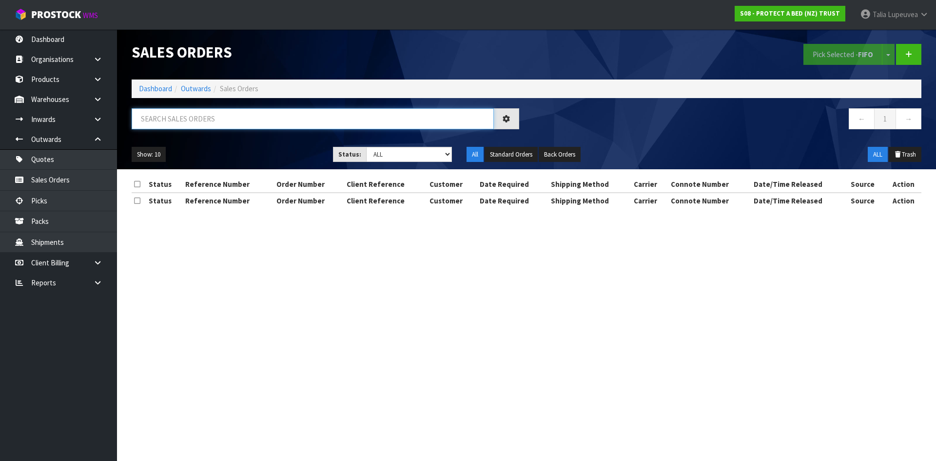
click at [176, 123] on input "text" at bounding box center [313, 118] width 362 height 21
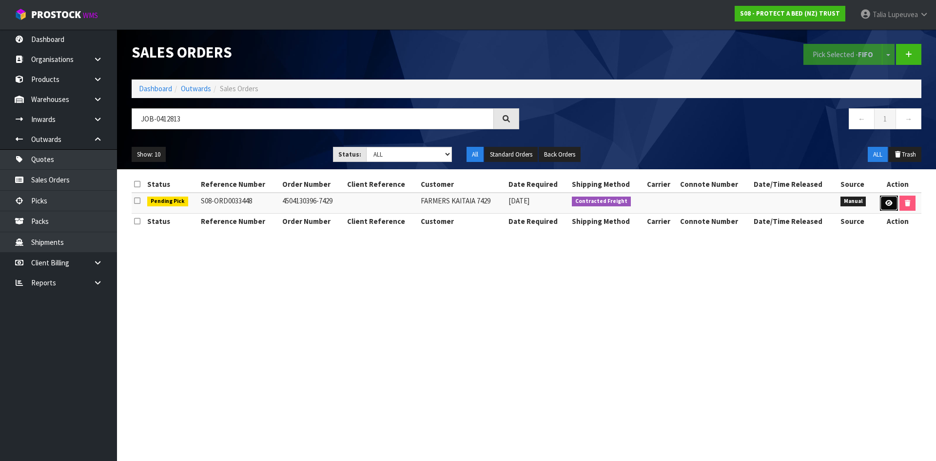
click at [880, 207] on link at bounding box center [889, 203] width 18 height 16
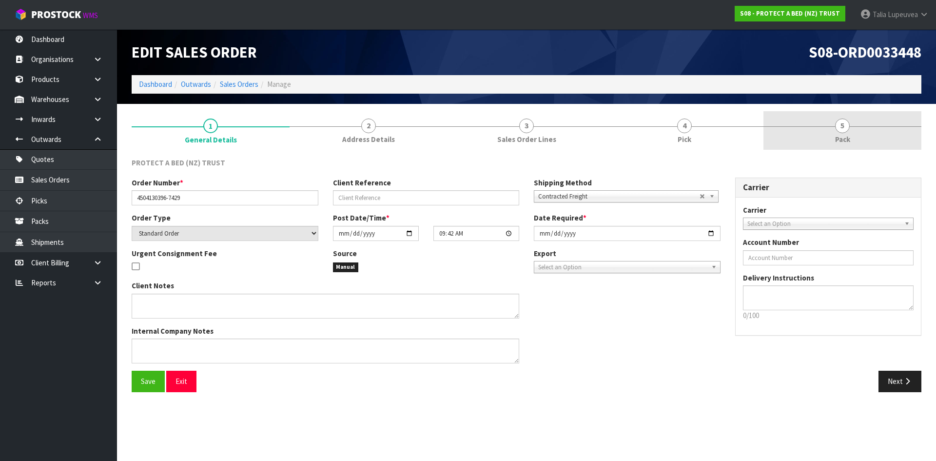
click at [857, 132] on link "5 Pack" at bounding box center [842, 130] width 158 height 39
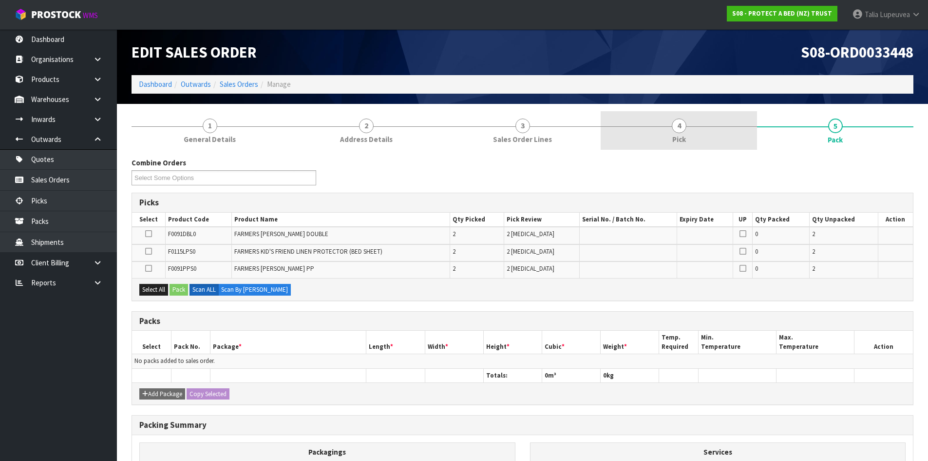
click at [668, 144] on link "4 Pick" at bounding box center [679, 130] width 156 height 39
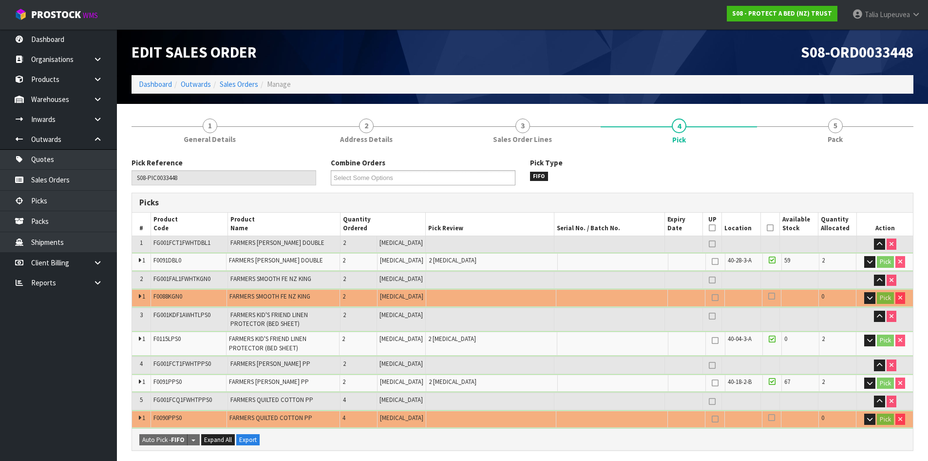
click at [767, 228] on icon at bounding box center [770, 228] width 7 height 0
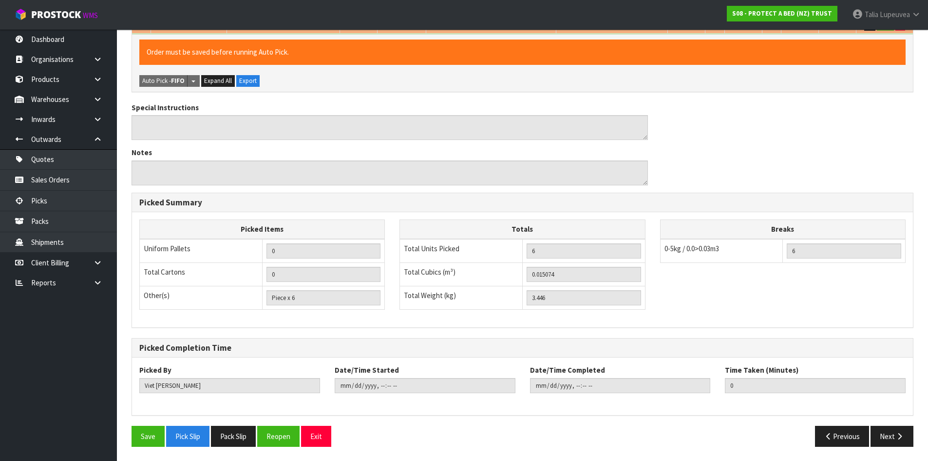
scroll to position [394, 0]
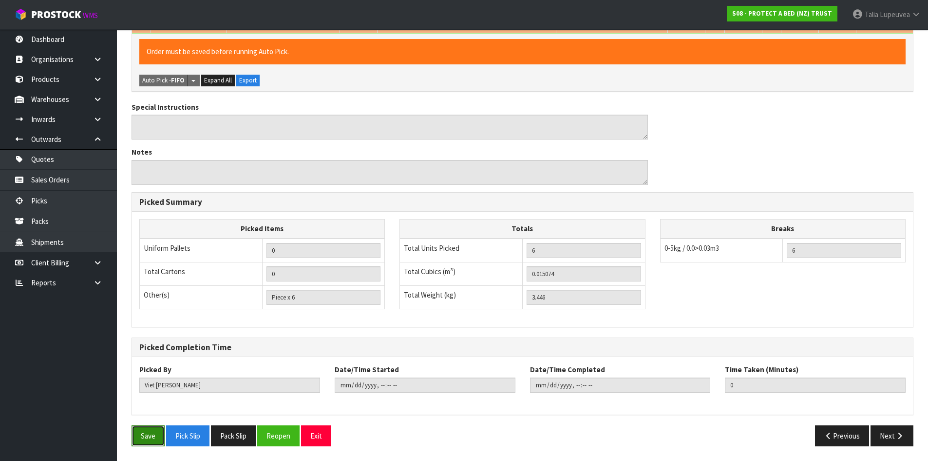
click at [155, 433] on button "Save" at bounding box center [148, 435] width 33 height 21
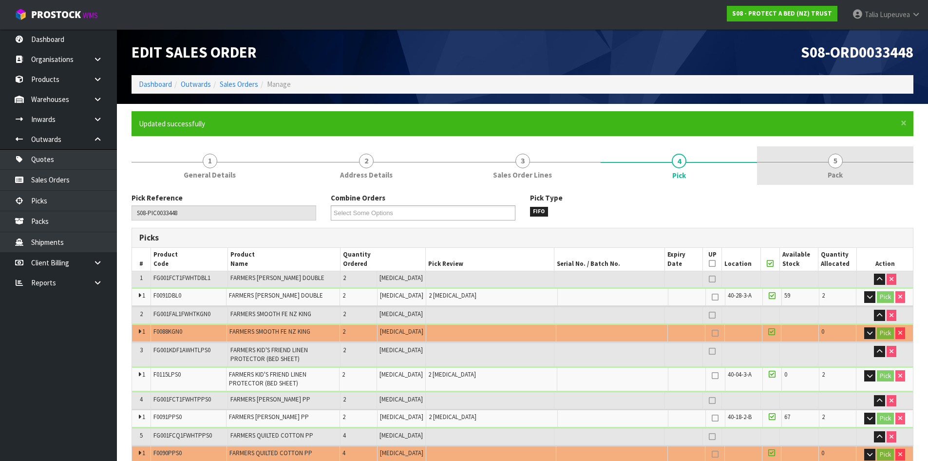
click at [789, 165] on link "5 Pack" at bounding box center [835, 165] width 156 height 39
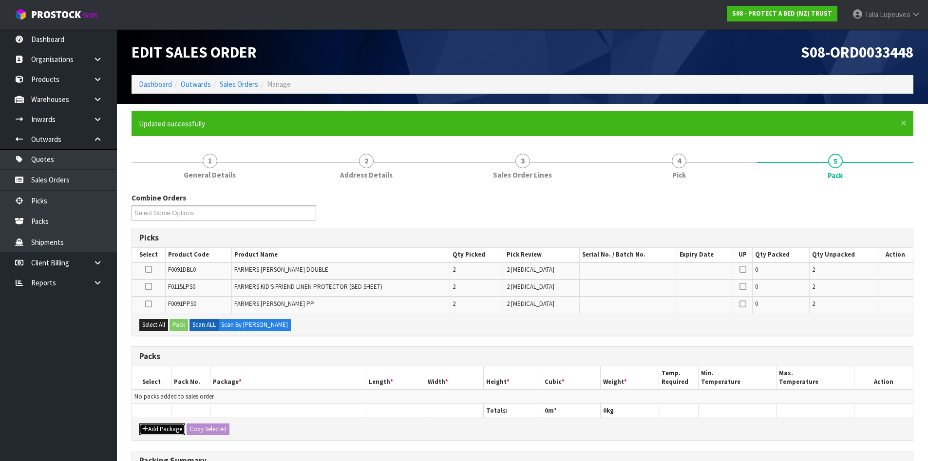
drag, startPoint x: 159, startPoint y: 430, endPoint x: 145, endPoint y: 409, distance: 25.6
click at [159, 430] on button "Add Package" at bounding box center [162, 429] width 46 height 12
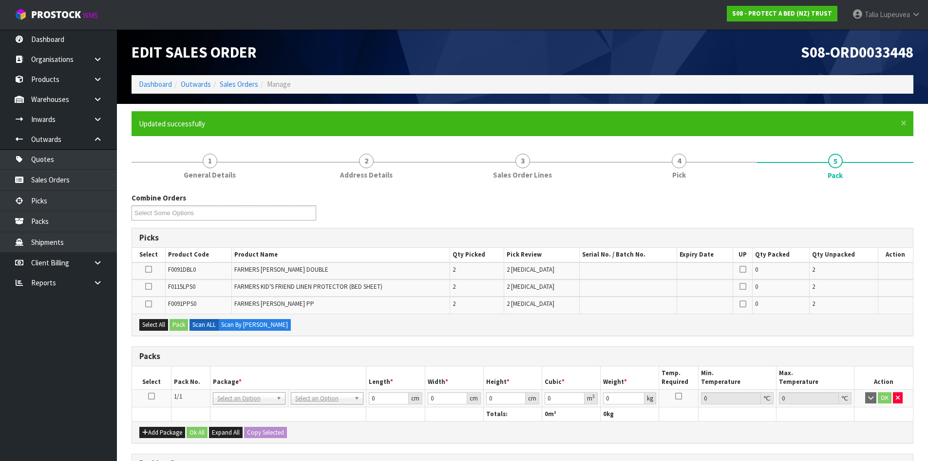
click at [150, 396] on icon at bounding box center [151, 396] width 7 height 0
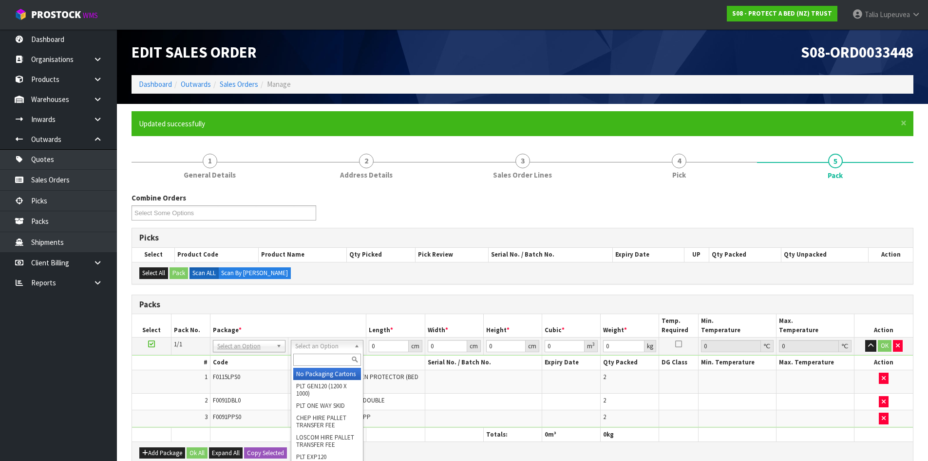
click at [329, 355] on input "text" at bounding box center [327, 359] width 68 height 12
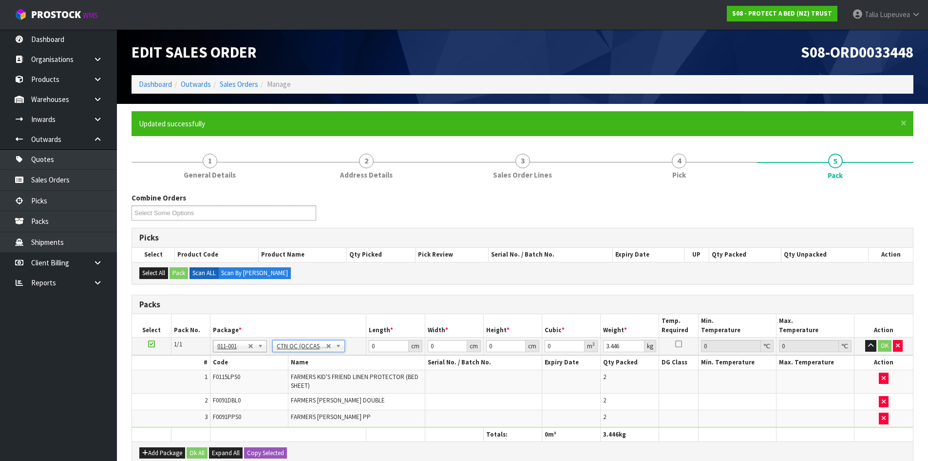
click at [383, 341] on td "0 cm" at bounding box center [396, 346] width 58 height 18
drag, startPoint x: 382, startPoint y: 344, endPoint x: 335, endPoint y: 354, distance: 48.0
click at [337, 352] on tr "1/1 NONE 007-001 007-002 007-004 007-009 007-013 007-014 007-015 007-017 007-01…" at bounding box center [522, 346] width 781 height 18
click at [882, 347] on button "OK" at bounding box center [885, 346] width 14 height 12
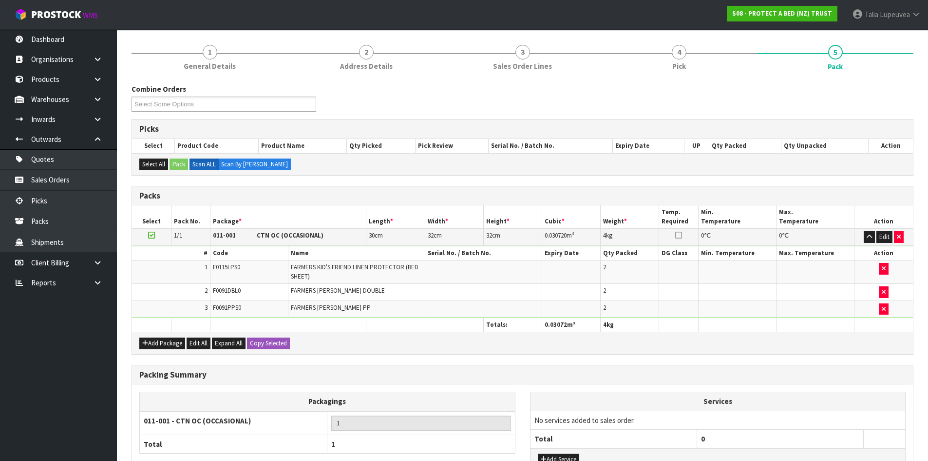
scroll to position [188, 0]
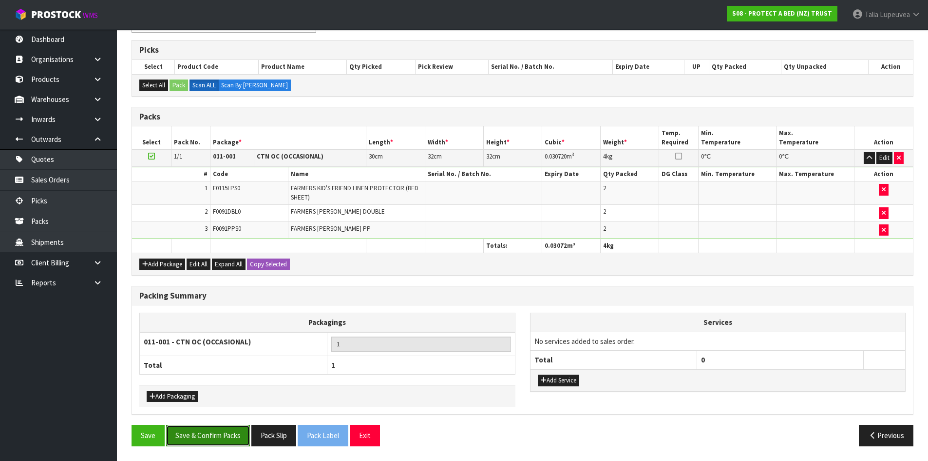
drag, startPoint x: 240, startPoint y: 428, endPoint x: 234, endPoint y: 428, distance: 5.8
click at [240, 428] on button "Save & Confirm Packs" at bounding box center [208, 435] width 84 height 21
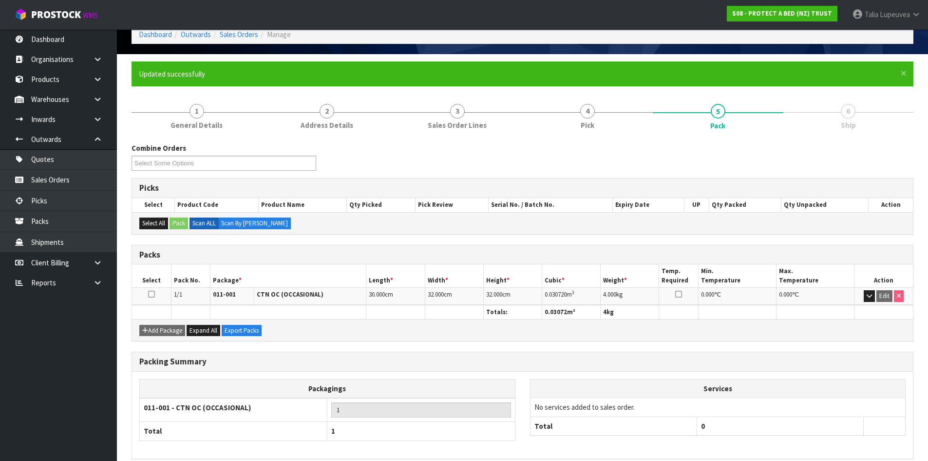
scroll to position [94, 0]
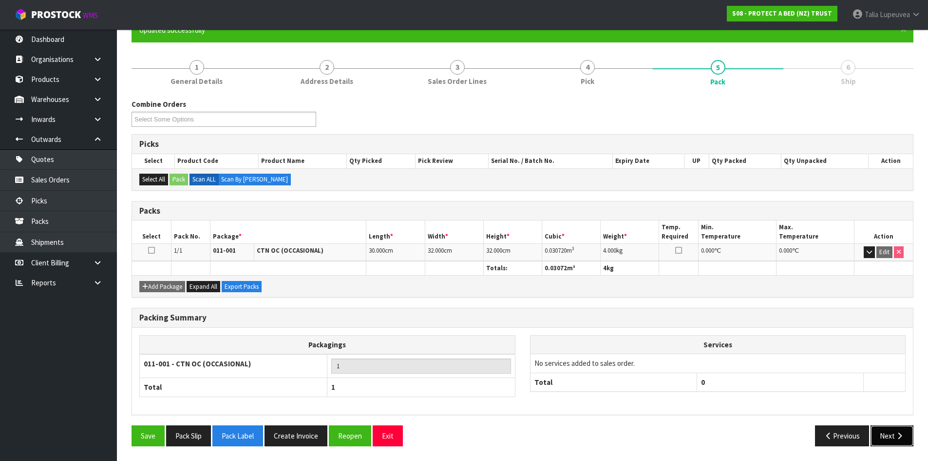
click at [889, 430] on button "Next" at bounding box center [892, 435] width 43 height 21
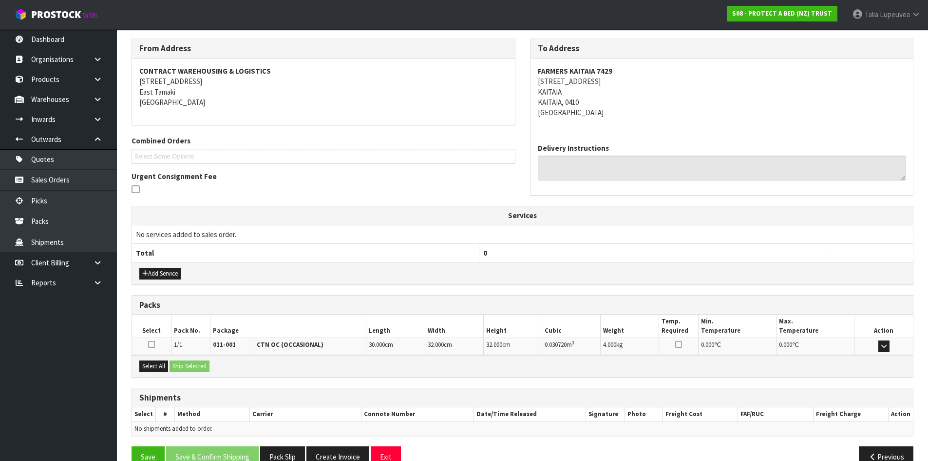
scroll to position [175, 0]
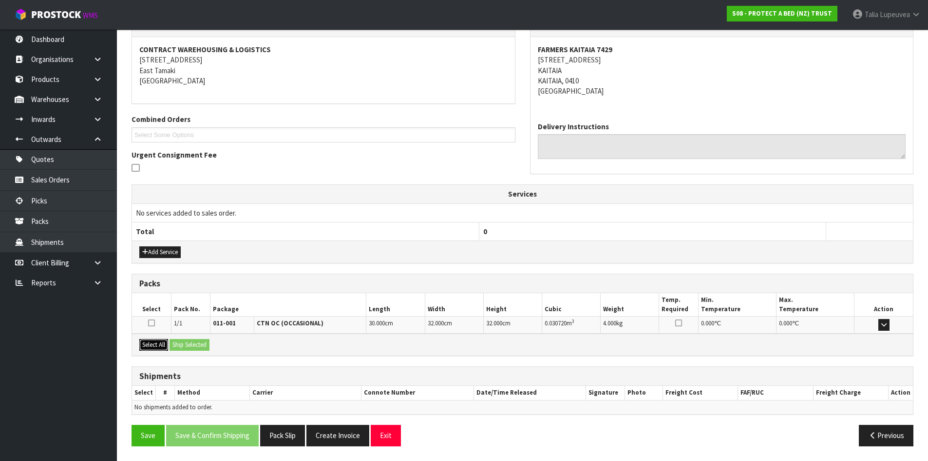
drag, startPoint x: 152, startPoint y: 340, endPoint x: 167, endPoint y: 342, distance: 15.7
click at [152, 340] on button "Select All" at bounding box center [153, 345] width 29 height 12
click at [193, 341] on button "Ship Selected" at bounding box center [190, 345] width 40 height 12
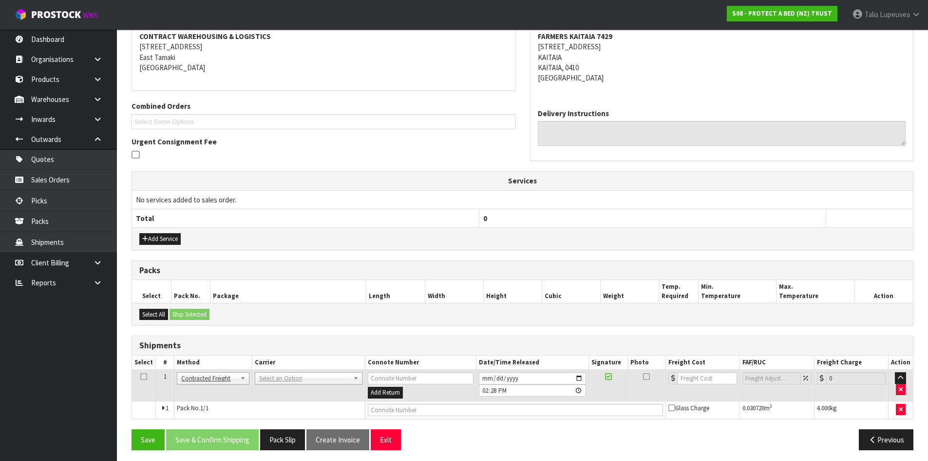
scroll to position [193, 0]
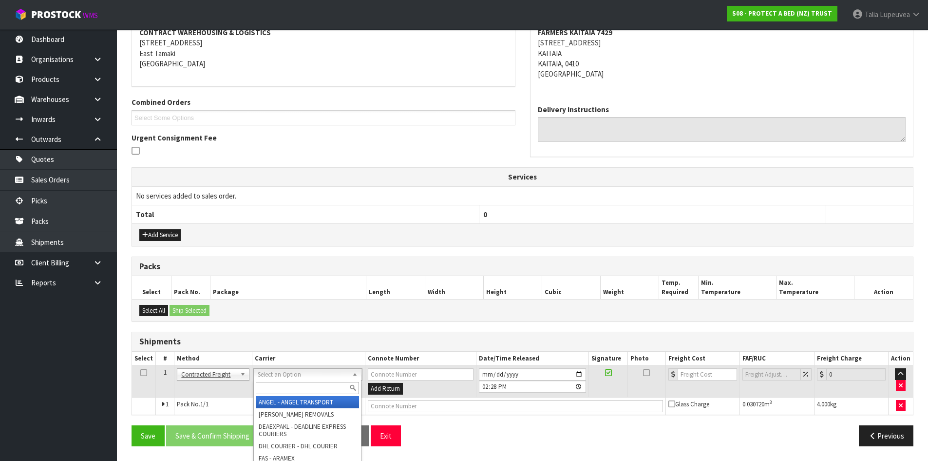
click at [318, 389] on input "text" at bounding box center [307, 388] width 103 height 12
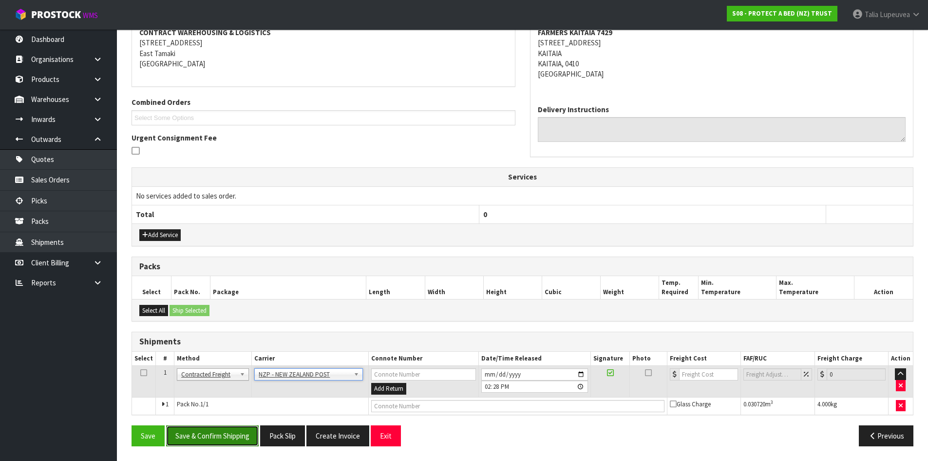
click at [223, 435] on button "Save & Confirm Shipping" at bounding box center [212, 435] width 93 height 21
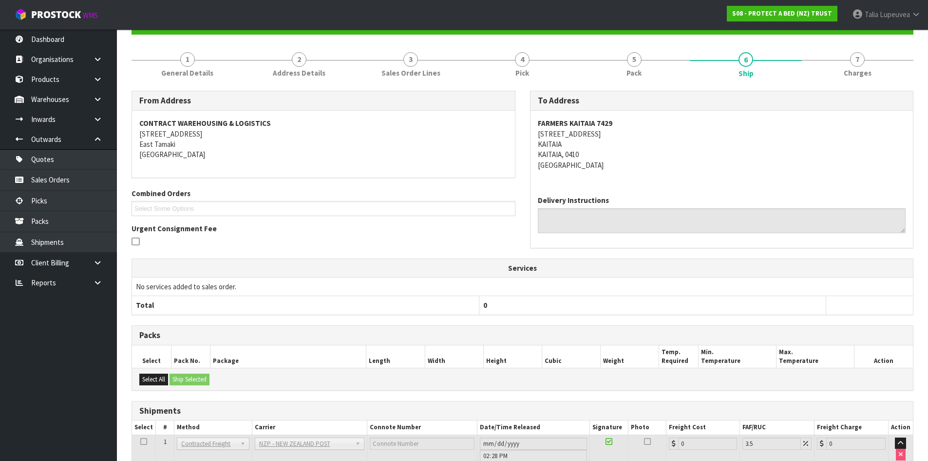
scroll to position [179, 0]
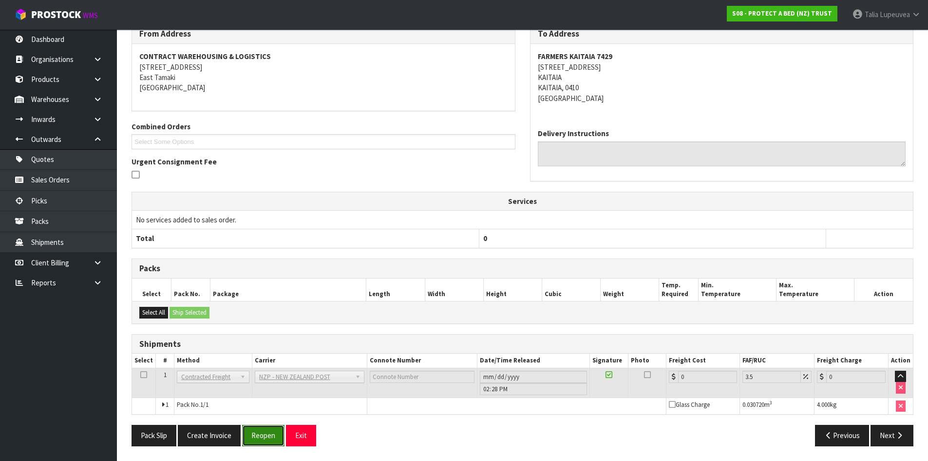
click at [252, 444] on button "Reopen" at bounding box center [263, 435] width 42 height 21
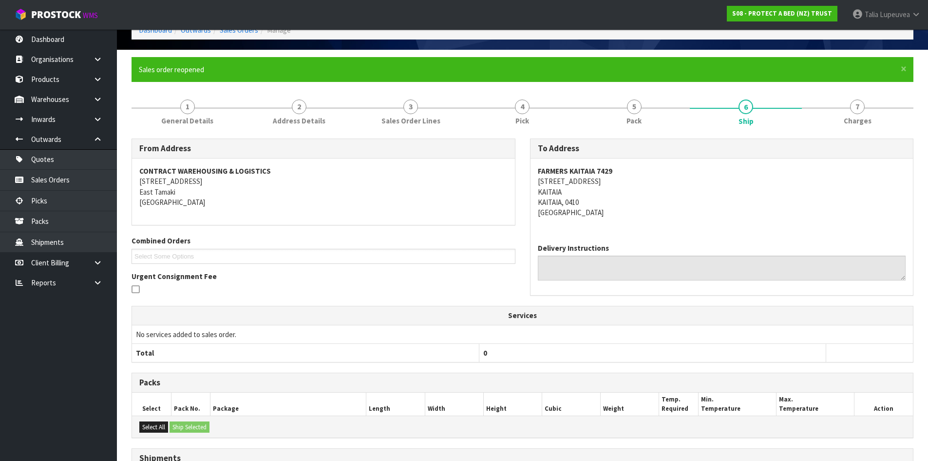
scroll to position [168, 0]
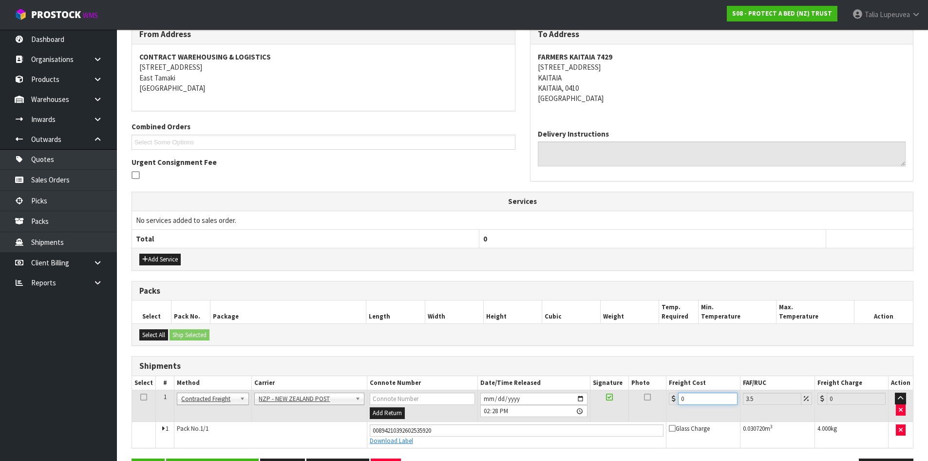
drag, startPoint x: 697, startPoint y: 398, endPoint x: 623, endPoint y: 398, distance: 74.6
click at [623, 398] on tr "1 Client Local Pickup Customer Local Pickup Company Freight Contracted Freight …" at bounding box center [522, 406] width 781 height 32
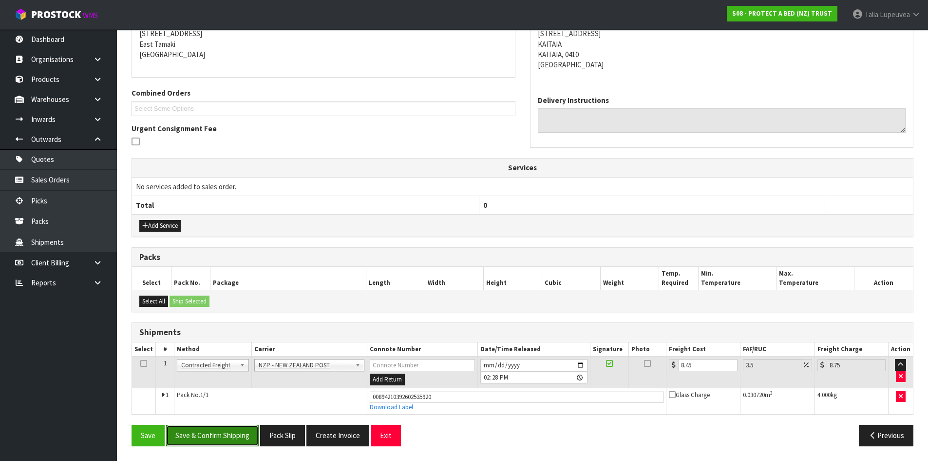
click at [253, 433] on button "Save & Confirm Shipping" at bounding box center [212, 435] width 93 height 21
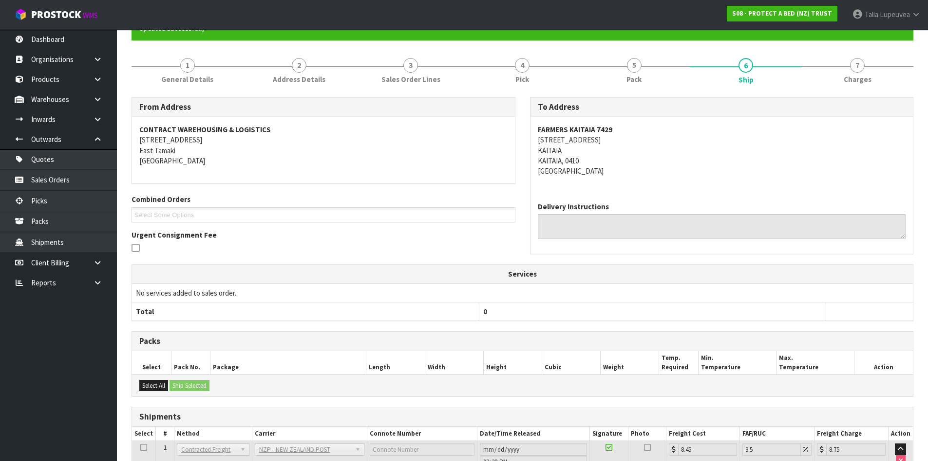
scroll to position [0, 0]
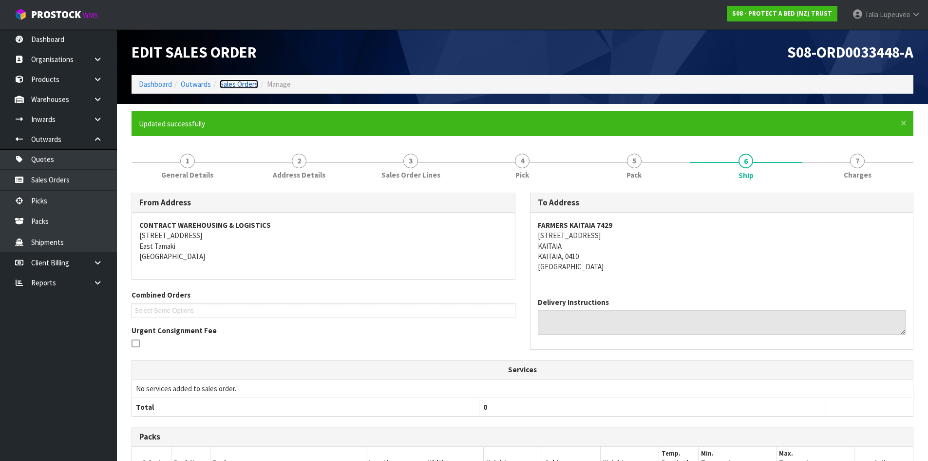
click at [245, 83] on link "Sales Orders" at bounding box center [239, 83] width 39 height 9
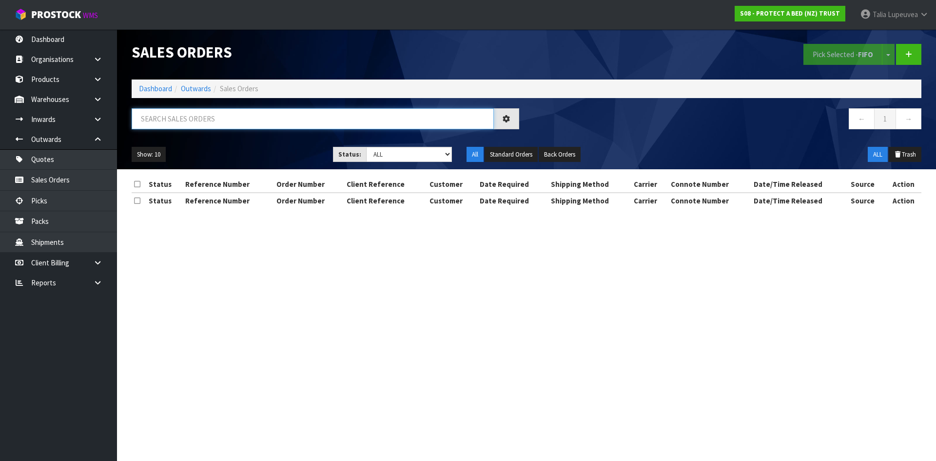
click at [241, 125] on input "text" at bounding box center [313, 118] width 362 height 21
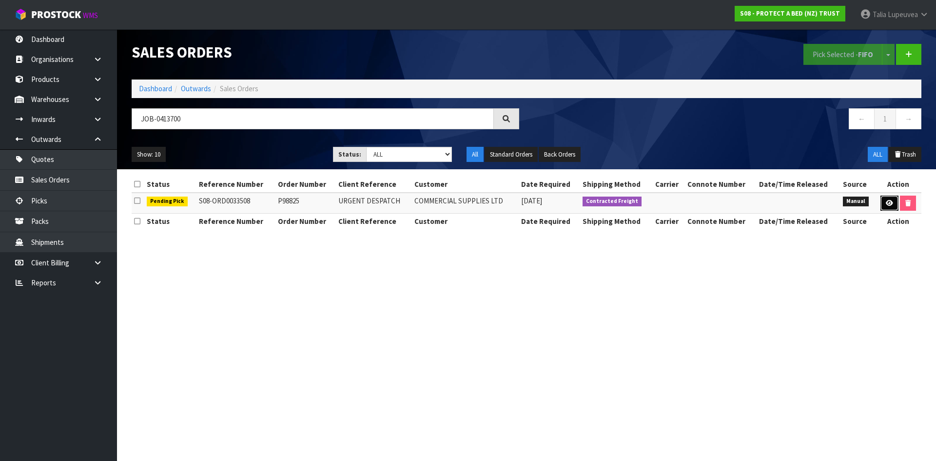
click at [886, 203] on icon at bounding box center [889, 203] width 7 height 6
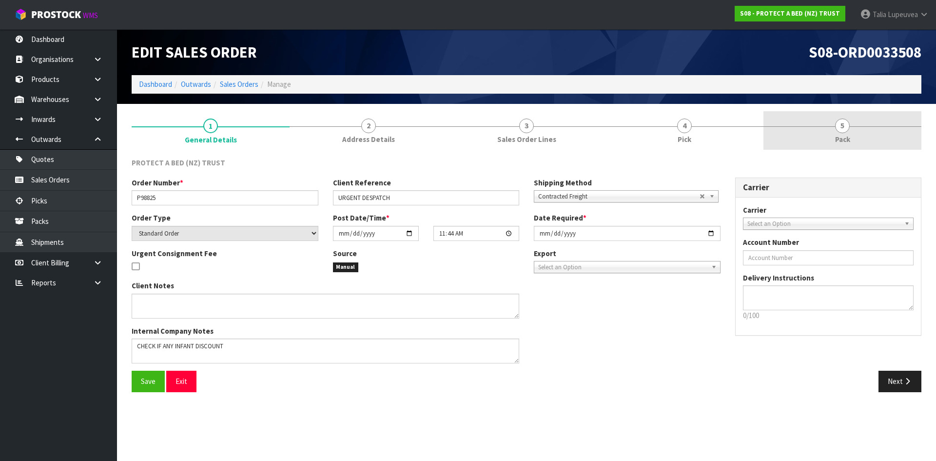
click at [845, 133] on link "5 Pack" at bounding box center [842, 130] width 158 height 39
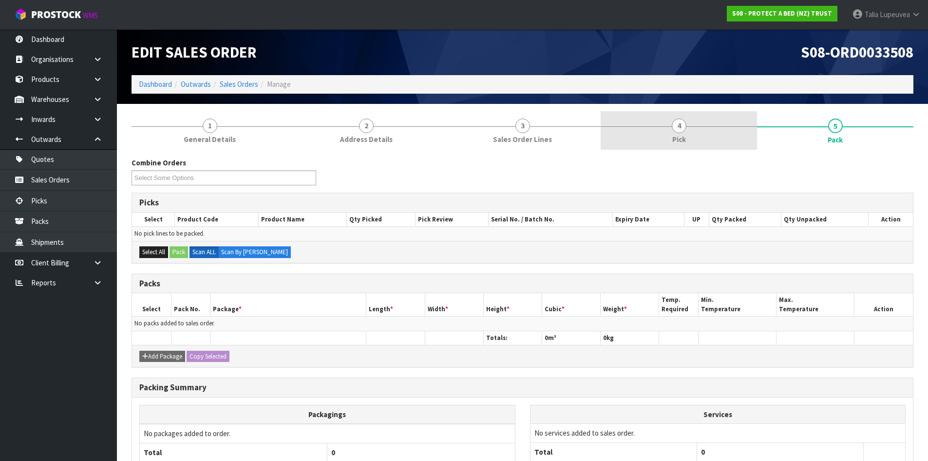
click at [694, 128] on link "4 Pick" at bounding box center [679, 130] width 156 height 39
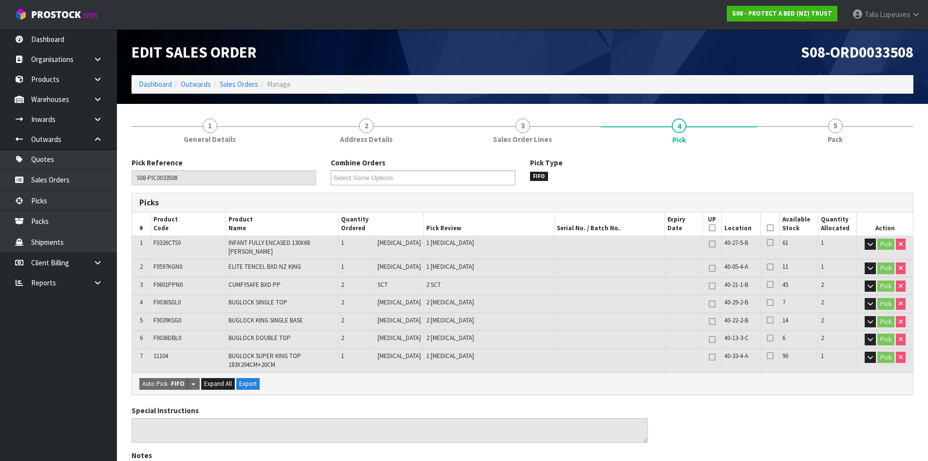
click at [769, 228] on icon at bounding box center [770, 228] width 7 height 0
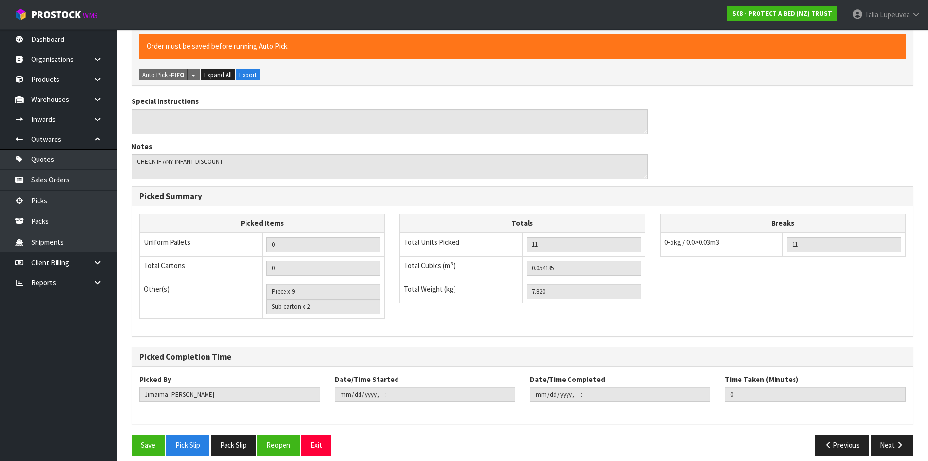
scroll to position [354, 0]
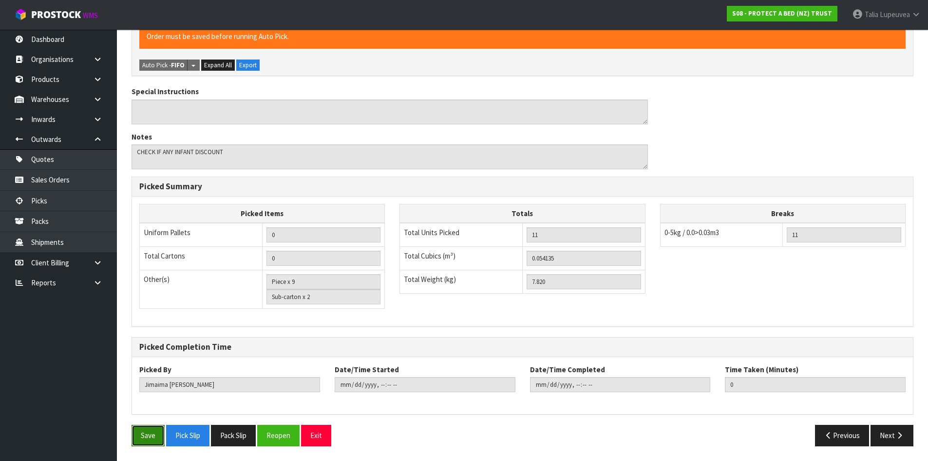
click at [153, 439] on button "Save" at bounding box center [148, 435] width 33 height 21
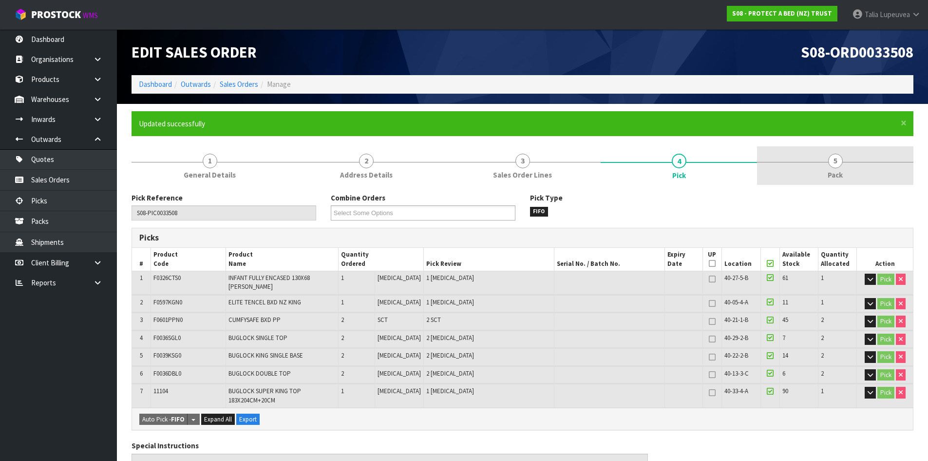
click at [844, 165] on link "5 Pack" at bounding box center [835, 165] width 156 height 39
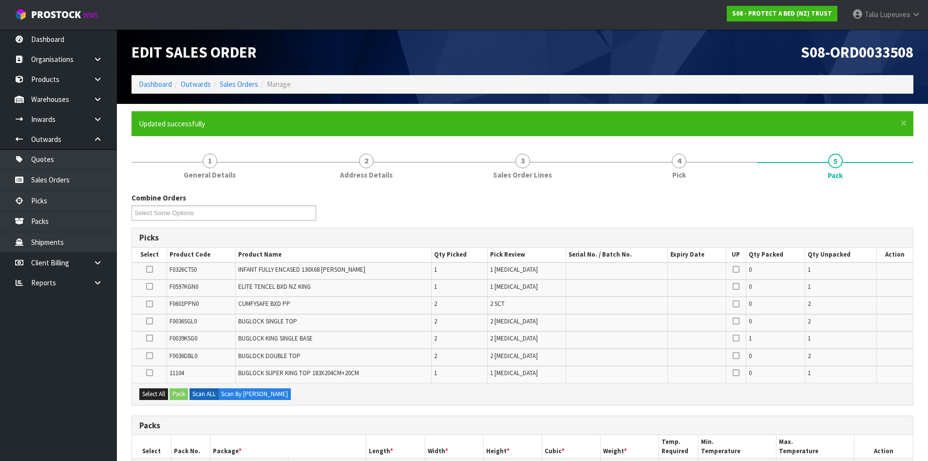
scroll to position [146, 0]
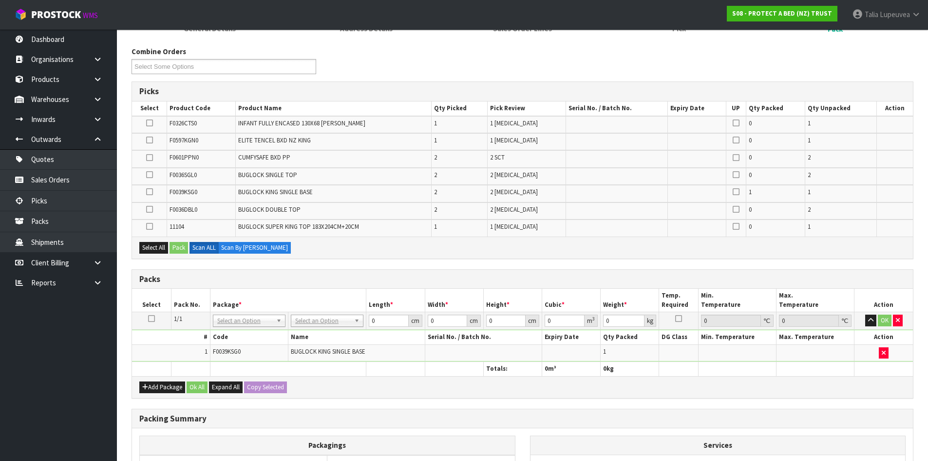
click at [153, 318] on icon at bounding box center [151, 318] width 7 height 0
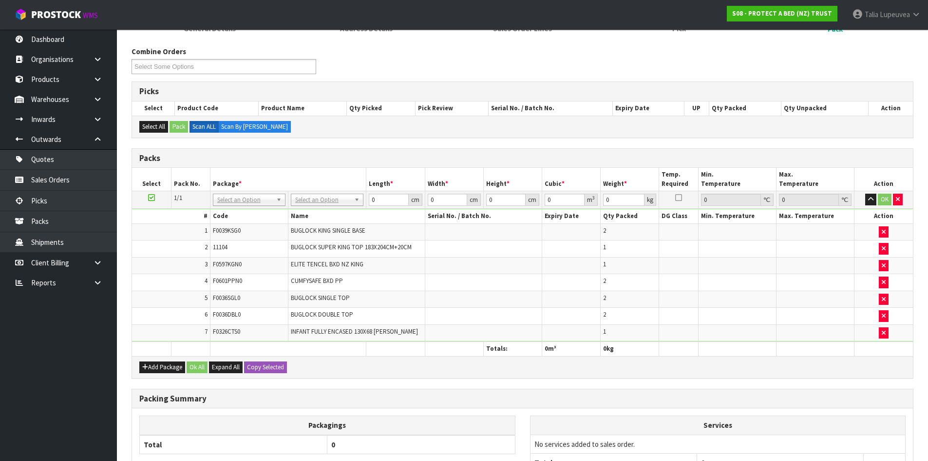
drag, startPoint x: 337, startPoint y: 197, endPoint x: 334, endPoint y: 205, distance: 8.3
click at [332, 210] on input "text" at bounding box center [327, 213] width 68 height 12
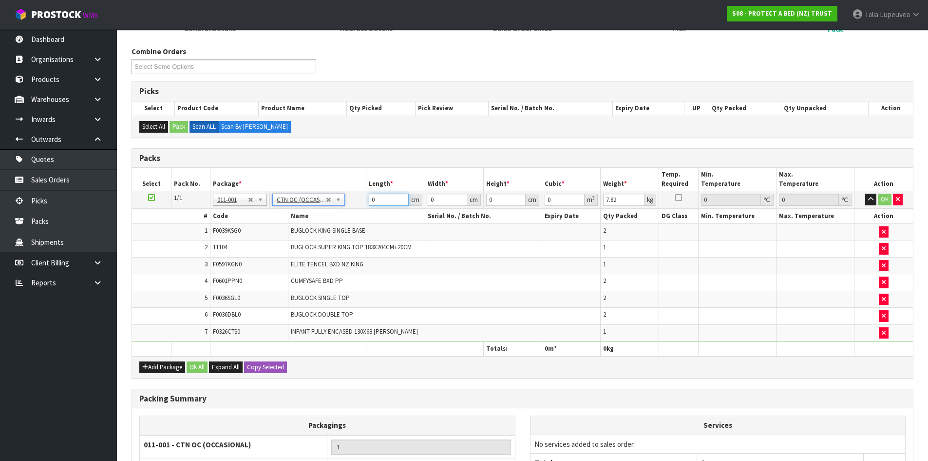
drag, startPoint x: 357, startPoint y: 208, endPoint x: 342, endPoint y: 210, distance: 15.2
click at [341, 212] on tbody "1/1 NONE 007-001 007-002 007-004 007-009 007-013 007-014 007-015 007-017 007-01…" at bounding box center [522, 266] width 781 height 151
click at [887, 196] on button "OK" at bounding box center [885, 199] width 14 height 12
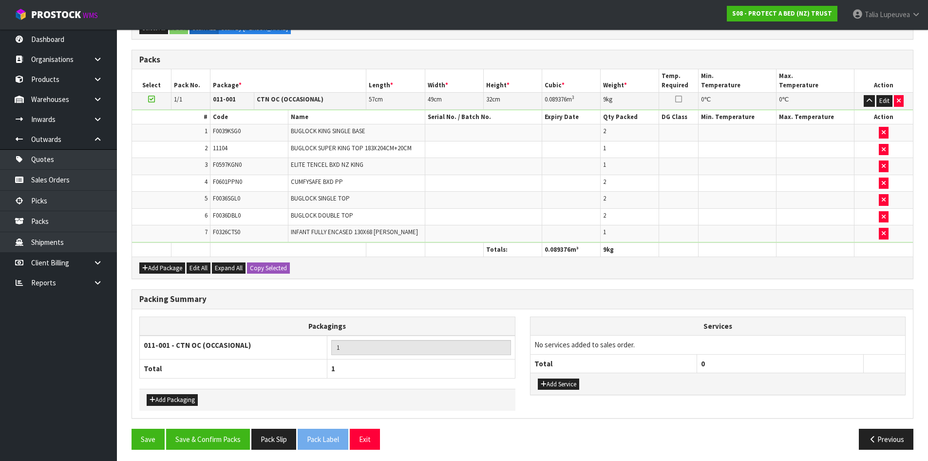
scroll to position [248, 0]
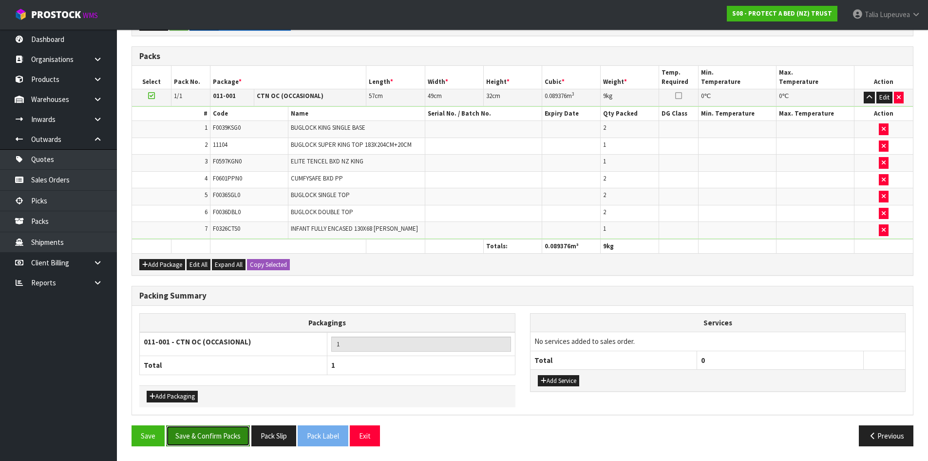
click at [245, 439] on button "Save & Confirm Packs" at bounding box center [208, 435] width 84 height 21
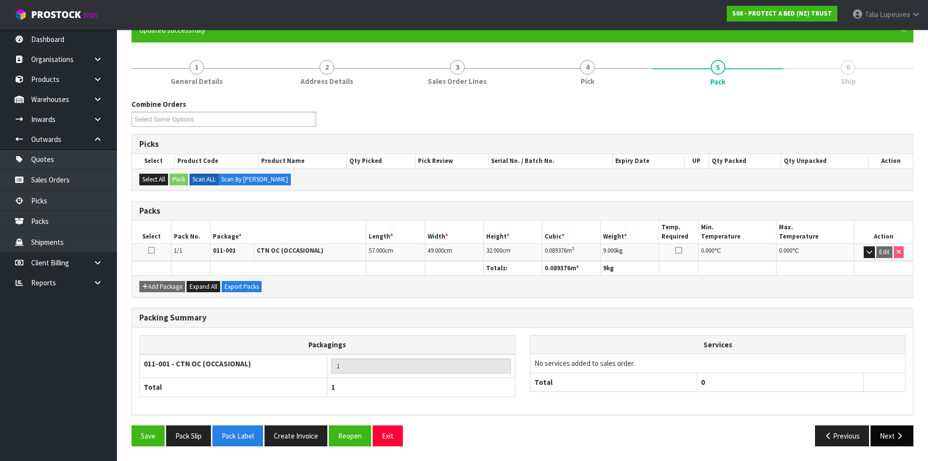
click at [893, 430] on button "Next" at bounding box center [892, 435] width 43 height 21
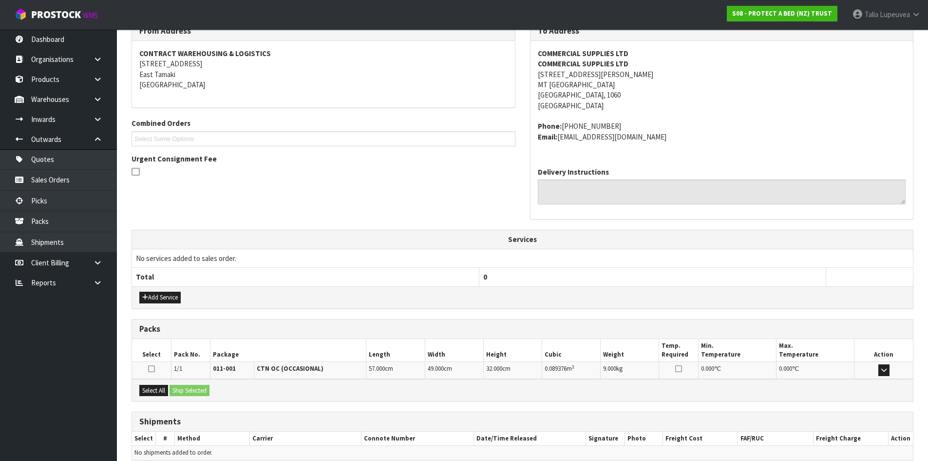
scroll to position [217, 0]
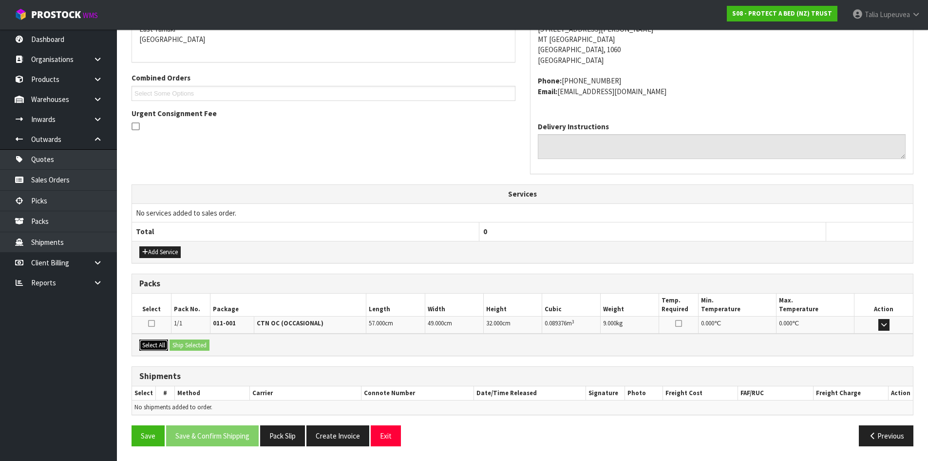
click at [160, 343] on button "Select All" at bounding box center [153, 345] width 29 height 12
click at [179, 341] on button "Ship Selected" at bounding box center [190, 345] width 40 height 12
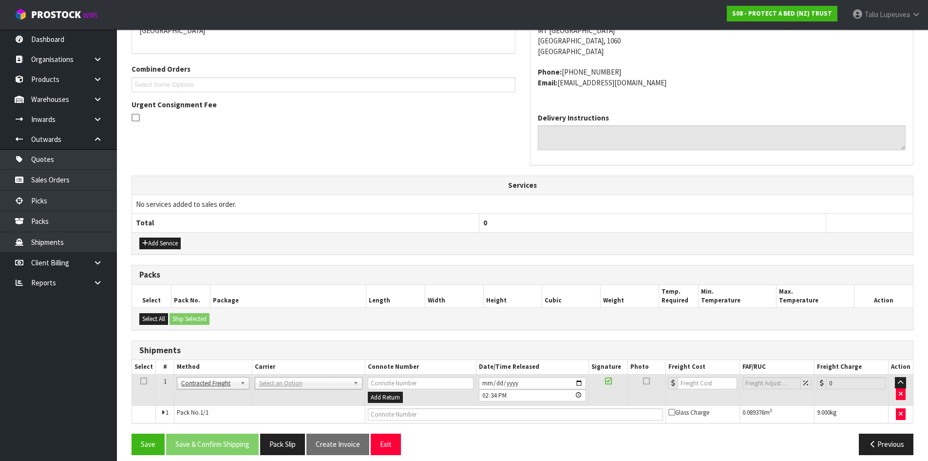
scroll to position [234, 0]
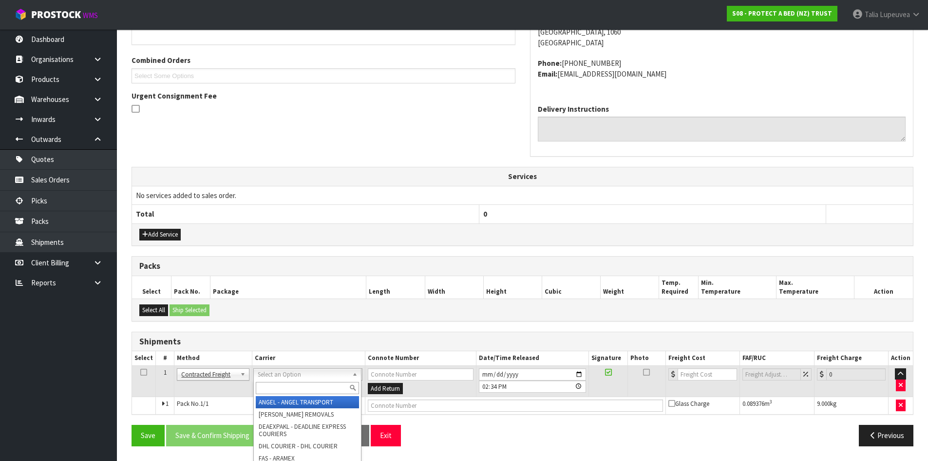
click at [321, 387] on input "text" at bounding box center [307, 388] width 103 height 12
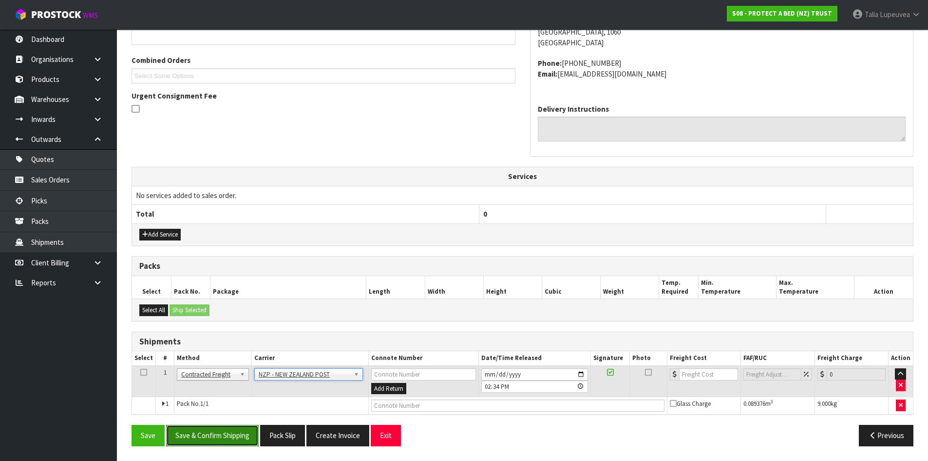
click at [208, 437] on button "Save & Confirm Shipping" at bounding box center [212, 435] width 93 height 21
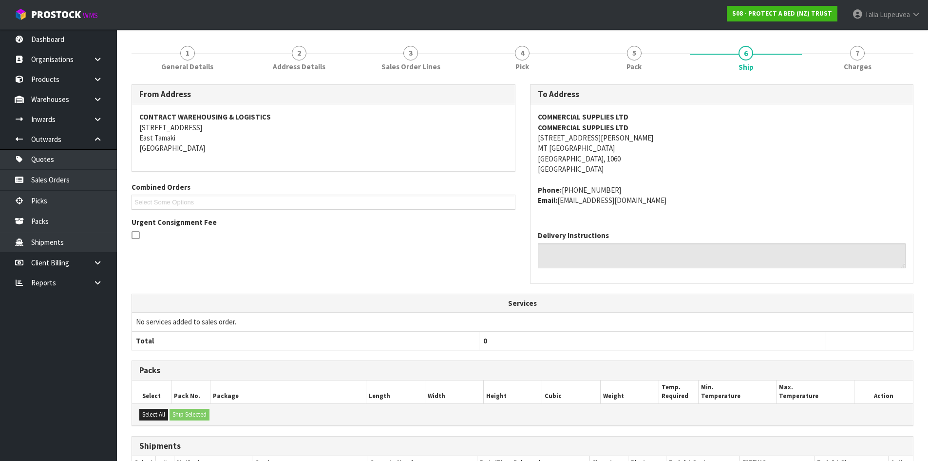
scroll to position [220, 0]
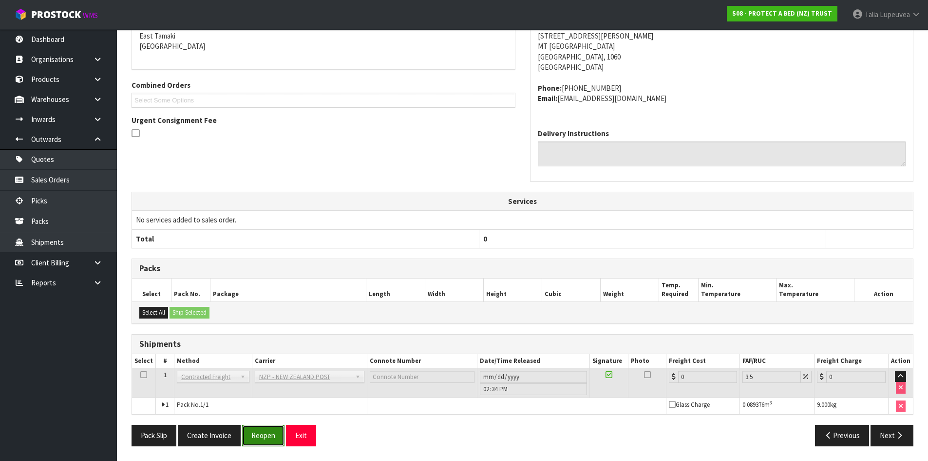
click at [256, 438] on button "Reopen" at bounding box center [263, 435] width 42 height 21
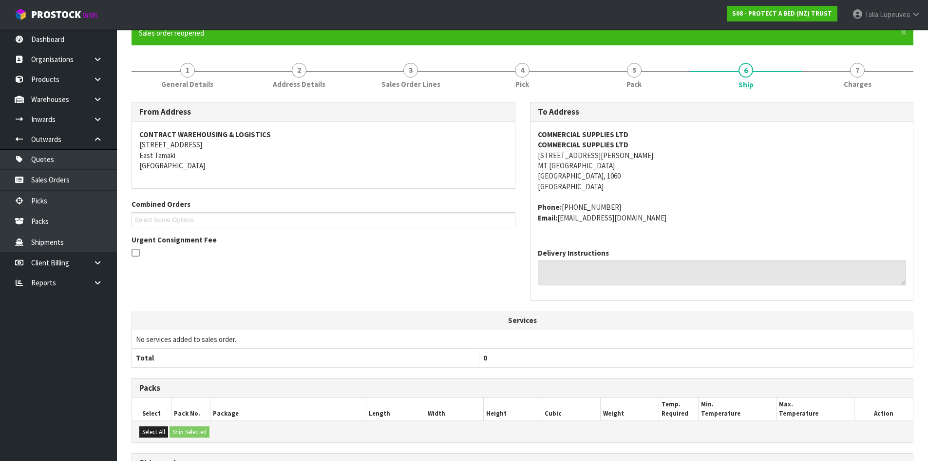
scroll to position [210, 0]
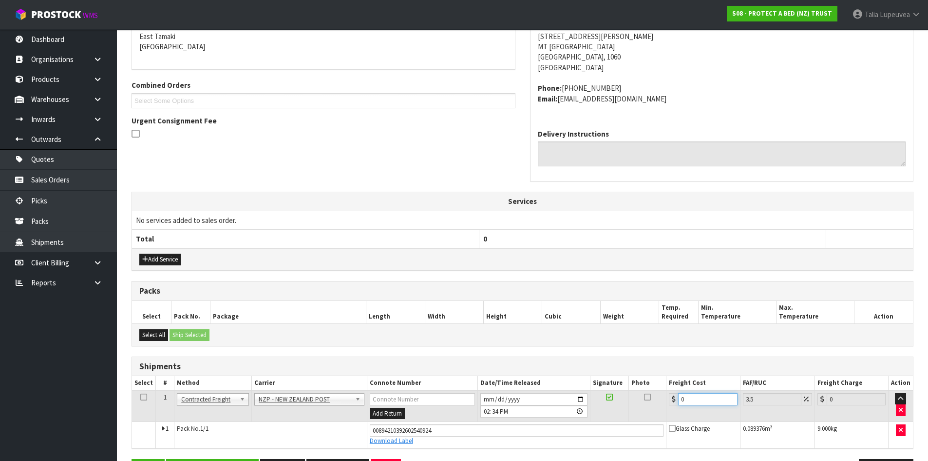
drag, startPoint x: 695, startPoint y: 401, endPoint x: 666, endPoint y: 399, distance: 28.9
click at [666, 399] on tr "1 Client Local Pickup Customer Local Pickup Company Freight Contracted Freight …" at bounding box center [522, 406] width 781 height 32
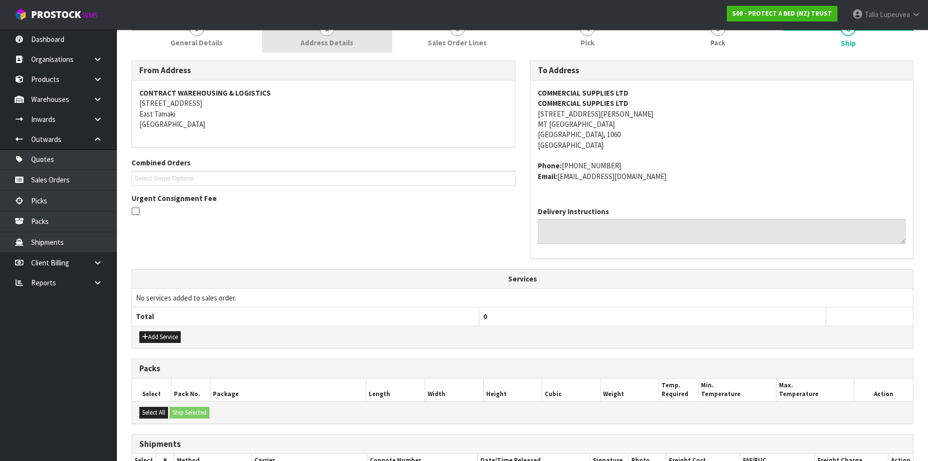
scroll to position [0, 0]
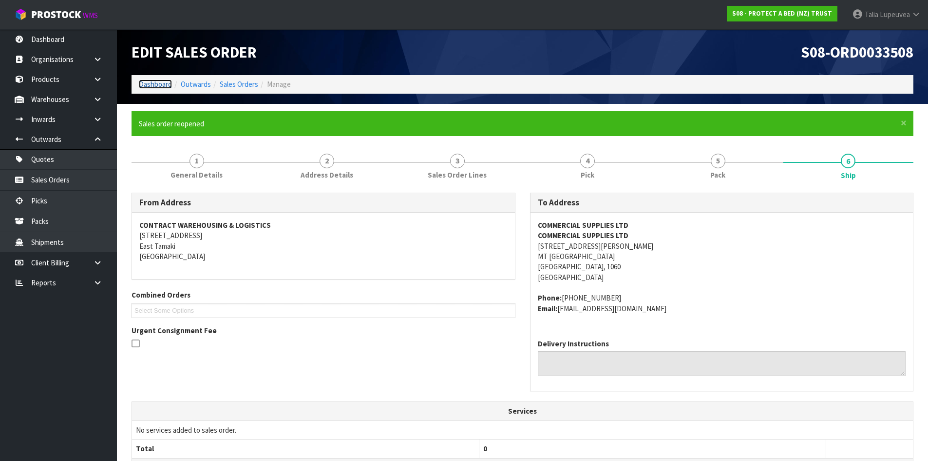
click at [169, 83] on link "Dashboard" at bounding box center [155, 83] width 33 height 9
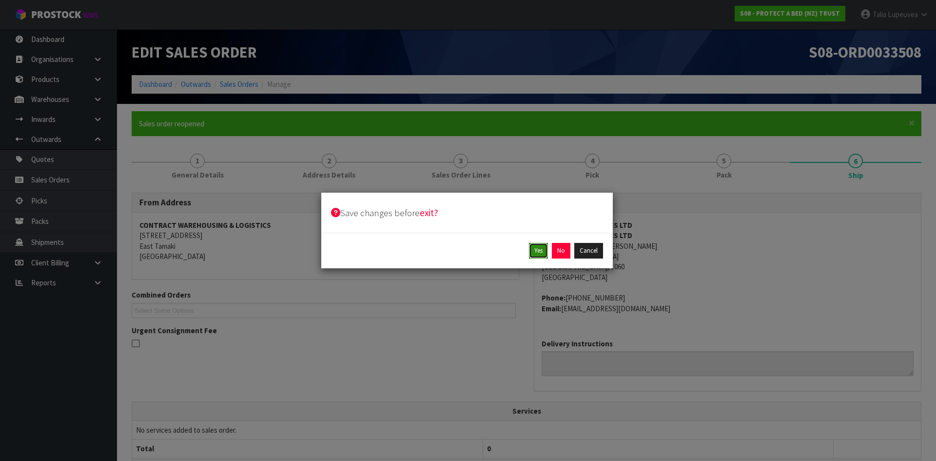
click at [537, 251] on button "Yes" at bounding box center [538, 251] width 19 height 16
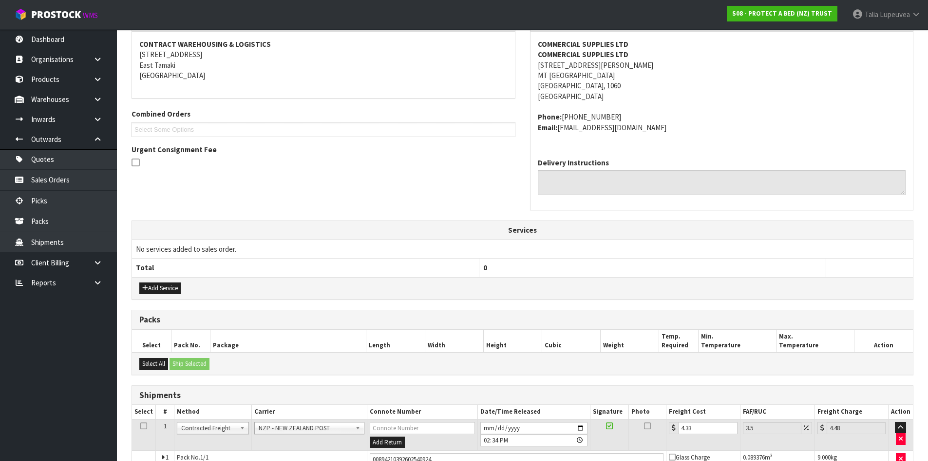
scroll to position [243, 0]
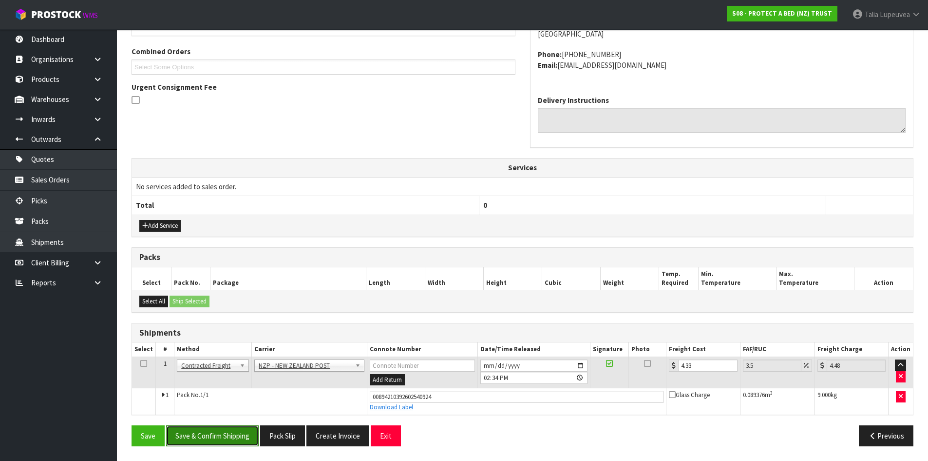
click at [233, 431] on button "Save & Confirm Shipping" at bounding box center [212, 435] width 93 height 21
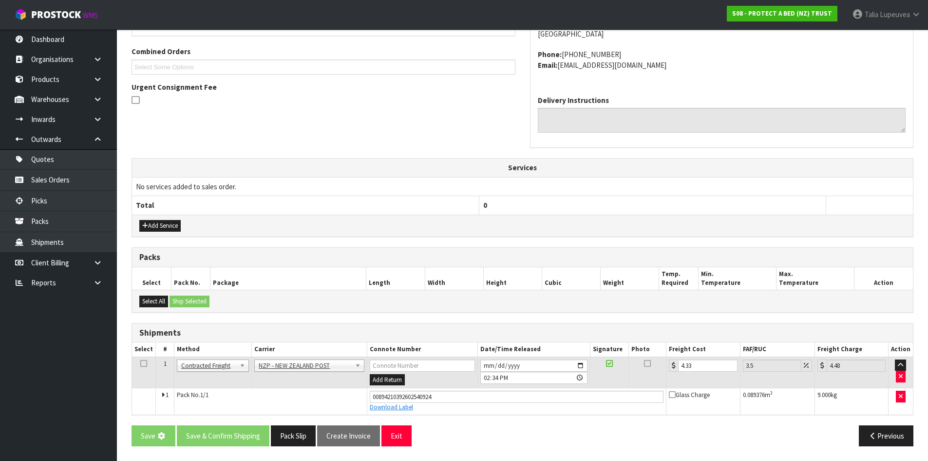
scroll to position [0, 0]
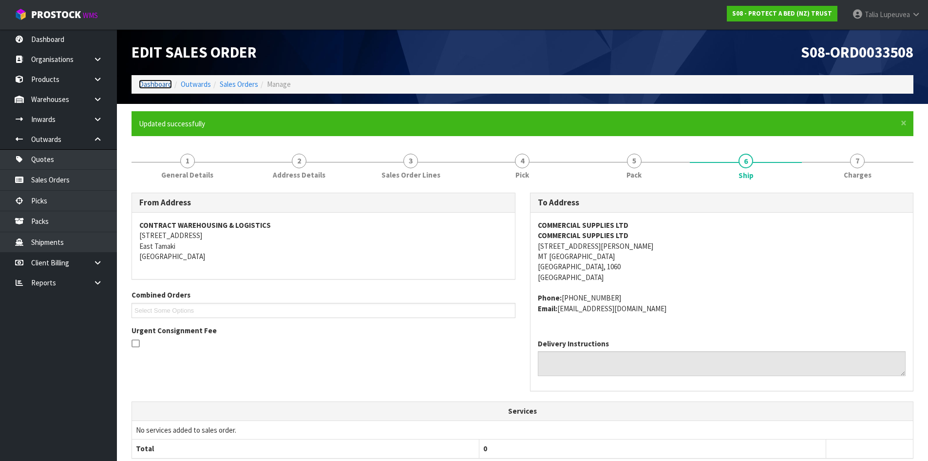
click at [160, 87] on link "Dashboard" at bounding box center [155, 83] width 33 height 9
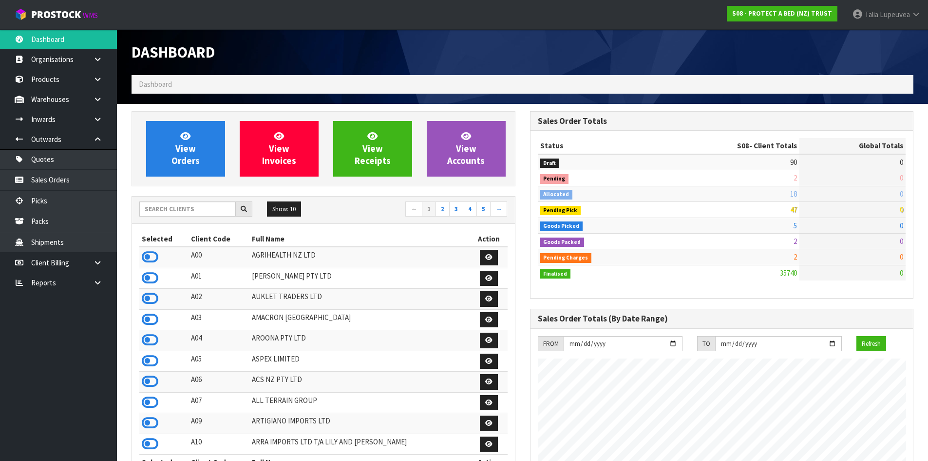
scroll to position [608, 398]
click at [187, 208] on input "text" at bounding box center [187, 208] width 97 height 15
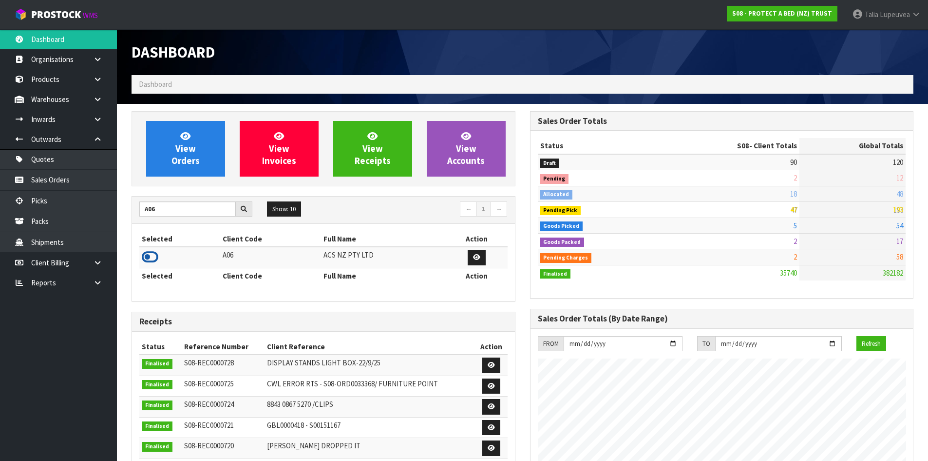
click at [154, 257] on icon at bounding box center [150, 257] width 17 height 15
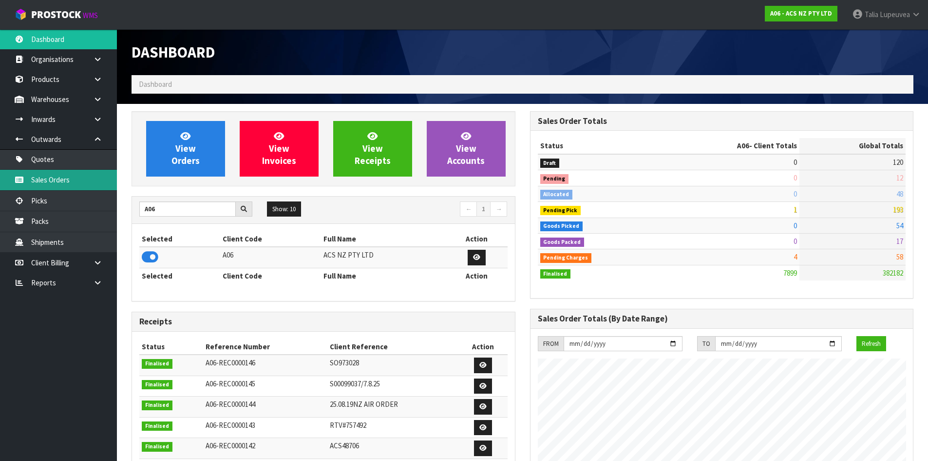
drag, startPoint x: 83, startPoint y: 174, endPoint x: 95, endPoint y: 171, distance: 11.5
click at [83, 174] on link "Sales Orders" at bounding box center [58, 180] width 117 height 20
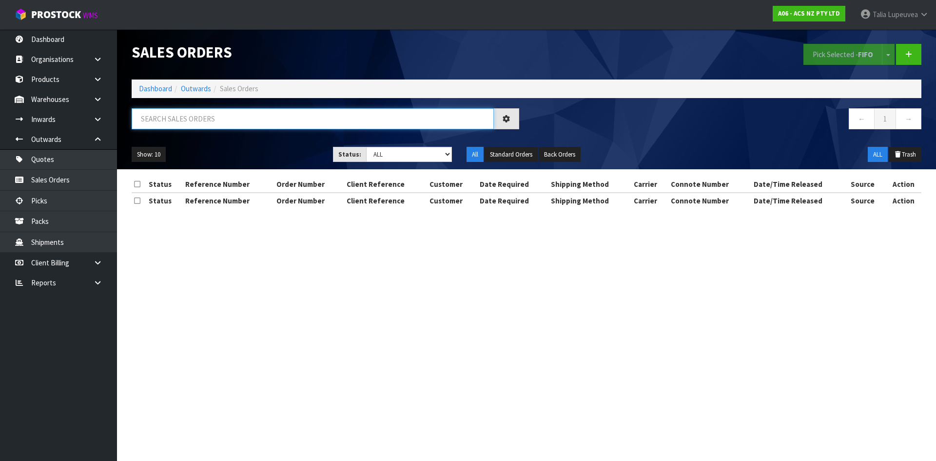
click at [208, 125] on input "text" at bounding box center [313, 118] width 362 height 21
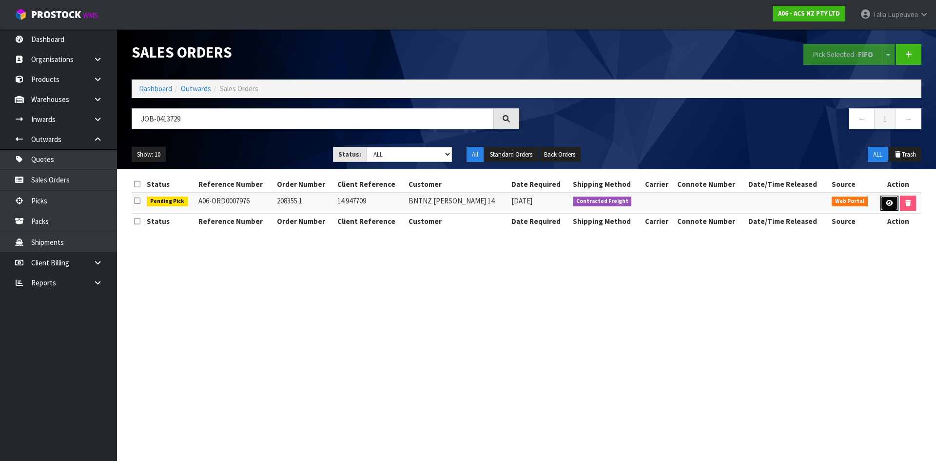
click at [890, 209] on link at bounding box center [889, 203] width 18 height 16
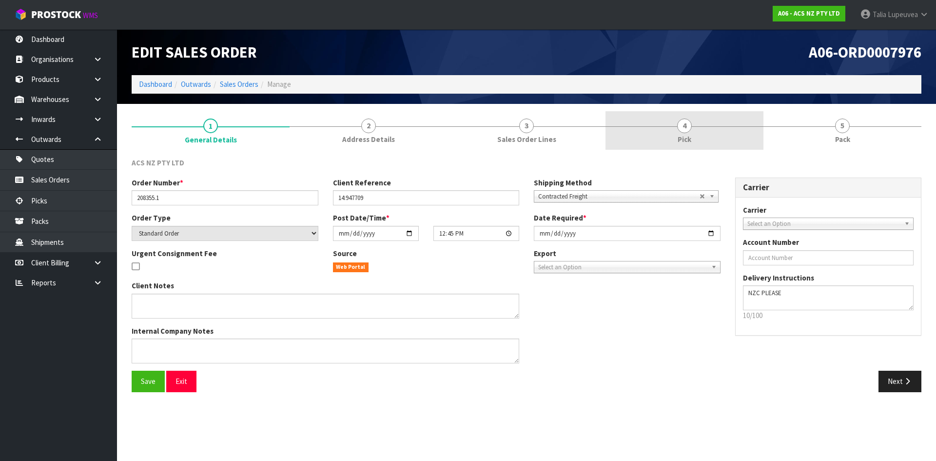
click at [745, 133] on link "4 Pick" at bounding box center [684, 130] width 158 height 39
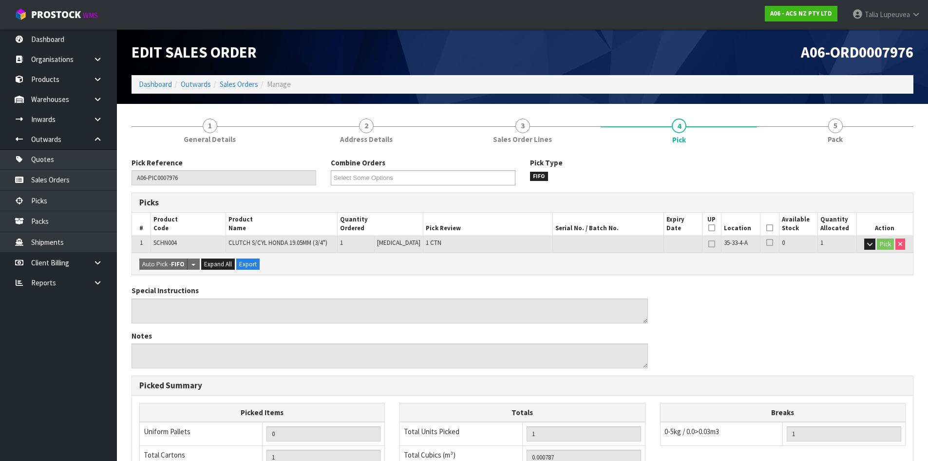
click at [768, 228] on icon at bounding box center [770, 228] width 7 height 0
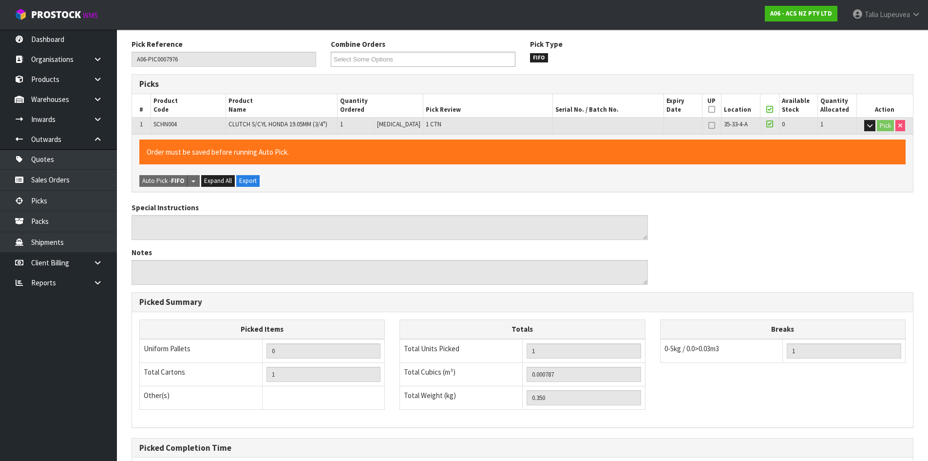
scroll to position [219, 0]
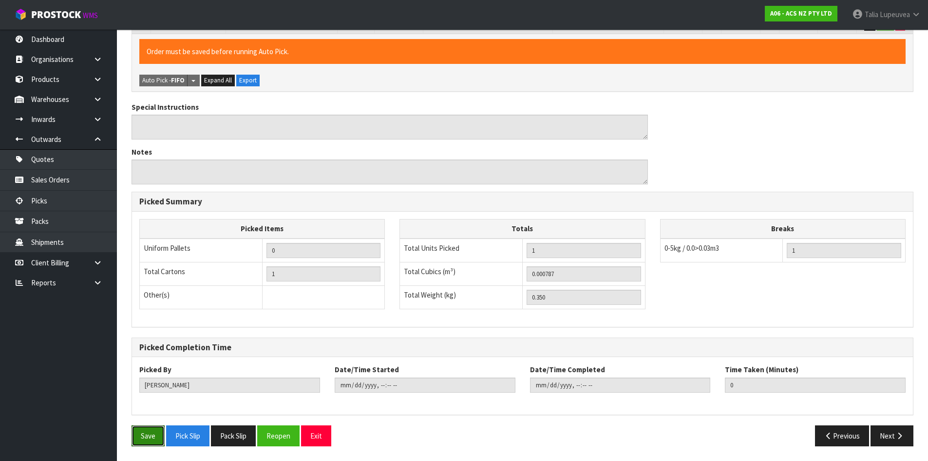
drag, startPoint x: 151, startPoint y: 434, endPoint x: 197, endPoint y: 411, distance: 52.1
click at [151, 434] on button "Save" at bounding box center [148, 435] width 33 height 21
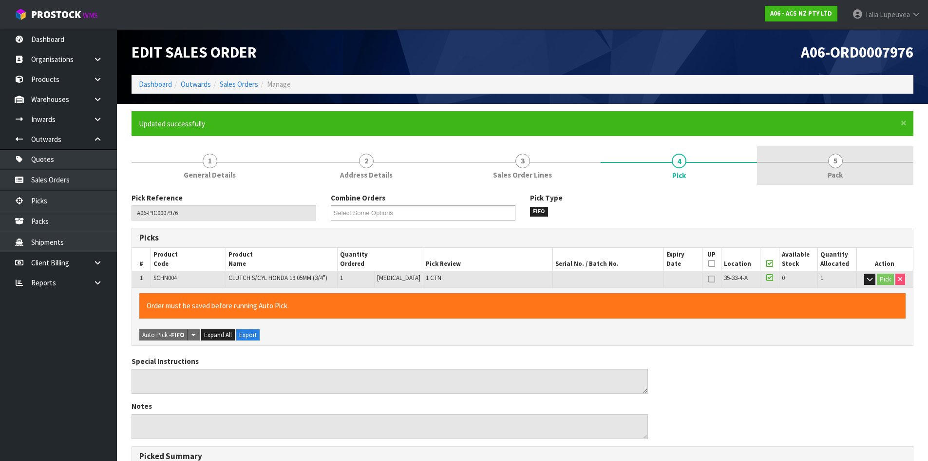
click at [846, 159] on link "5 Pack" at bounding box center [835, 165] width 156 height 39
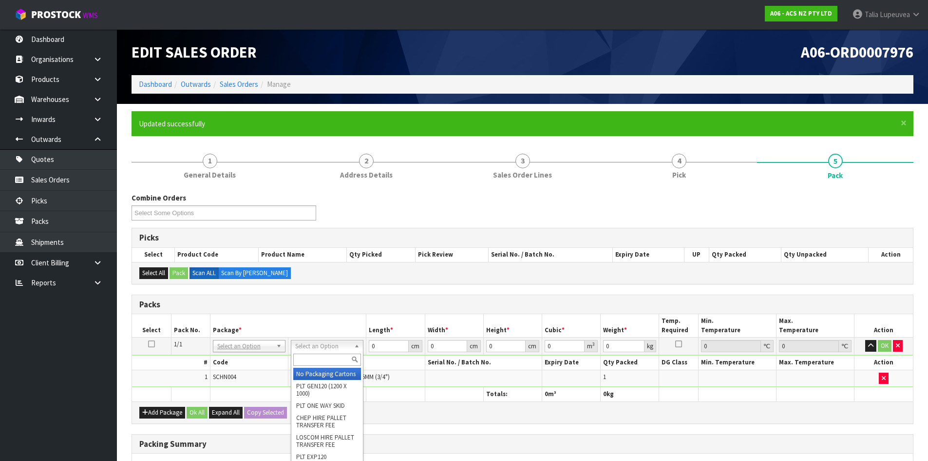
click at [323, 361] on input "text" at bounding box center [327, 359] width 68 height 12
drag, startPoint x: 316, startPoint y: 378, endPoint x: 397, endPoint y: 354, distance: 83.8
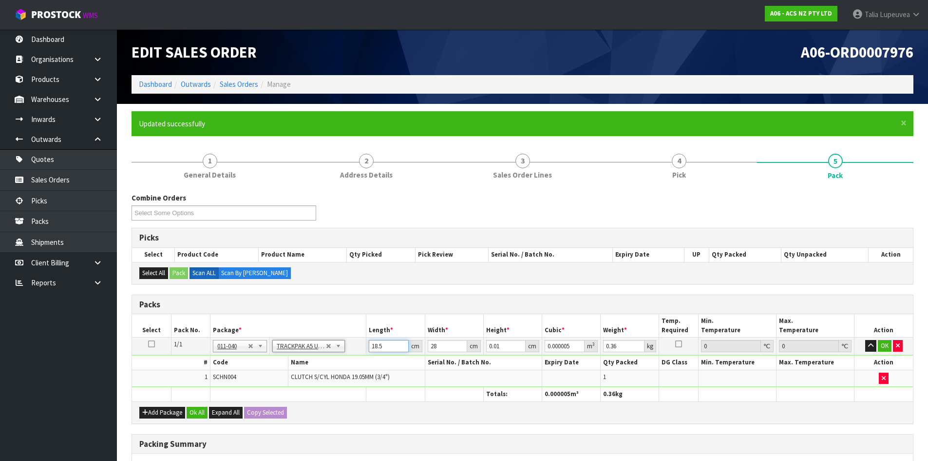
drag, startPoint x: 387, startPoint y: 346, endPoint x: 330, endPoint y: 357, distance: 57.7
click at [329, 355] on tbody "1/1 NONE 007-001 007-002 007-004 007-009 007-013 007-014 007-015 007-017 007-01…" at bounding box center [522, 362] width 781 height 50
drag, startPoint x: 505, startPoint y: 350, endPoint x: 458, endPoint y: 356, distance: 47.6
click at [459, 356] on tbody "1/1 NONE 007-001 007-002 007-004 007-009 007-013 007-014 007-015 007-017 007-01…" at bounding box center [522, 362] width 781 height 50
click at [889, 341] on button "OK" at bounding box center [885, 346] width 14 height 12
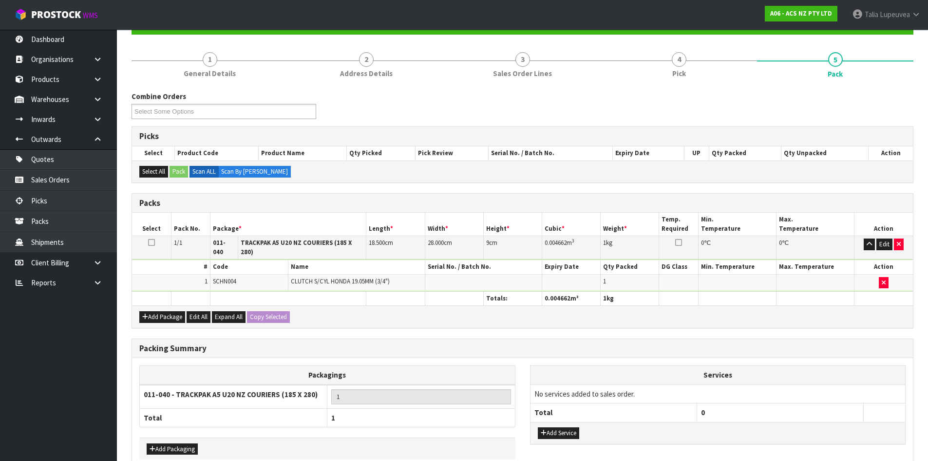
scroll to position [147, 0]
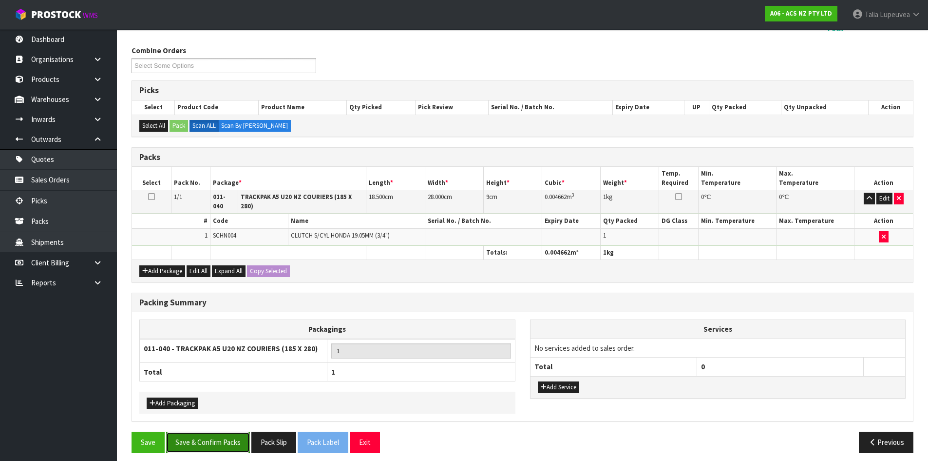
click at [215, 433] on button "Save & Confirm Packs" at bounding box center [208, 441] width 84 height 21
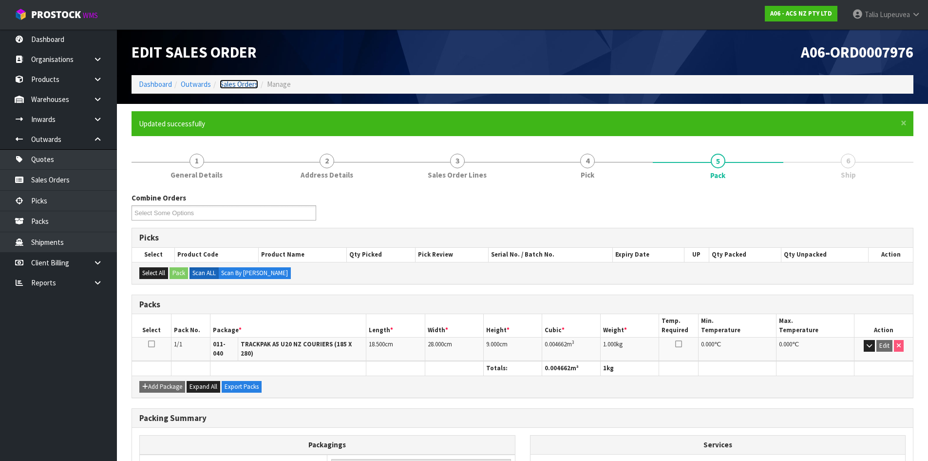
click at [242, 86] on link "Sales Orders" at bounding box center [239, 83] width 39 height 9
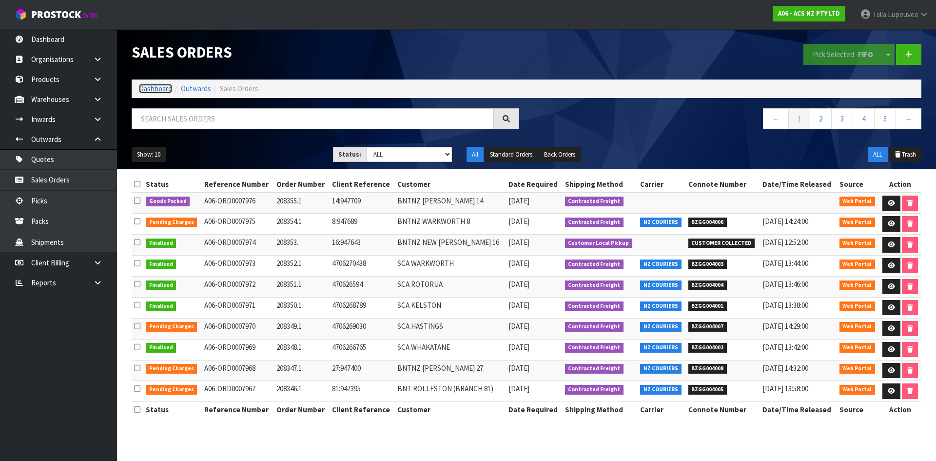
click at [144, 90] on link "Dashboard" at bounding box center [155, 88] width 33 height 9
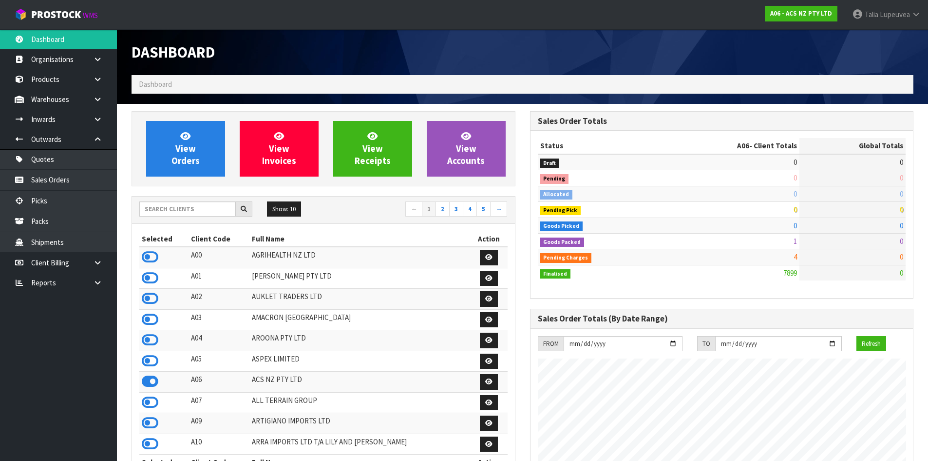
scroll to position [738, 398]
click at [179, 211] on input "text" at bounding box center [187, 208] width 97 height 15
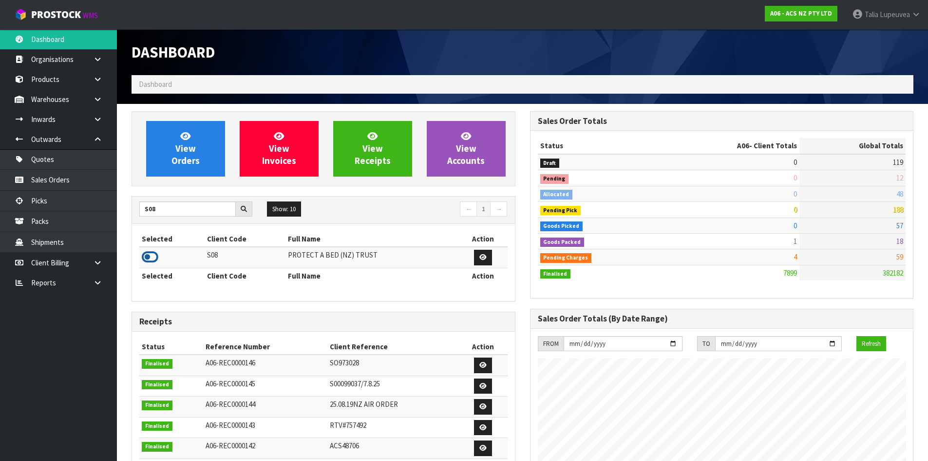
click at [150, 252] on icon at bounding box center [150, 257] width 17 height 15
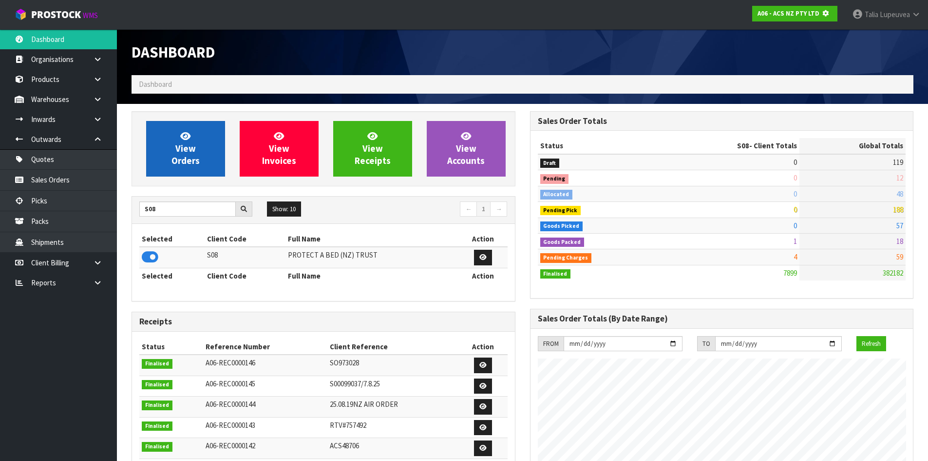
scroll to position [486783, 486993]
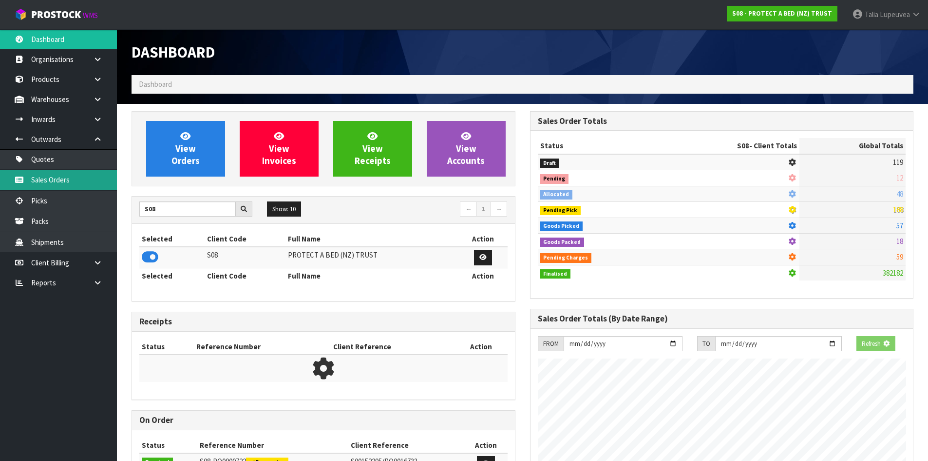
click at [87, 174] on link "Sales Orders" at bounding box center [58, 180] width 117 height 20
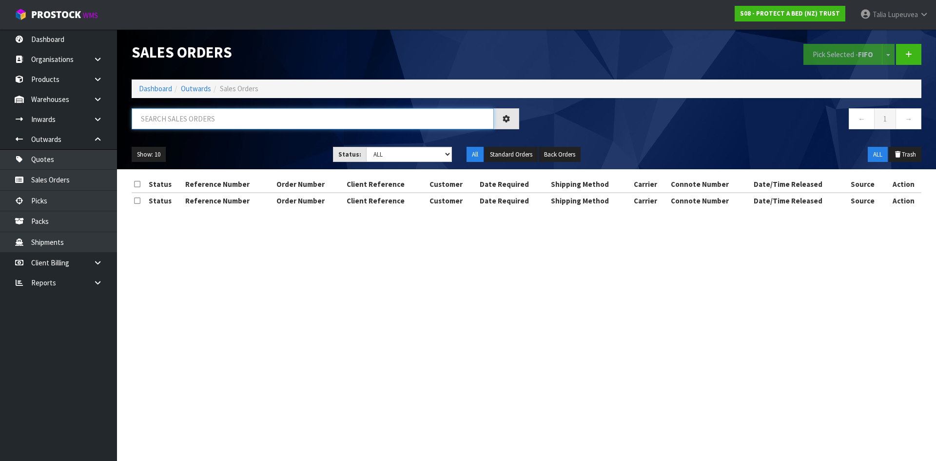
click at [221, 125] on input "text" at bounding box center [313, 118] width 362 height 21
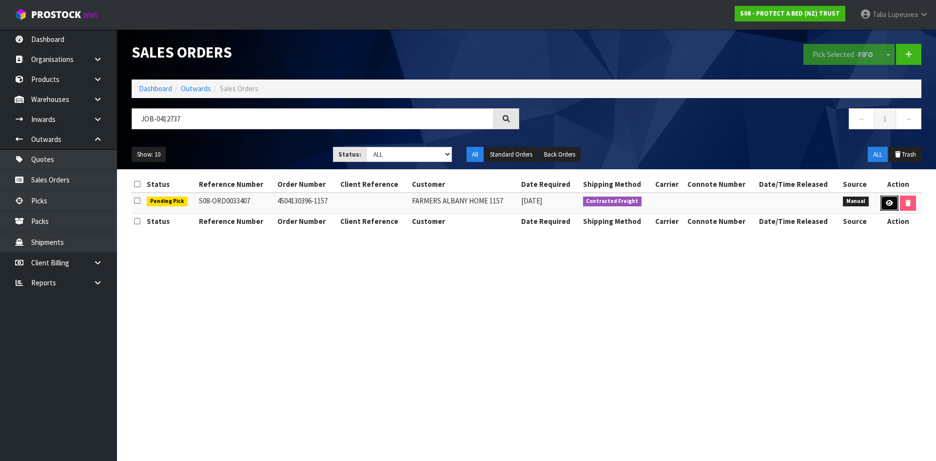
click at [882, 205] on link at bounding box center [889, 203] width 18 height 16
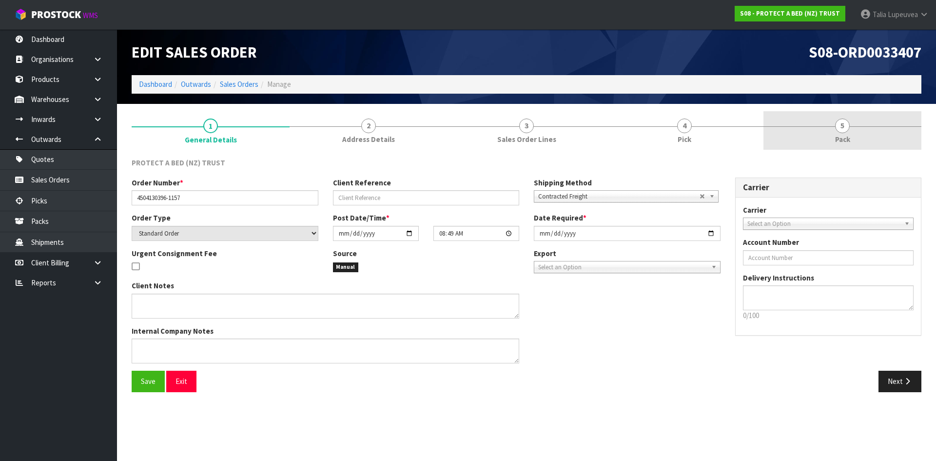
click at [821, 134] on link "5 Pack" at bounding box center [842, 130] width 158 height 39
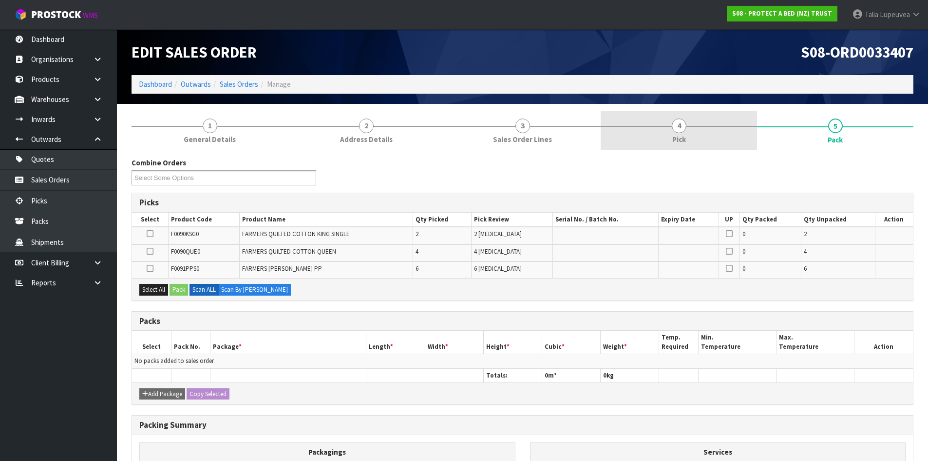
click at [715, 136] on link "4 Pick" at bounding box center [679, 130] width 156 height 39
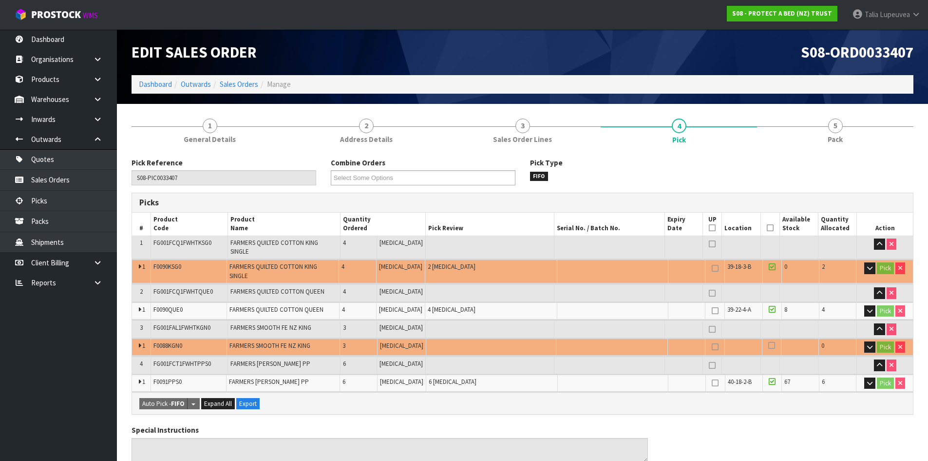
click at [767, 228] on icon at bounding box center [770, 228] width 7 height 0
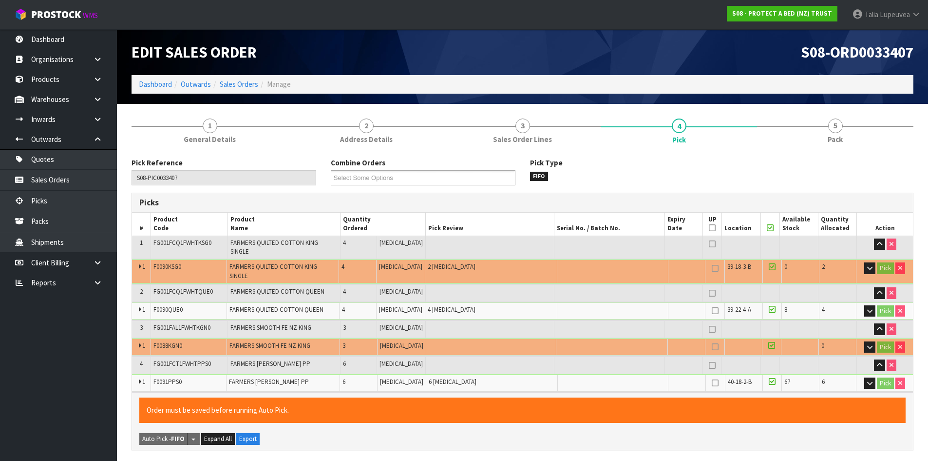
scroll to position [346, 0]
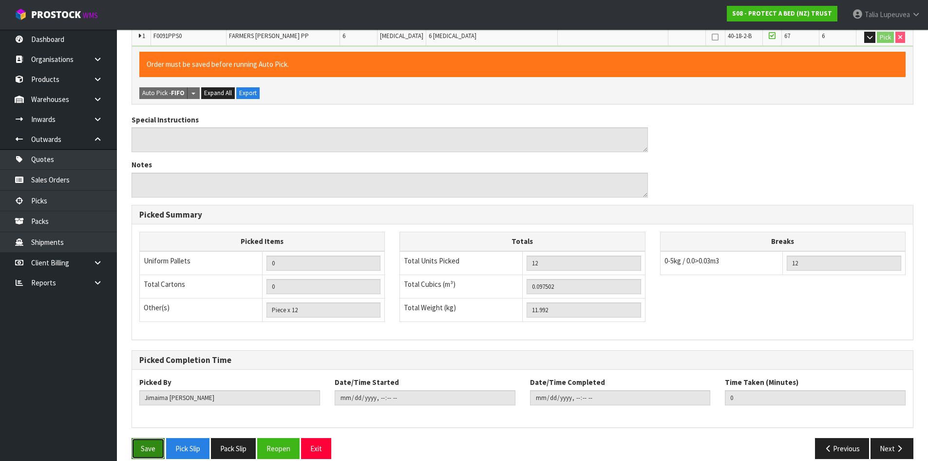
click at [146, 438] on button "Save" at bounding box center [148, 448] width 33 height 21
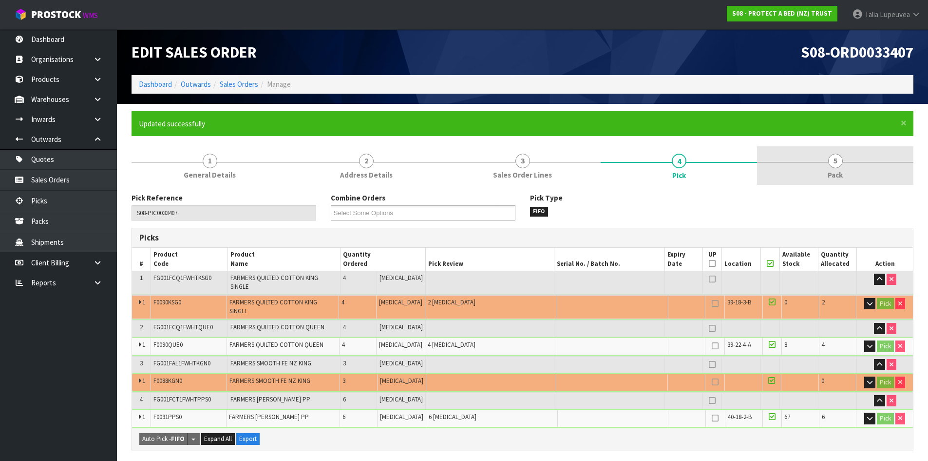
click at [818, 175] on link "5 Pack" at bounding box center [835, 165] width 156 height 39
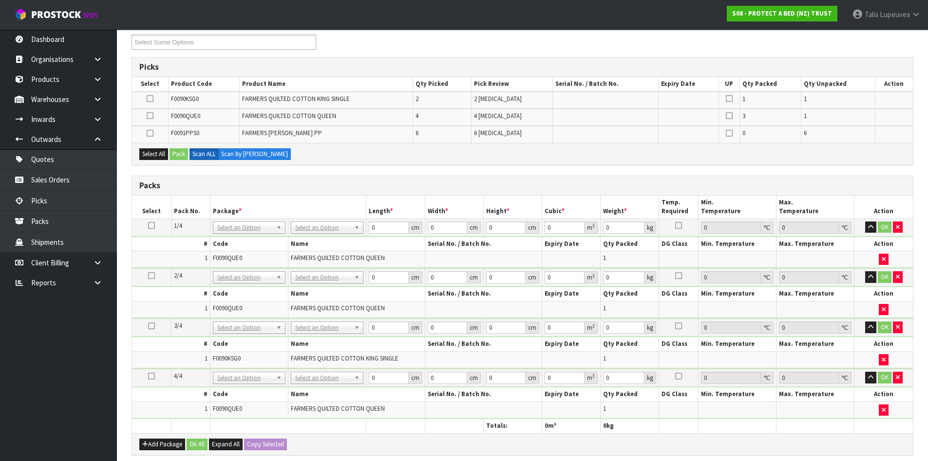
scroll to position [292, 0]
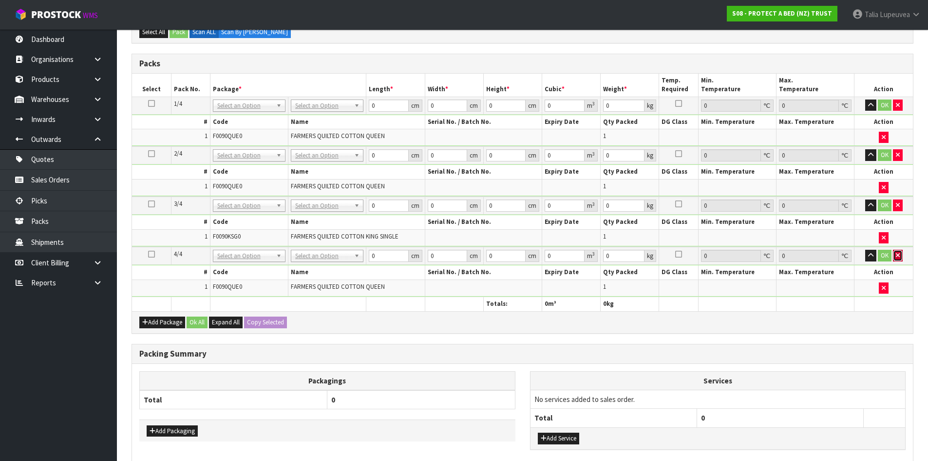
click at [899, 252] on icon "button" at bounding box center [898, 255] width 4 height 6
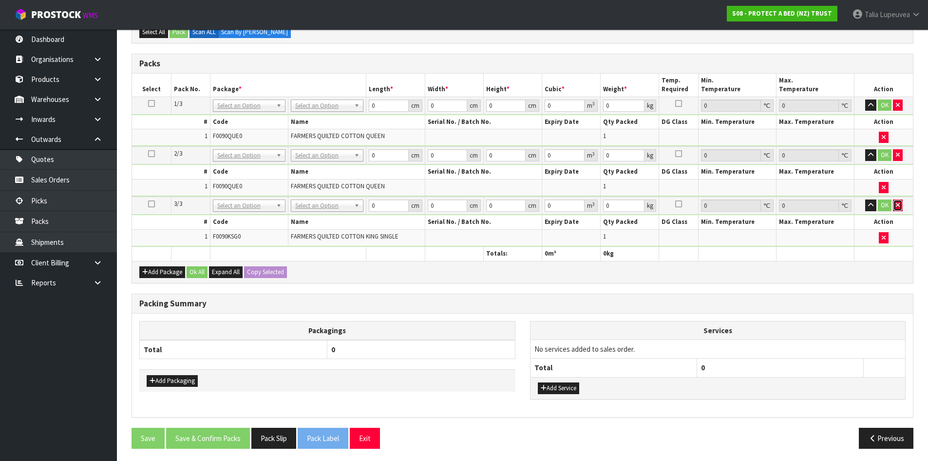
click at [899, 200] on button "button" at bounding box center [898, 205] width 10 height 12
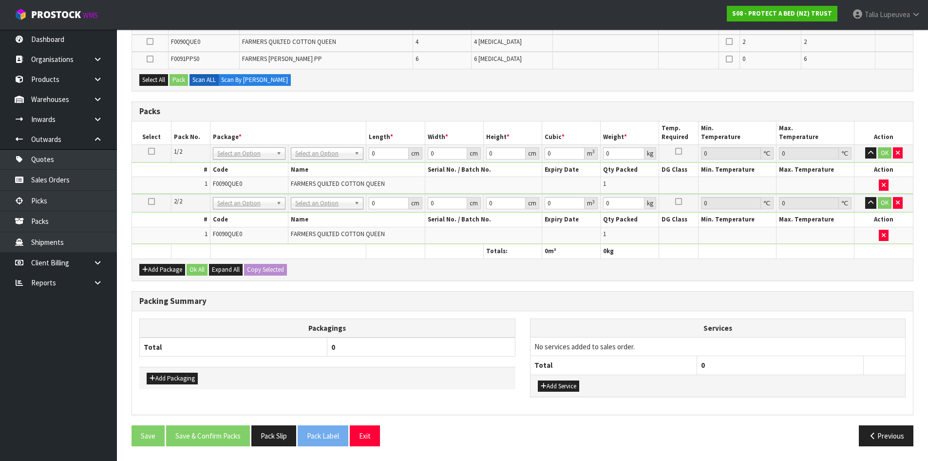
scroll to position [245, 0]
click at [899, 200] on icon "button" at bounding box center [898, 202] width 4 height 6
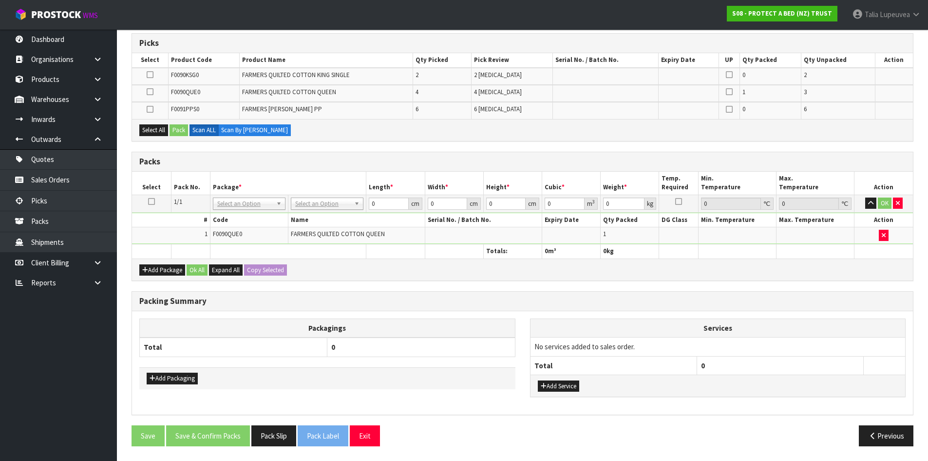
scroll to position [194, 0]
click at [149, 201] on icon at bounding box center [151, 201] width 7 height 0
click at [886, 232] on icon "button" at bounding box center [884, 235] width 4 height 6
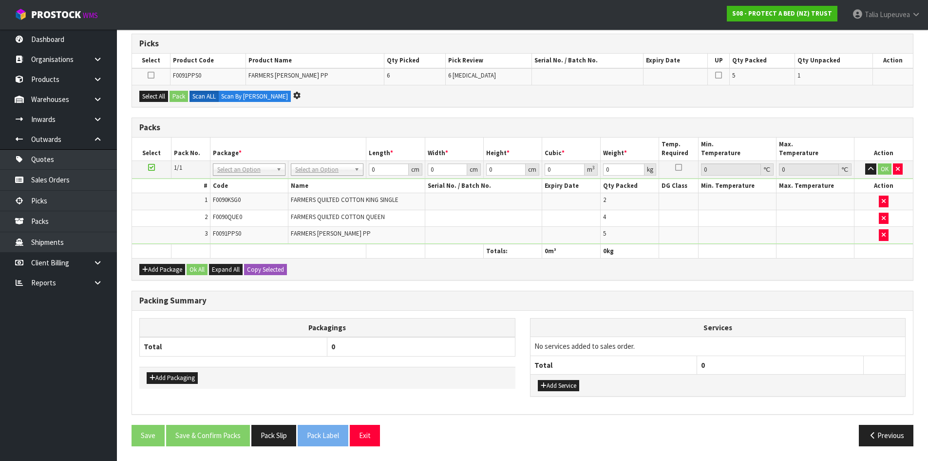
scroll to position [176, 0]
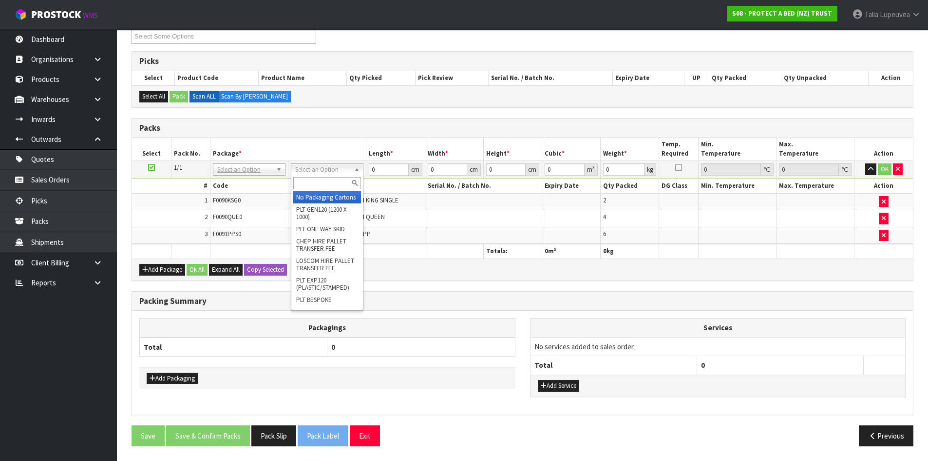
click at [342, 182] on input "text" at bounding box center [327, 183] width 68 height 12
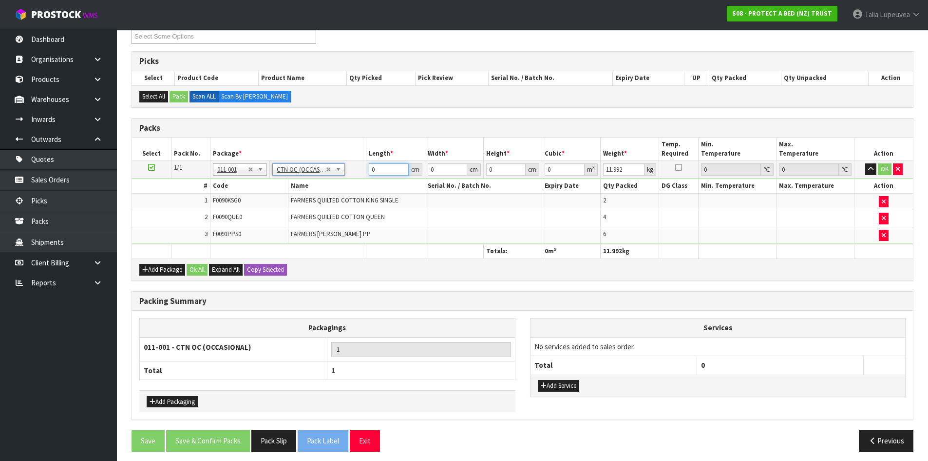
drag, startPoint x: 376, startPoint y: 174, endPoint x: 358, endPoint y: 177, distance: 18.2
click at [358, 177] on tr "1/1 NONE 007-001 007-002 007-004 007-009 007-013 007-014 007-015 007-017 007-01…" at bounding box center [522, 170] width 781 height 18
click at [885, 167] on button "OK" at bounding box center [885, 169] width 14 height 12
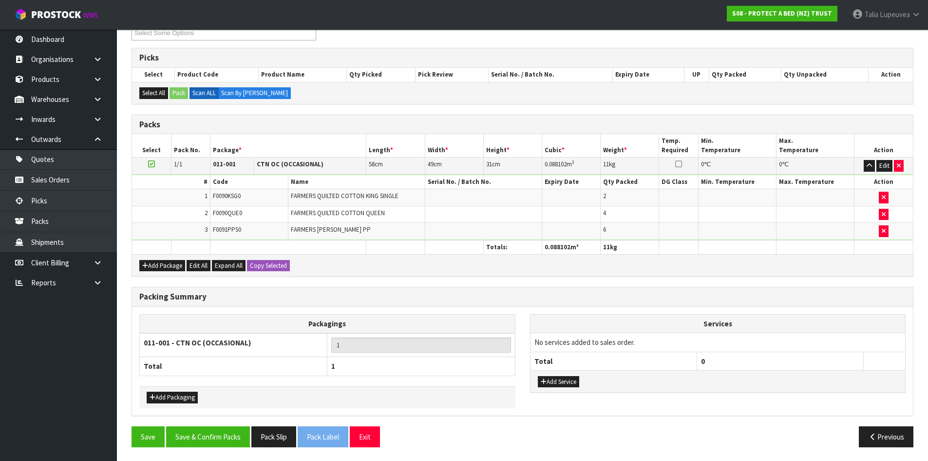
scroll to position [181, 0]
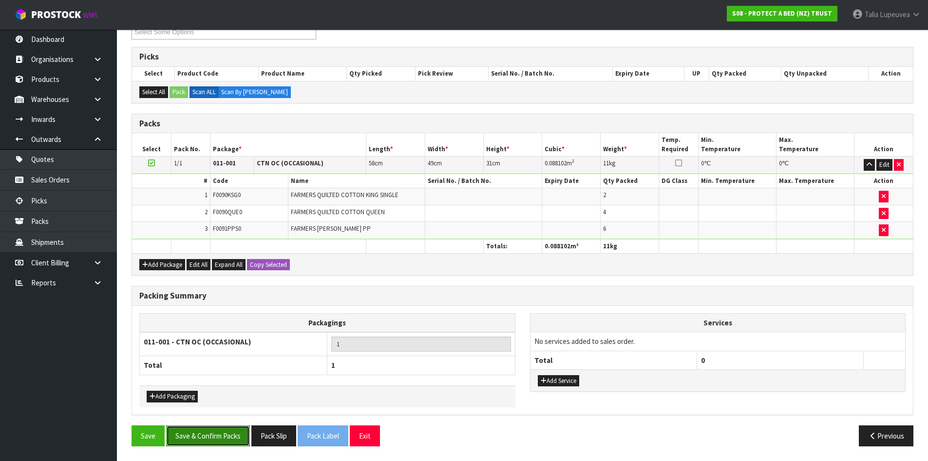
click at [217, 437] on button "Save & Confirm Packs" at bounding box center [208, 435] width 84 height 21
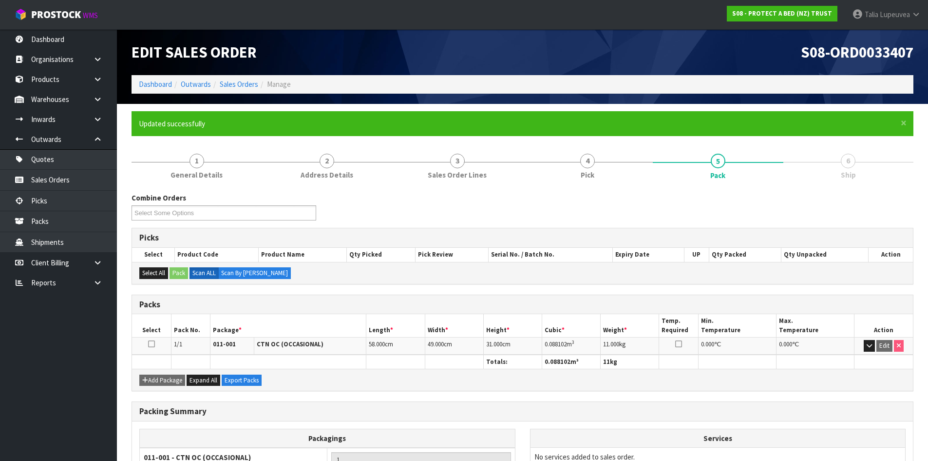
scroll to position [94, 0]
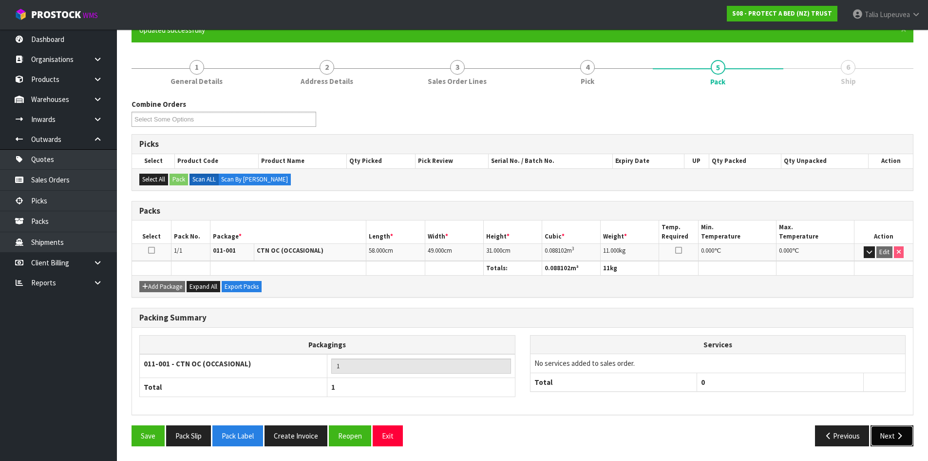
click at [894, 435] on button "Next" at bounding box center [892, 435] width 43 height 21
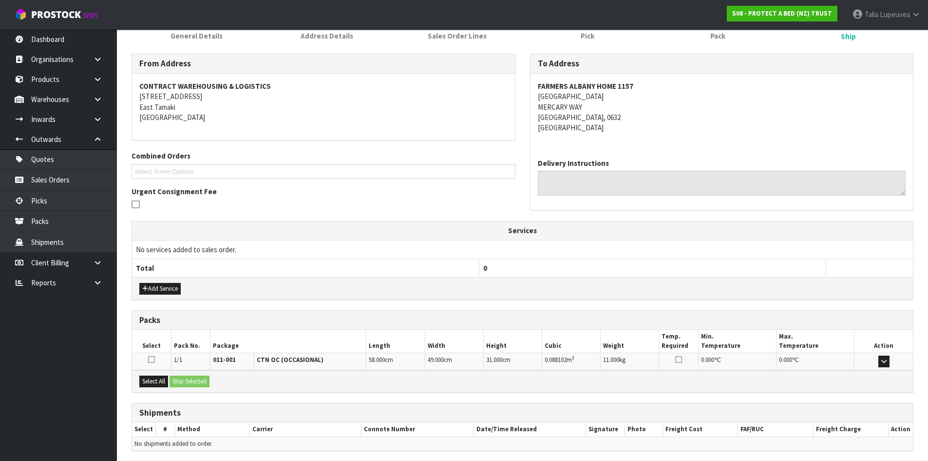
scroll to position [175, 0]
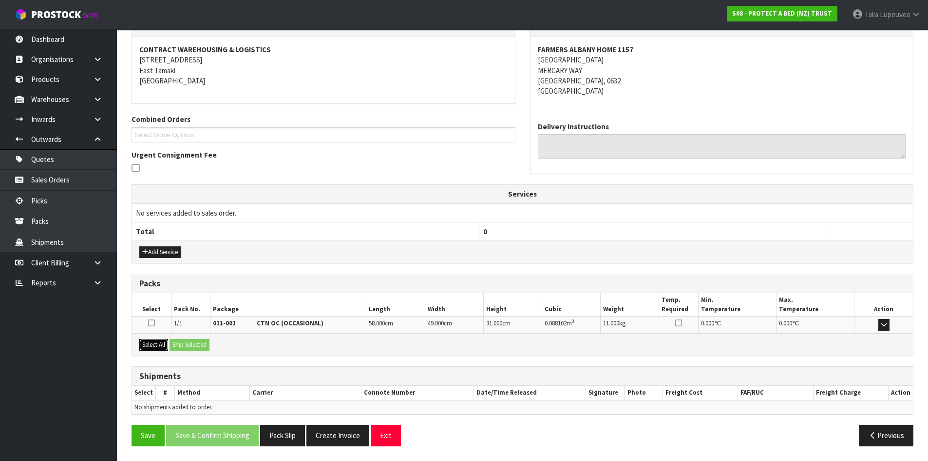
click at [148, 339] on button "Select All" at bounding box center [153, 345] width 29 height 12
click at [186, 343] on button "Ship Selected" at bounding box center [190, 345] width 40 height 12
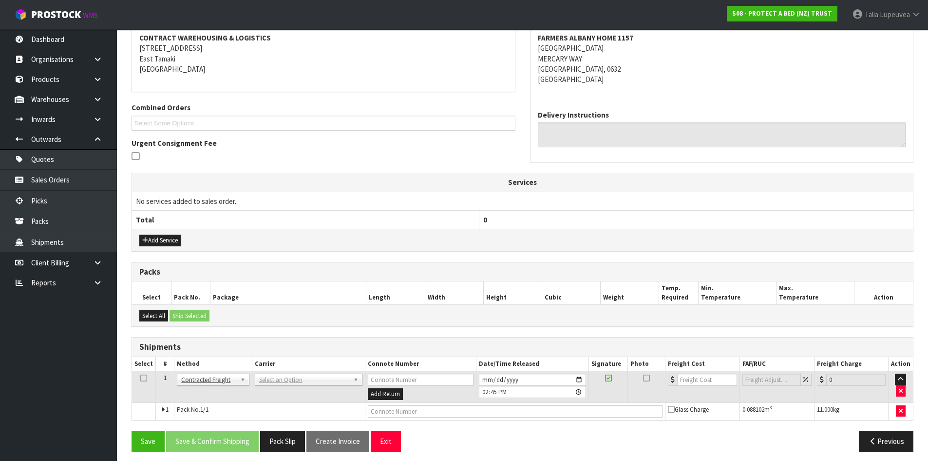
scroll to position [193, 0]
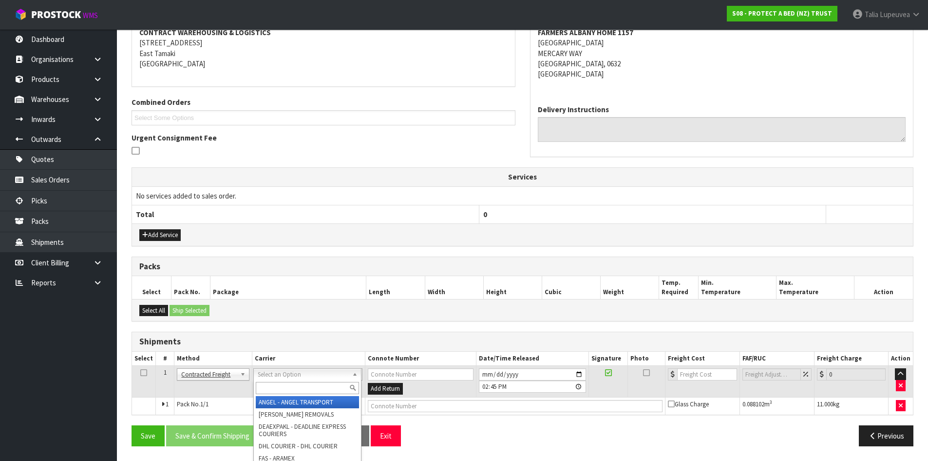
click at [292, 388] on input "text" at bounding box center [307, 388] width 103 height 12
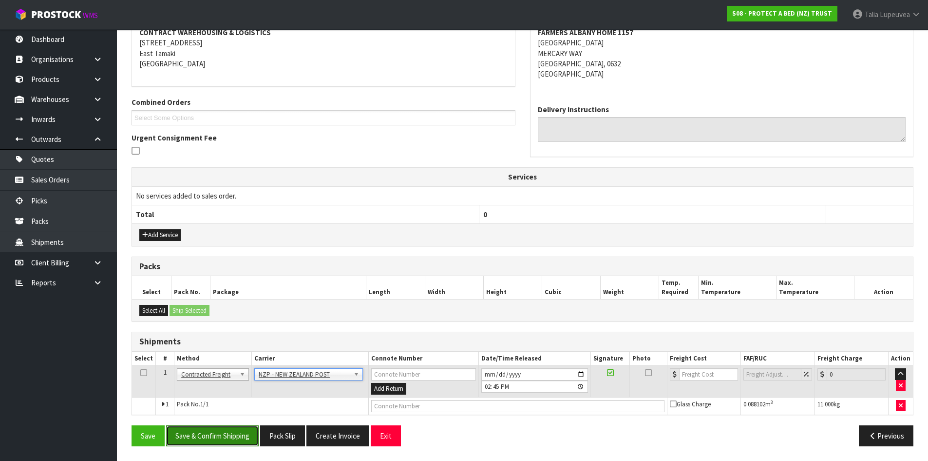
click at [233, 433] on button "Save & Confirm Shipping" at bounding box center [212, 435] width 93 height 21
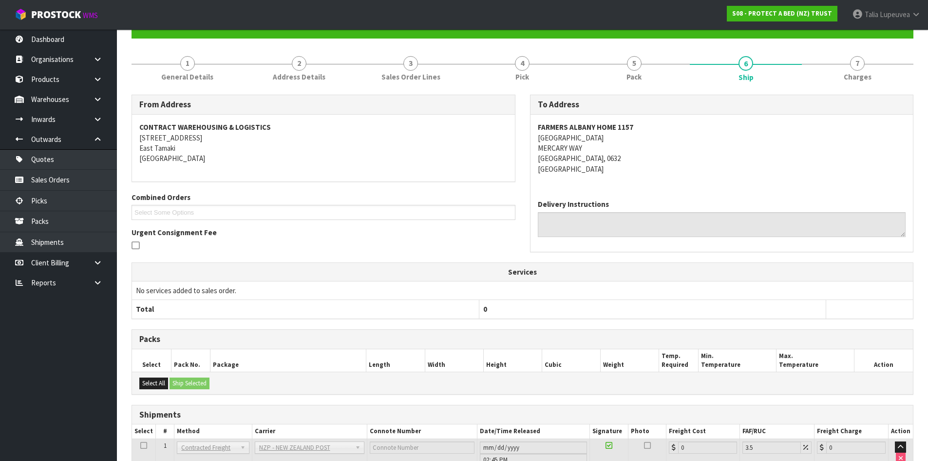
scroll to position [179, 0]
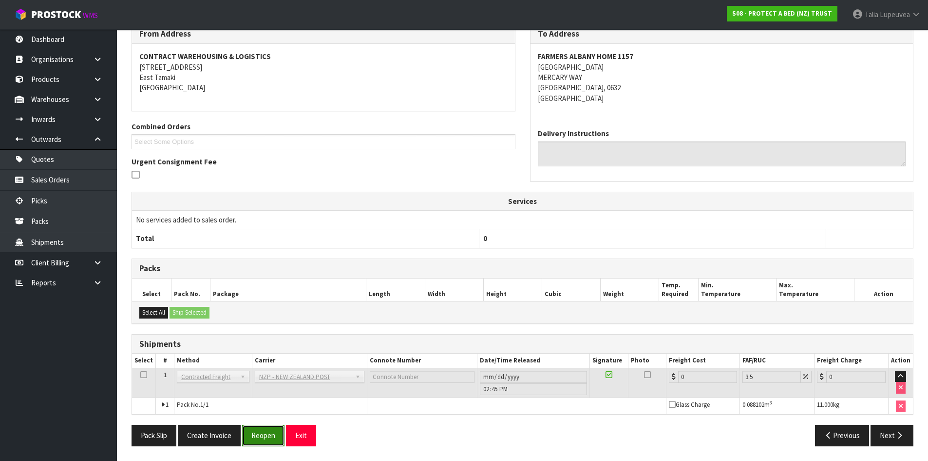
click at [273, 433] on button "Reopen" at bounding box center [263, 435] width 42 height 21
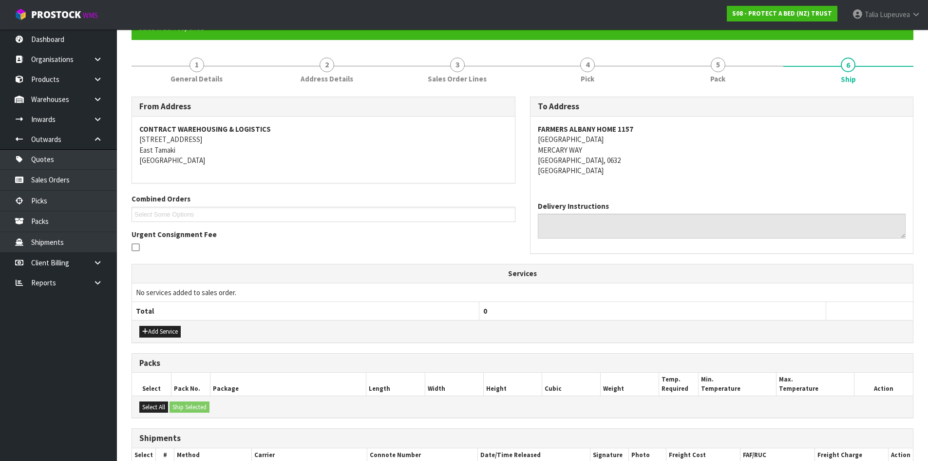
scroll to position [168, 0]
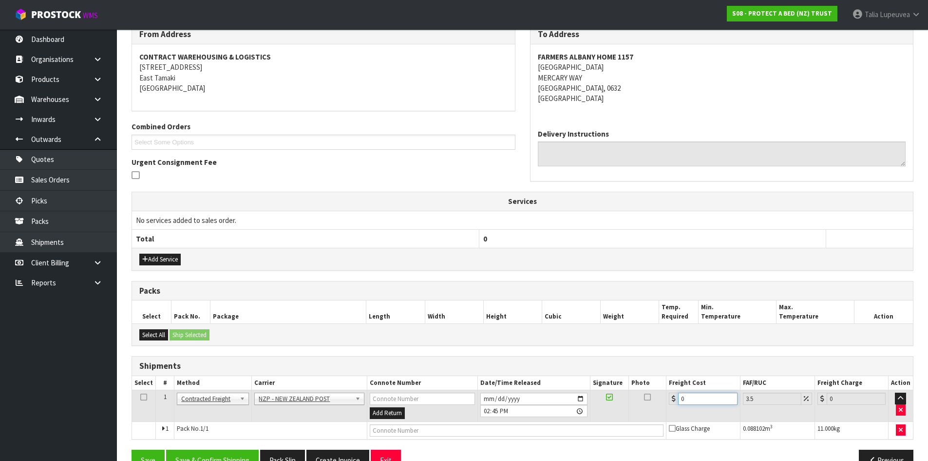
drag, startPoint x: 688, startPoint y: 399, endPoint x: 658, endPoint y: 403, distance: 29.9
click at [672, 401] on div "0" at bounding box center [703, 398] width 68 height 12
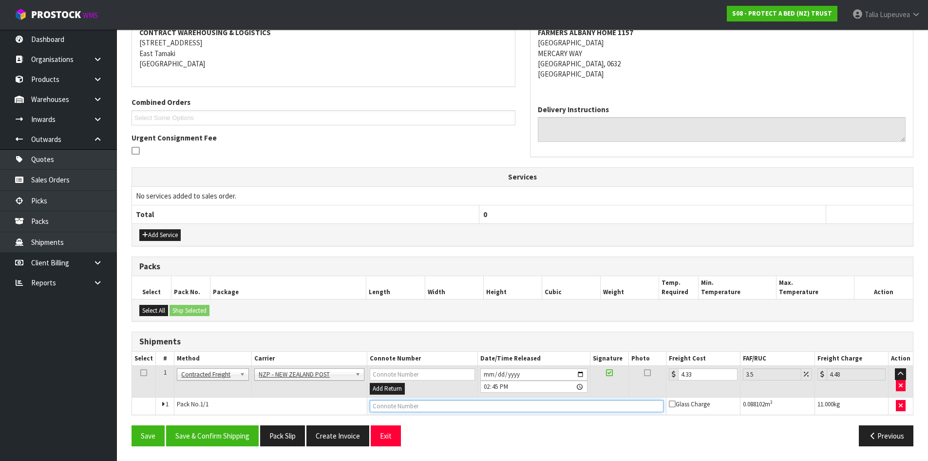
click at [410, 406] on input "text" at bounding box center [517, 406] width 294 height 12
click at [132, 425] on button "Save" at bounding box center [148, 435] width 33 height 21
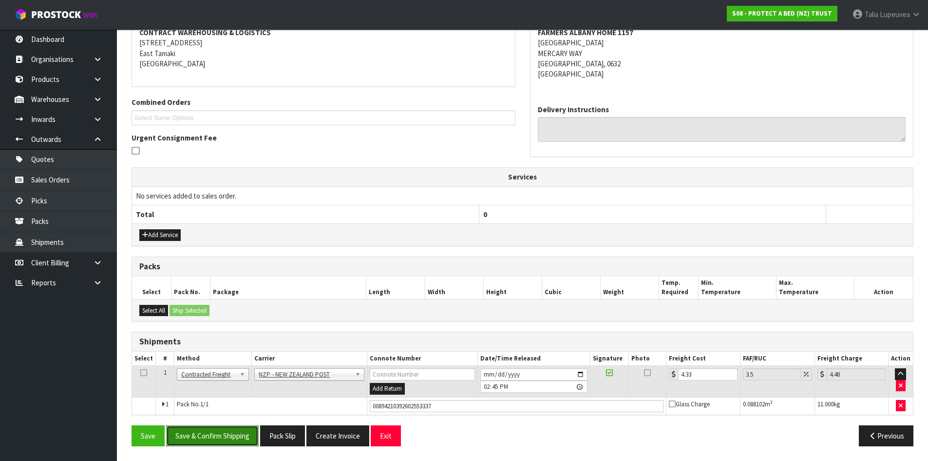
click at [213, 435] on button "Save & Confirm Shipping" at bounding box center [212, 435] width 93 height 21
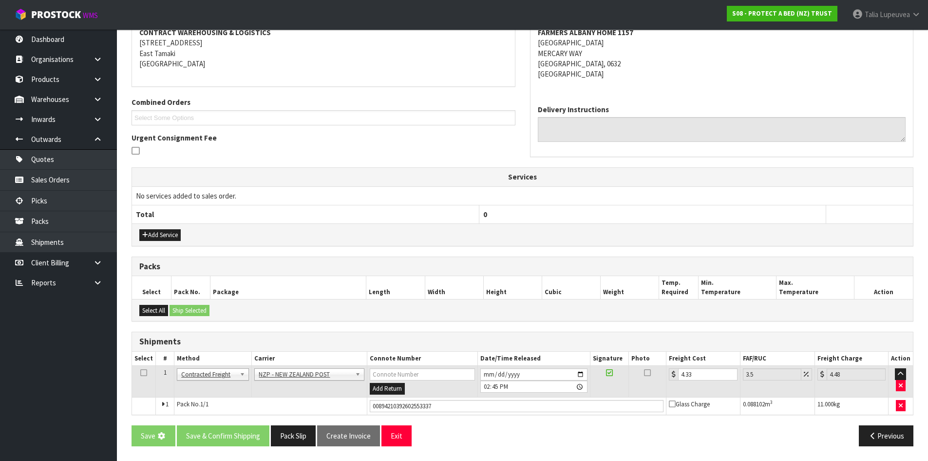
scroll to position [0, 0]
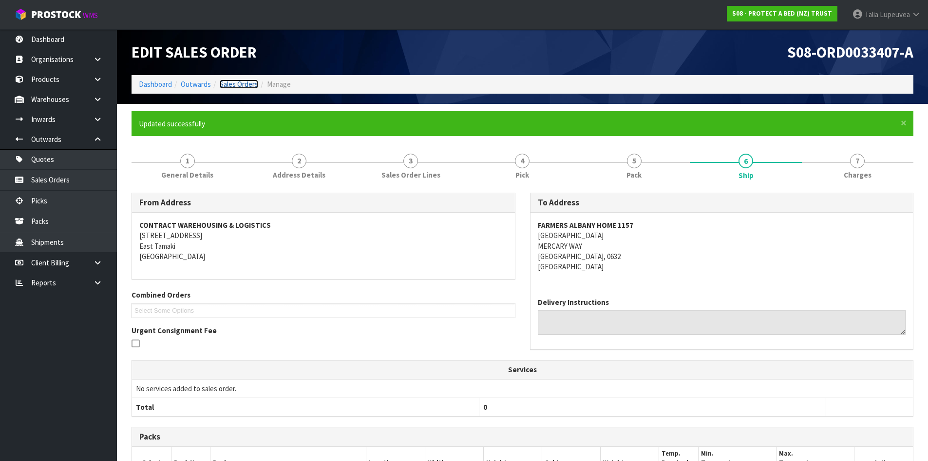
click at [245, 89] on link "Sales Orders" at bounding box center [239, 83] width 39 height 9
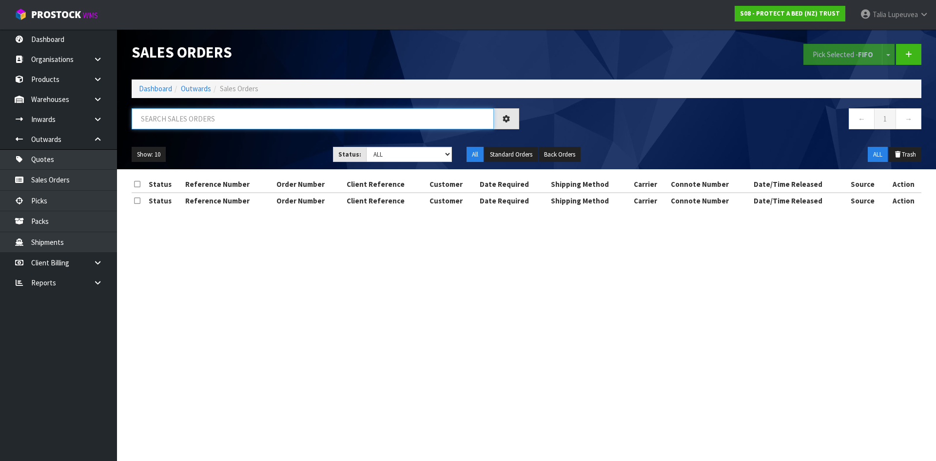
click at [253, 122] on input "text" at bounding box center [313, 118] width 362 height 21
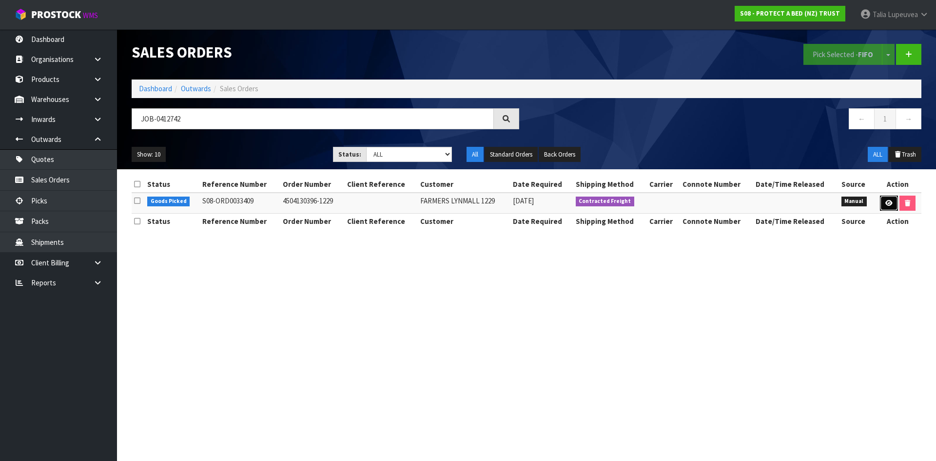
click at [889, 200] on icon at bounding box center [888, 203] width 7 height 6
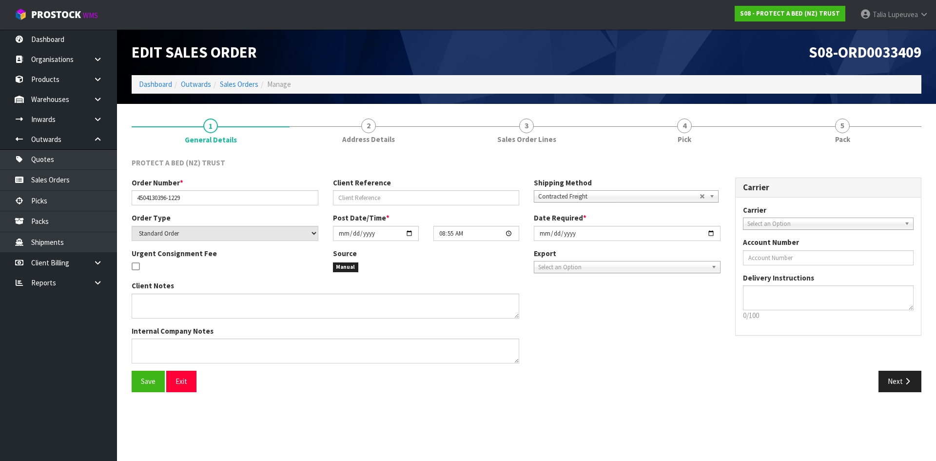
click at [842, 133] on span "5" at bounding box center [842, 125] width 15 height 15
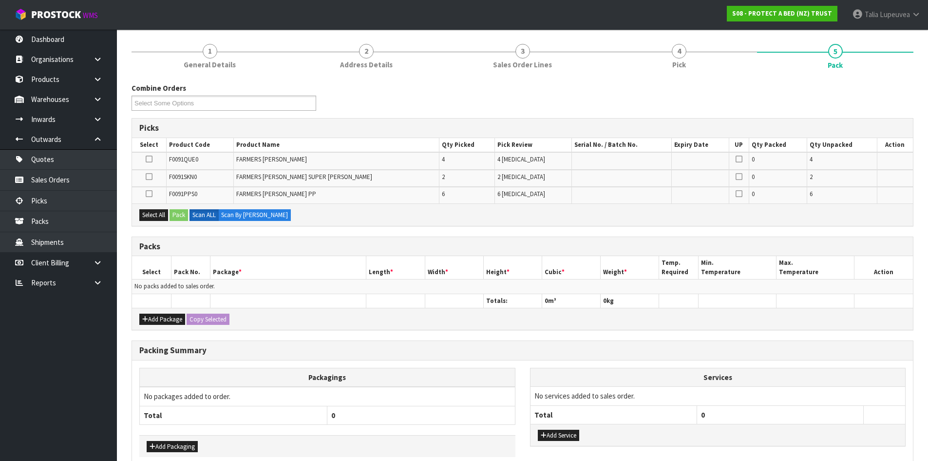
scroll to position [97, 0]
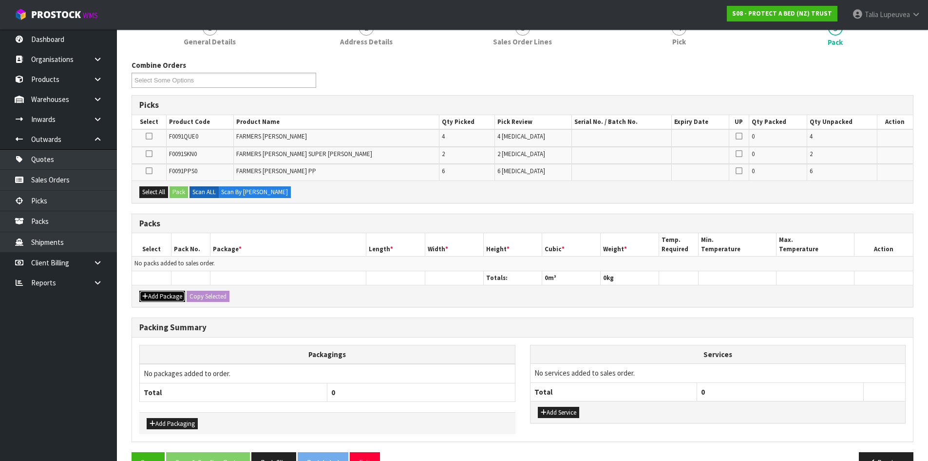
click at [163, 294] on button "Add Package" at bounding box center [162, 296] width 46 height 12
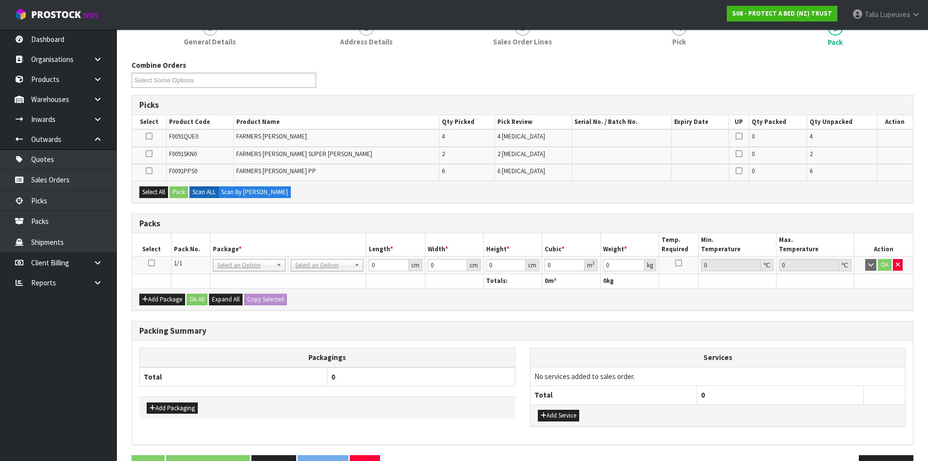
click at [149, 263] on icon at bounding box center [151, 263] width 7 height 0
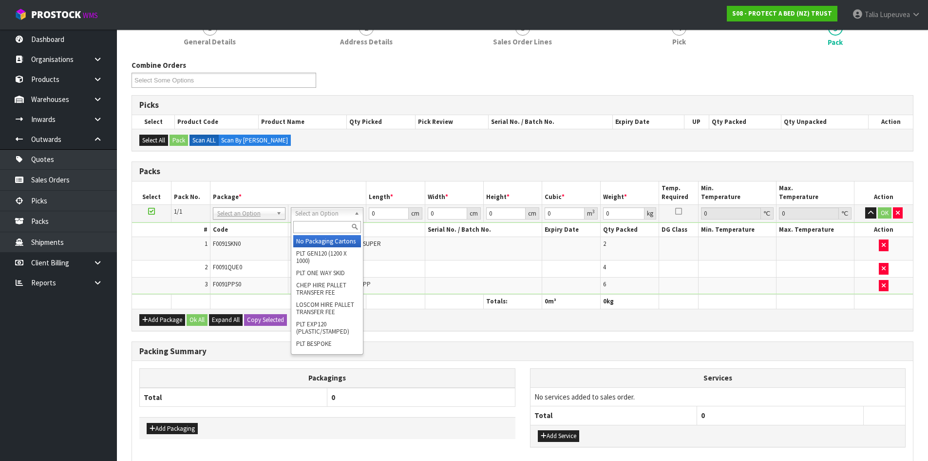
click at [324, 229] on input "text" at bounding box center [327, 227] width 68 height 12
drag, startPoint x: 331, startPoint y: 245, endPoint x: 366, endPoint y: 229, distance: 38.2
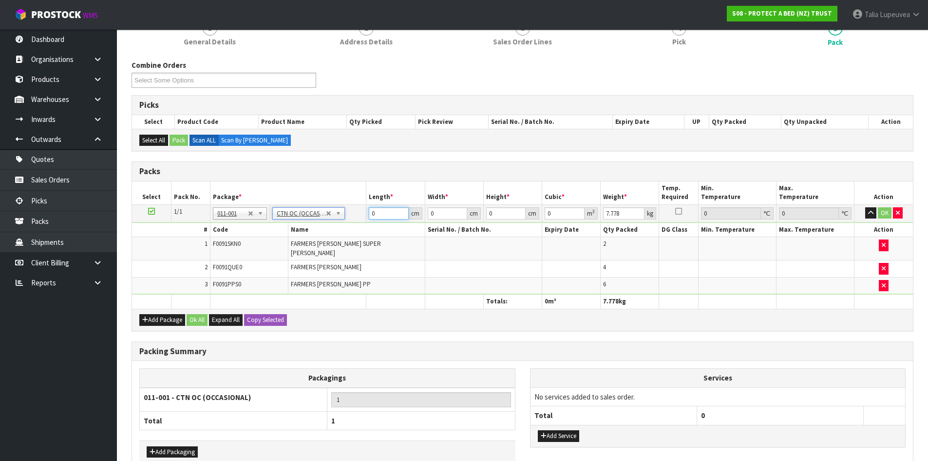
drag, startPoint x: 387, startPoint y: 217, endPoint x: 334, endPoint y: 242, distance: 58.4
click at [345, 224] on tbody "1/1 NONE 007-001 007-002 007-004 007-009 007-013 007-014 007-015 007-017 007-01…" at bounding box center [522, 249] width 781 height 90
click at [885, 212] on button "OK" at bounding box center [885, 213] width 14 height 12
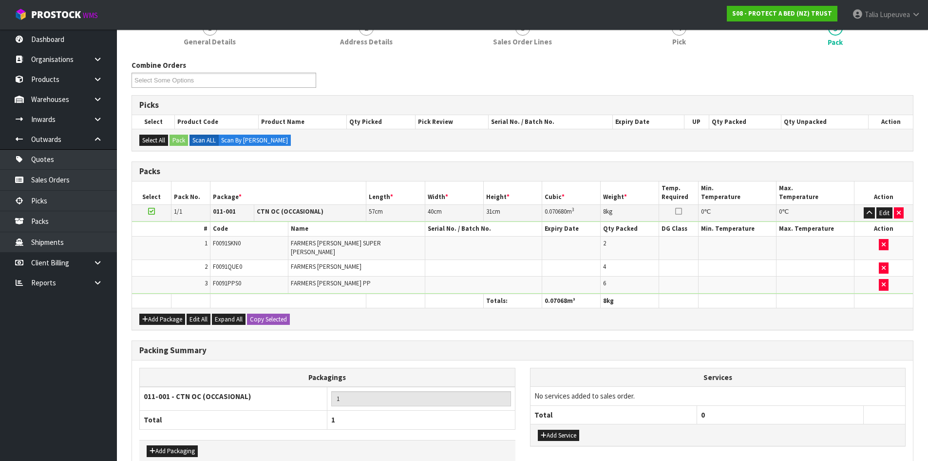
scroll to position [146, 0]
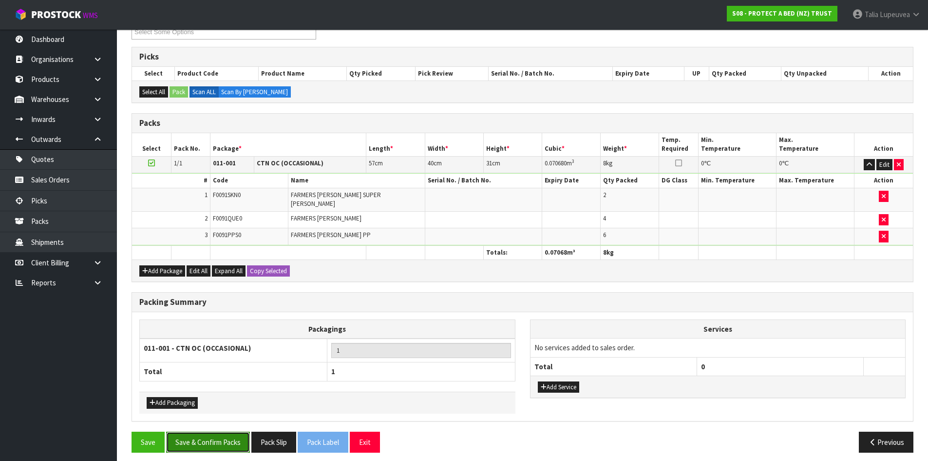
click at [236, 435] on button "Save & Confirm Packs" at bounding box center [208, 441] width 84 height 21
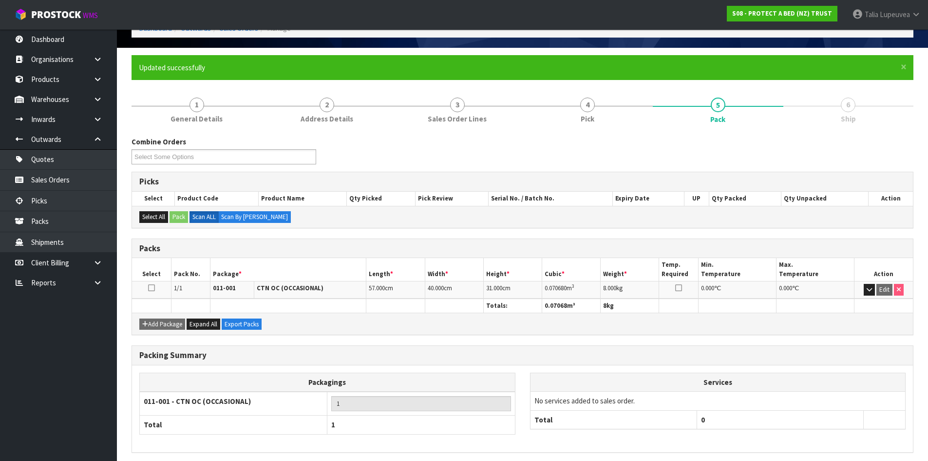
scroll to position [94, 0]
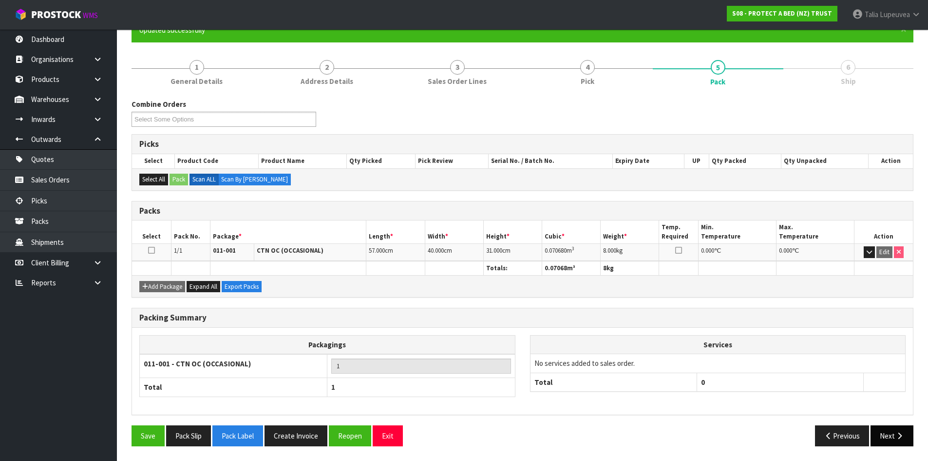
click at [909, 433] on button "Next" at bounding box center [892, 435] width 43 height 21
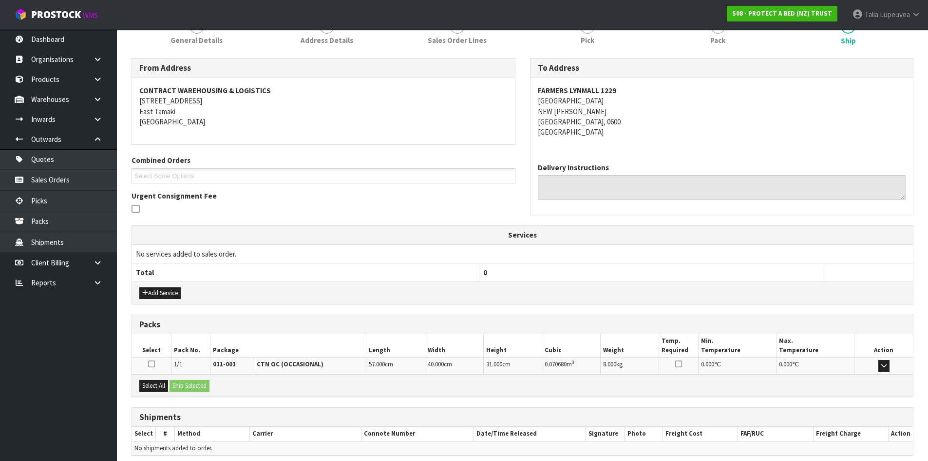
scroll to position [175, 0]
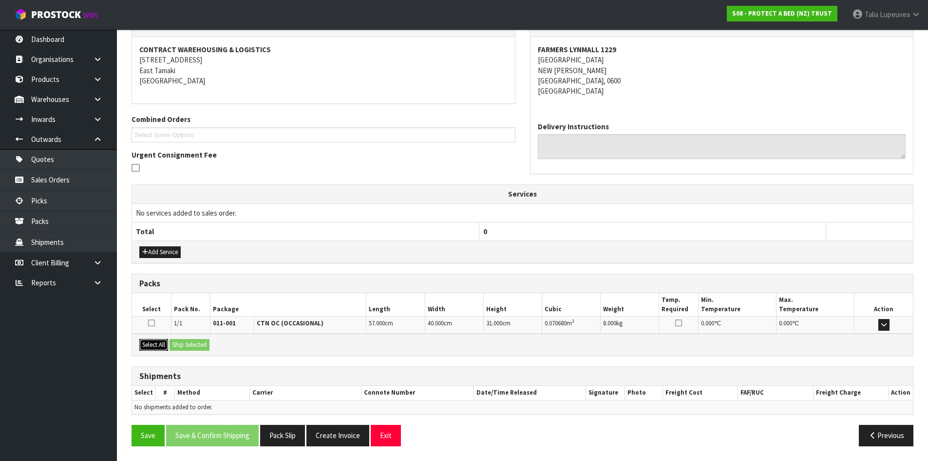
click at [159, 348] on button "Select All" at bounding box center [153, 345] width 29 height 12
click at [199, 346] on button "Ship Selected" at bounding box center [190, 345] width 40 height 12
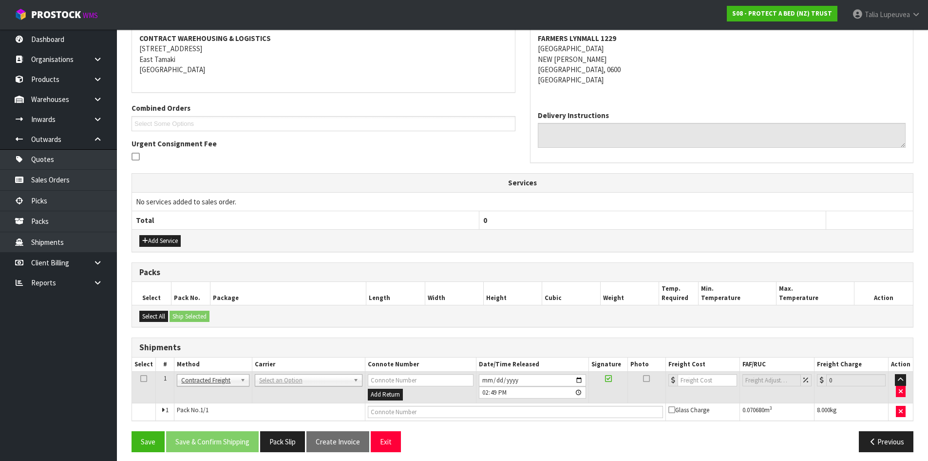
scroll to position [193, 0]
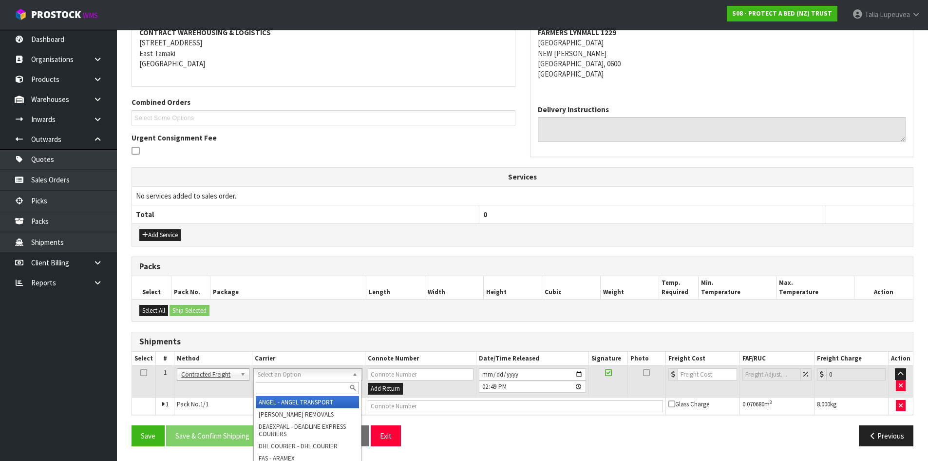
click at [272, 389] on input "text" at bounding box center [307, 388] width 103 height 12
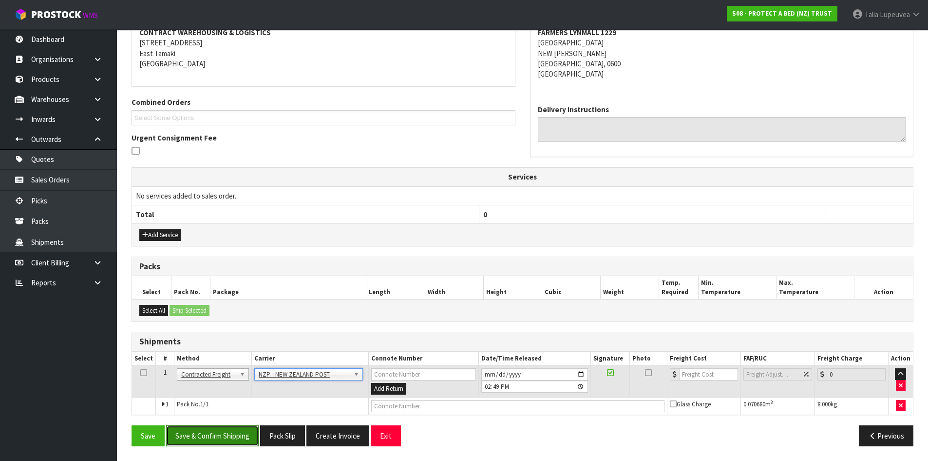
click at [241, 434] on button "Save & Confirm Shipping" at bounding box center [212, 435] width 93 height 21
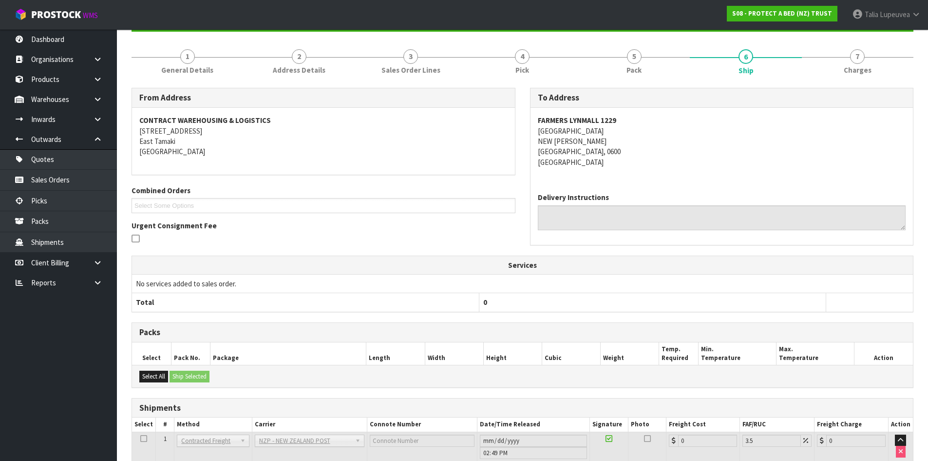
scroll to position [179, 0]
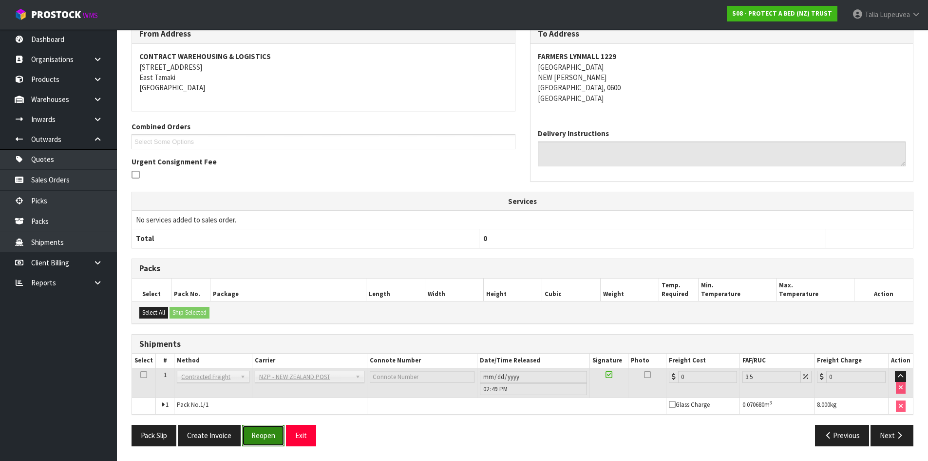
click at [269, 433] on button "Reopen" at bounding box center [263, 435] width 42 height 21
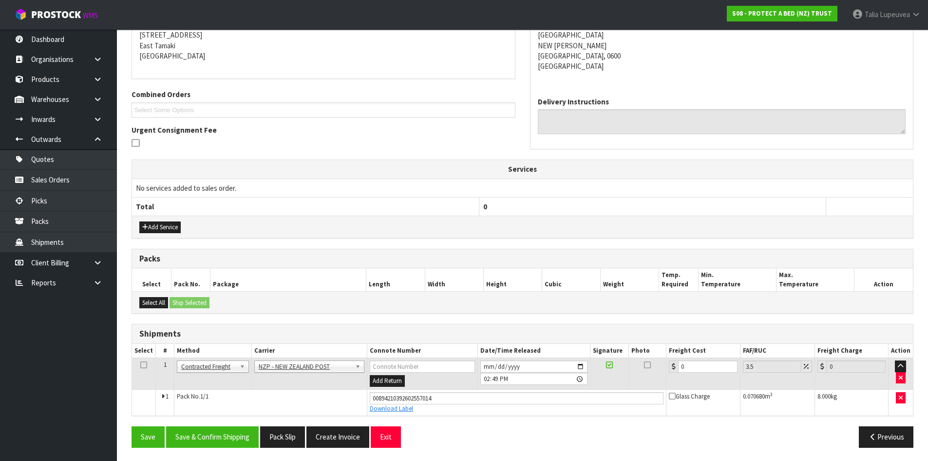
scroll to position [202, 0]
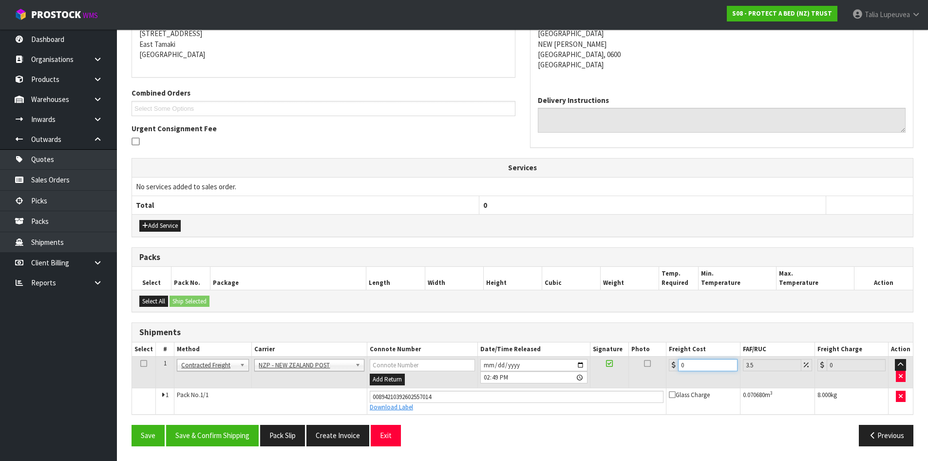
drag, startPoint x: 674, startPoint y: 372, endPoint x: 661, endPoint y: 376, distance: 13.3
click at [663, 376] on tr "1 Client Local Pickup Customer Local Pickup Company Freight Contracted Freight …" at bounding box center [522, 372] width 781 height 32
click at [232, 438] on button "Save & Confirm Shipping" at bounding box center [212, 435] width 93 height 21
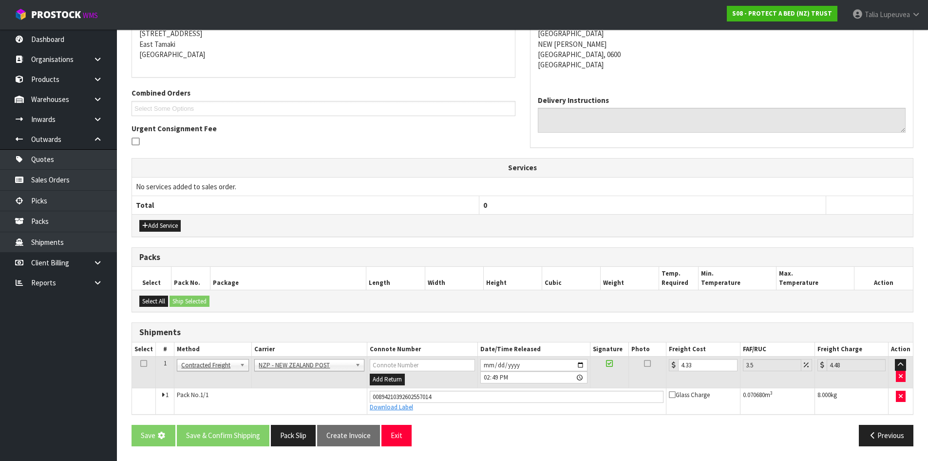
scroll to position [0, 0]
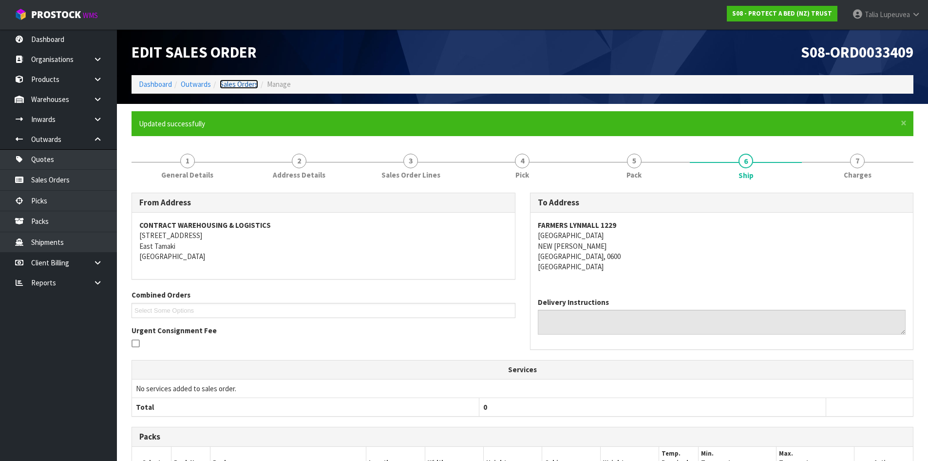
click at [240, 85] on link "Sales Orders" at bounding box center [239, 83] width 39 height 9
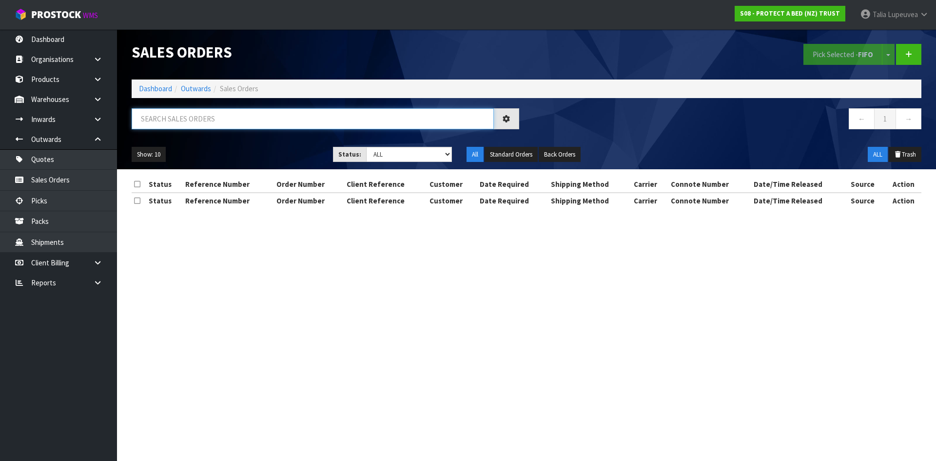
click at [231, 116] on input "text" at bounding box center [313, 118] width 362 height 21
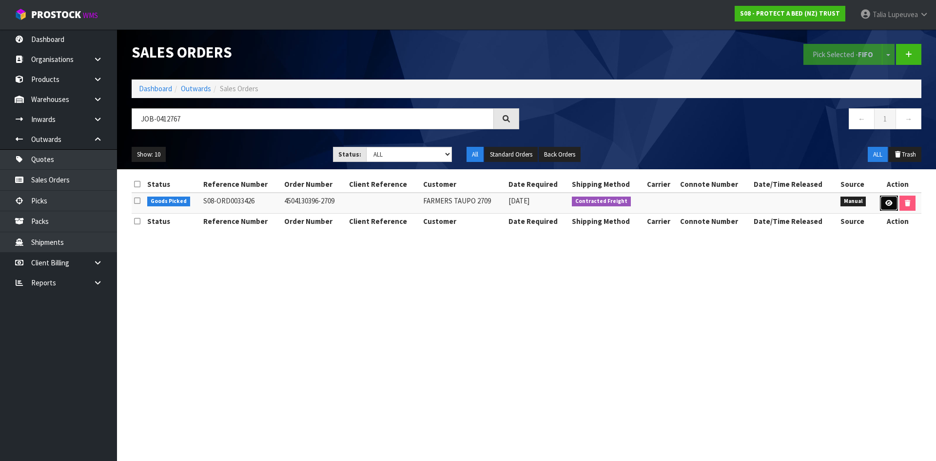
click at [889, 207] on link at bounding box center [889, 203] width 18 height 16
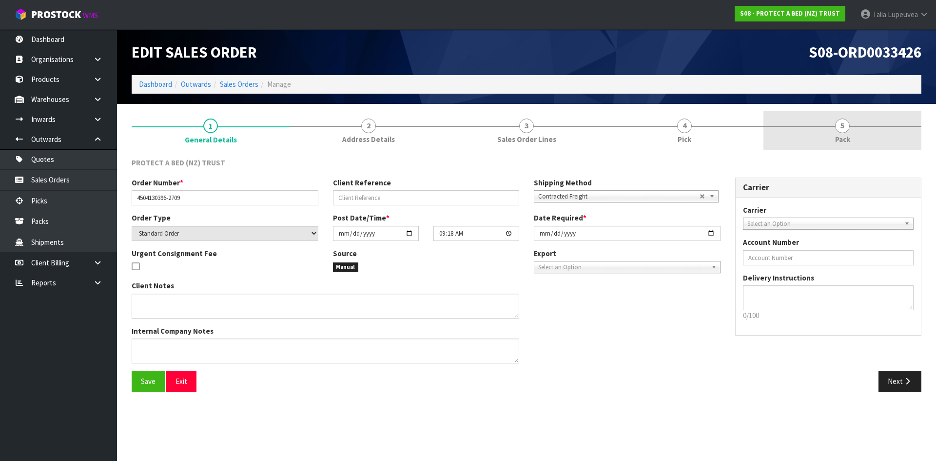
click at [833, 138] on link "5 Pack" at bounding box center [842, 130] width 158 height 39
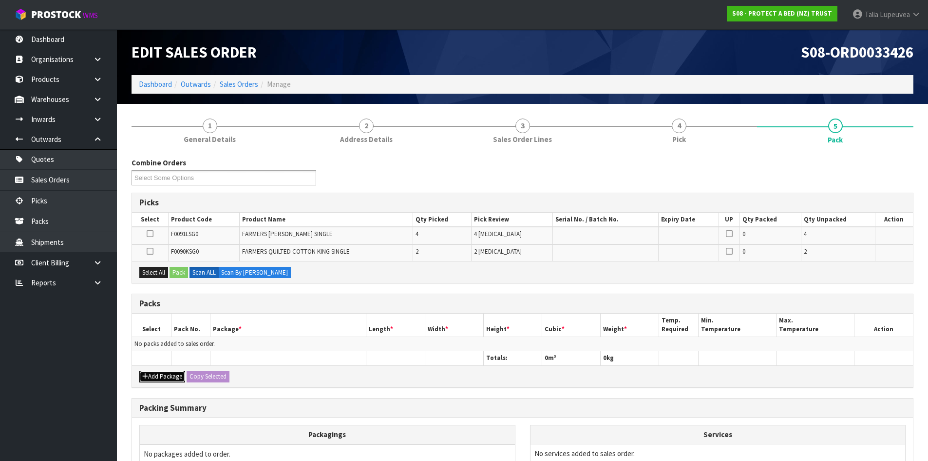
click at [164, 371] on button "Add Package" at bounding box center [162, 376] width 46 height 12
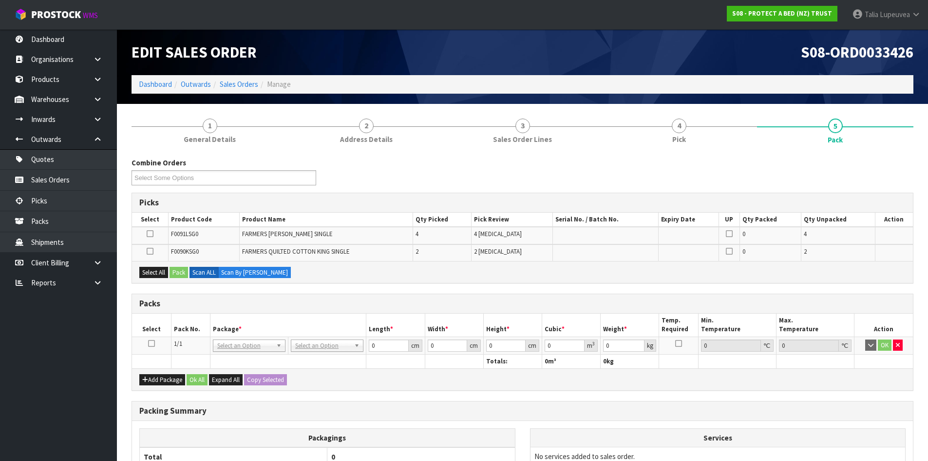
click at [152, 343] on icon at bounding box center [151, 343] width 7 height 0
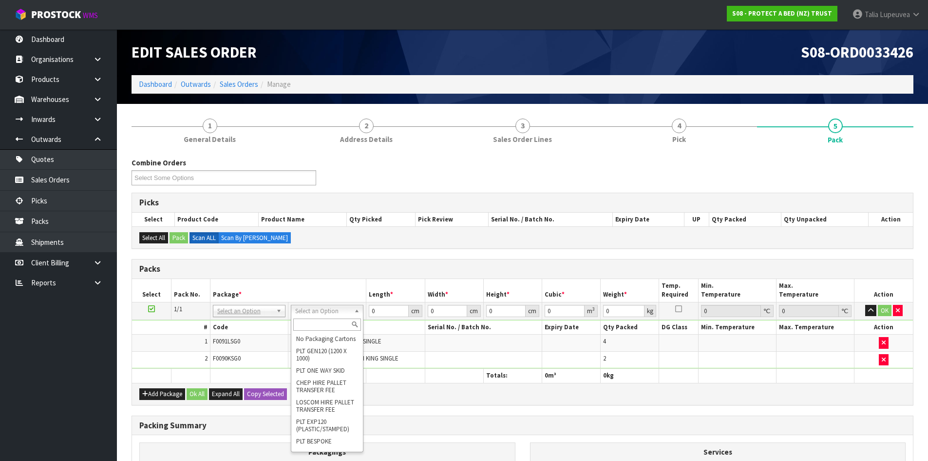
click at [324, 316] on div at bounding box center [327, 324] width 72 height 16
click at [322, 324] on input "text" at bounding box center [327, 324] width 68 height 12
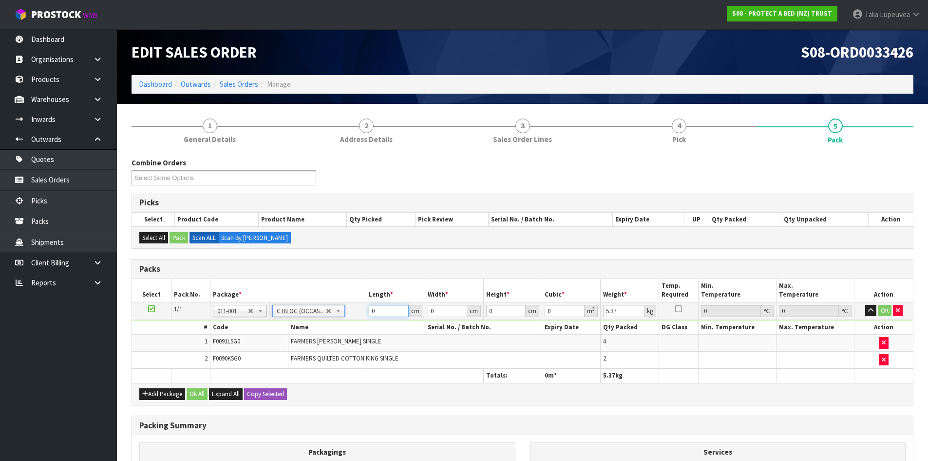
drag, startPoint x: 386, startPoint y: 309, endPoint x: 348, endPoint y: 309, distance: 37.5
click at [348, 309] on tr "1/1 NONE 007-001 007-002 007-004 007-009 007-013 007-014 007-015 007-017 007-01…" at bounding box center [522, 311] width 781 height 18
drag, startPoint x: 506, startPoint y: 309, endPoint x: 464, endPoint y: 319, distance: 43.6
click at [464, 319] on tbody "1/1 NONE 007-001 007-002 007-004 007-009 007-013 007-014 007-015 007-017 007-01…" at bounding box center [522, 335] width 781 height 66
click at [891, 309] on button "OK" at bounding box center [885, 311] width 14 height 12
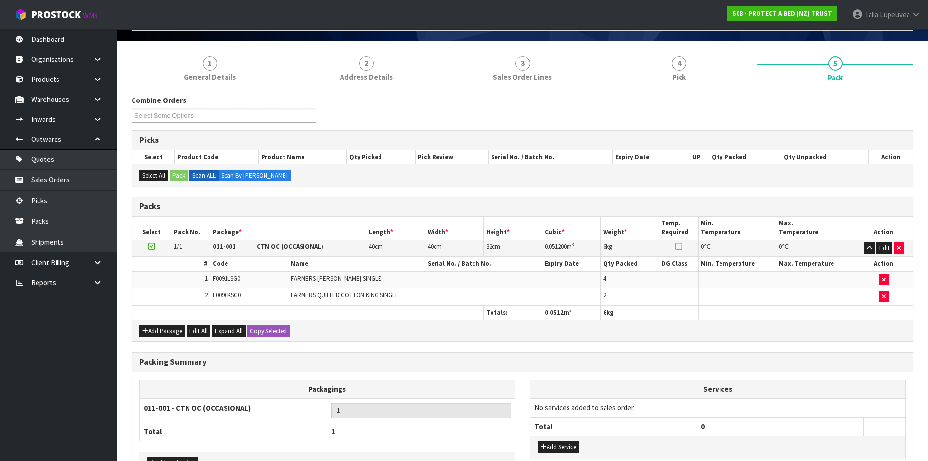
scroll to position [129, 0]
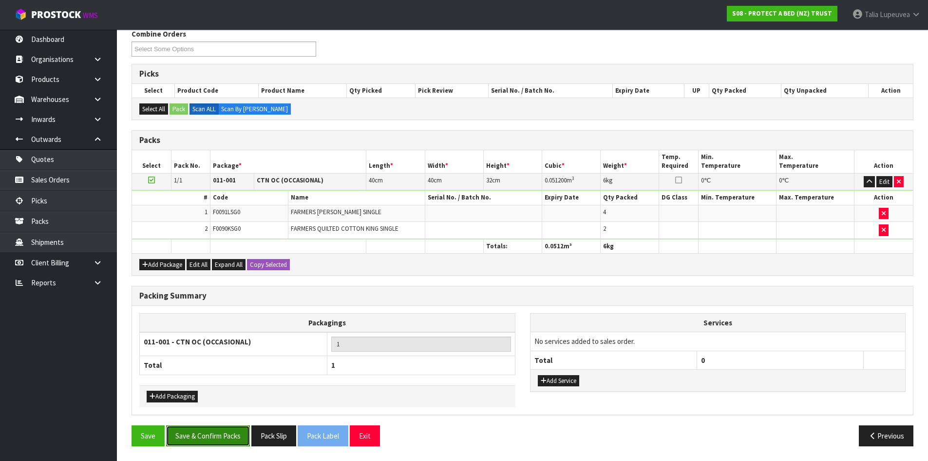
click at [233, 440] on button "Save & Confirm Packs" at bounding box center [208, 435] width 84 height 21
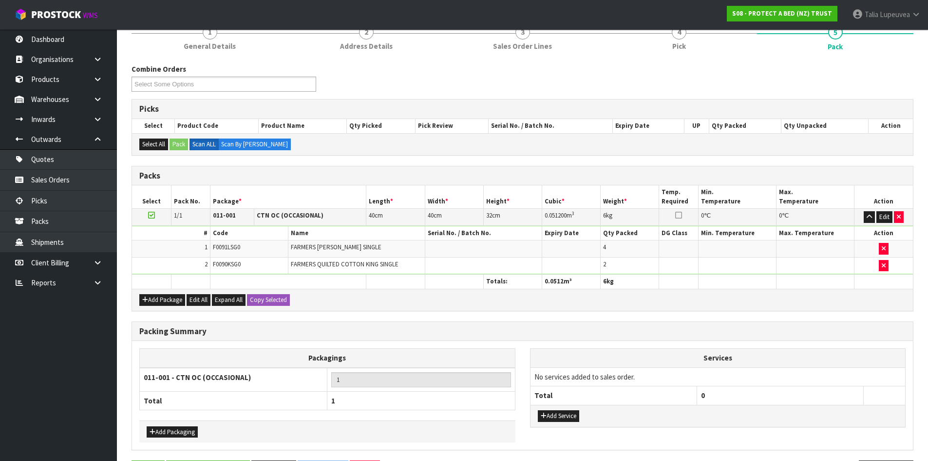
scroll to position [0, 0]
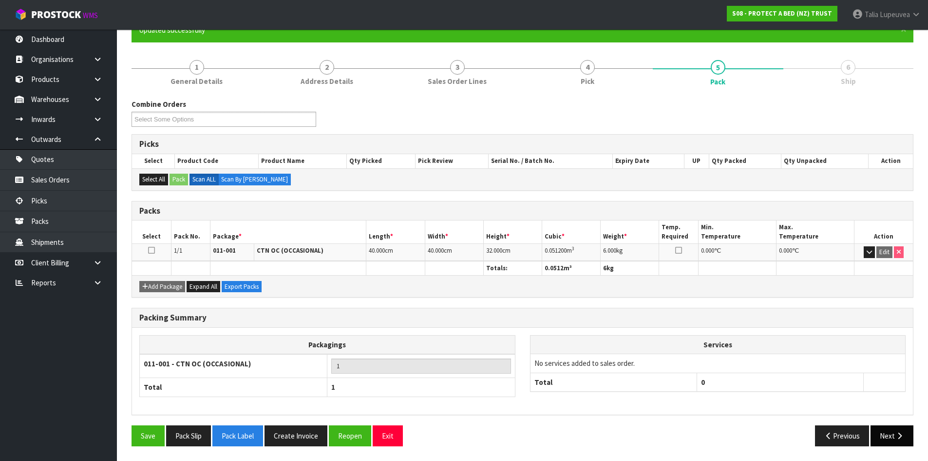
click at [887, 439] on button "Next" at bounding box center [892, 435] width 43 height 21
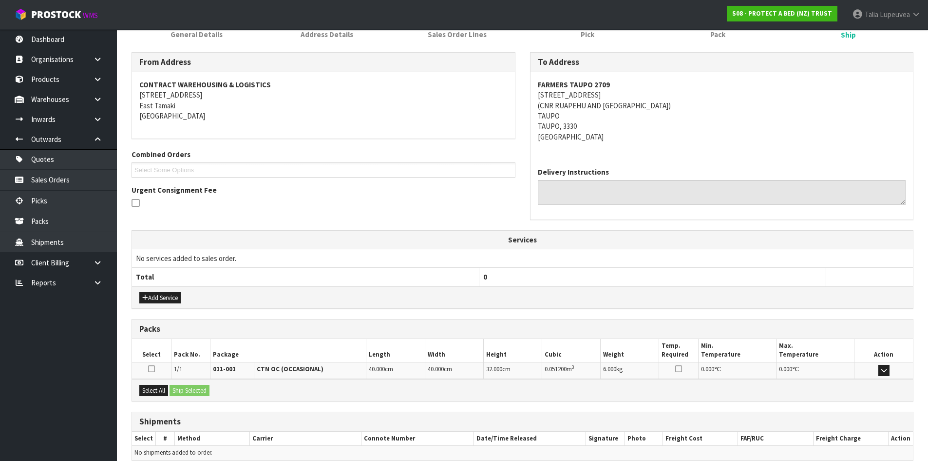
scroll to position [186, 0]
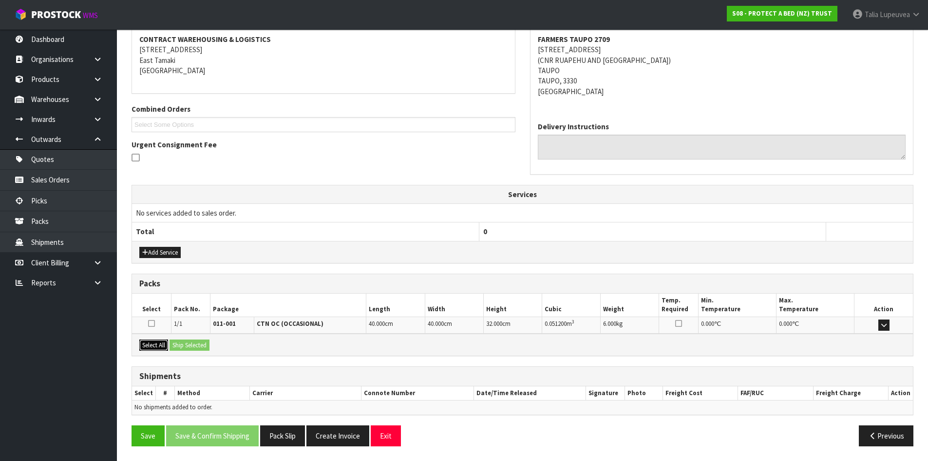
drag, startPoint x: 153, startPoint y: 340, endPoint x: 176, endPoint y: 342, distance: 23.5
click at [153, 340] on button "Select All" at bounding box center [153, 345] width 29 height 12
click at [193, 345] on button "Ship Selected" at bounding box center [190, 345] width 40 height 12
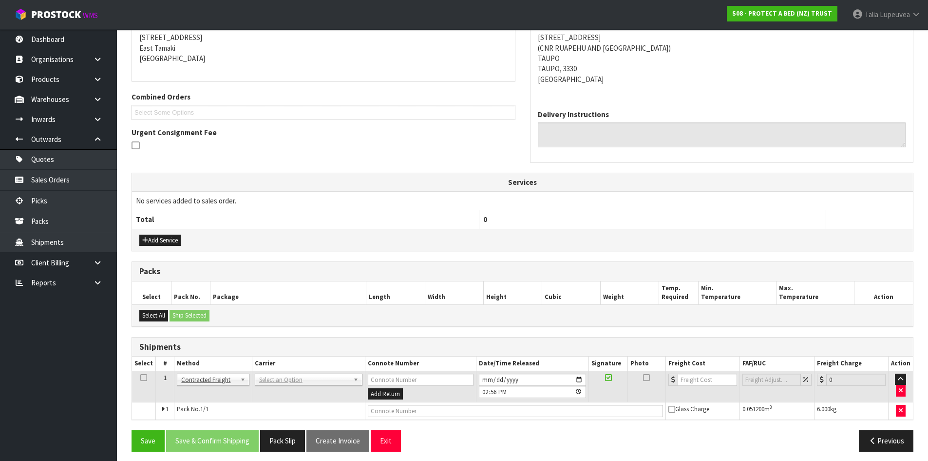
scroll to position [203, 0]
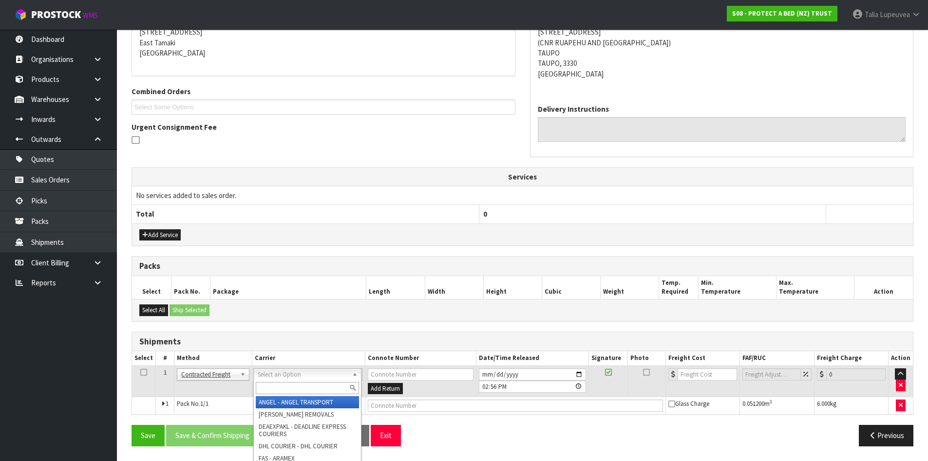
click at [292, 386] on input "text" at bounding box center [307, 388] width 103 height 12
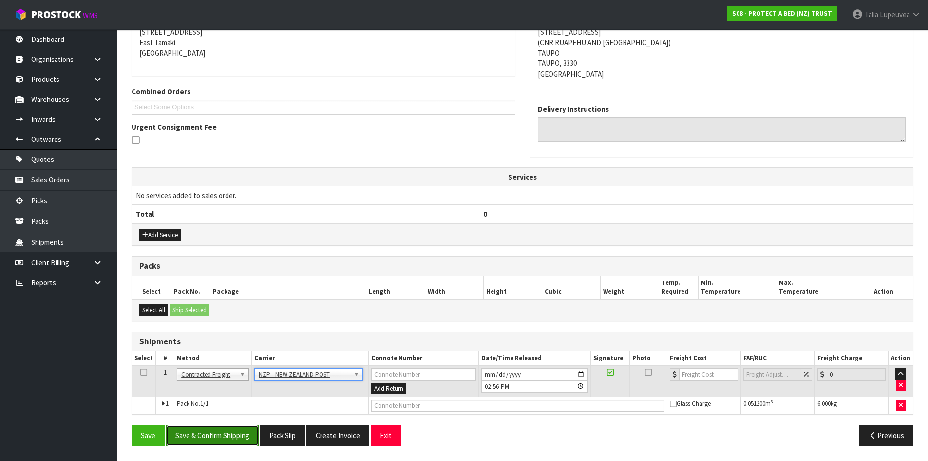
click at [253, 433] on button "Save & Confirm Shipping" at bounding box center [212, 435] width 93 height 21
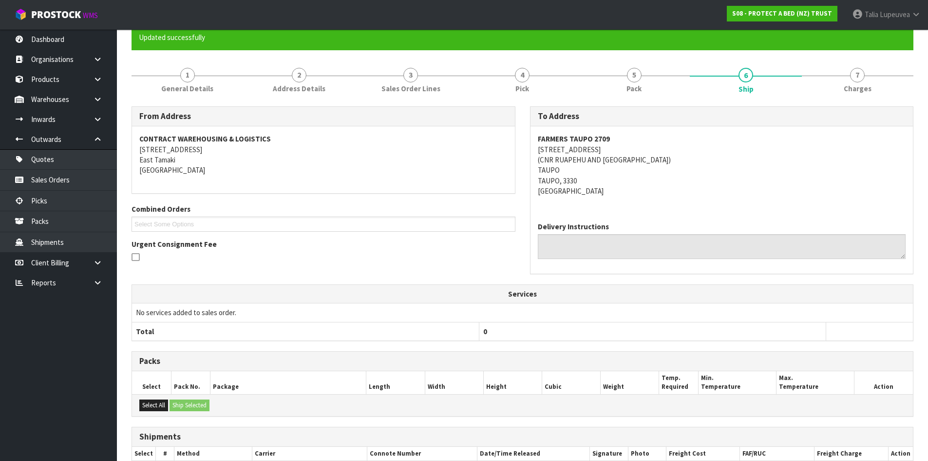
scroll to position [189, 0]
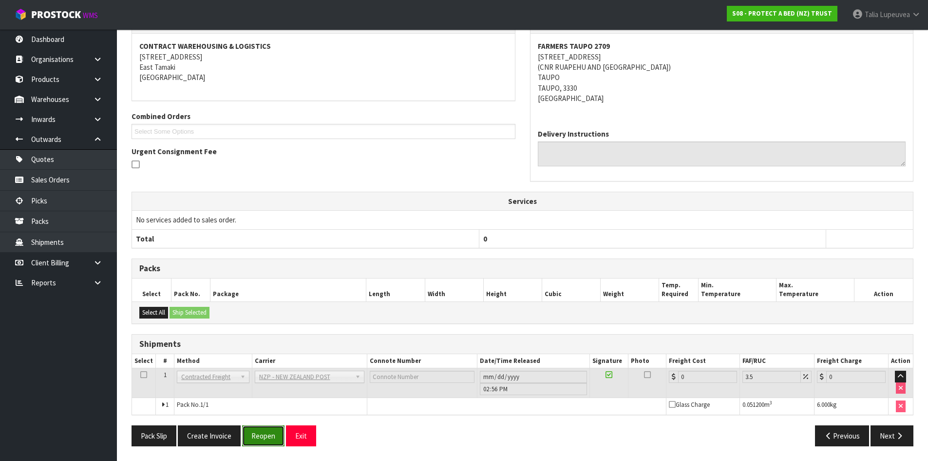
click at [253, 435] on button "Reopen" at bounding box center [263, 435] width 42 height 21
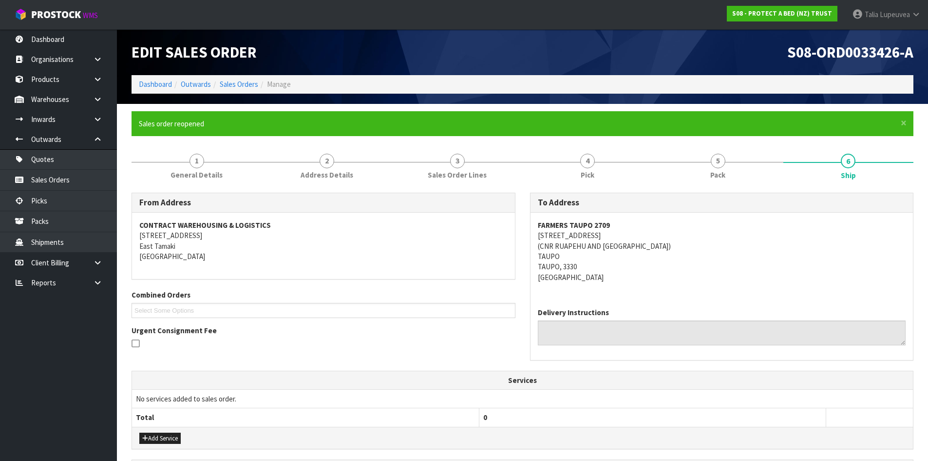
scroll to position [212, 0]
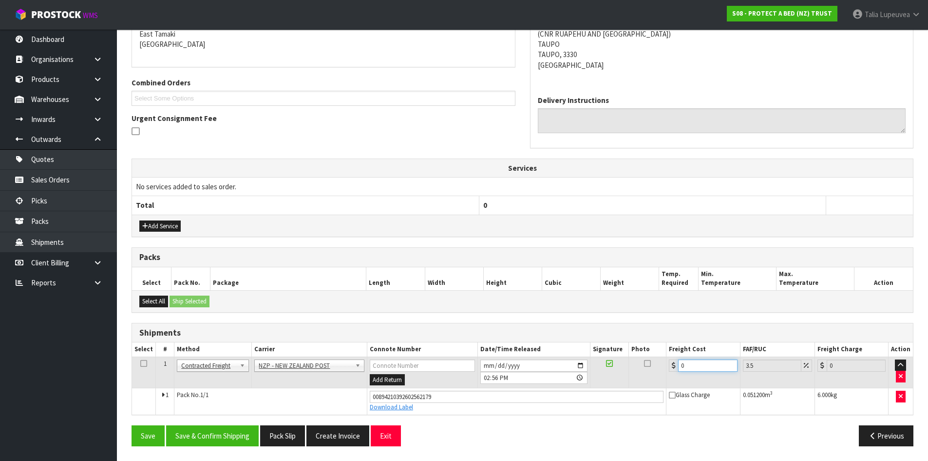
drag, startPoint x: 704, startPoint y: 366, endPoint x: 679, endPoint y: 369, distance: 25.6
click at [679, 369] on input "0" at bounding box center [707, 365] width 59 height 12
click at [206, 442] on button "Save & Confirm Shipping" at bounding box center [212, 435] width 93 height 21
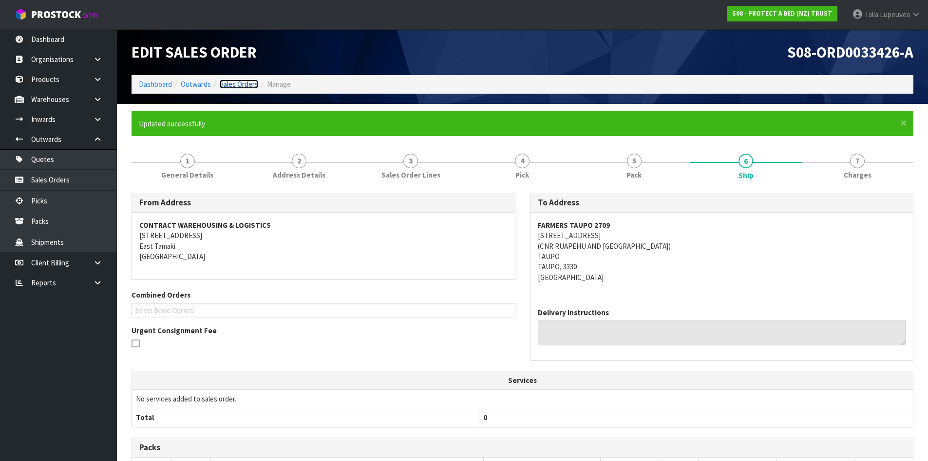
click at [229, 83] on link "Sales Orders" at bounding box center [239, 83] width 39 height 9
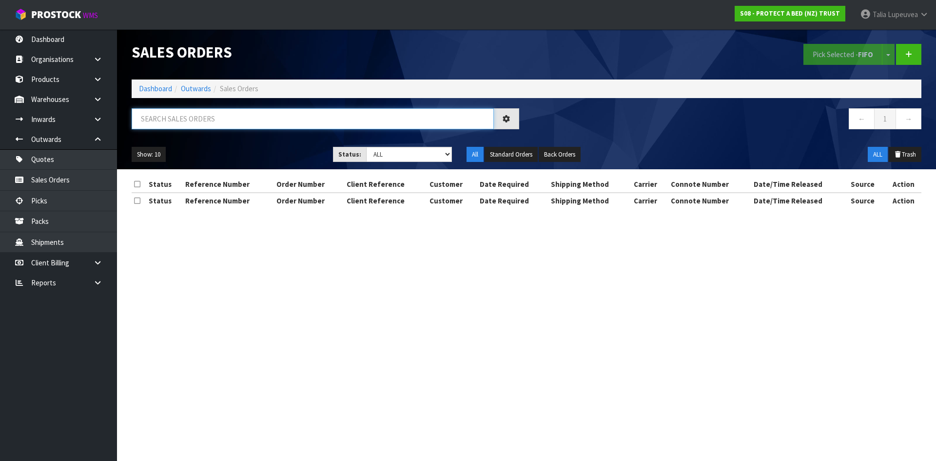
click at [210, 122] on input "text" at bounding box center [313, 118] width 362 height 21
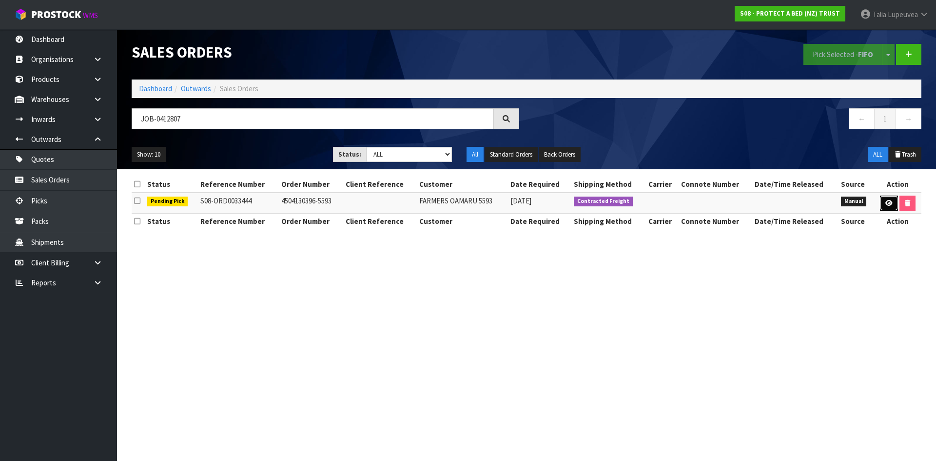
click at [885, 204] on icon at bounding box center [888, 203] width 7 height 6
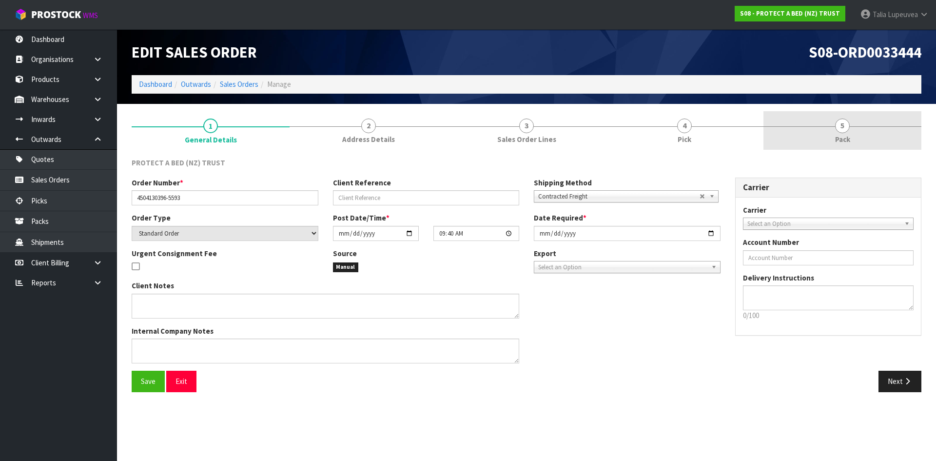
click at [837, 135] on span "Pack" at bounding box center [842, 139] width 15 height 10
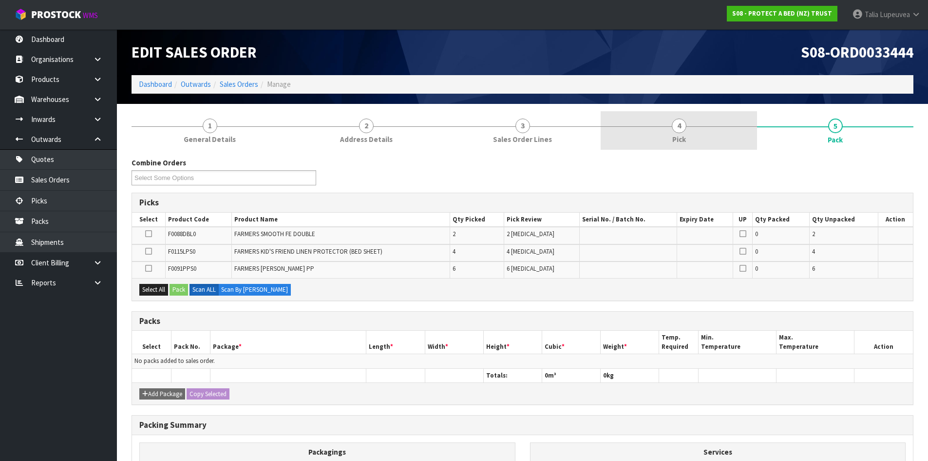
click at [703, 131] on link "4 Pick" at bounding box center [679, 130] width 156 height 39
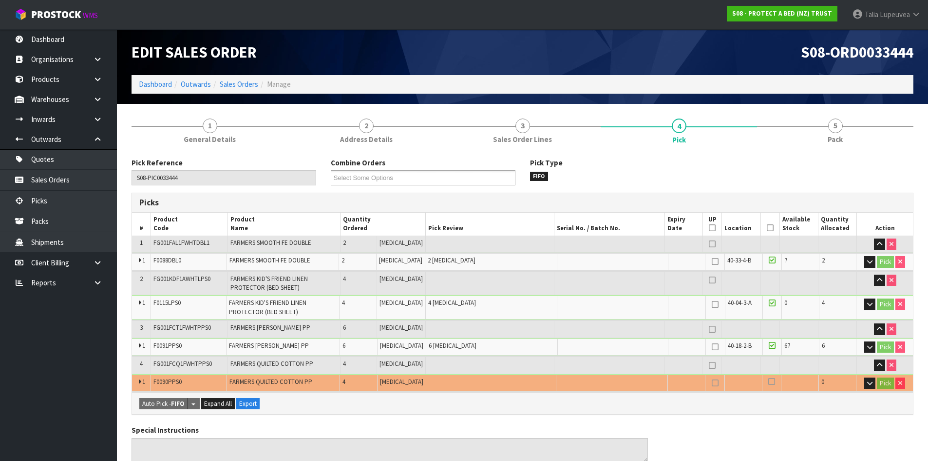
click at [761, 229] on th "Picked" at bounding box center [770, 224] width 19 height 23
click at [767, 228] on icon at bounding box center [770, 228] width 7 height 0
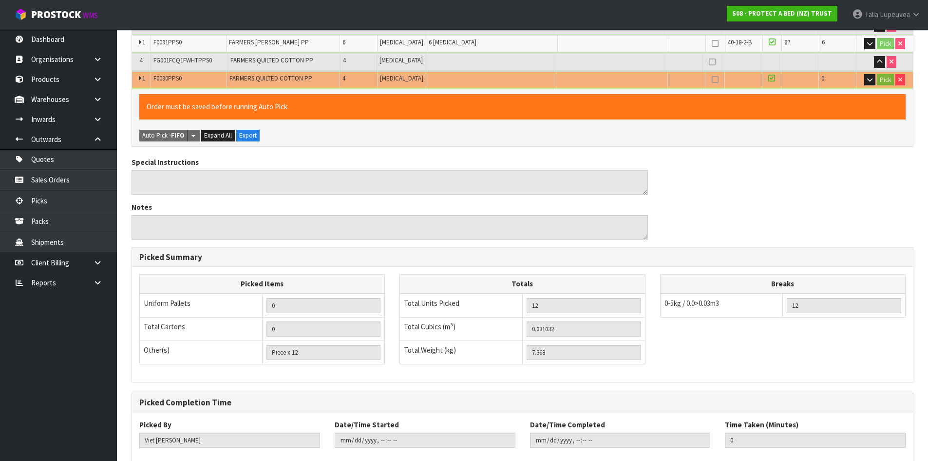
scroll to position [358, 0]
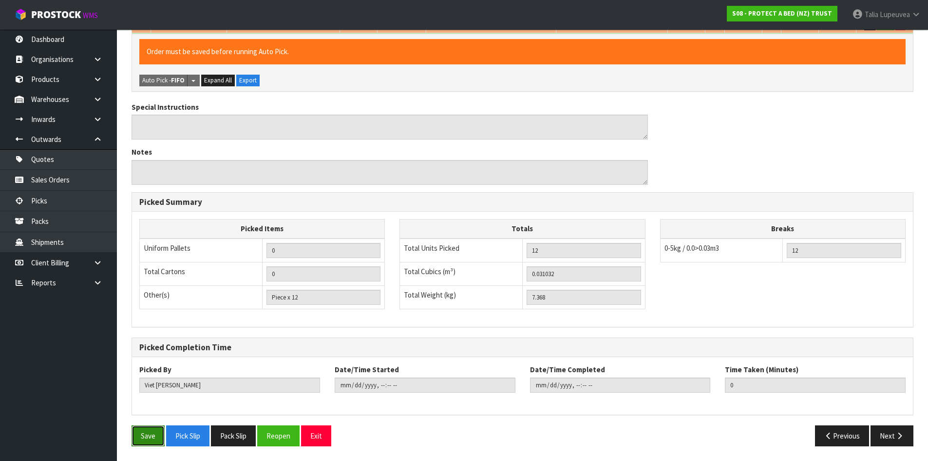
click at [158, 437] on button "Save" at bounding box center [148, 435] width 33 height 21
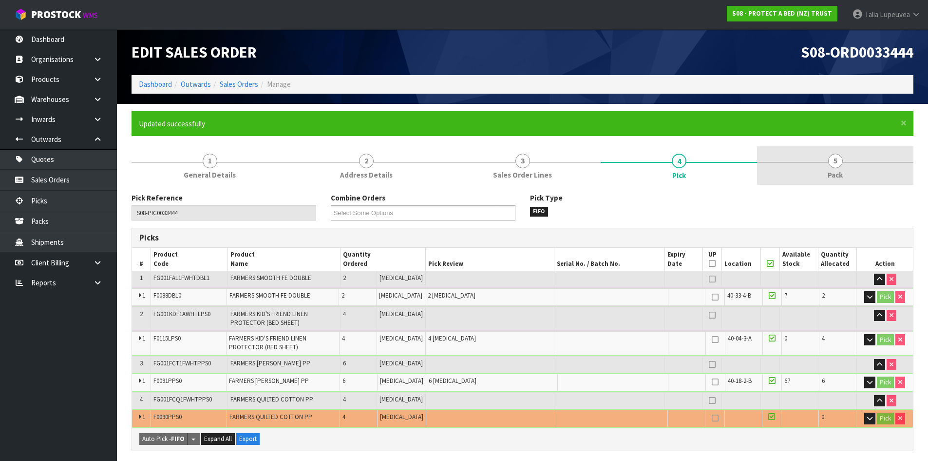
click at [819, 151] on link "5 Pack" at bounding box center [835, 165] width 156 height 39
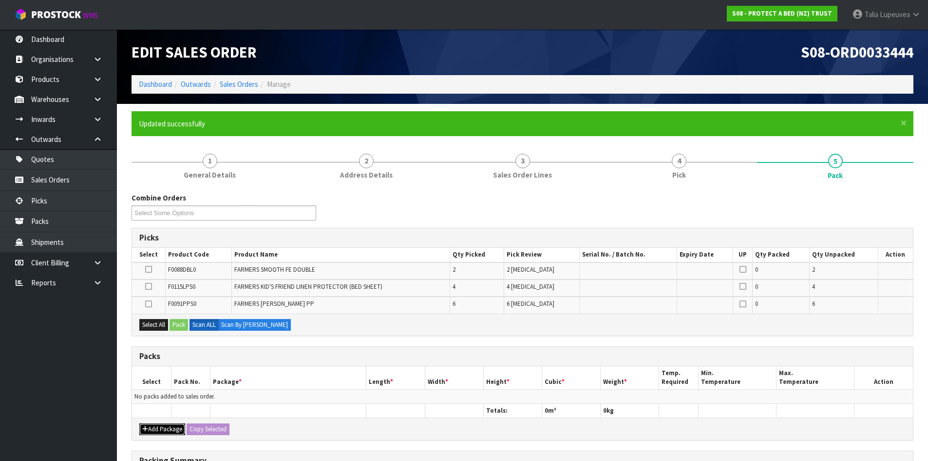
click at [161, 429] on button "Add Package" at bounding box center [162, 429] width 46 height 12
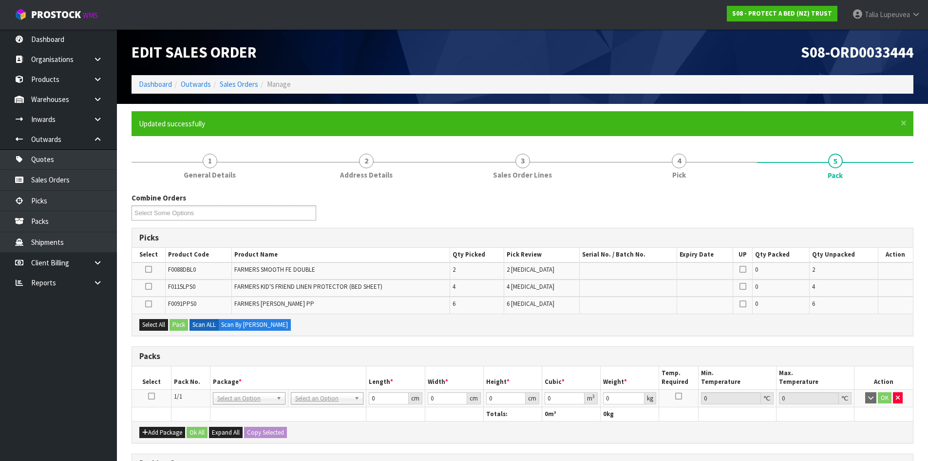
click at [148, 396] on icon at bounding box center [151, 396] width 7 height 0
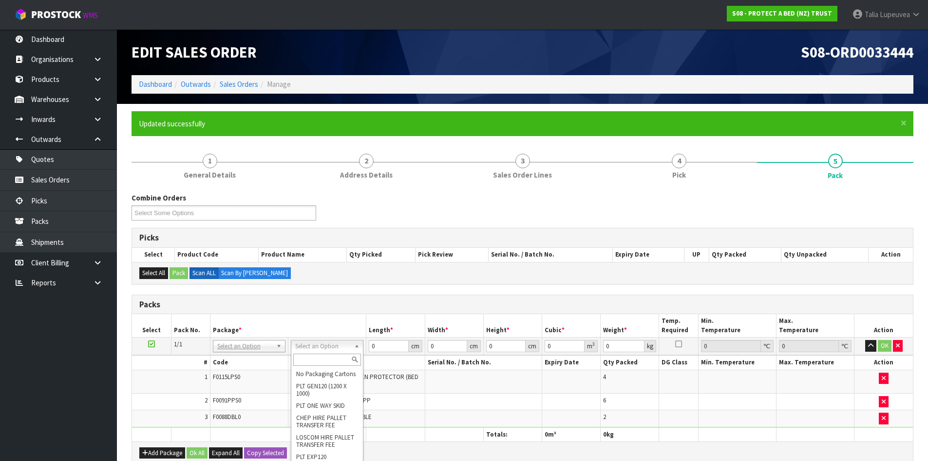
click at [335, 363] on input "text" at bounding box center [327, 359] width 68 height 12
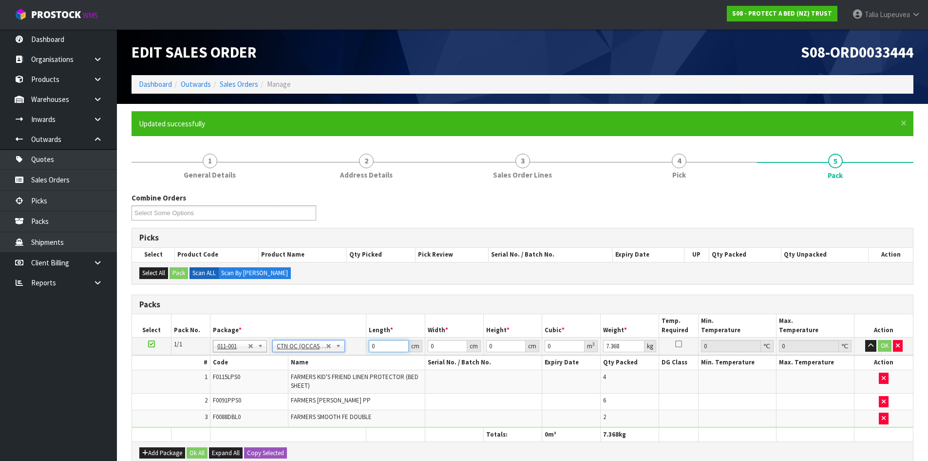
drag, startPoint x: 384, startPoint y: 343, endPoint x: 352, endPoint y: 346, distance: 32.3
click at [352, 346] on tr "1/1 NONE 007-001 007-002 007-004 007-009 007-013 007-014 007-015 007-017 007-01…" at bounding box center [522, 346] width 781 height 18
click at [884, 343] on button "OK" at bounding box center [885, 346] width 14 height 12
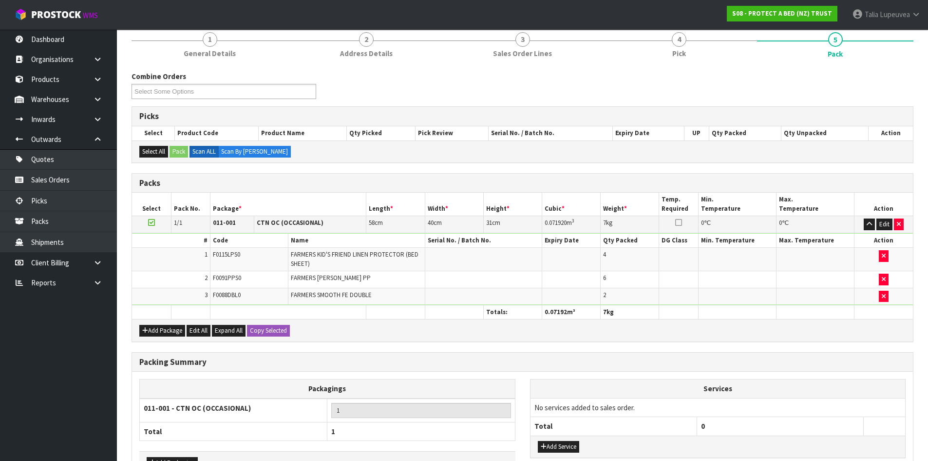
scroll to position [188, 0]
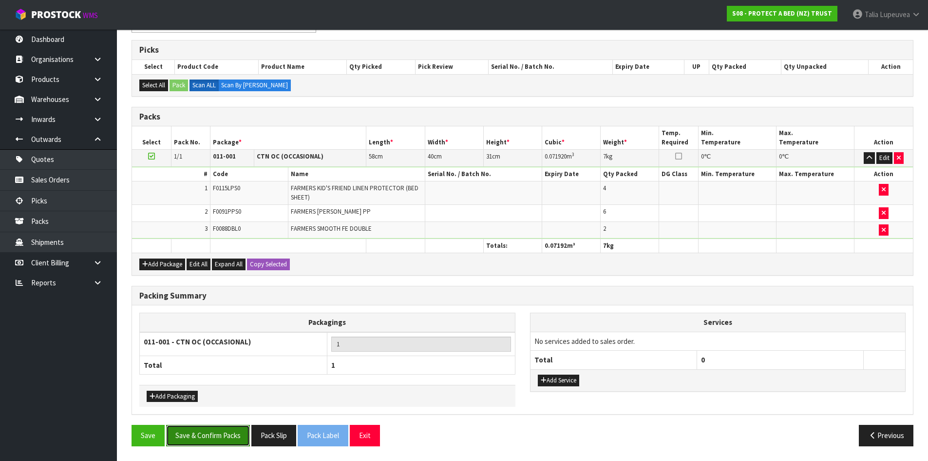
click at [226, 427] on button "Save & Confirm Packs" at bounding box center [208, 435] width 84 height 21
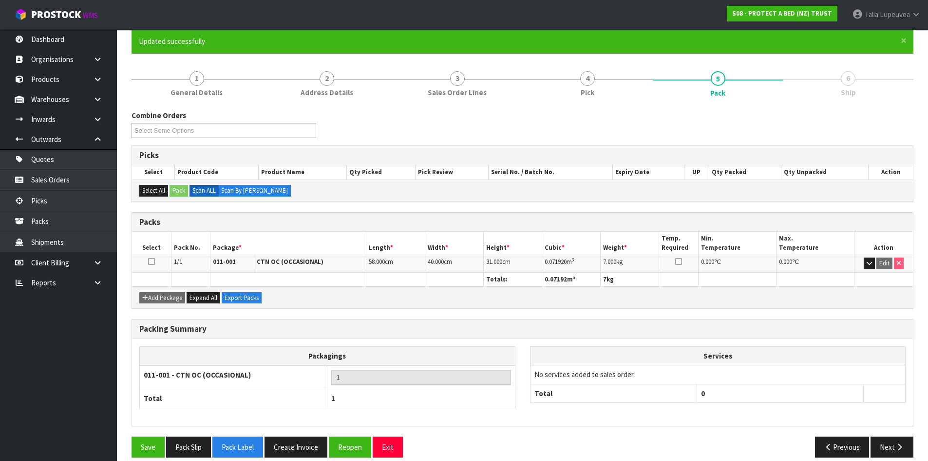
scroll to position [94, 0]
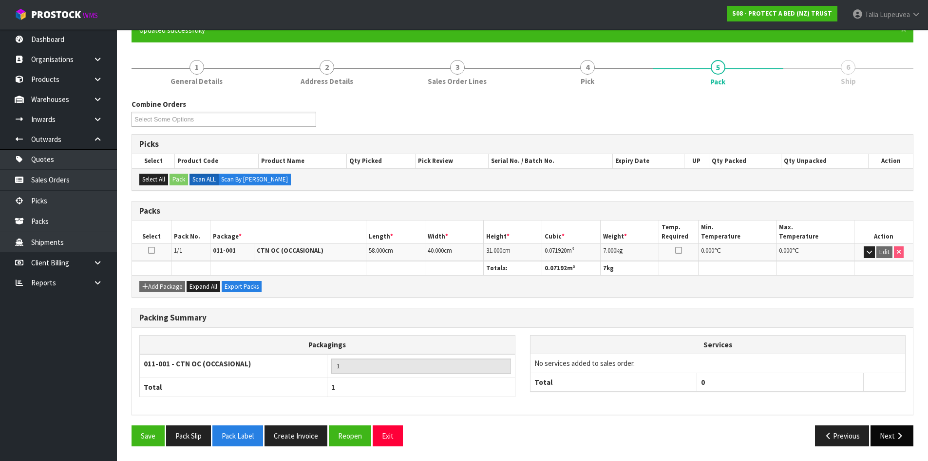
click at [887, 433] on button "Next" at bounding box center [892, 435] width 43 height 21
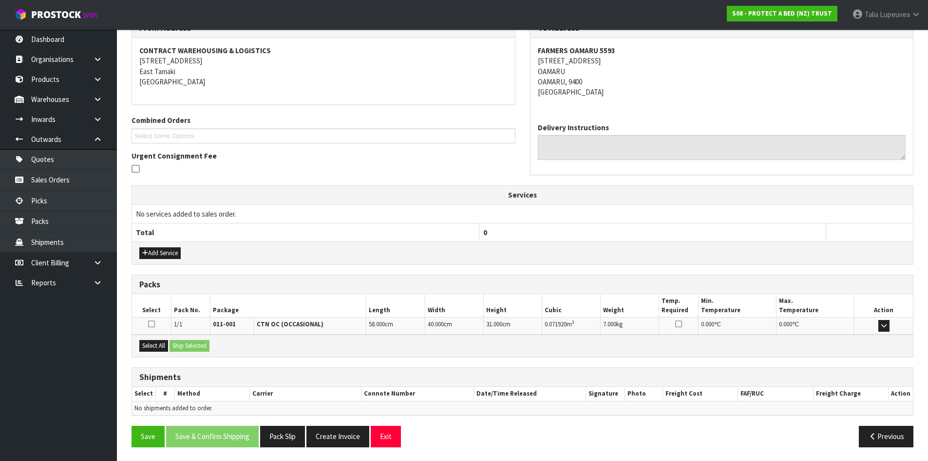
scroll to position [175, 0]
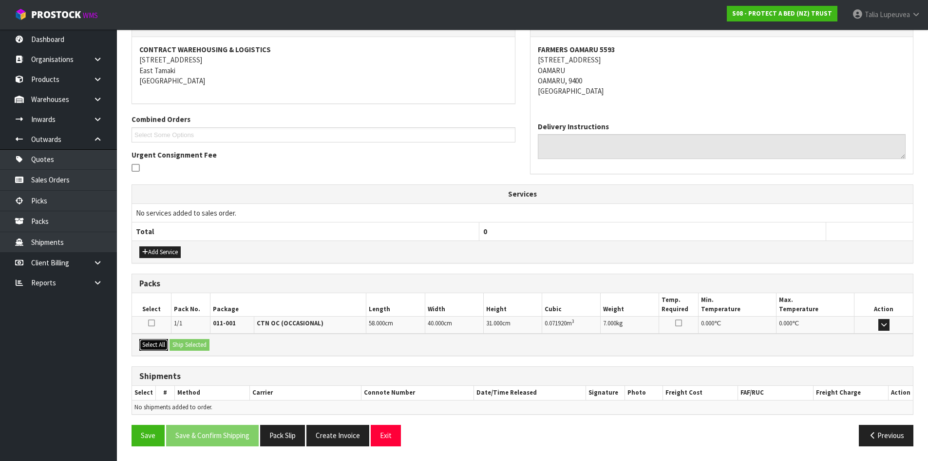
click at [166, 346] on button "Select All" at bounding box center [153, 345] width 29 height 12
click at [186, 346] on button "Ship Selected" at bounding box center [190, 345] width 40 height 12
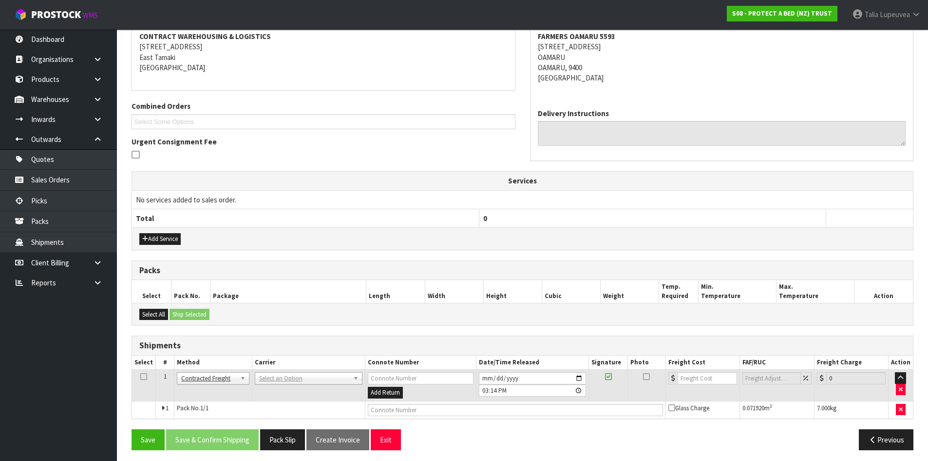
scroll to position [193, 0]
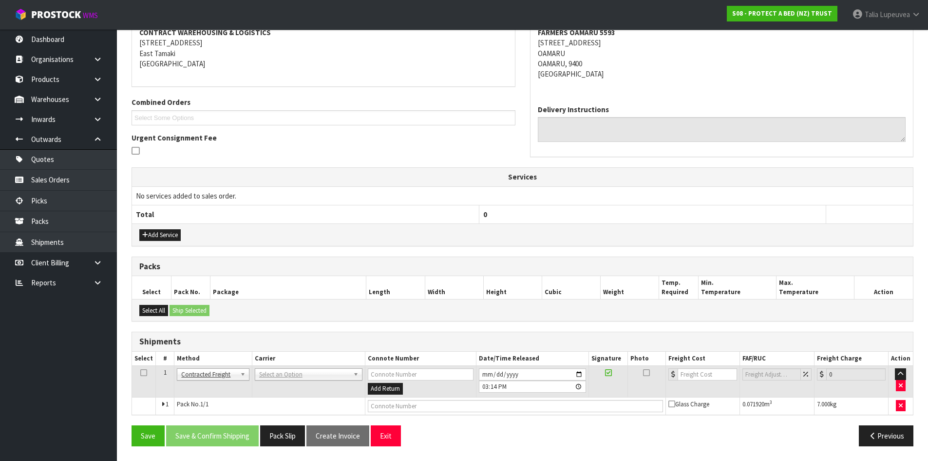
drag, startPoint x: 313, startPoint y: 372, endPoint x: 300, endPoint y: 396, distance: 27.5
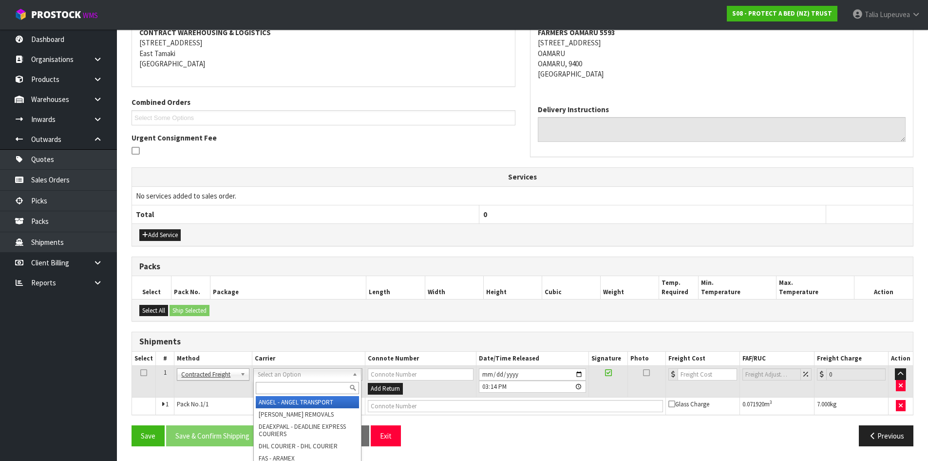
click at [301, 390] on input "text" at bounding box center [307, 388] width 103 height 12
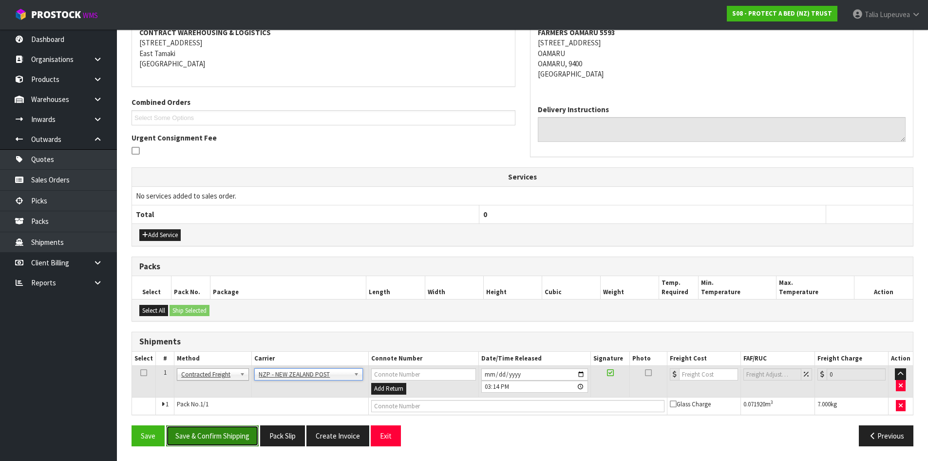
click at [210, 432] on button "Save & Confirm Shipping" at bounding box center [212, 435] width 93 height 21
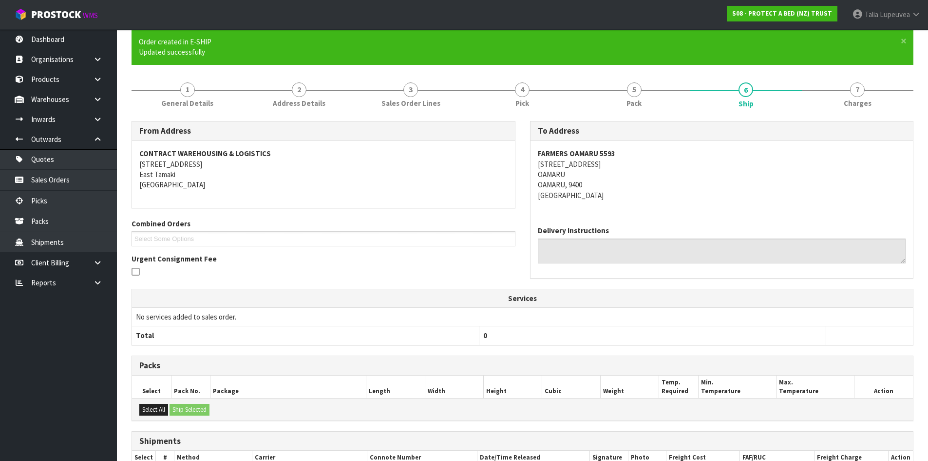
scroll to position [179, 0]
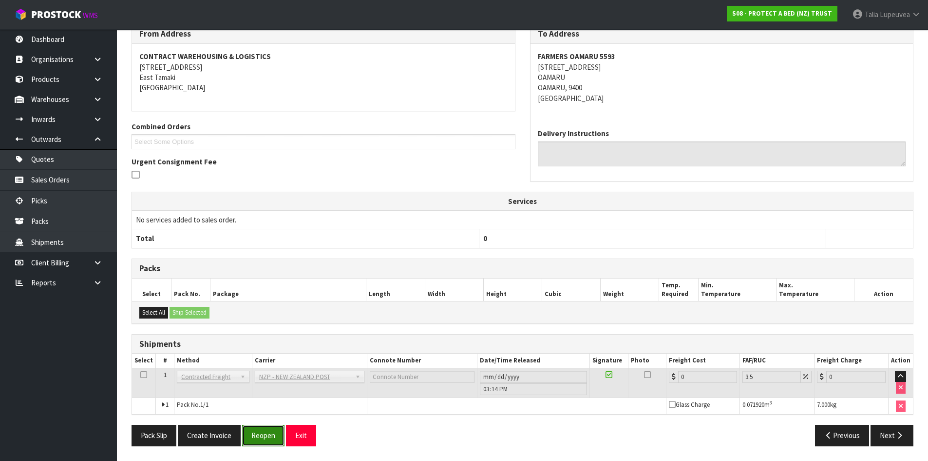
click at [261, 439] on button "Reopen" at bounding box center [263, 435] width 42 height 21
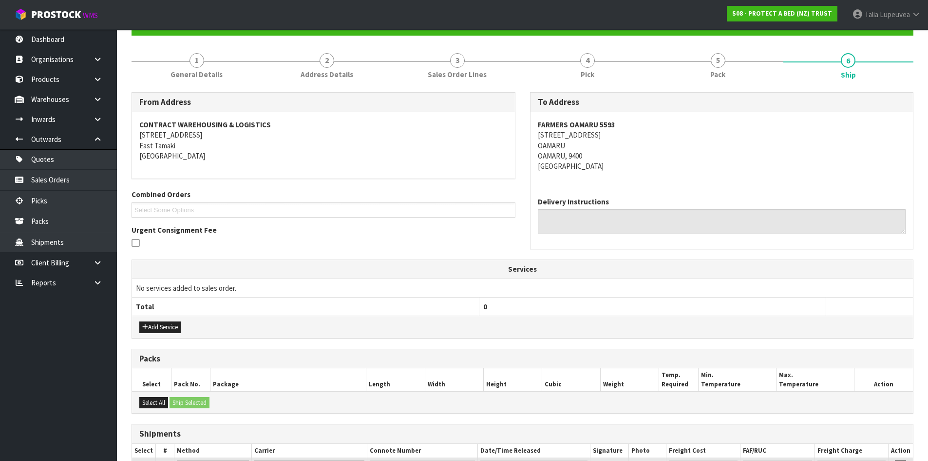
scroll to position [168, 0]
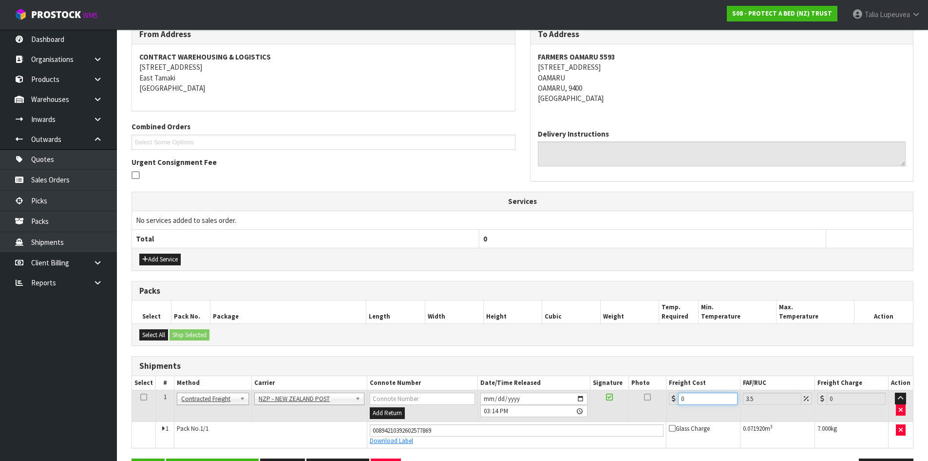
drag, startPoint x: 689, startPoint y: 399, endPoint x: 626, endPoint y: 403, distance: 62.5
click at [650, 401] on tr "1 Client Local Pickup Customer Local Pickup Company Freight Contracted Freight …" at bounding box center [522, 406] width 781 height 32
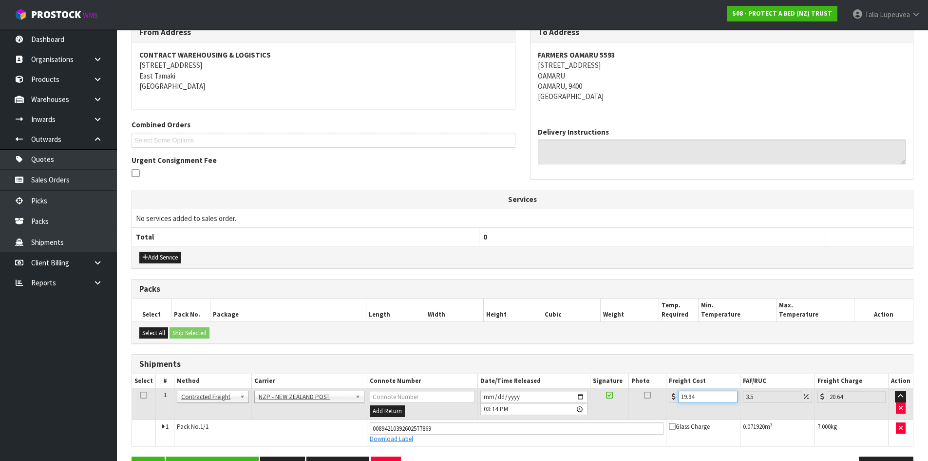
scroll to position [202, 0]
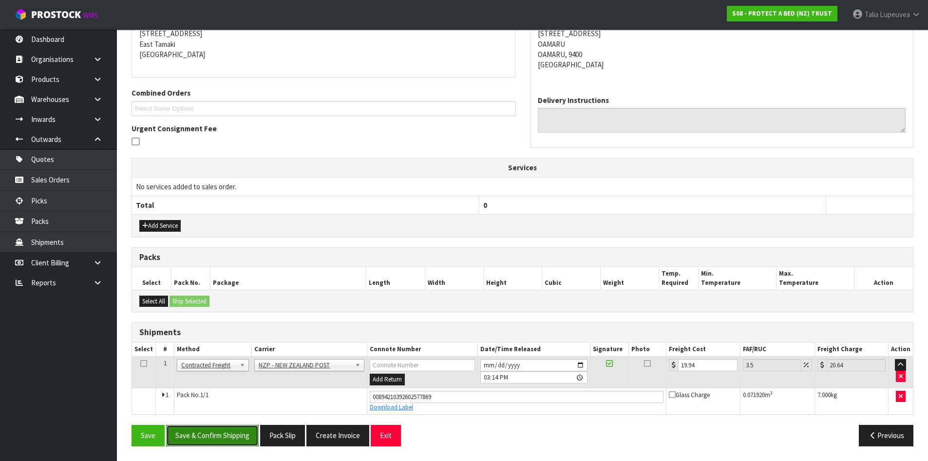
click at [241, 443] on button "Save & Confirm Shipping" at bounding box center [212, 435] width 93 height 21
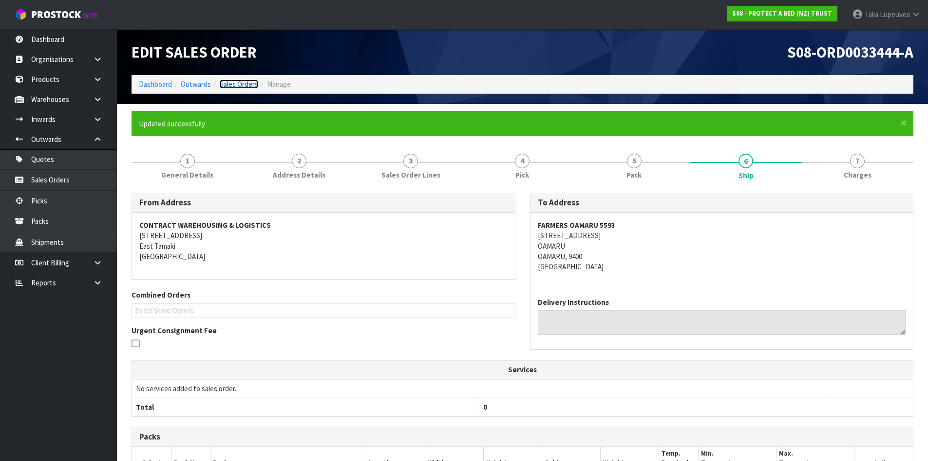
drag, startPoint x: 245, startPoint y: 83, endPoint x: 193, endPoint y: 77, distance: 51.6
click at [245, 83] on link "Sales Orders" at bounding box center [239, 83] width 39 height 9
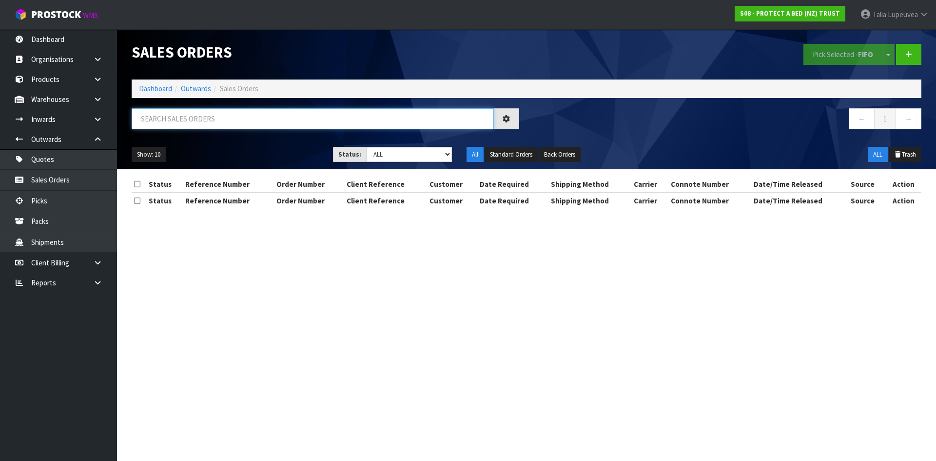
click at [177, 123] on input "text" at bounding box center [313, 118] width 362 height 21
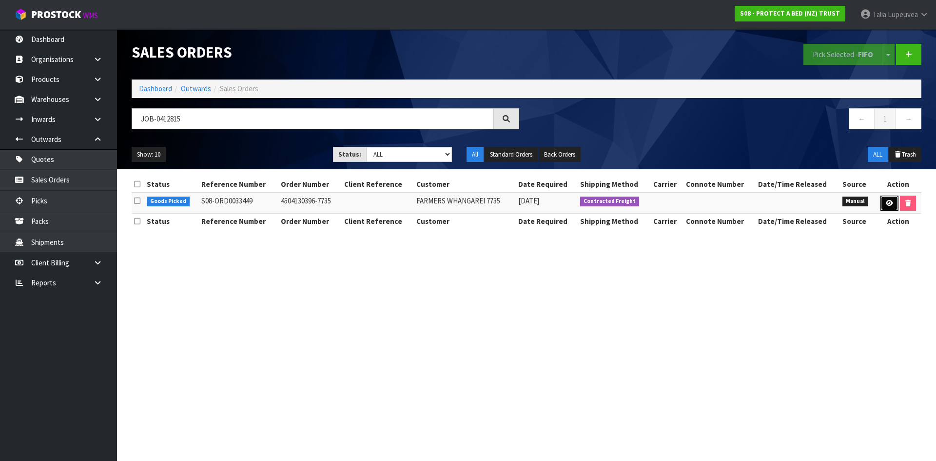
click at [893, 206] on link at bounding box center [889, 203] width 18 height 16
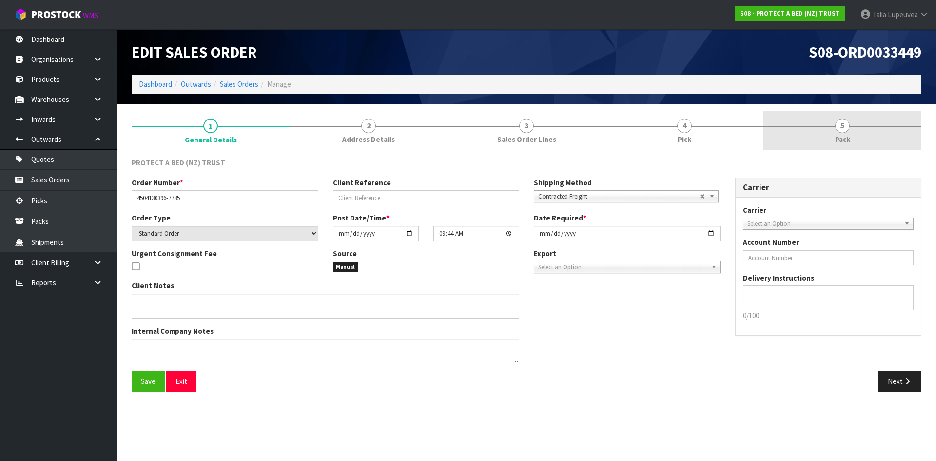
click at [850, 140] on link "5 Pack" at bounding box center [842, 130] width 158 height 39
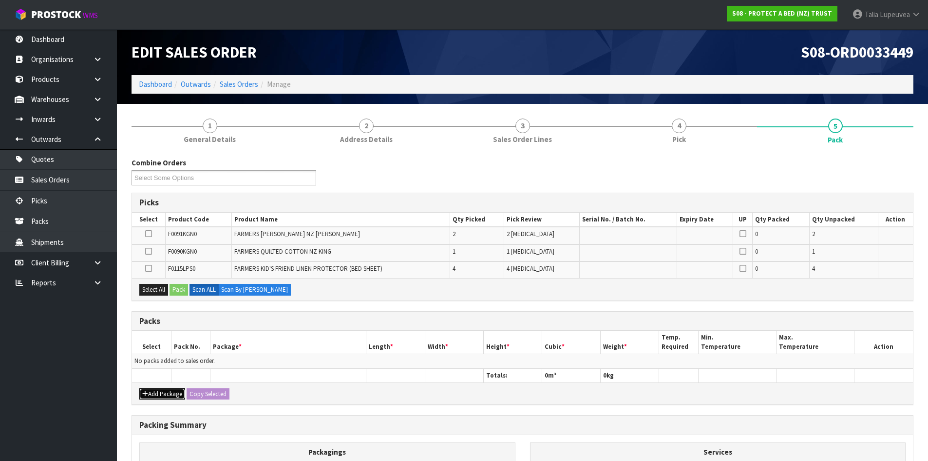
click at [167, 392] on button "Add Package" at bounding box center [162, 394] width 46 height 12
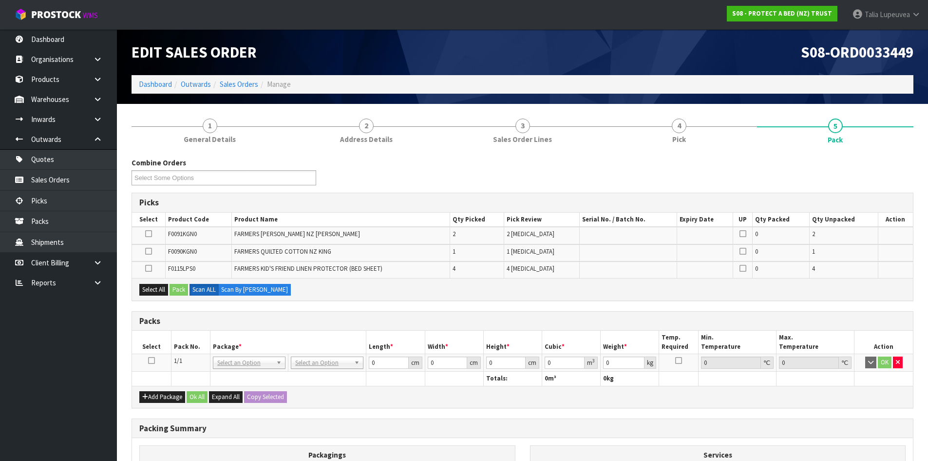
click at [151, 361] on icon at bounding box center [151, 360] width 7 height 0
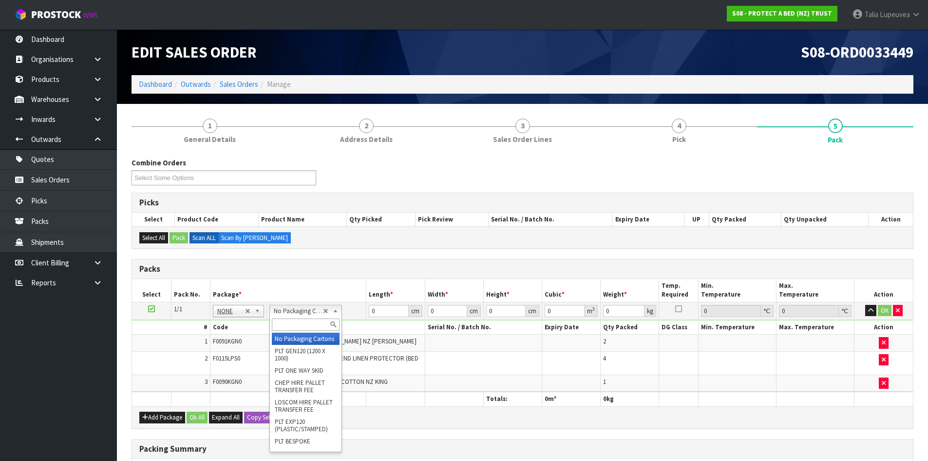
click at [311, 323] on input "text" at bounding box center [306, 324] width 68 height 12
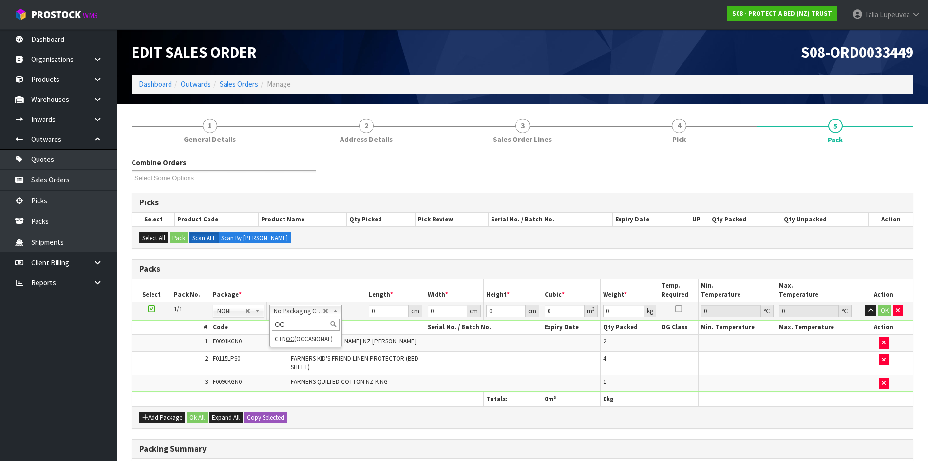
click at [308, 330] on input "OC" at bounding box center [306, 324] width 68 height 12
drag, startPoint x: 387, startPoint y: 308, endPoint x: 342, endPoint y: 315, distance: 45.9
click at [343, 314] on tr "1/1 NONE 007-001 007-002 007-004 007-009 007-013 007-014 007-015 007-017 007-01…" at bounding box center [522, 311] width 781 height 18
click at [889, 313] on button "OK" at bounding box center [885, 311] width 14 height 12
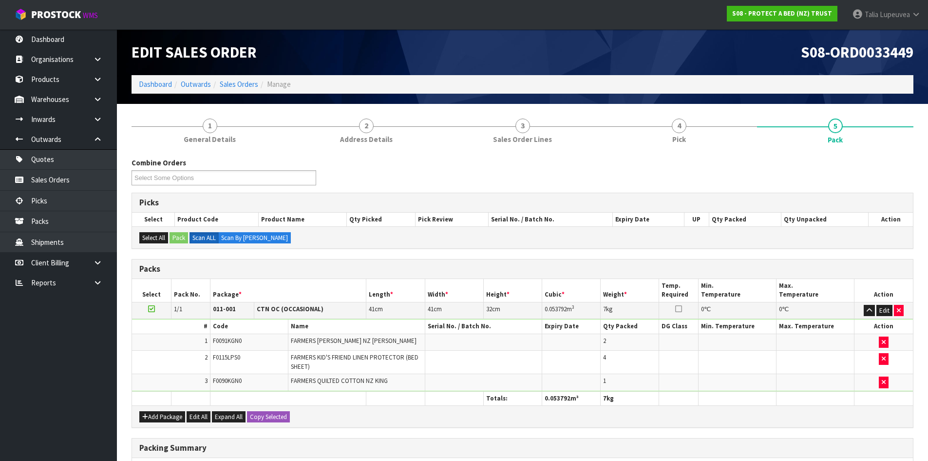
scroll to position [152, 0]
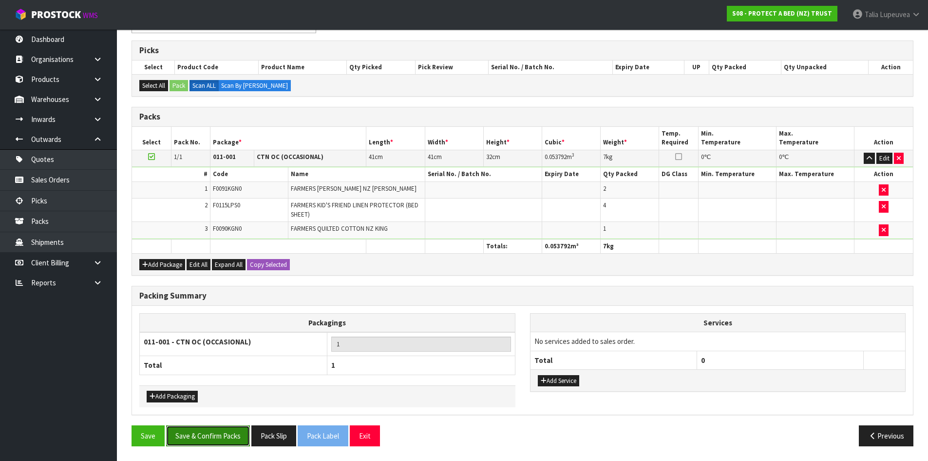
drag, startPoint x: 240, startPoint y: 436, endPoint x: 327, endPoint y: 389, distance: 98.6
click at [241, 435] on button "Save & Confirm Packs" at bounding box center [208, 435] width 84 height 21
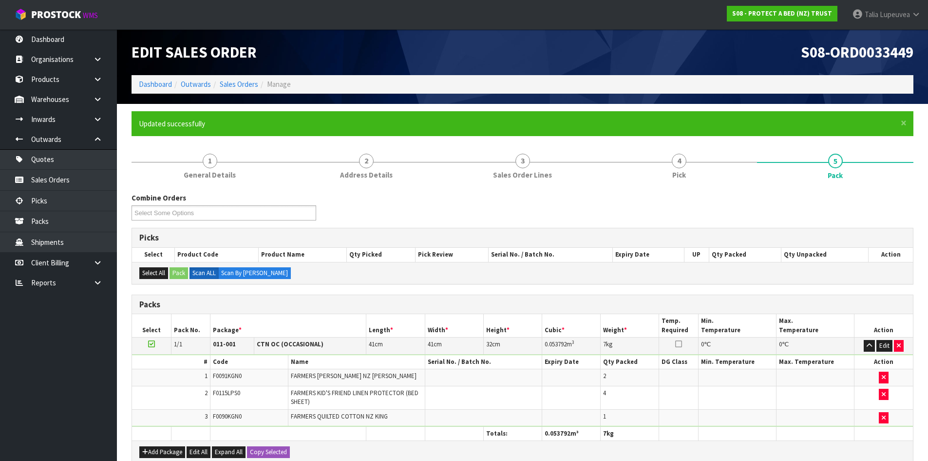
scroll to position [94, 0]
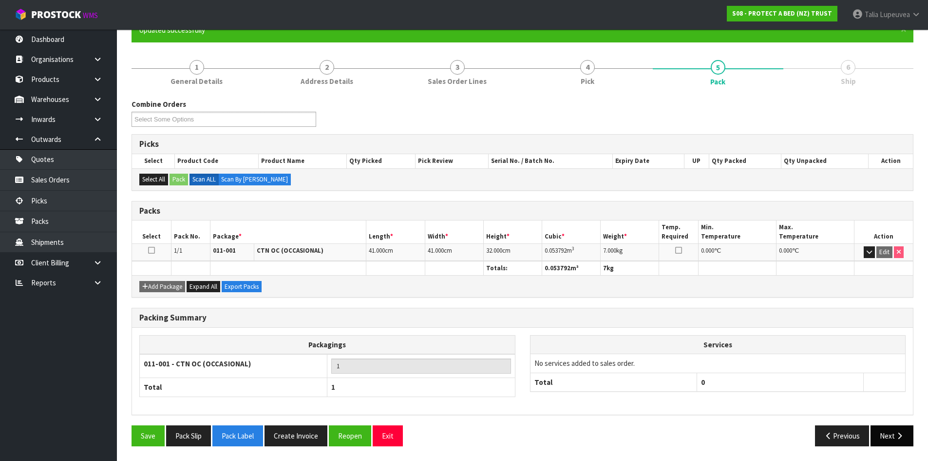
click at [892, 438] on button "Next" at bounding box center [892, 435] width 43 height 21
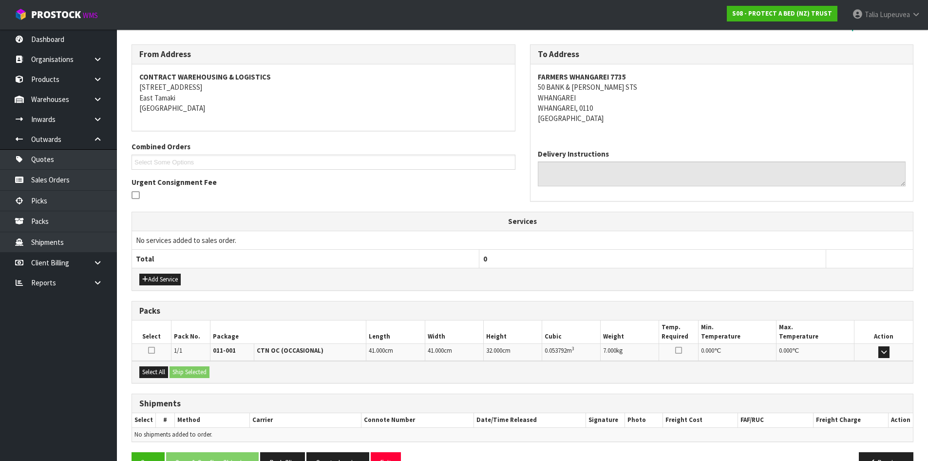
scroll to position [175, 0]
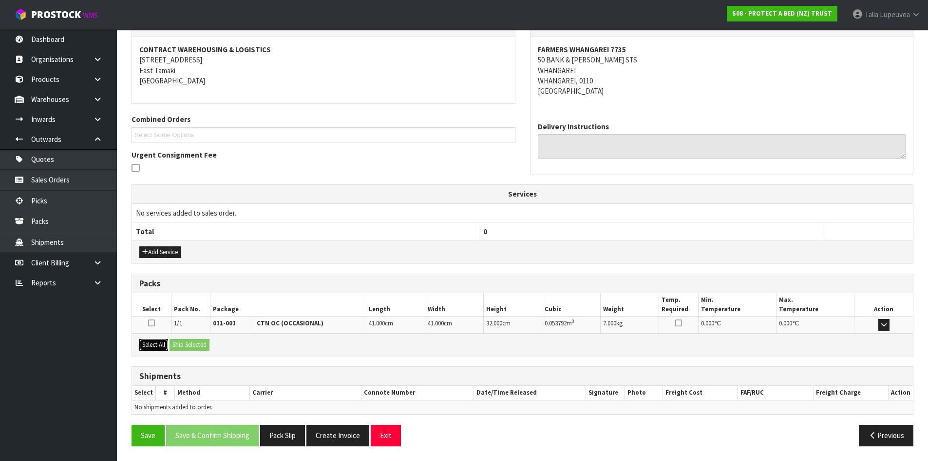
click at [147, 342] on button "Select All" at bounding box center [153, 345] width 29 height 12
click at [190, 342] on button "Ship Selected" at bounding box center [190, 345] width 40 height 12
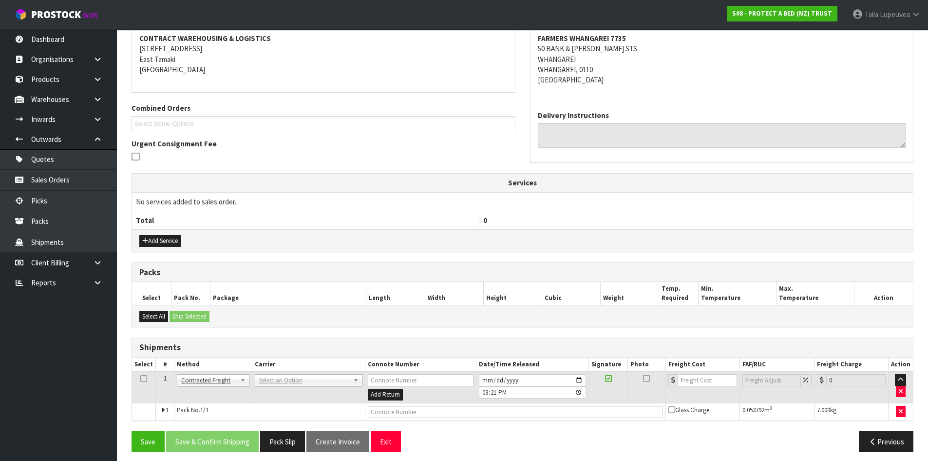
scroll to position [193, 0]
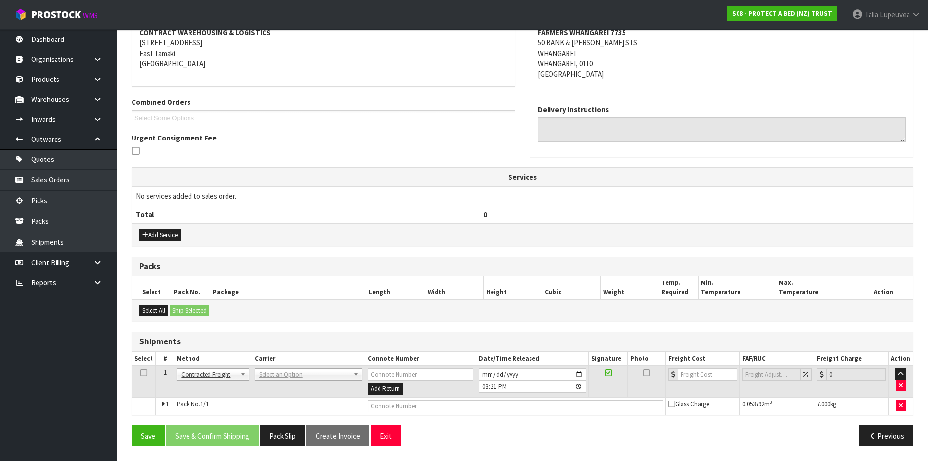
click at [300, 367] on td "ANGEL - ANGEL TRANSPORT [PERSON_NAME] REMOVALS DEAEXPAKL - DEADLINE EXPRESS COU…" at bounding box center [308, 382] width 113 height 32
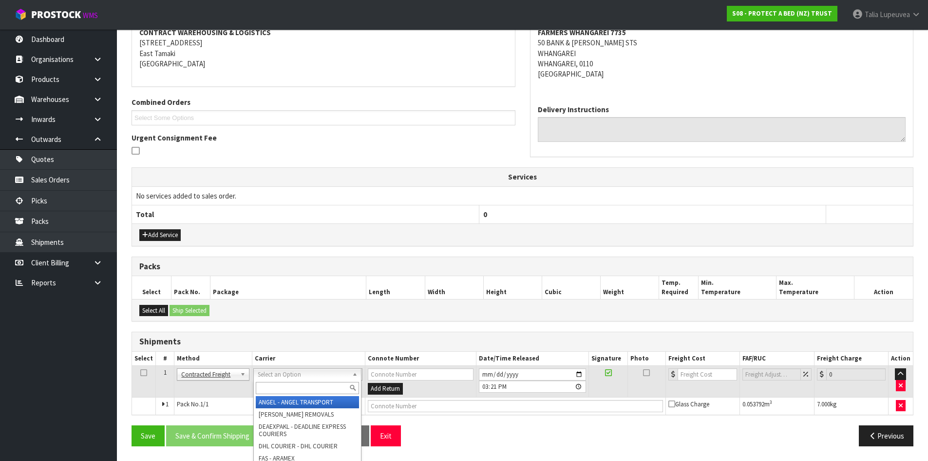
click at [299, 387] on input "text" at bounding box center [307, 388] width 103 height 12
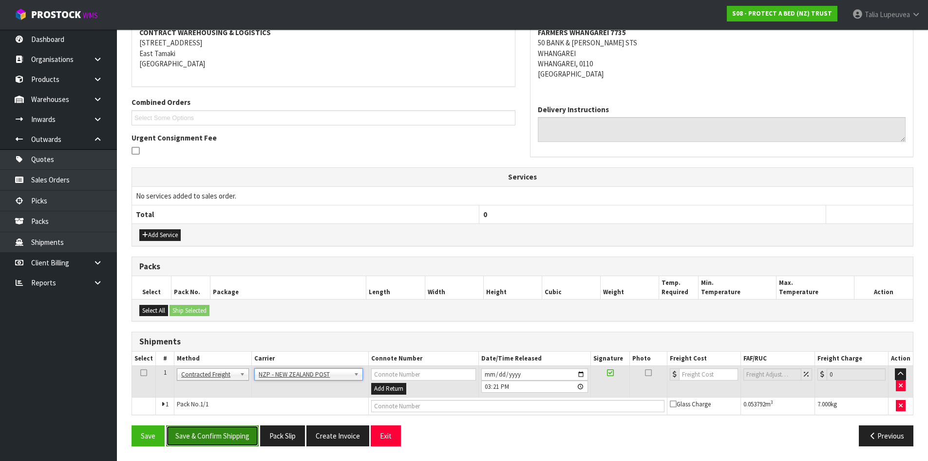
click at [223, 435] on button "Save & Confirm Shipping" at bounding box center [212, 435] width 93 height 21
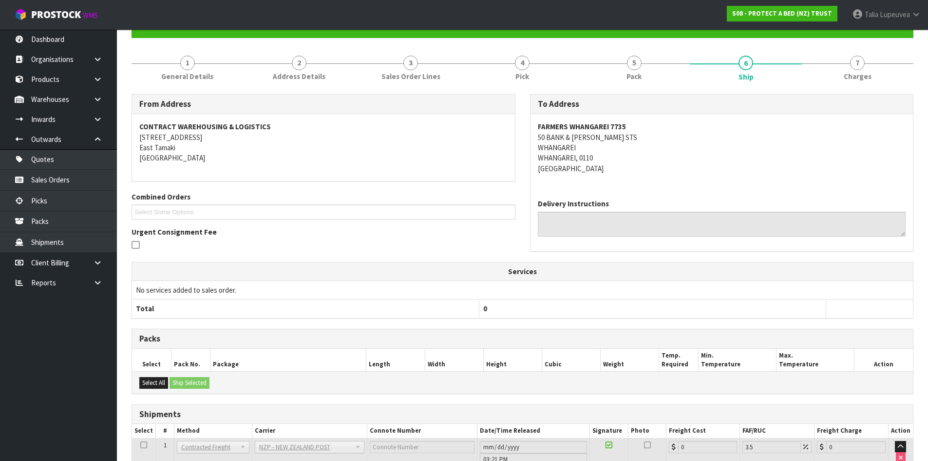
scroll to position [179, 0]
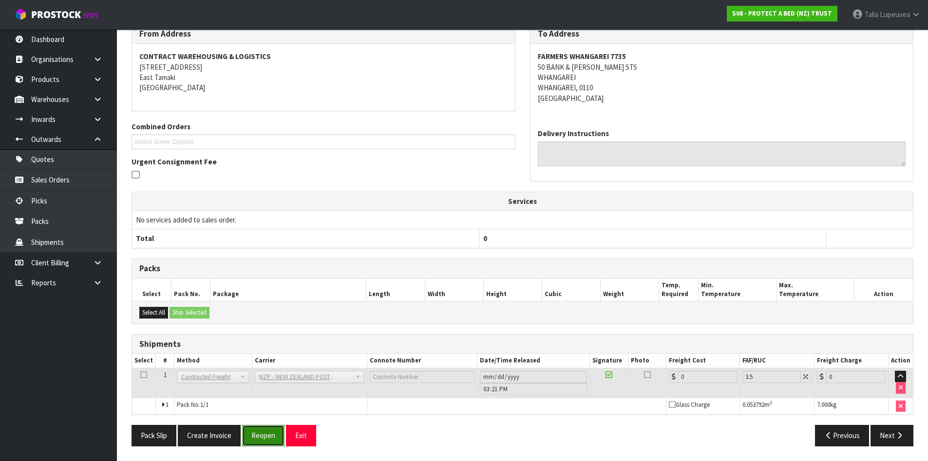
click at [251, 434] on button "Reopen" at bounding box center [263, 435] width 42 height 21
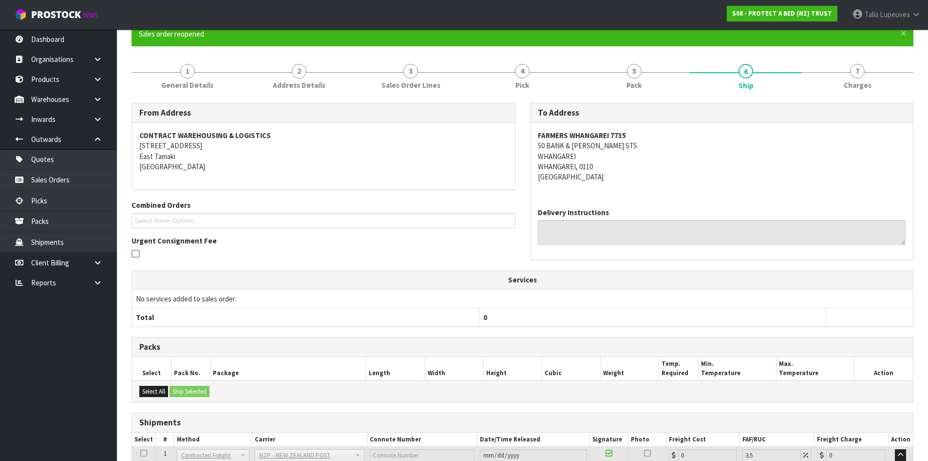
scroll to position [168, 0]
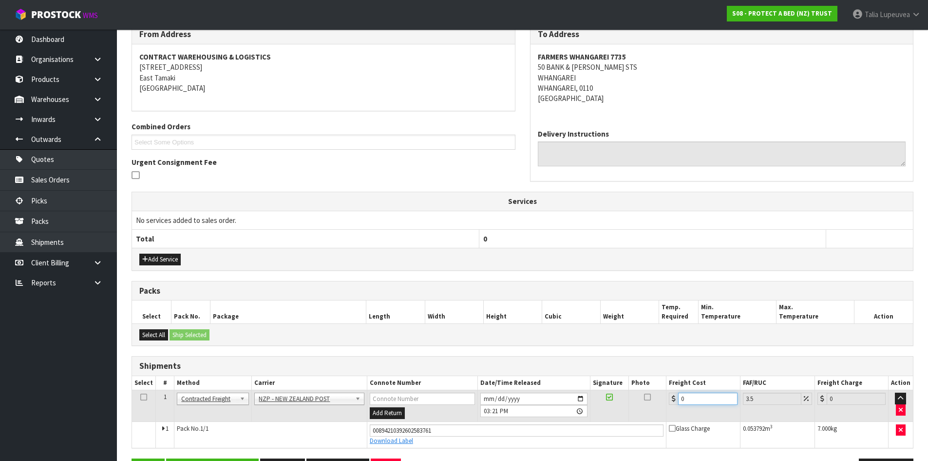
drag, startPoint x: 696, startPoint y: 398, endPoint x: 655, endPoint y: 406, distance: 42.2
click at [656, 406] on tr "1 Client Local Pickup Customer Local Pickup Company Freight Contracted Freight …" at bounding box center [522, 406] width 781 height 32
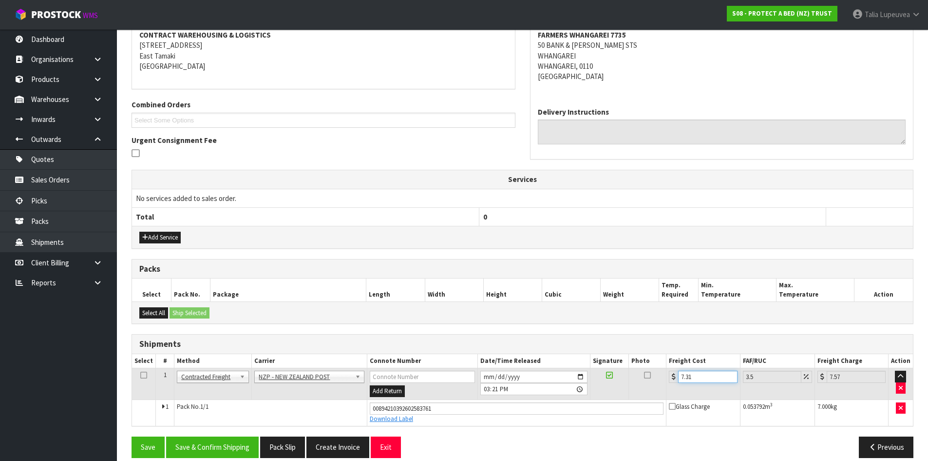
scroll to position [202, 0]
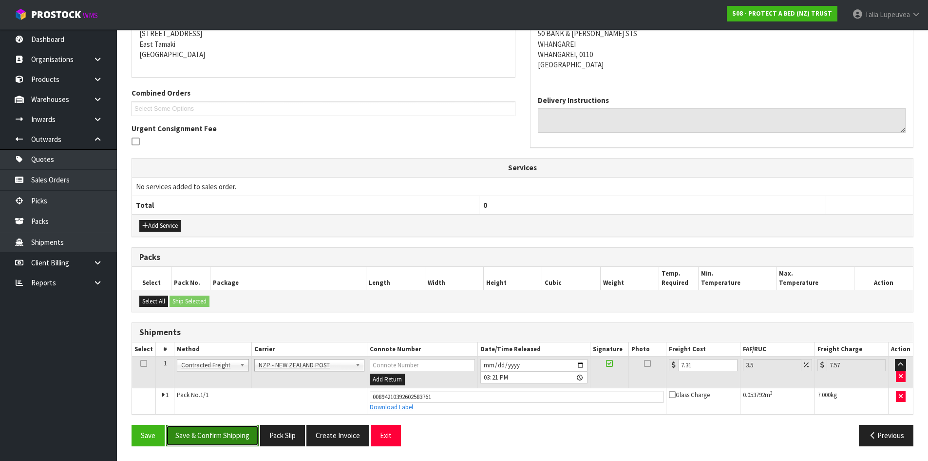
click at [206, 434] on button "Save & Confirm Shipping" at bounding box center [212, 435] width 93 height 21
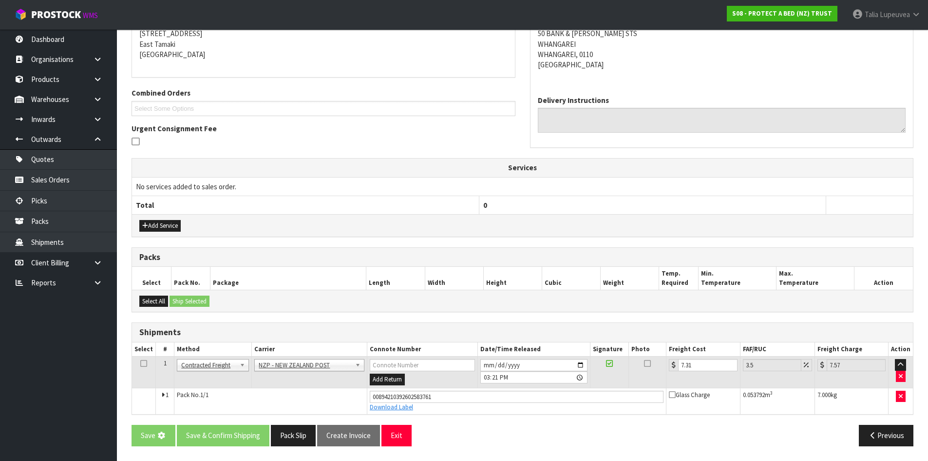
scroll to position [0, 0]
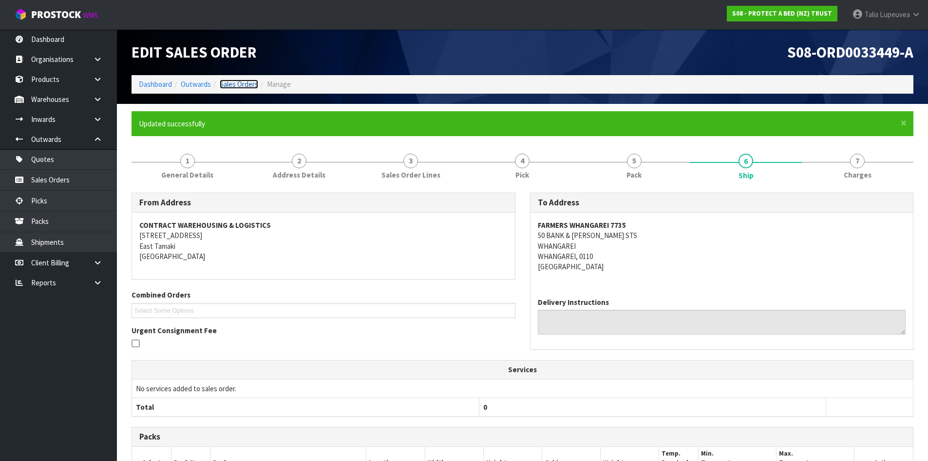
click at [242, 83] on link "Sales Orders" at bounding box center [239, 83] width 39 height 9
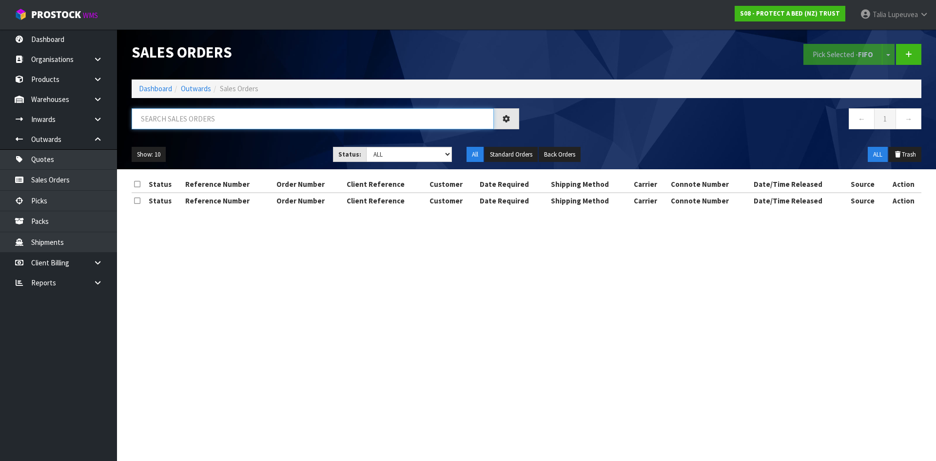
click at [202, 122] on input "text" at bounding box center [313, 118] width 362 height 21
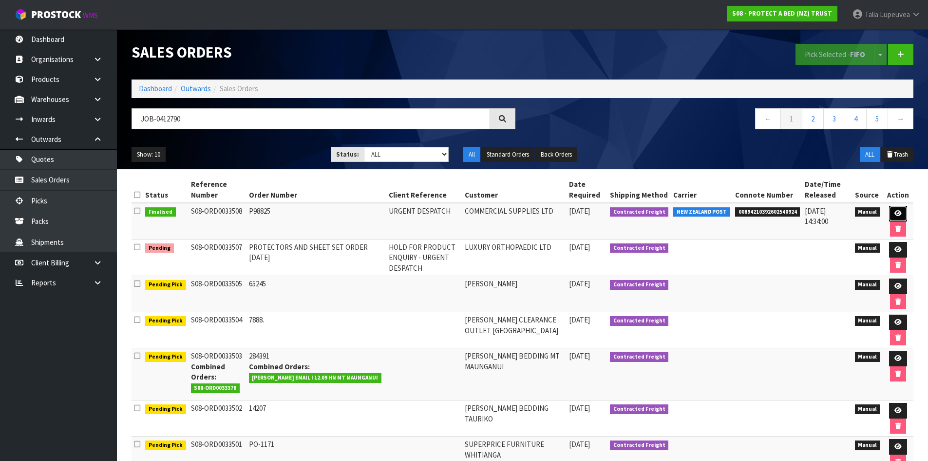
click at [895, 210] on link at bounding box center [898, 214] width 18 height 16
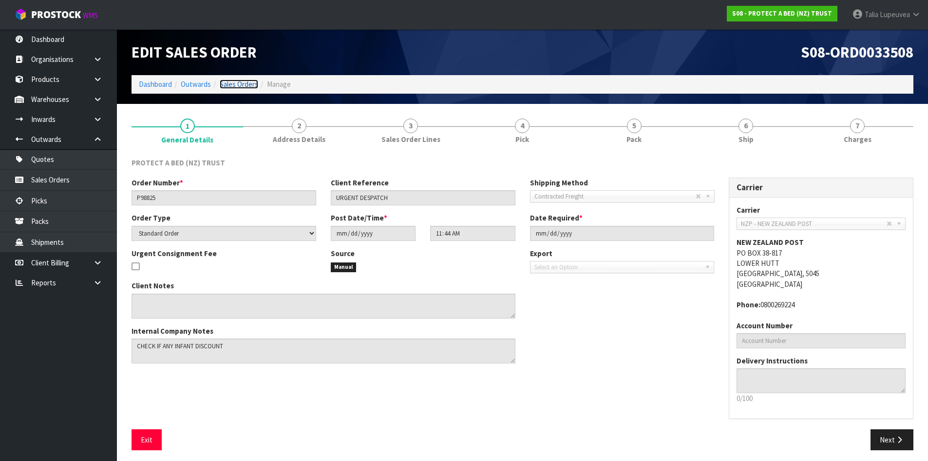
click at [251, 80] on link "Sales Orders" at bounding box center [239, 83] width 39 height 9
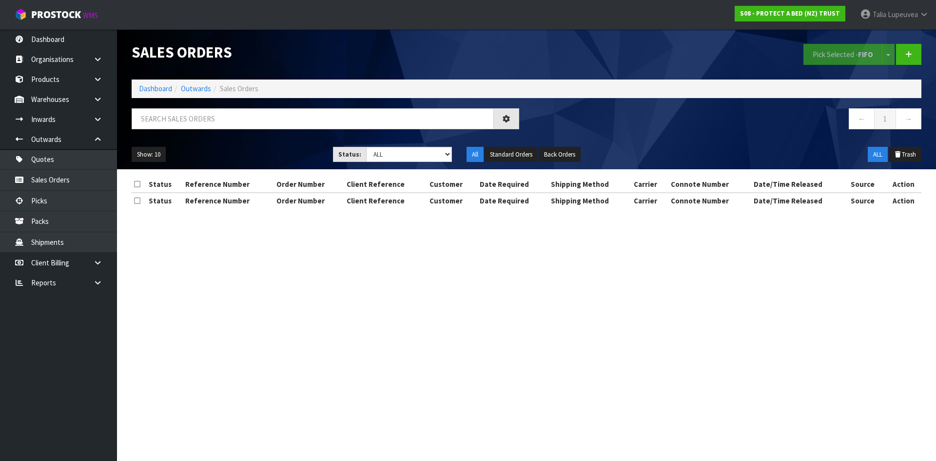
click at [240, 131] on div at bounding box center [325, 122] width 402 height 28
click at [236, 110] on input "text" at bounding box center [313, 118] width 362 height 21
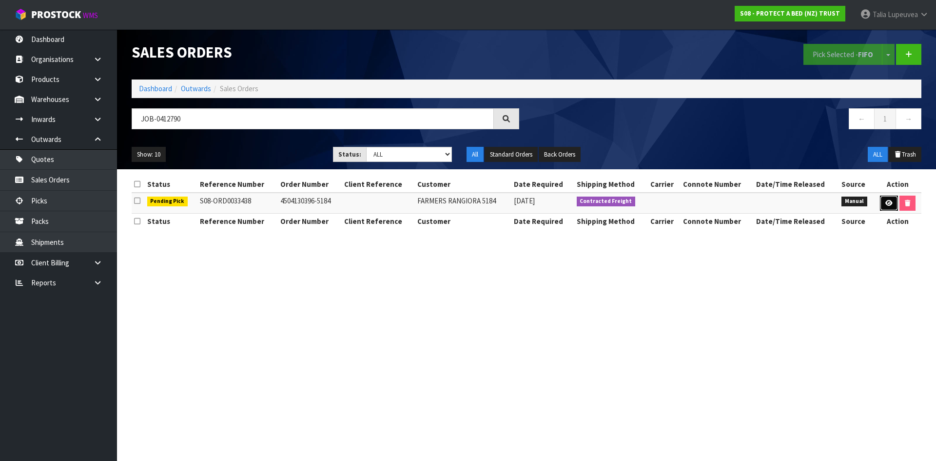
click at [886, 203] on icon at bounding box center [888, 203] width 7 height 6
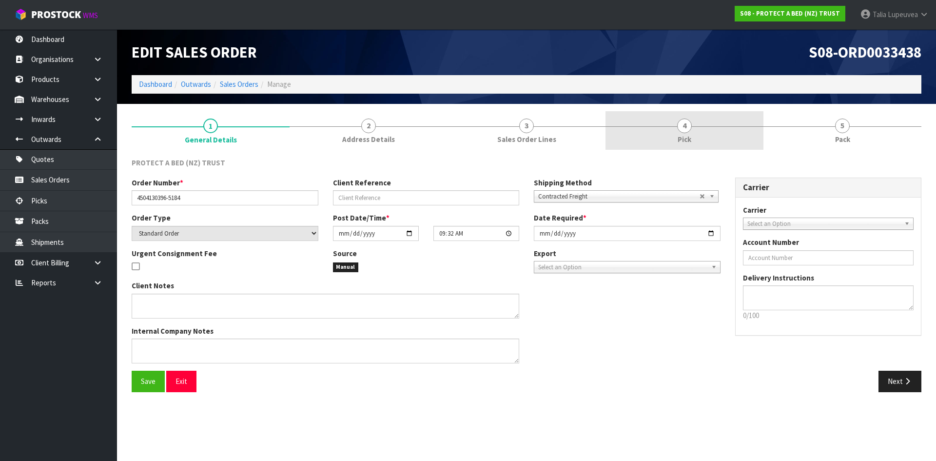
click at [676, 133] on link "4 Pick" at bounding box center [684, 130] width 158 height 39
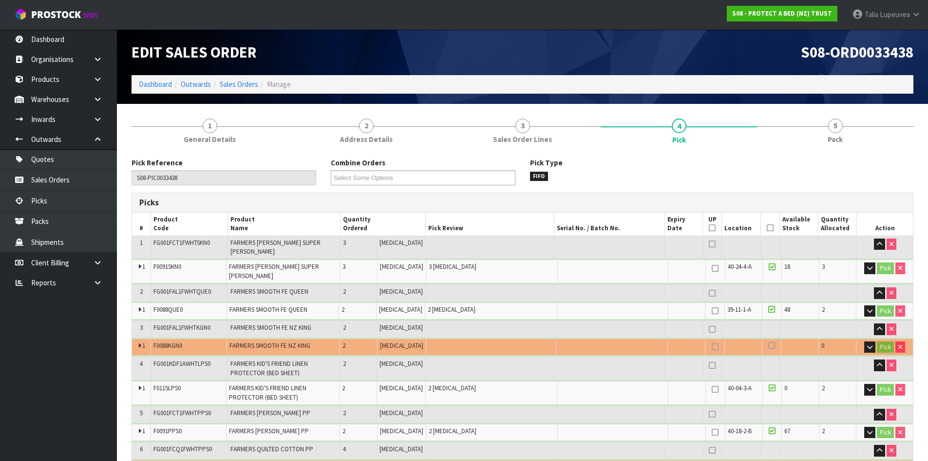
click at [770, 228] on icon at bounding box center [770, 228] width 7 height 0
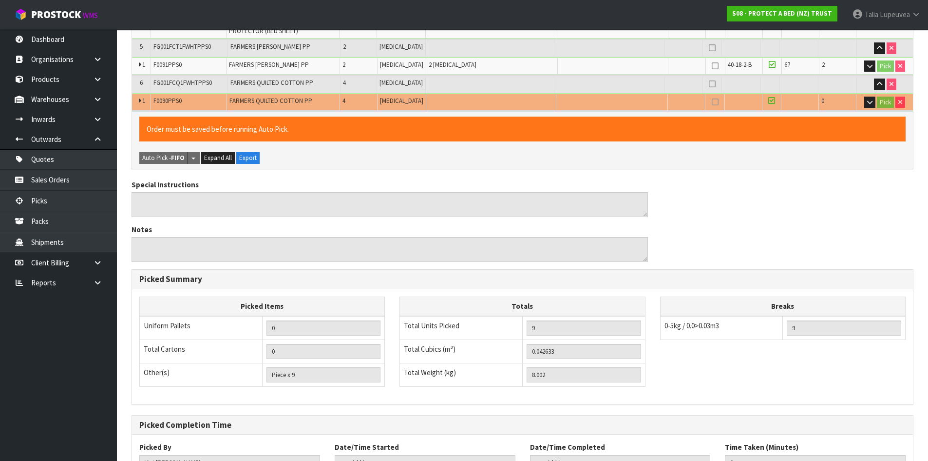
scroll to position [430, 0]
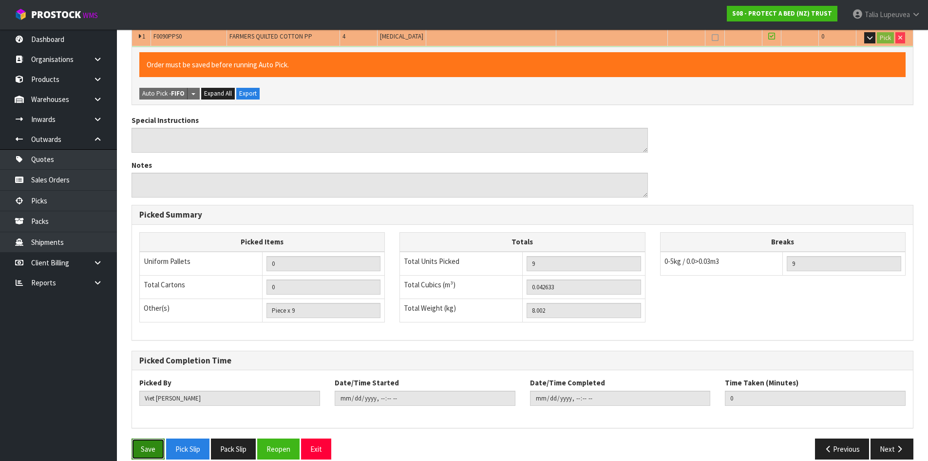
click at [143, 438] on button "Save" at bounding box center [148, 448] width 33 height 21
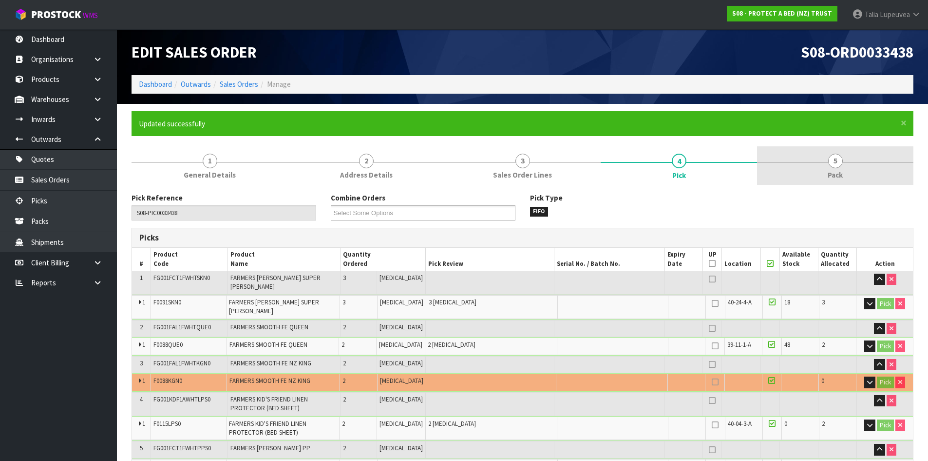
click at [855, 166] on link "5 Pack" at bounding box center [835, 165] width 156 height 39
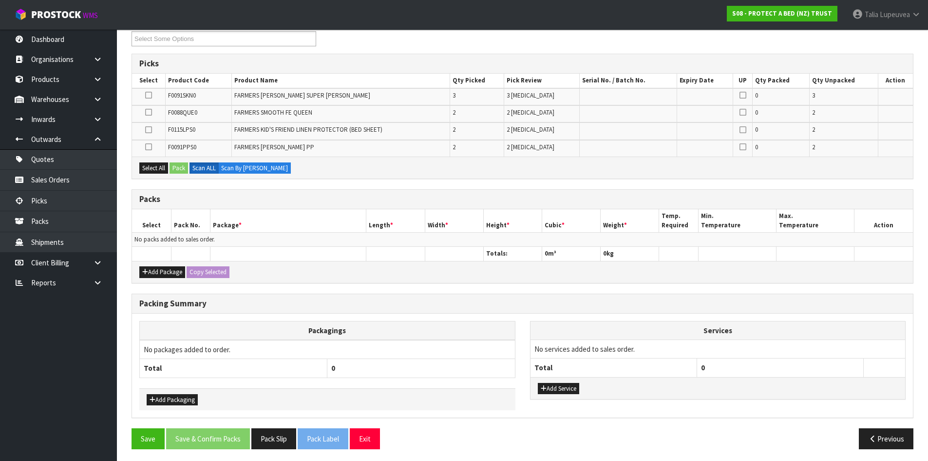
scroll to position [177, 0]
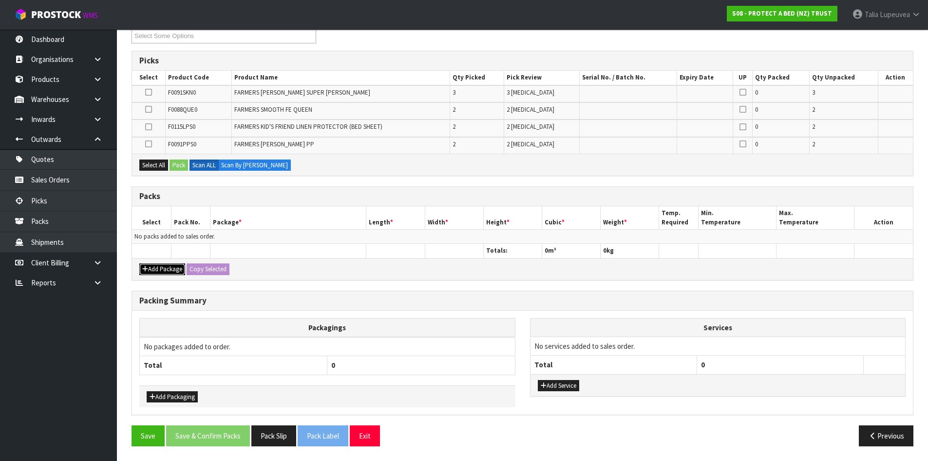
click at [147, 266] on icon "button" at bounding box center [145, 269] width 6 height 6
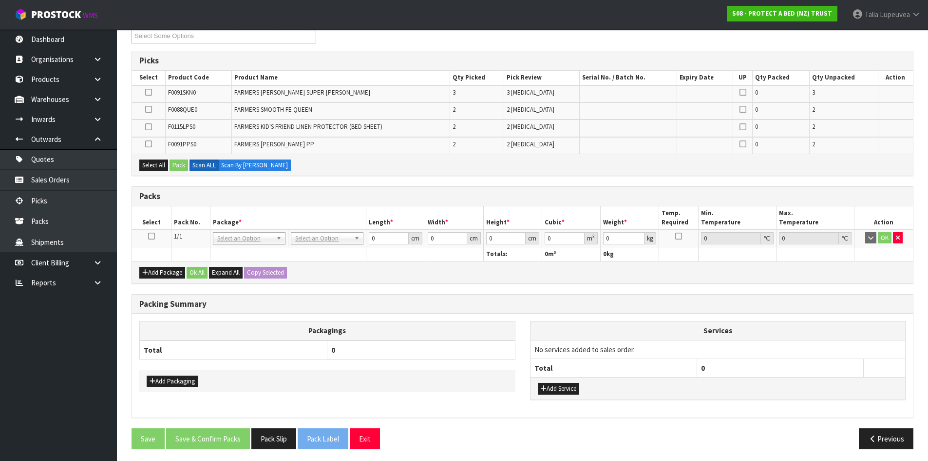
click at [149, 236] on icon at bounding box center [151, 236] width 7 height 0
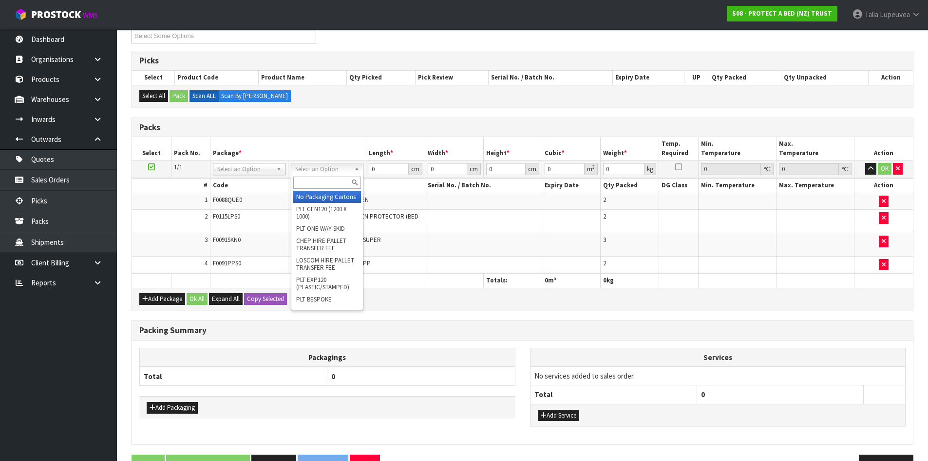
click at [334, 179] on input "text" at bounding box center [327, 182] width 68 height 12
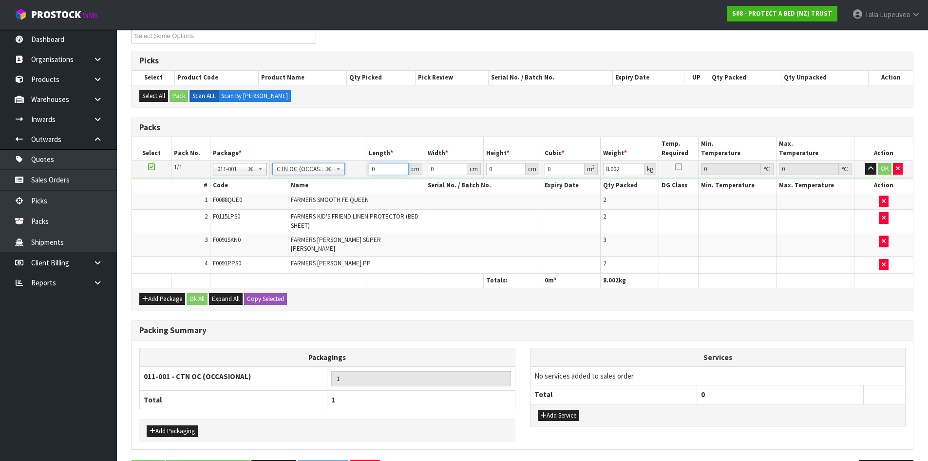
drag, startPoint x: 384, startPoint y: 168, endPoint x: 358, endPoint y: 169, distance: 25.9
click at [358, 169] on tr "1/1 NONE 007-001 007-002 007-004 007-009 007-013 007-014 007-015 007-017 007-01…" at bounding box center [522, 169] width 781 height 18
click at [879, 170] on button "OK" at bounding box center [885, 169] width 14 height 12
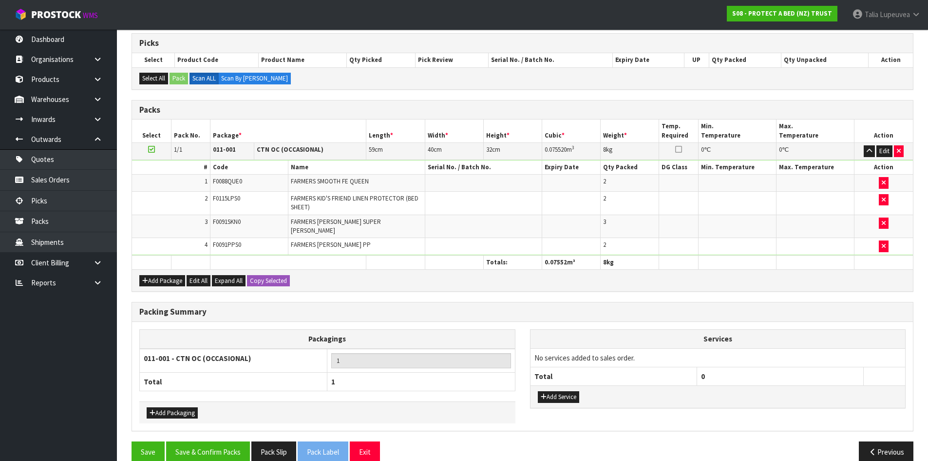
scroll to position [204, 0]
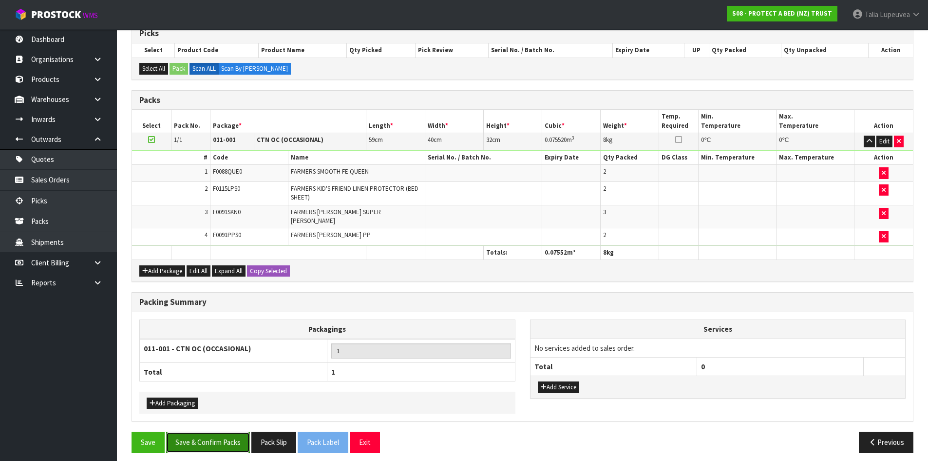
click at [227, 437] on button "Save & Confirm Packs" at bounding box center [208, 441] width 84 height 21
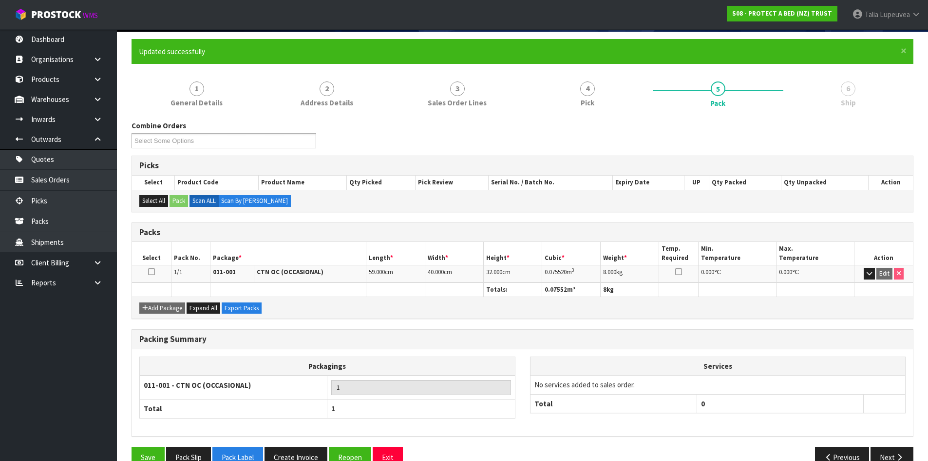
scroll to position [94, 0]
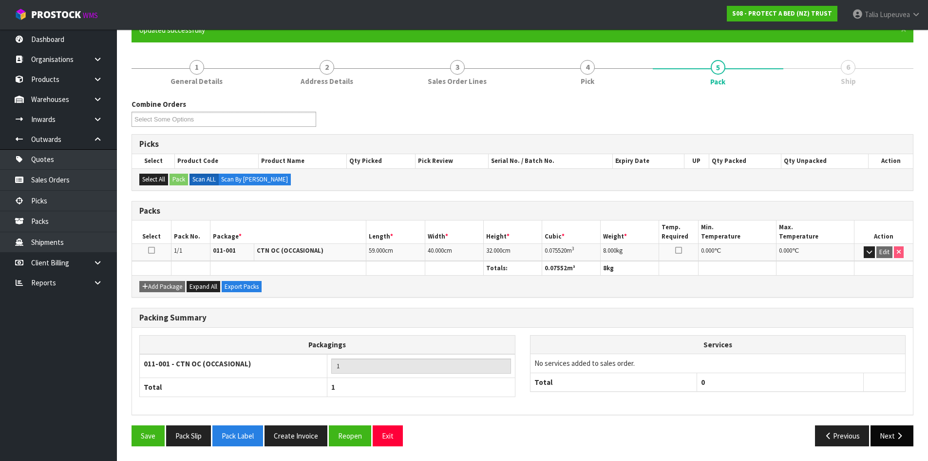
click at [895, 426] on button "Next" at bounding box center [892, 435] width 43 height 21
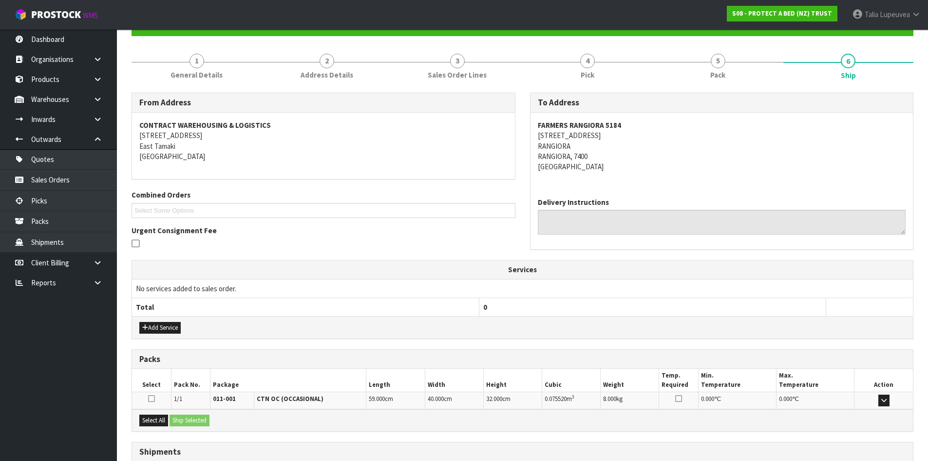
scroll to position [175, 0]
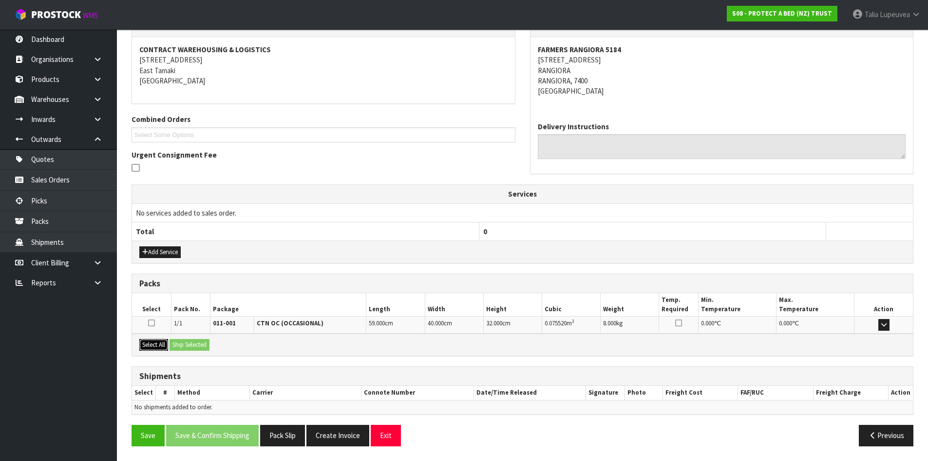
drag, startPoint x: 162, startPoint y: 347, endPoint x: 187, endPoint y: 347, distance: 25.3
click at [162, 347] on button "Select All" at bounding box center [153, 345] width 29 height 12
click at [204, 347] on button "Ship Selected" at bounding box center [190, 345] width 40 height 12
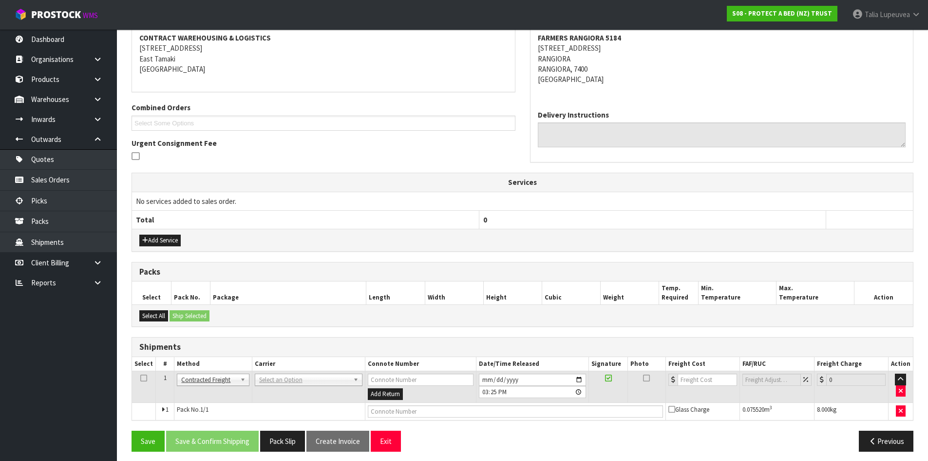
scroll to position [193, 0]
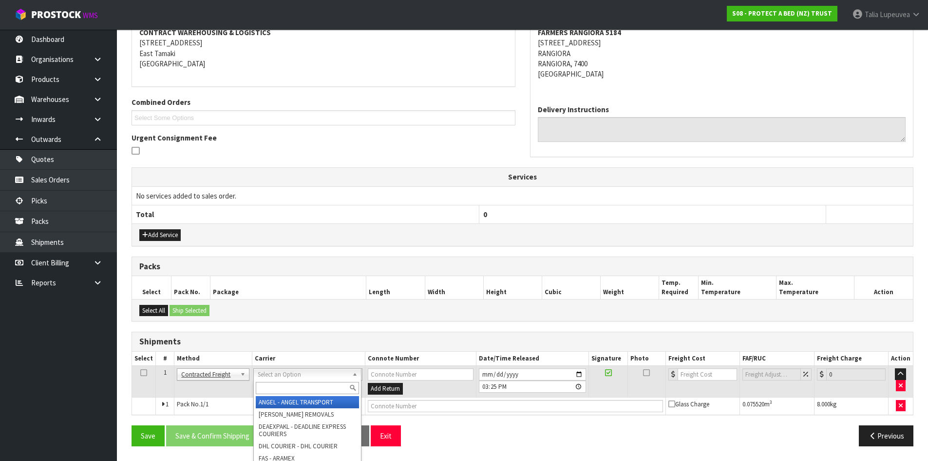
click at [278, 389] on input "text" at bounding box center [307, 388] width 103 height 12
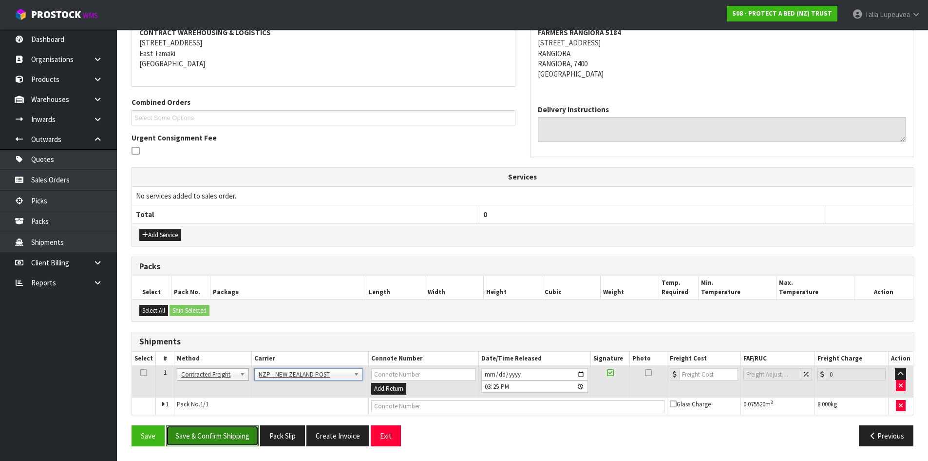
click at [227, 441] on button "Save & Confirm Shipping" at bounding box center [212, 435] width 93 height 21
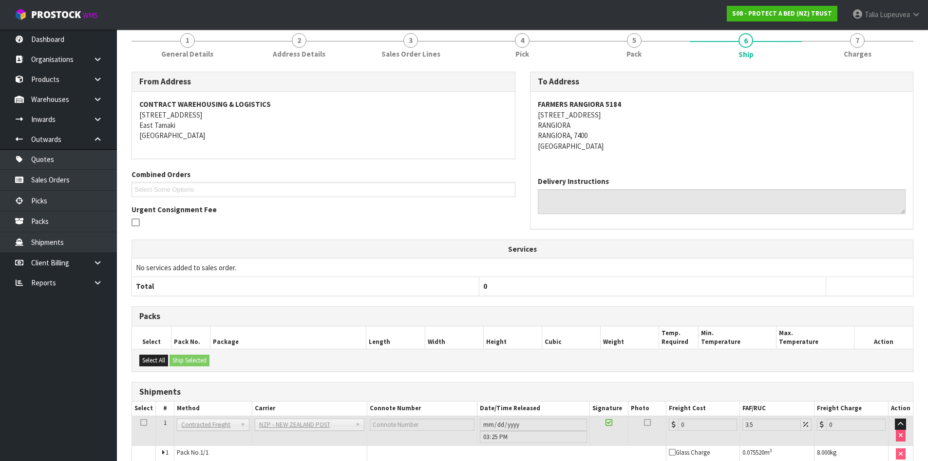
scroll to position [179, 0]
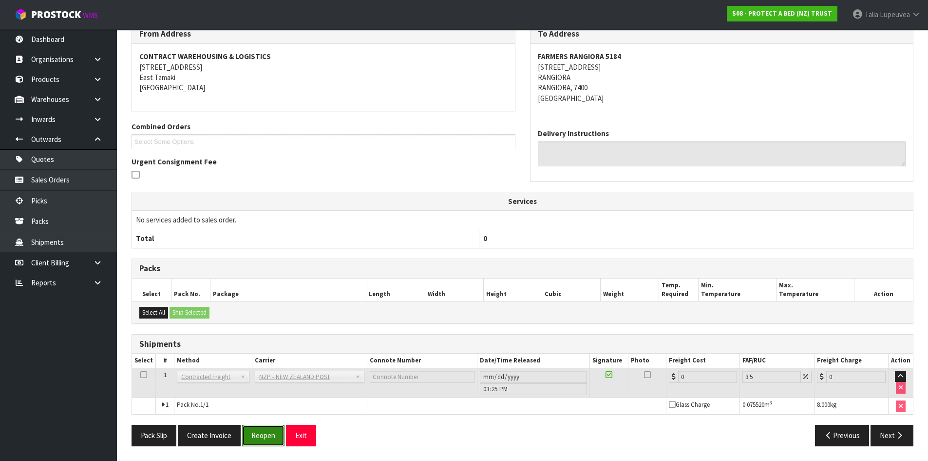
click at [264, 443] on button "Reopen" at bounding box center [263, 435] width 42 height 21
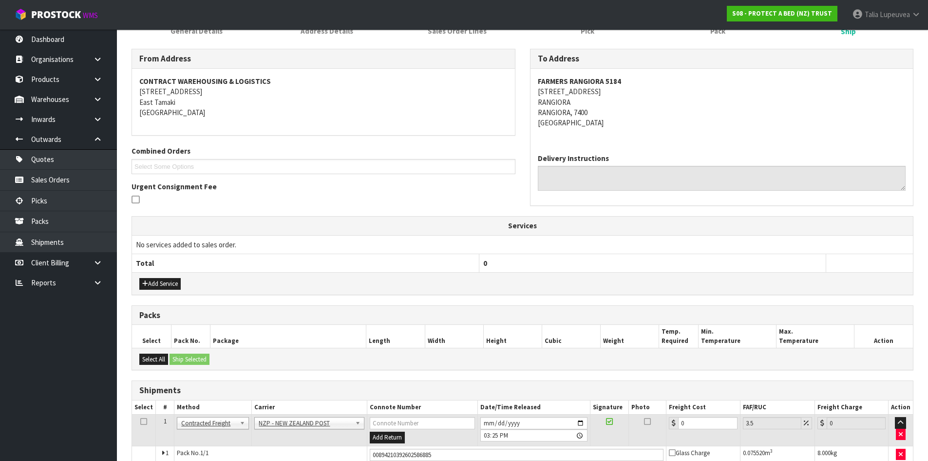
scroll to position [168, 0]
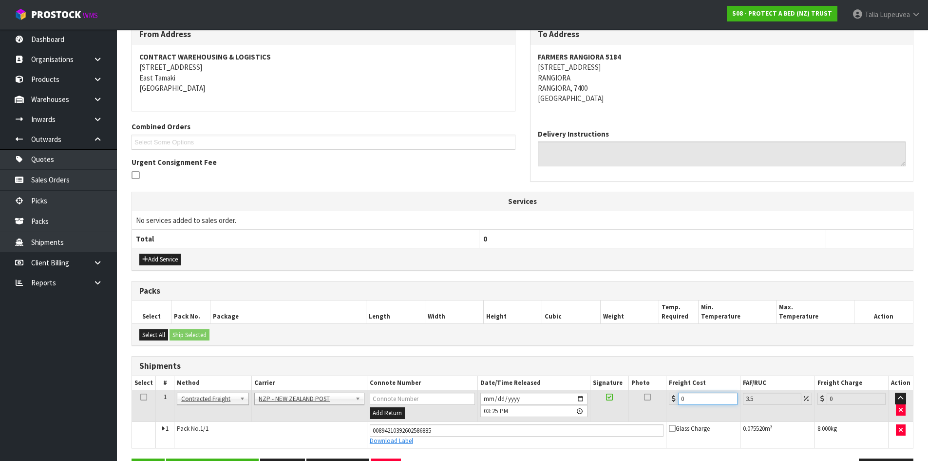
drag, startPoint x: 690, startPoint y: 398, endPoint x: 662, endPoint y: 405, distance: 28.5
click at [662, 405] on tr "1 Client Local Pickup Customer Local Pickup Company Freight Contracted Freight …" at bounding box center [522, 406] width 781 height 32
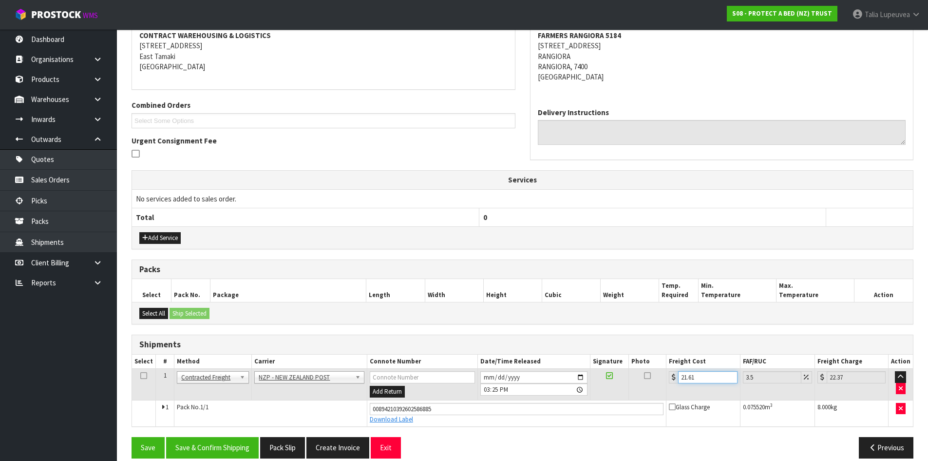
scroll to position [202, 0]
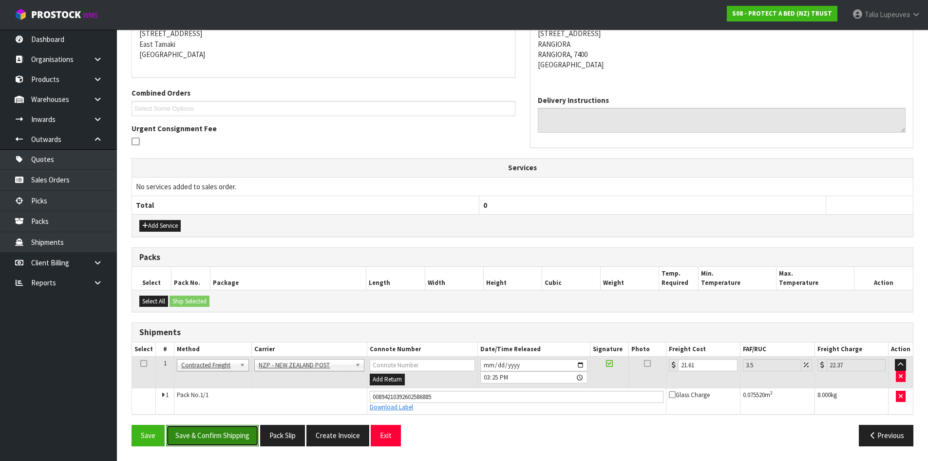
click at [215, 438] on button "Save & Confirm Shipping" at bounding box center [212, 435] width 93 height 21
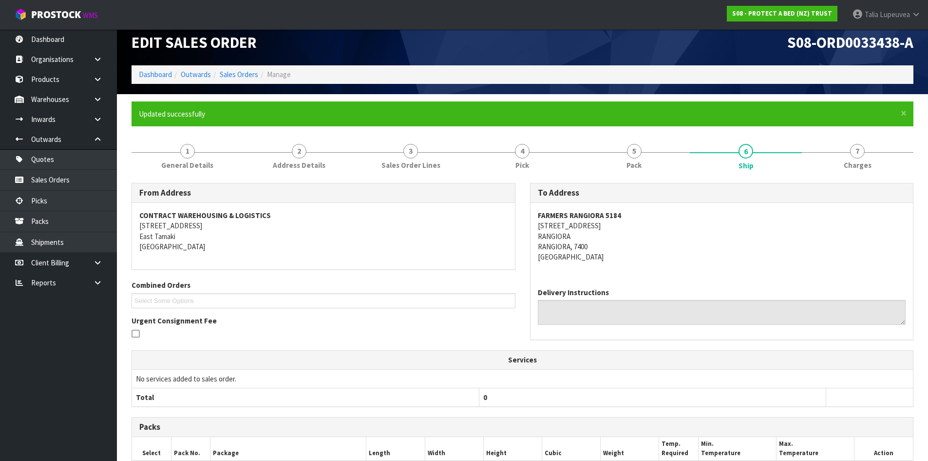
scroll to position [175, 0]
